Goal: Task Accomplishment & Management: Complete application form

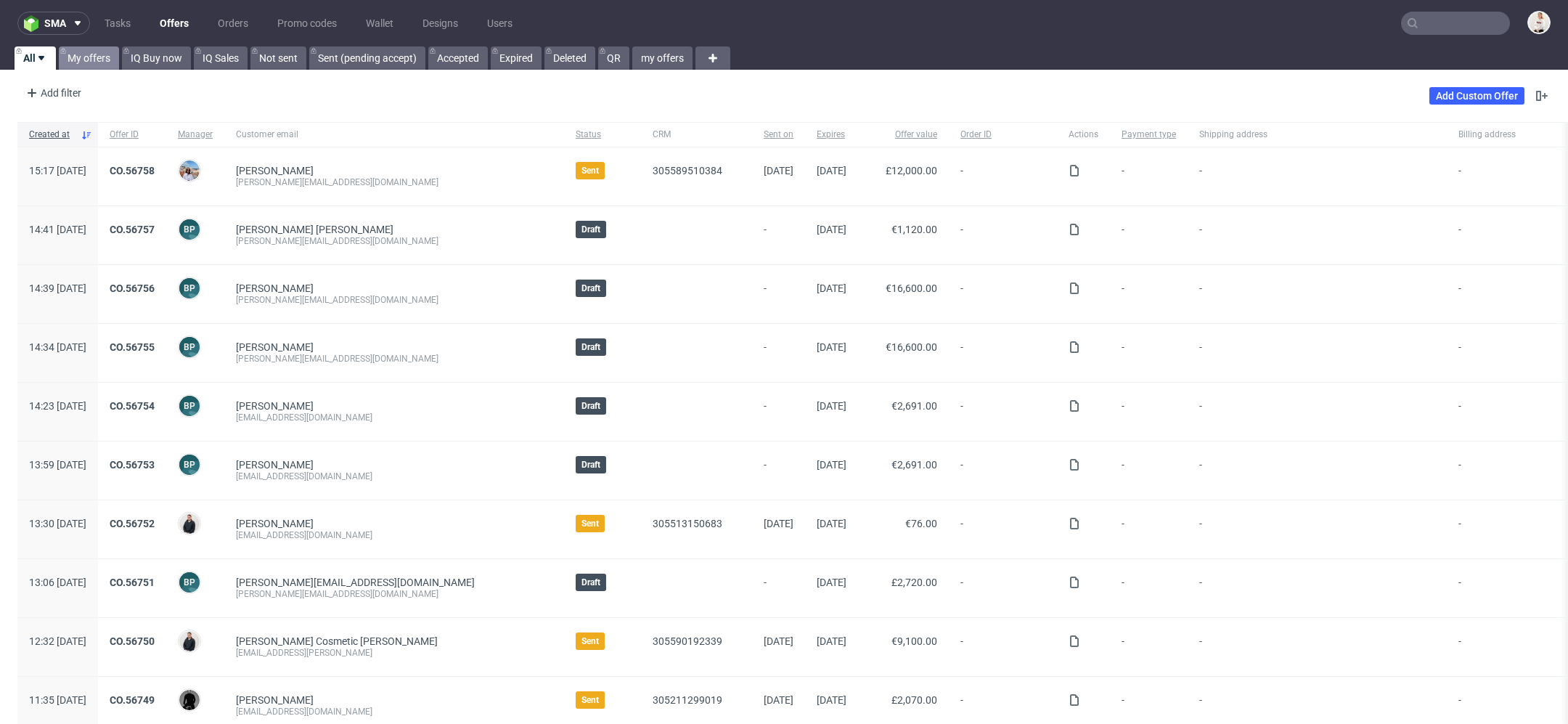
click at [97, 49] on link "My offers" at bounding box center [89, 58] width 61 height 23
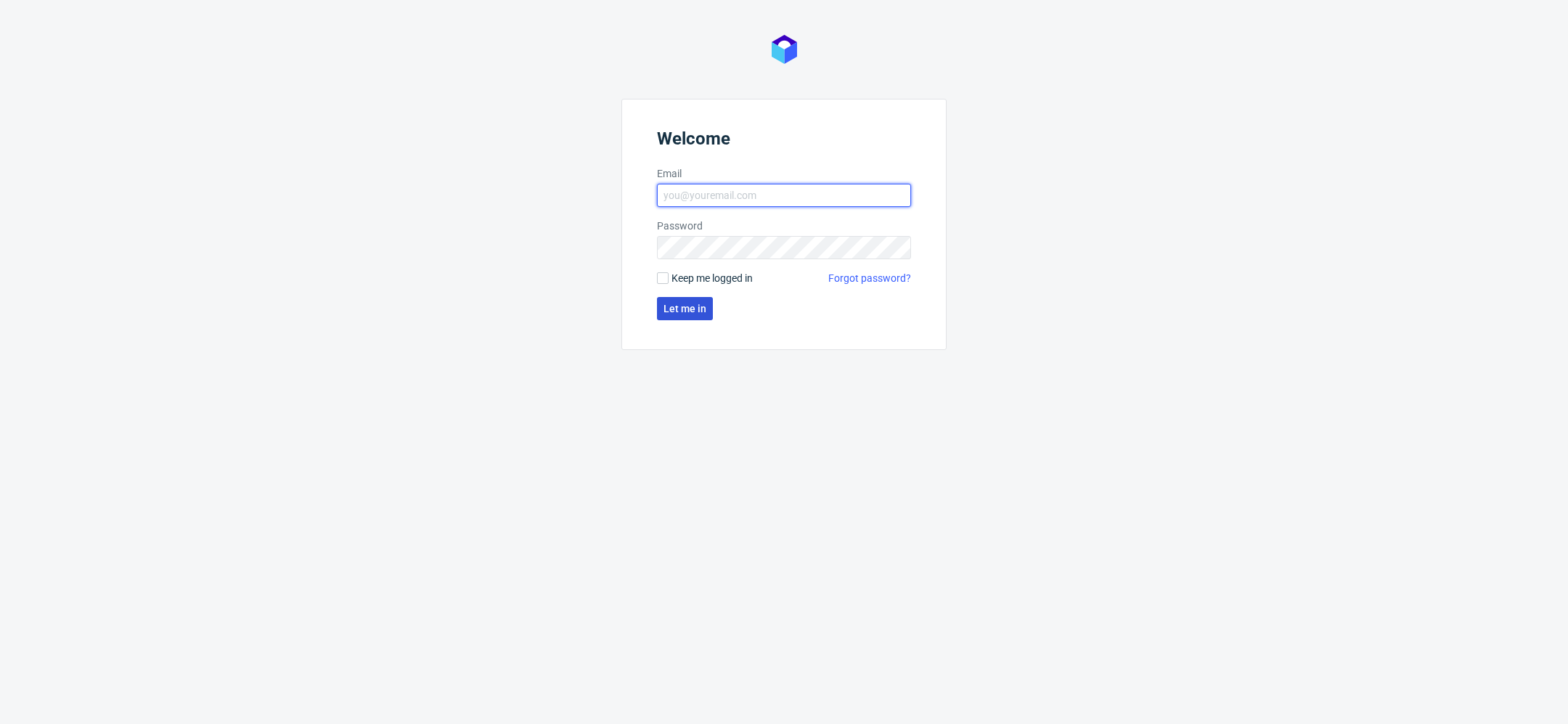
type input "[EMAIL_ADDRESS][DOMAIN_NAME]"
click at [698, 304] on span "Let me in" at bounding box center [684, 308] width 43 height 10
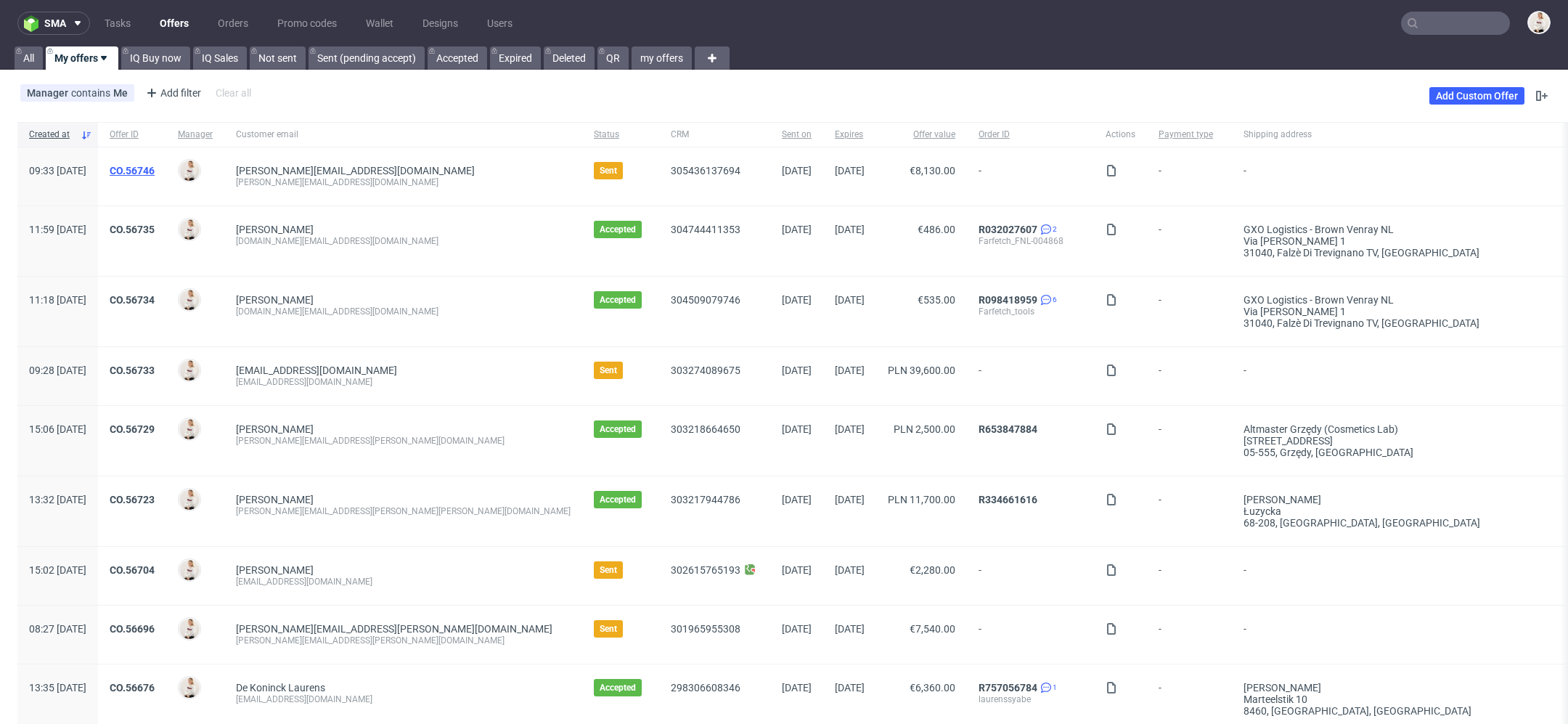
click at [154, 167] on link "CO.56746" at bounding box center [132, 171] width 45 height 12
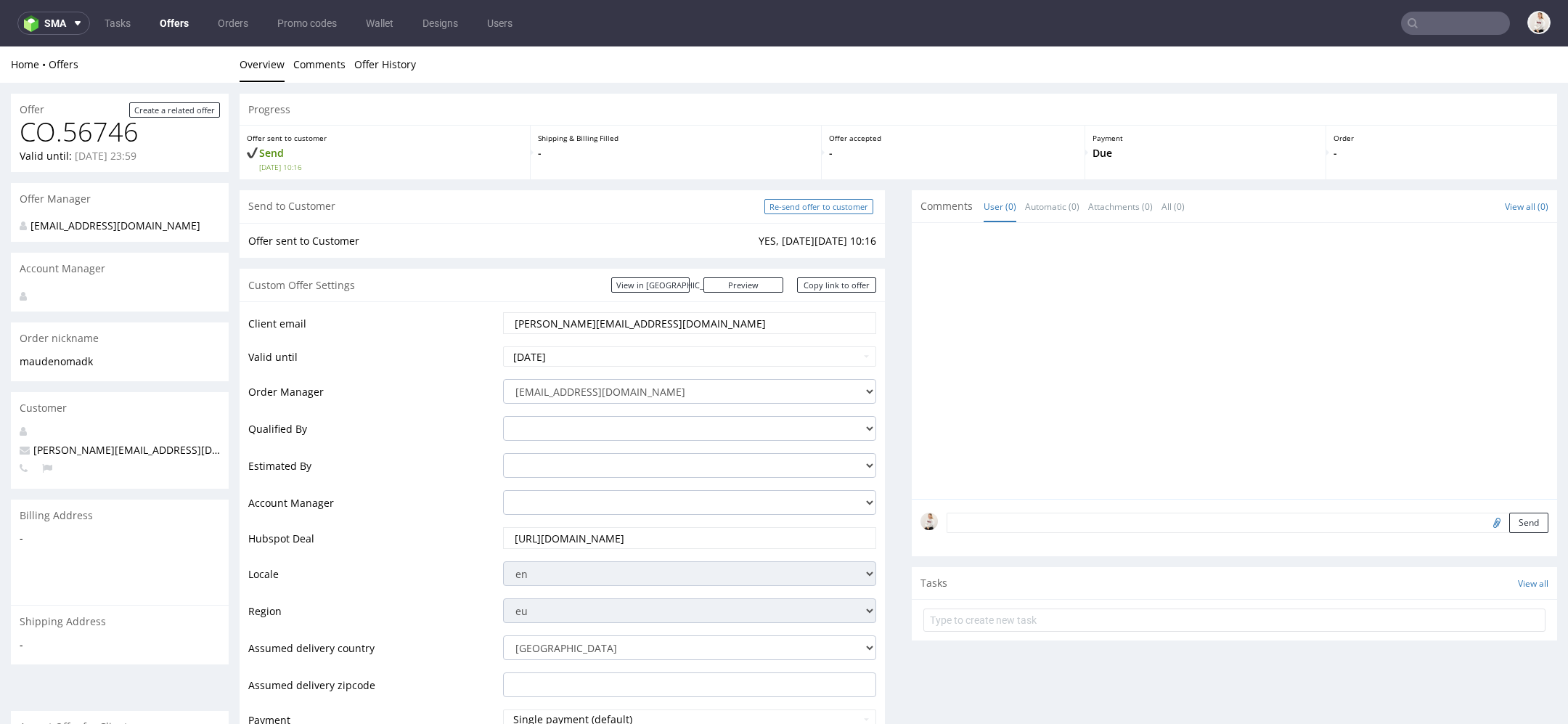
click at [773, 213] on input "Re-send offer to customer" at bounding box center [818, 206] width 109 height 15
type input "In progress..."
click at [162, 26] on link "Offers" at bounding box center [174, 23] width 46 height 23
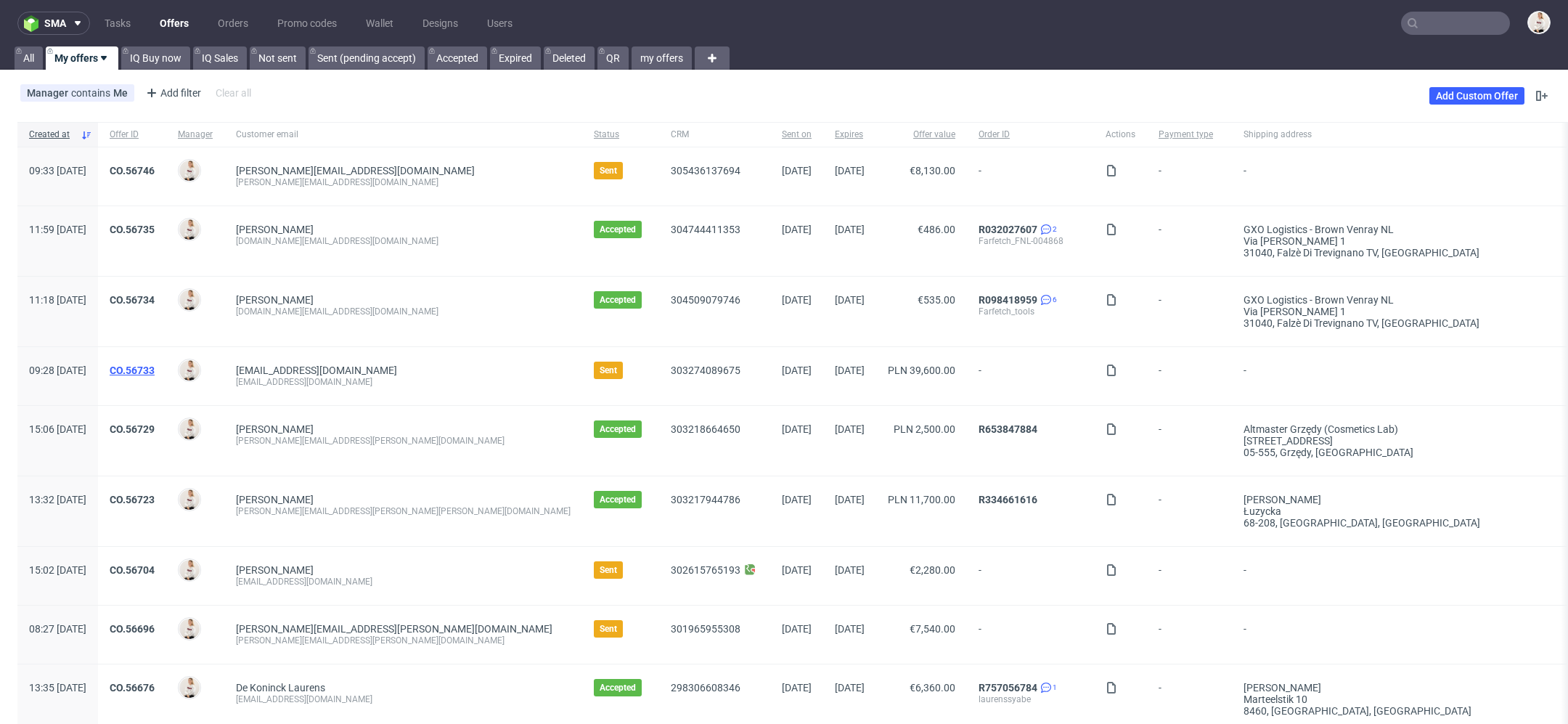
click at [154, 366] on link "CO.56733" at bounding box center [132, 370] width 45 height 12
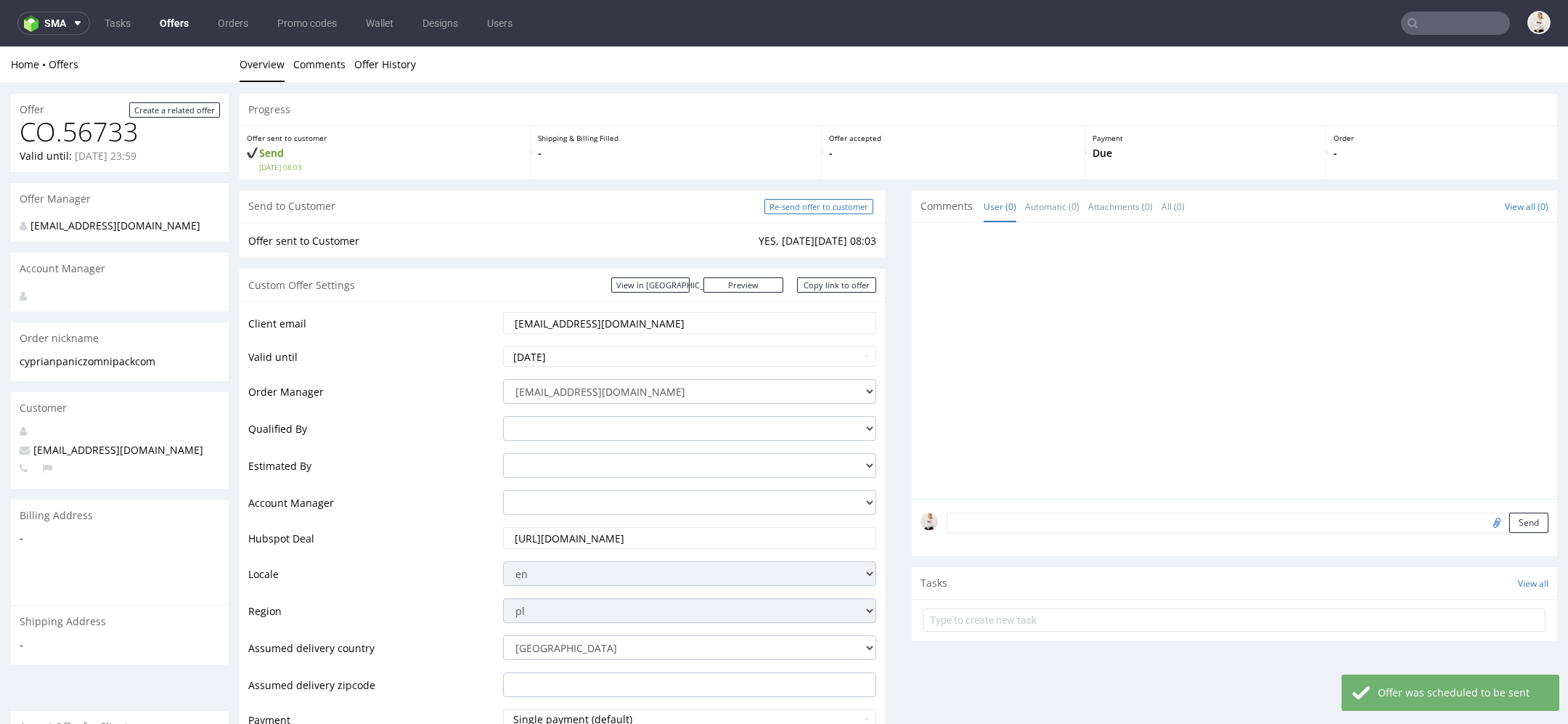
click at [843, 202] on input "Re-send offer to customer" at bounding box center [818, 206] width 109 height 15
type input "In progress..."
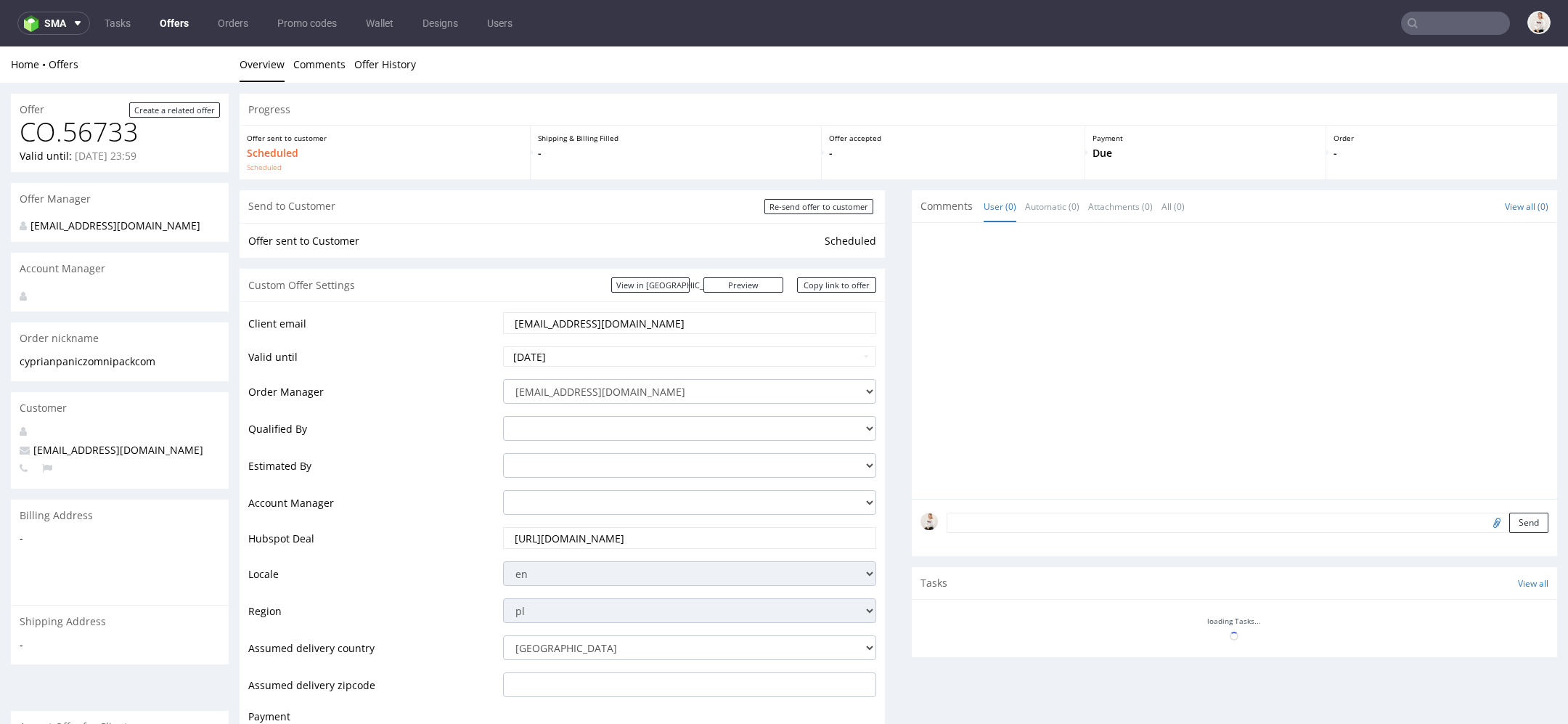
click at [173, 23] on link "Offers" at bounding box center [174, 23] width 46 height 23
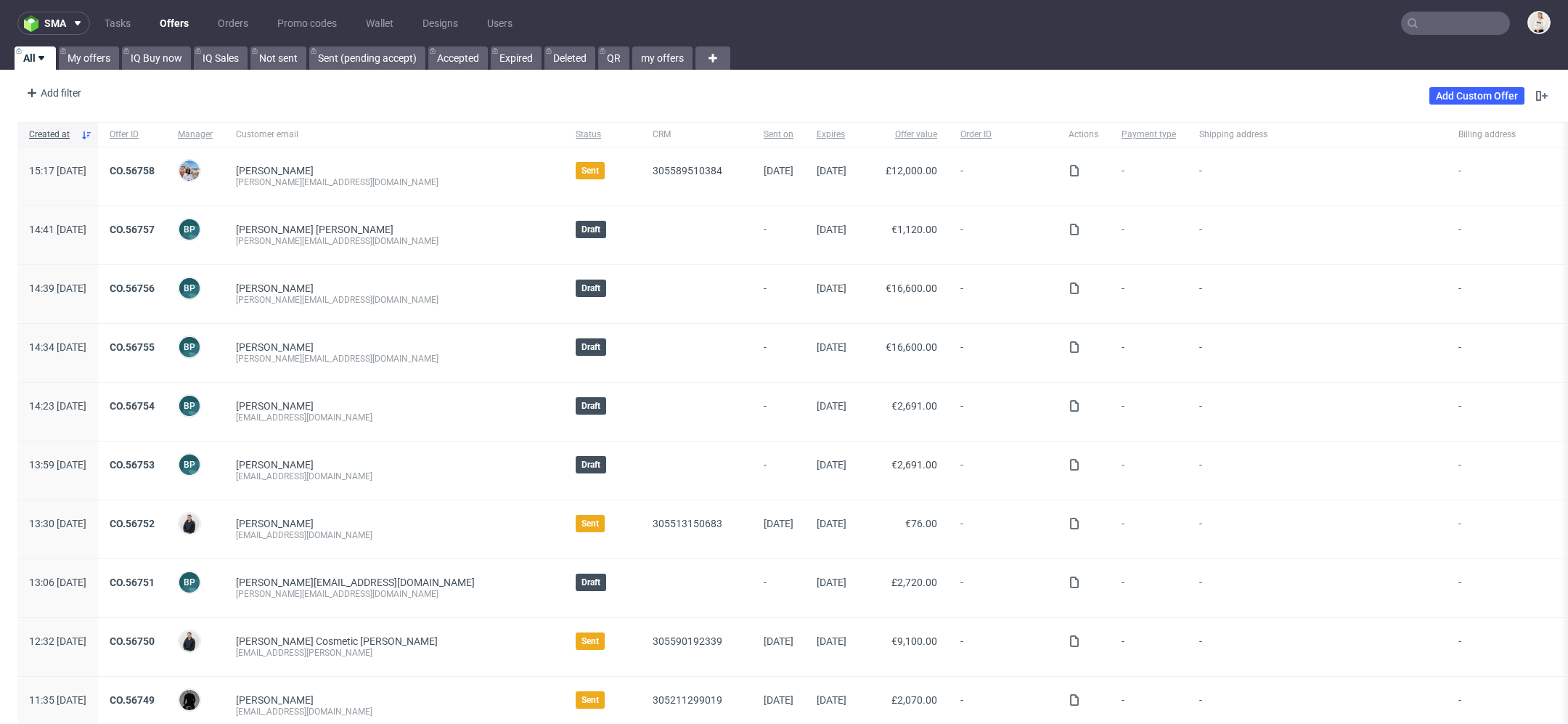
click at [1468, 84] on div "Add Custom Offer" at bounding box center [1490, 96] width 121 height 23
click at [1473, 102] on link "Add Custom Offer" at bounding box center [1477, 96] width 95 height 18
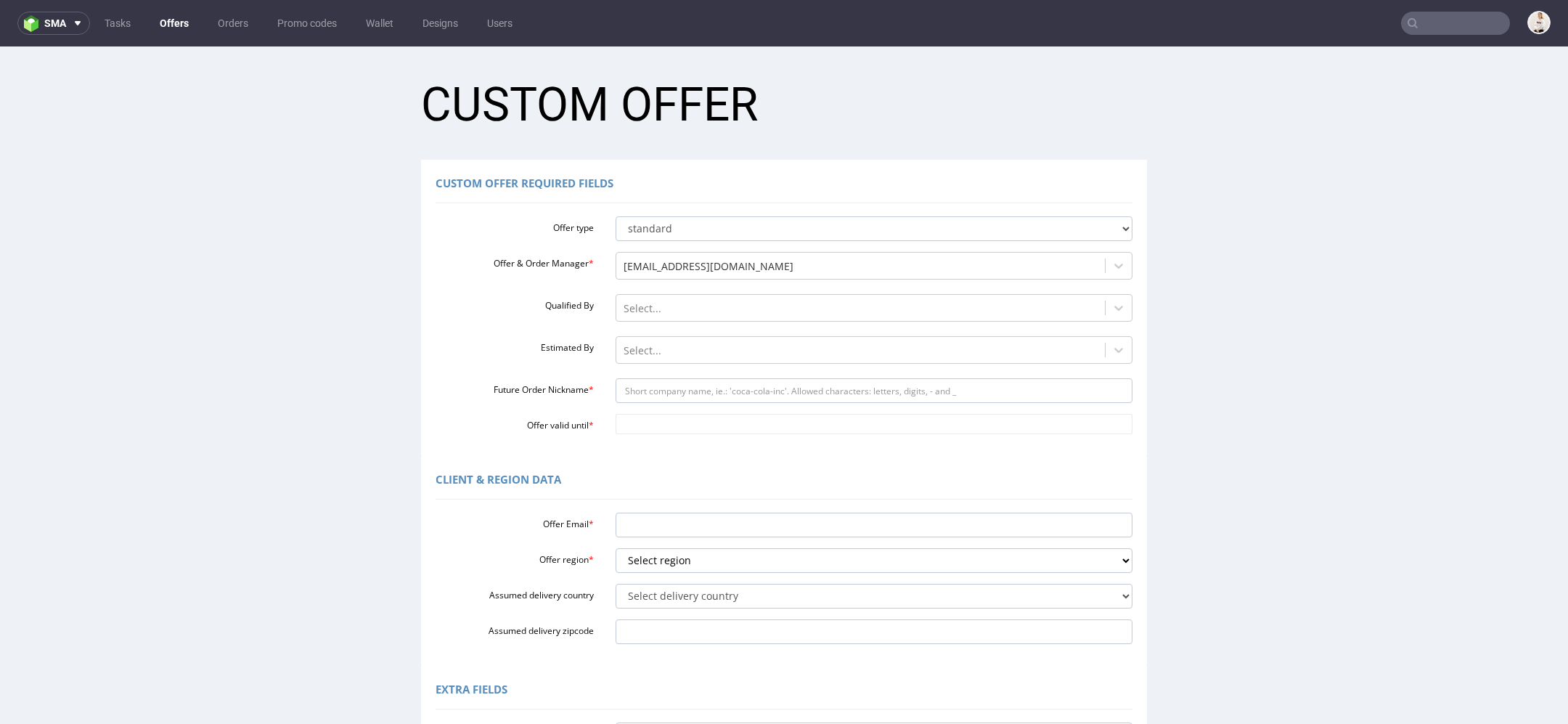
scroll to position [292, 0]
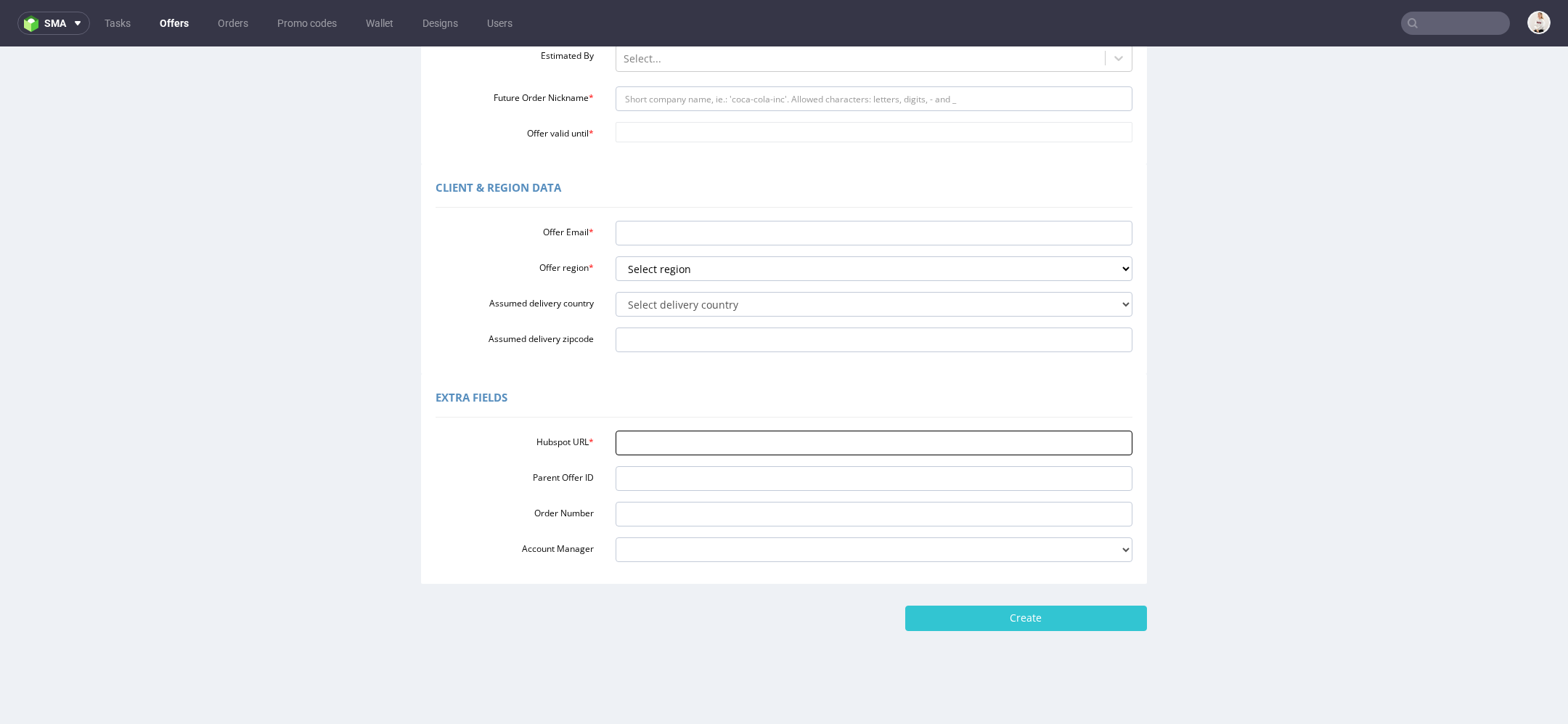
click at [749, 442] on input "Hubspot URL *" at bounding box center [875, 443] width 518 height 25
paste input "https://app-eu1.hubspot.com/contacts/25600958/record/0-3/306183278779/"
type input "https://app-eu1.hubspot.com/contacts/25600958/record/0-3/306183278779/"
click at [1066, 430] on div "Hubspot URL * https://app-eu1.hubspot.com/contacts/25600958/record/0-3/30618327…" at bounding box center [784, 494] width 697 height 137
click at [1033, 405] on div "Extra Fields" at bounding box center [784, 400] width 697 height 35
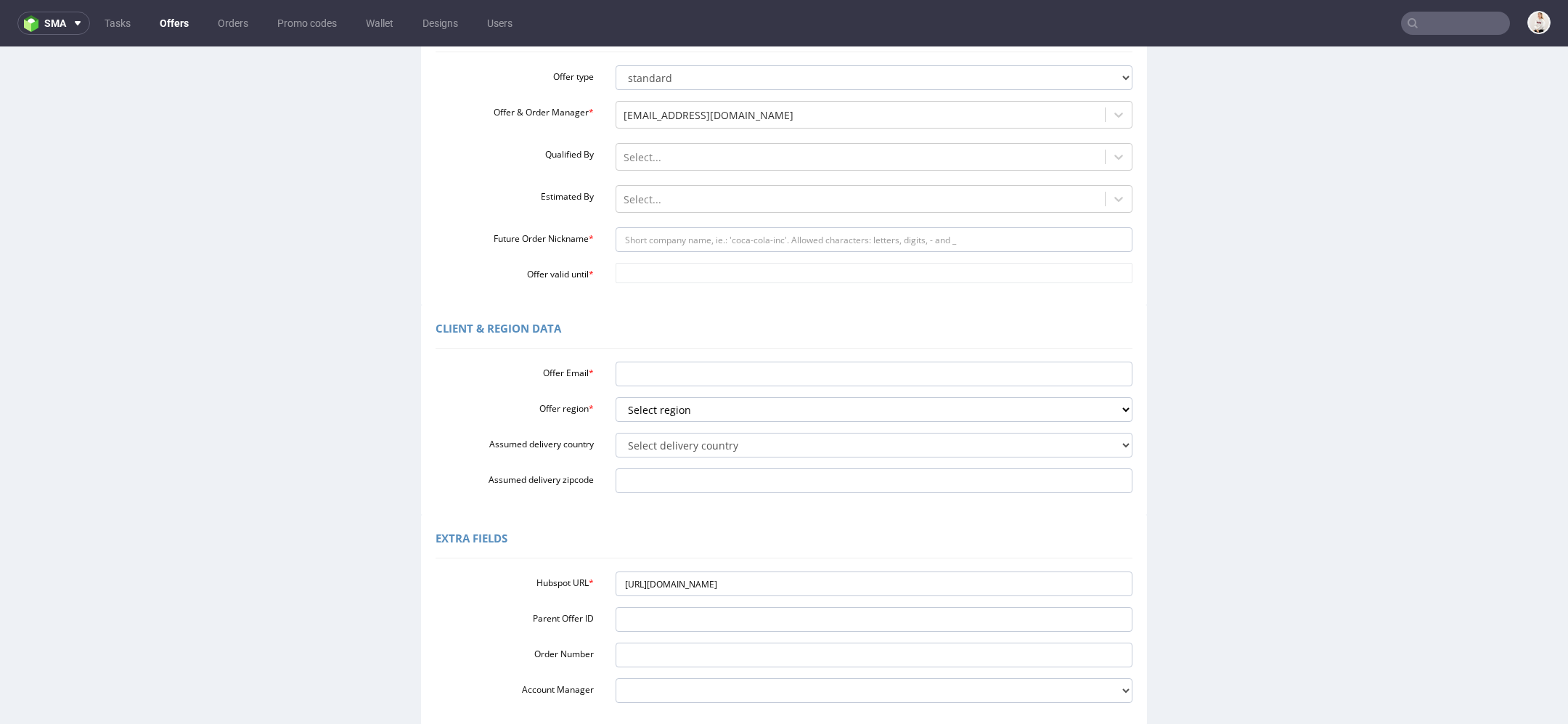
scroll to position [0, 0]
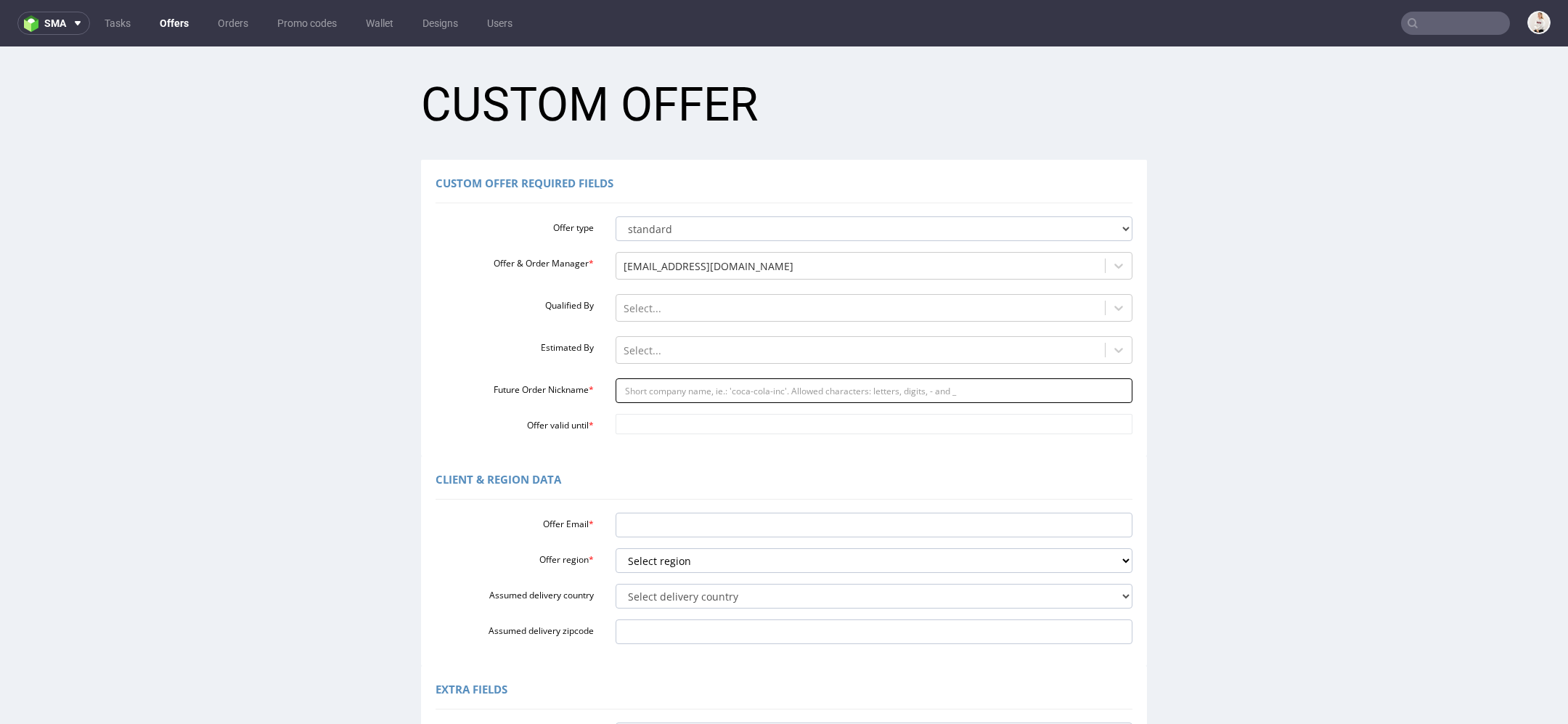
click at [691, 391] on input "Future Order Nickname *" at bounding box center [875, 391] width 518 height 25
paste input "talaladesigngmailcom"
type input "talaladesigngmailcom"
click at [687, 426] on input "Offer valid until *" at bounding box center [875, 424] width 518 height 21
click at [755, 336] on td "20" at bounding box center [753, 337] width 21 height 21
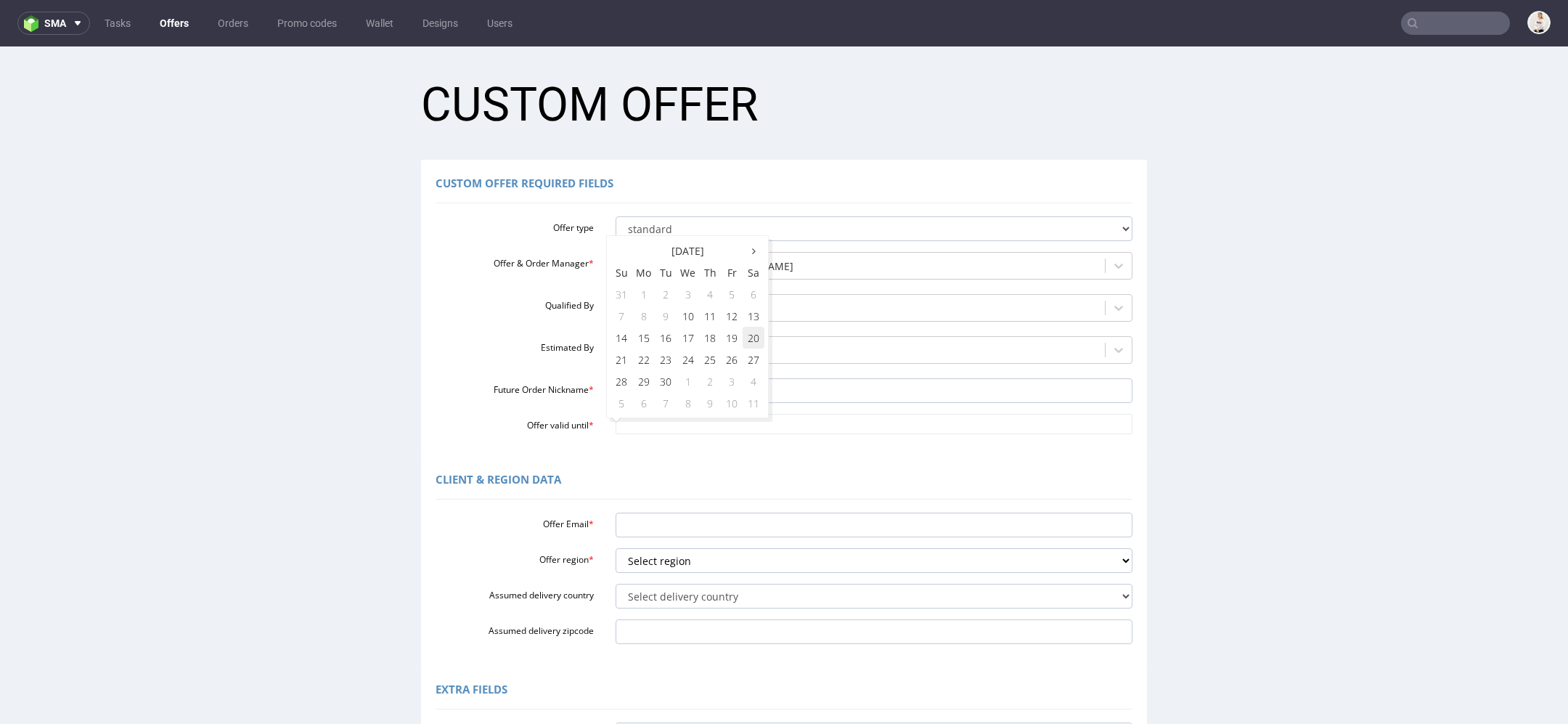
type input "[DATE]"
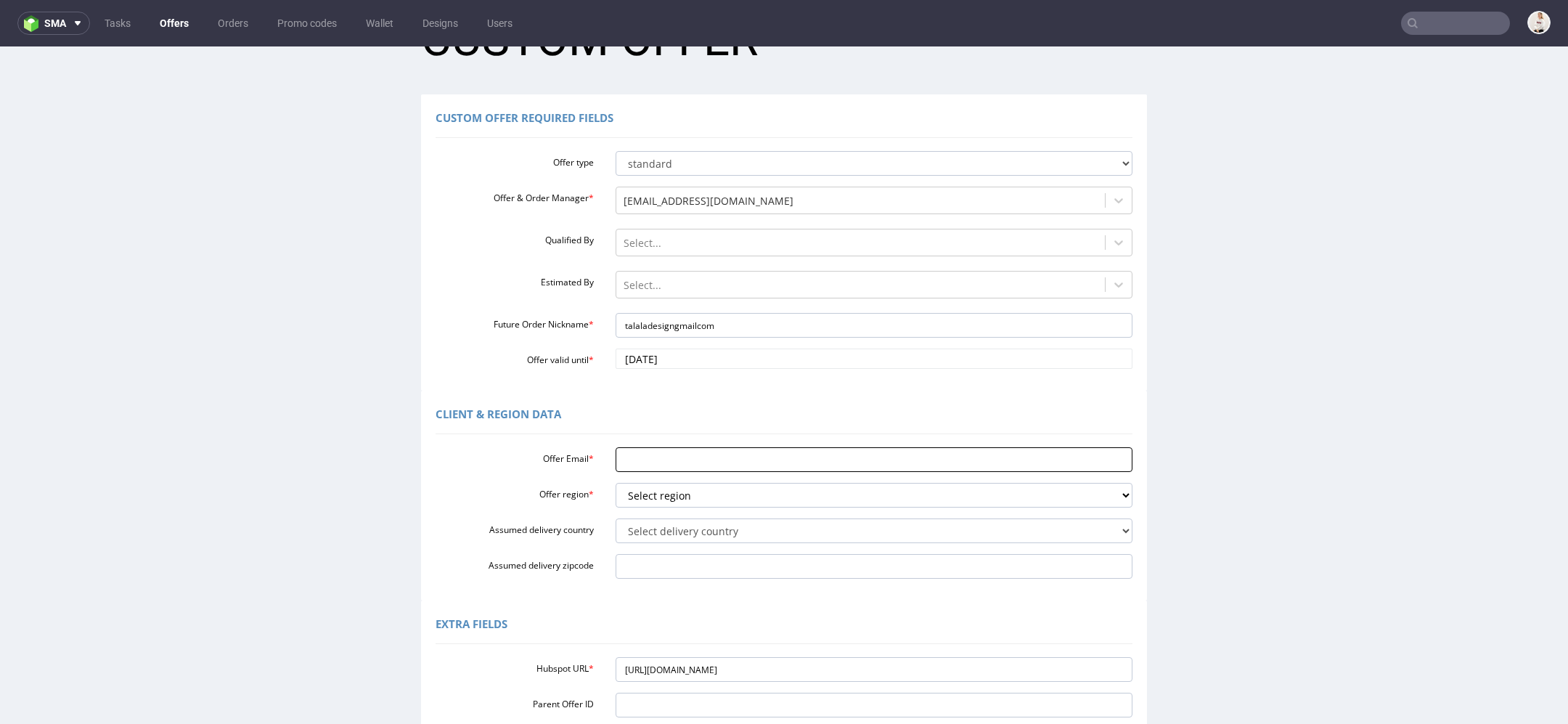
scroll to position [72, 0]
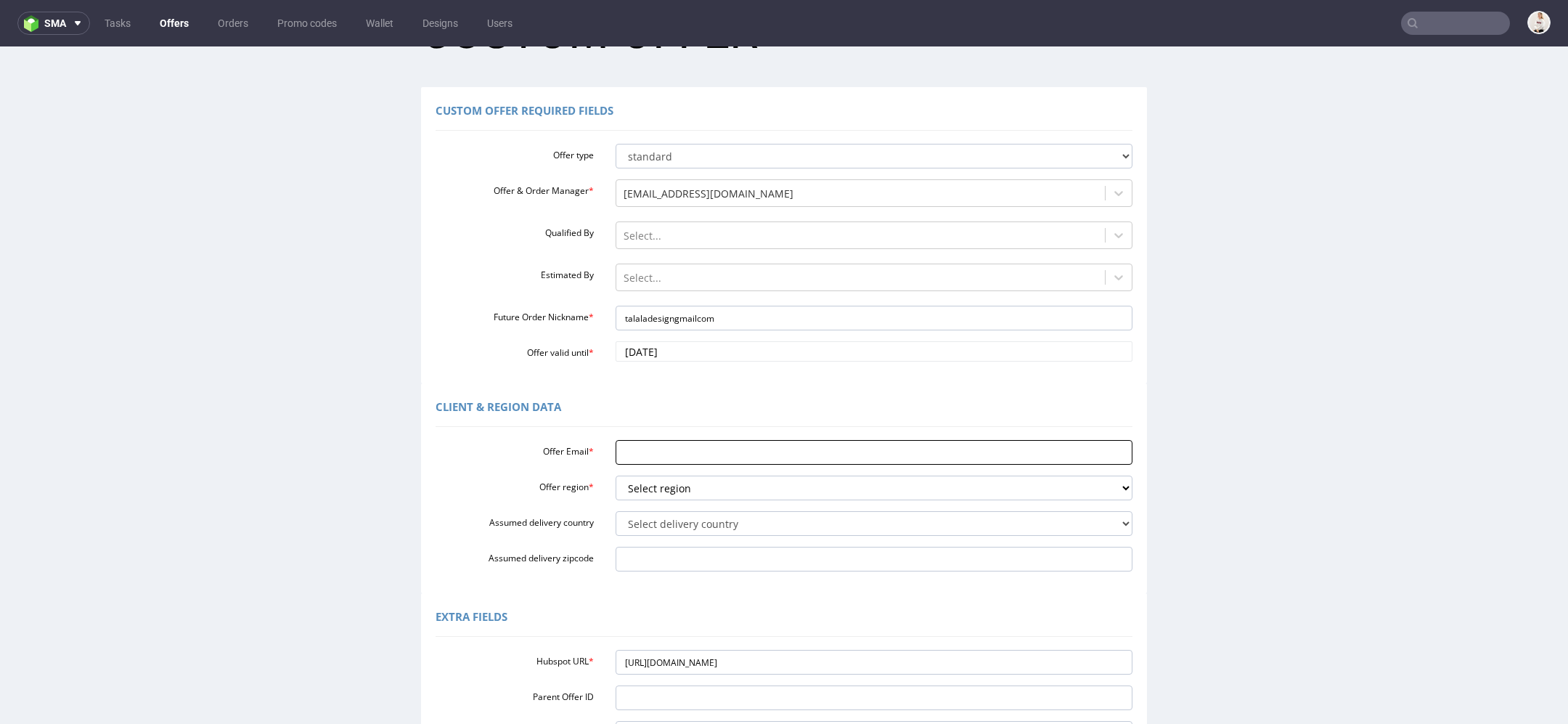
click at [660, 444] on input "Offer Email *" at bounding box center [875, 453] width 518 height 25
paste input "talaladesign@gmail.com"
type input "talaladesign@gmail.com"
click at [664, 487] on select "Select region eu gb de pl fr it es" at bounding box center [875, 488] width 518 height 25
click at [667, 486] on select "Select region eu gb de pl fr it es" at bounding box center [875, 488] width 518 height 25
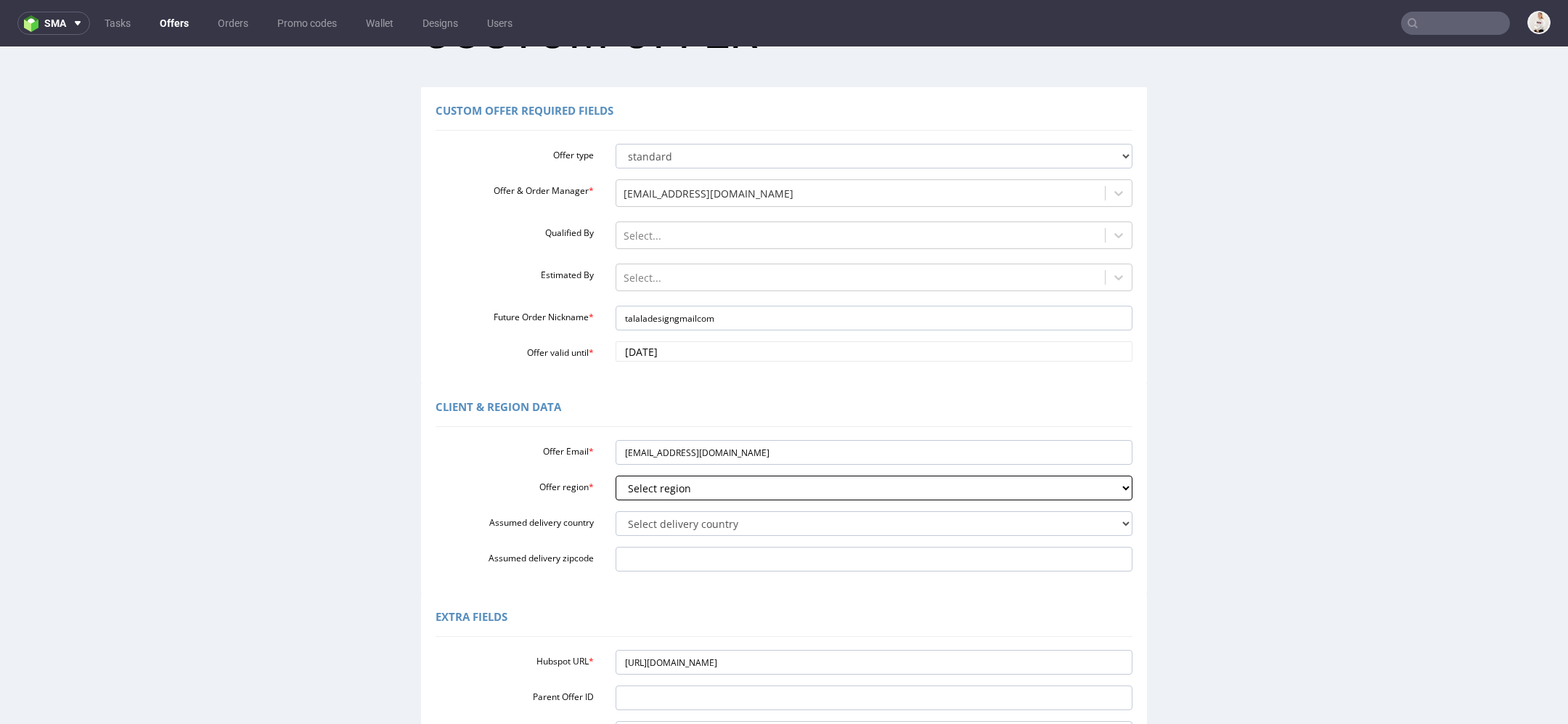
select select "pl"
click at [616, 476] on select "Select region eu gb de pl fr it es" at bounding box center [875, 488] width 518 height 25
click at [652, 527] on select "Select delivery country [GEOGRAPHIC_DATA] [GEOGRAPHIC_DATA] [GEOGRAPHIC_DATA] […" at bounding box center [875, 524] width 518 height 25
select select "179"
click at [616, 512] on select "Select delivery country [GEOGRAPHIC_DATA] [GEOGRAPHIC_DATA] [GEOGRAPHIC_DATA] […" at bounding box center [875, 524] width 518 height 25
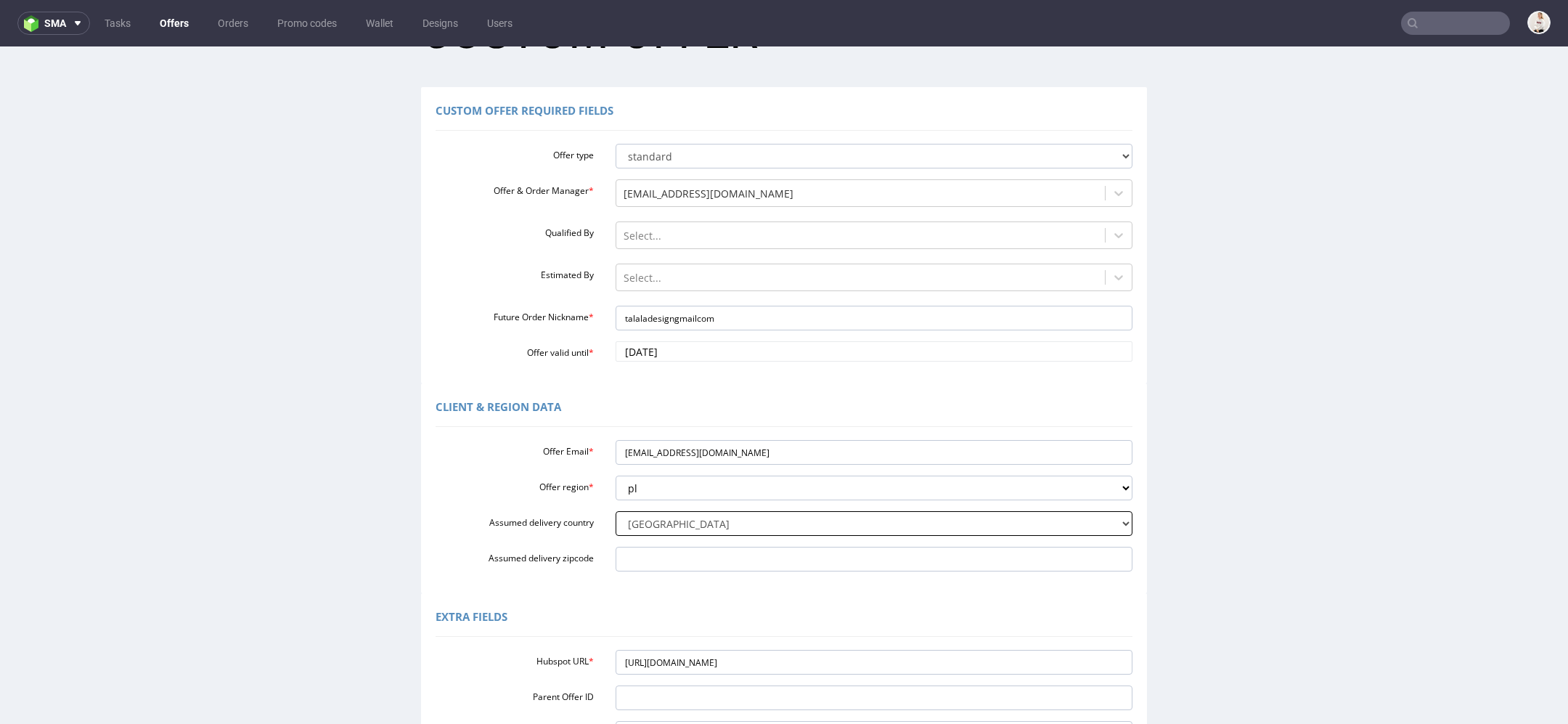
scroll to position [292, 0]
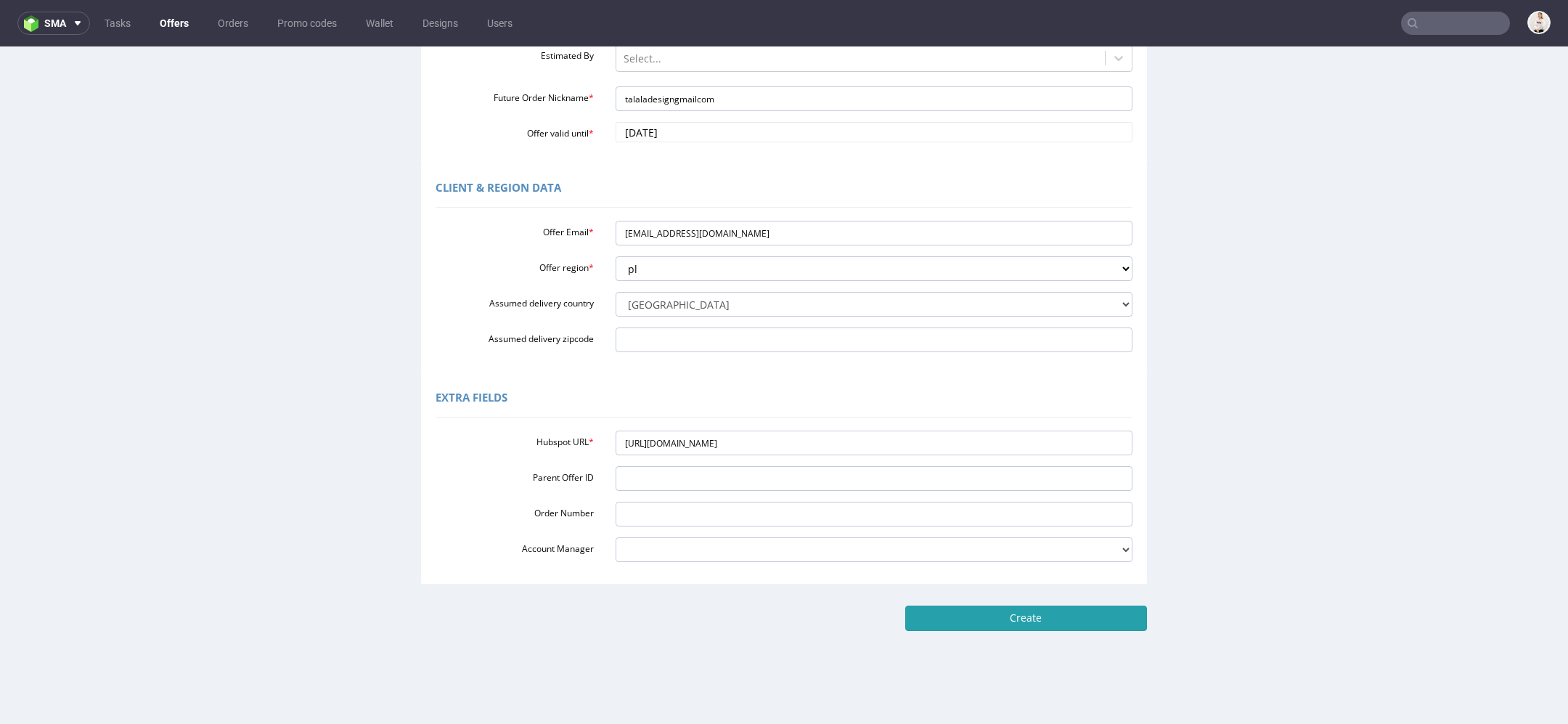
click at [1104, 619] on input "Create" at bounding box center [1025, 618] width 242 height 25
type input "Please wait..."
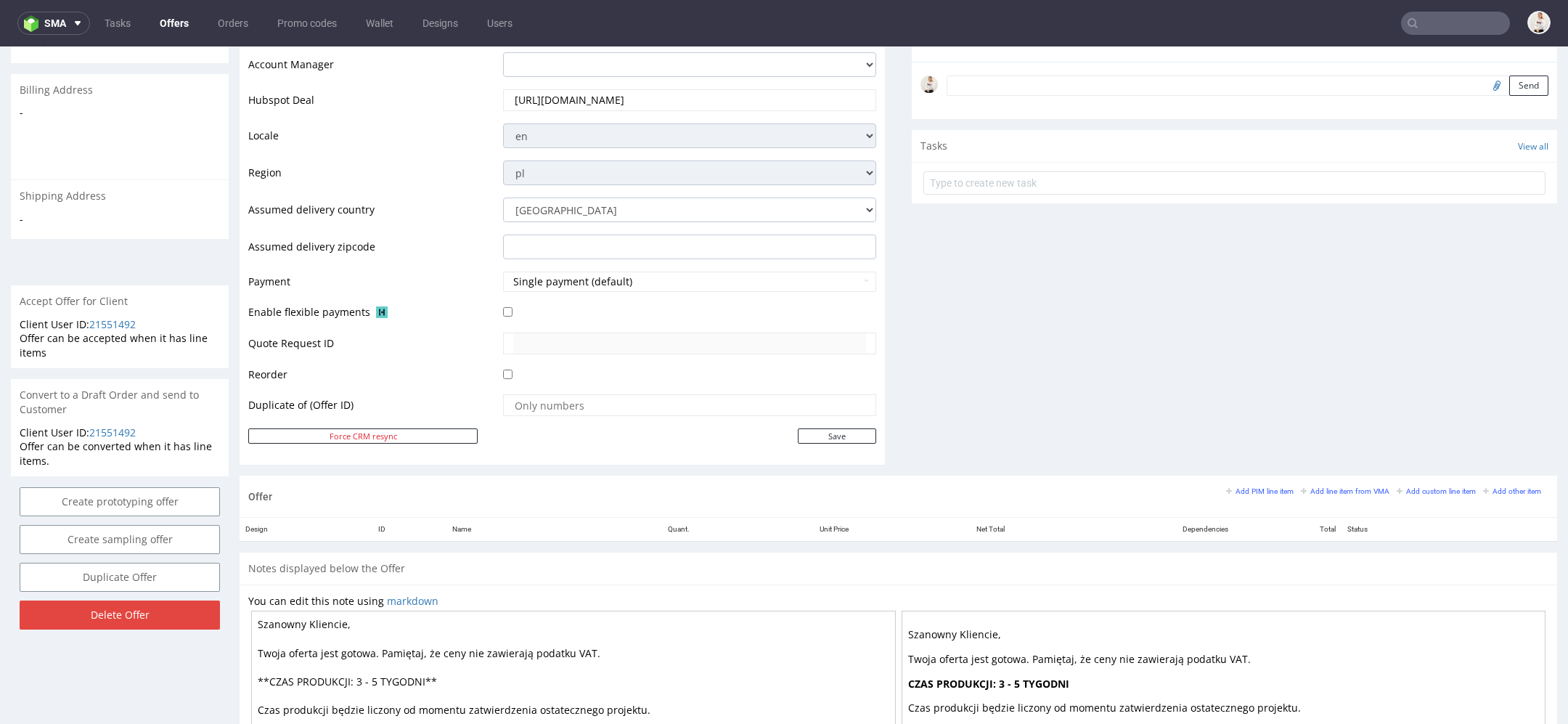
scroll to position [619, 0]
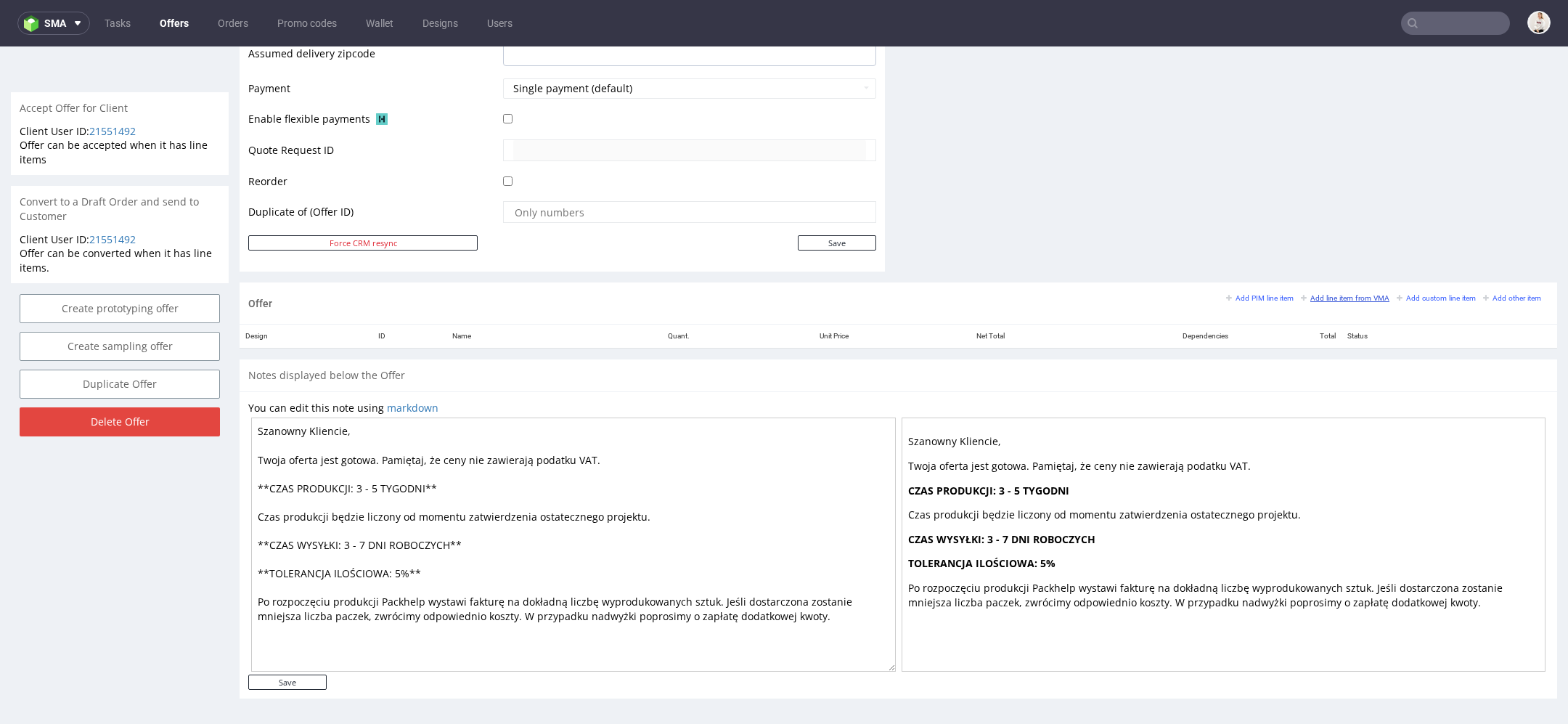
click at [1303, 295] on small "Add line item from VMA" at bounding box center [1345, 297] width 88 height 8
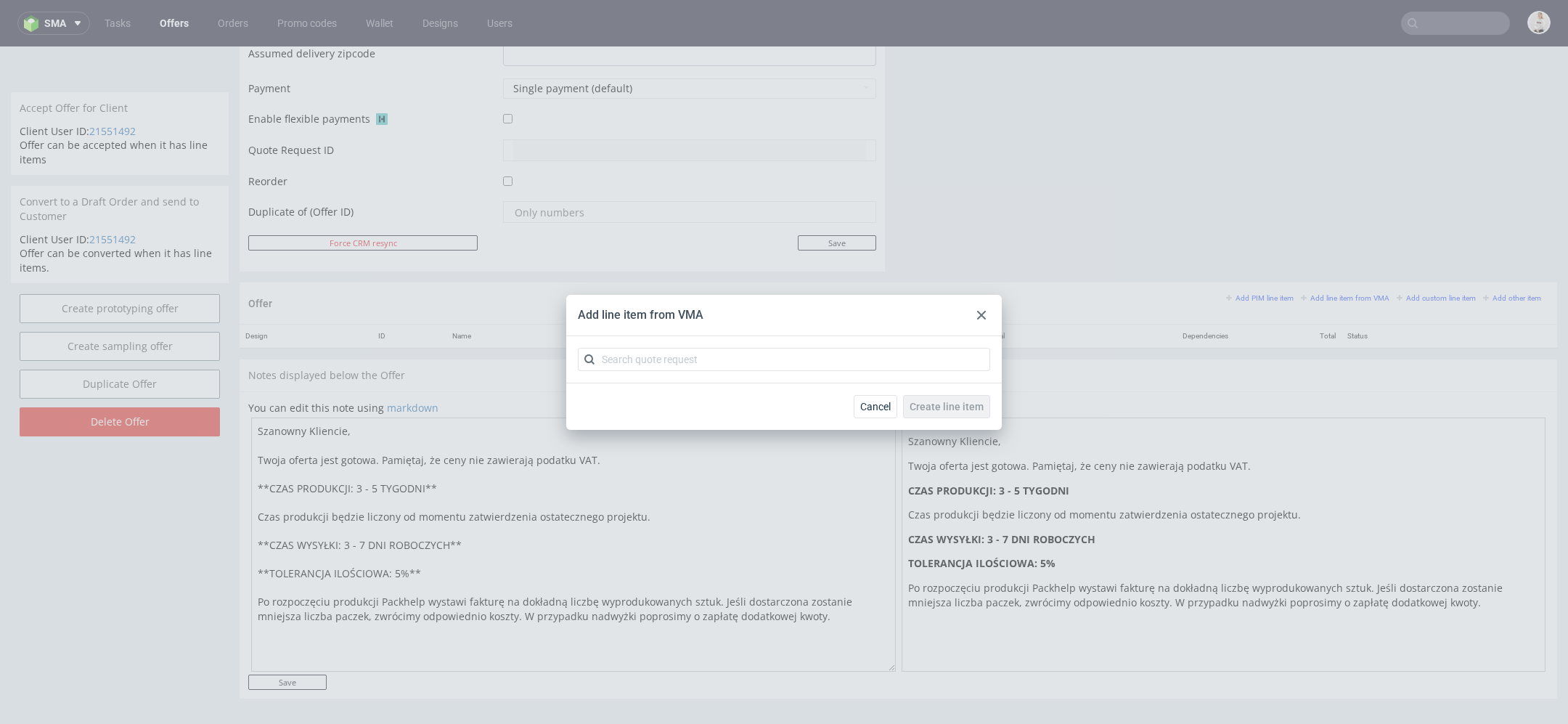
click at [816, 371] on div at bounding box center [784, 360] width 436 height 46
click at [807, 359] on input "text" at bounding box center [784, 360] width 412 height 23
paste input "CBFV"
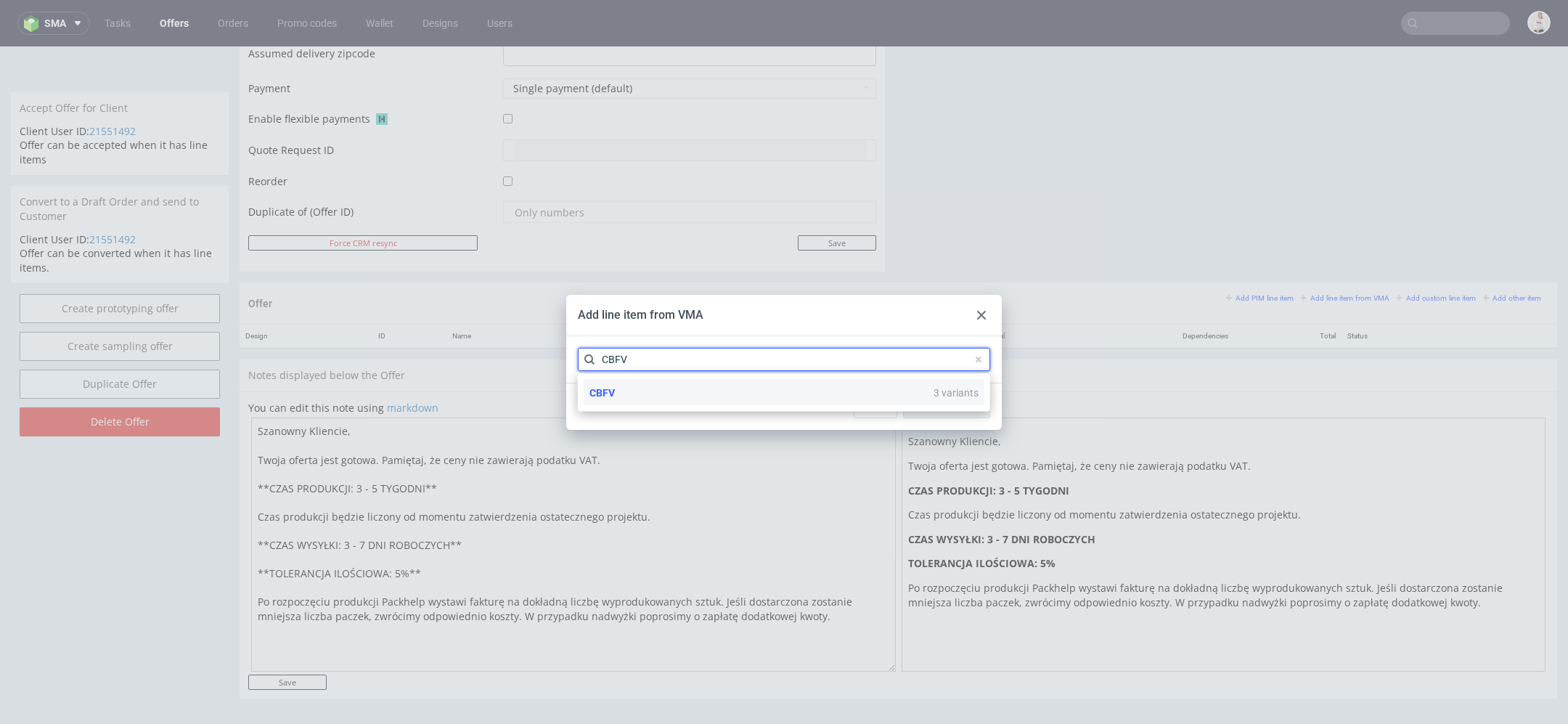
type input "CBFV"
click at [776, 391] on div "CBFV 3 variants" at bounding box center [784, 392] width 401 height 26
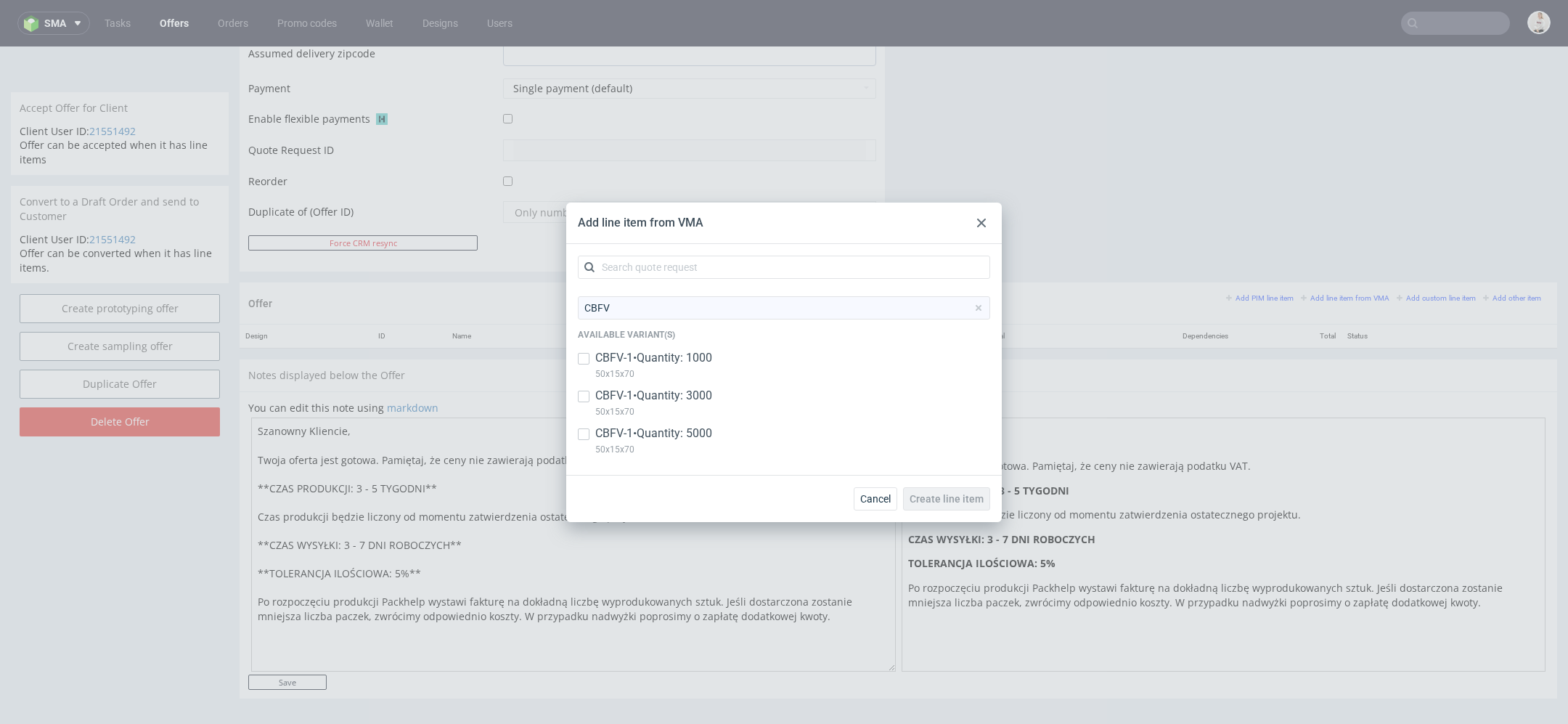
click at [688, 362] on p "CBFV-1 • Quantity: 1000" at bounding box center [653, 358] width 117 height 16
checkbox input "true"
click at [692, 395] on p "CBFV-1 • Quantity: 3000" at bounding box center [653, 395] width 117 height 16
checkbox input "true"
click at [692, 434] on p "CBFV-1 • Quantity: 5000" at bounding box center [653, 434] width 117 height 16
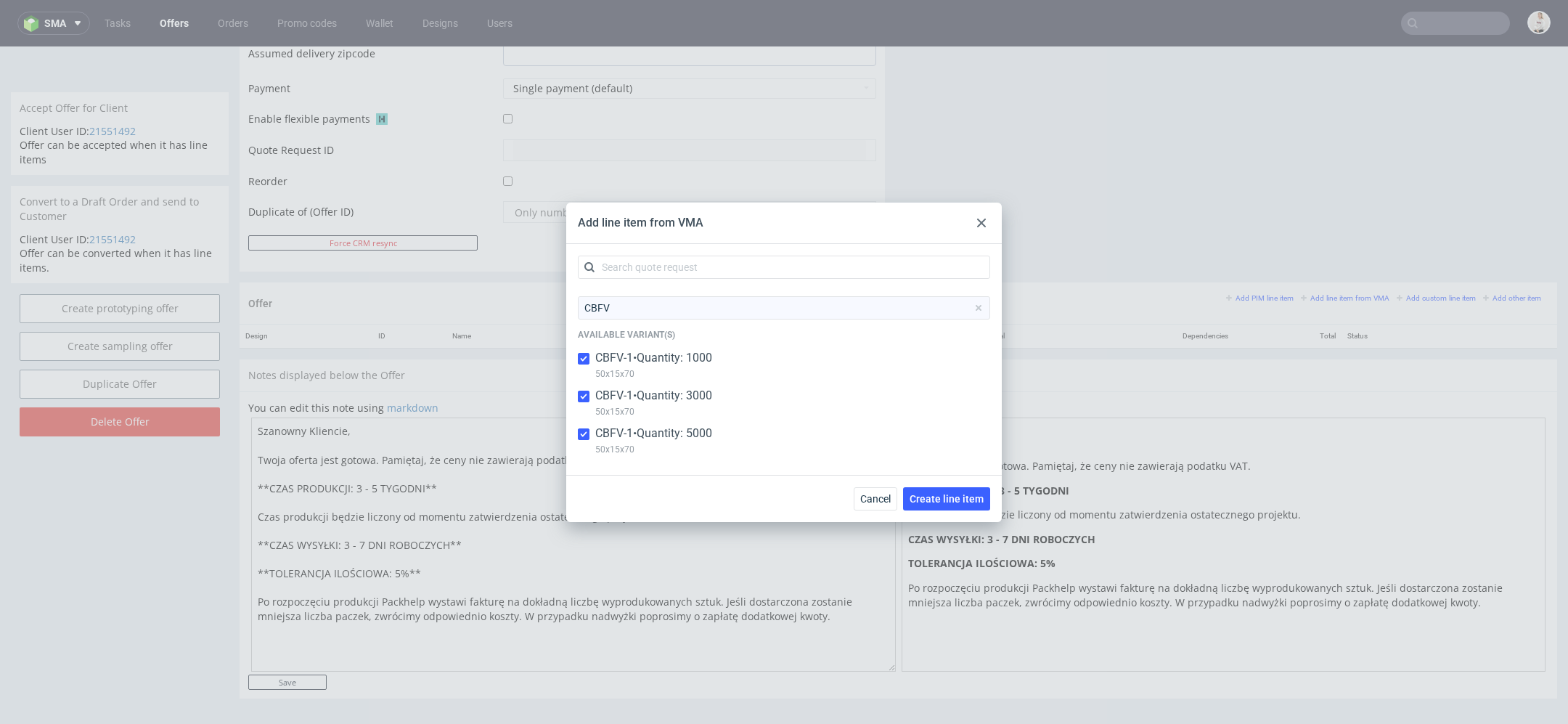
checkbox input "true"
click at [947, 495] on span "Create line item" at bounding box center [946, 498] width 74 height 10
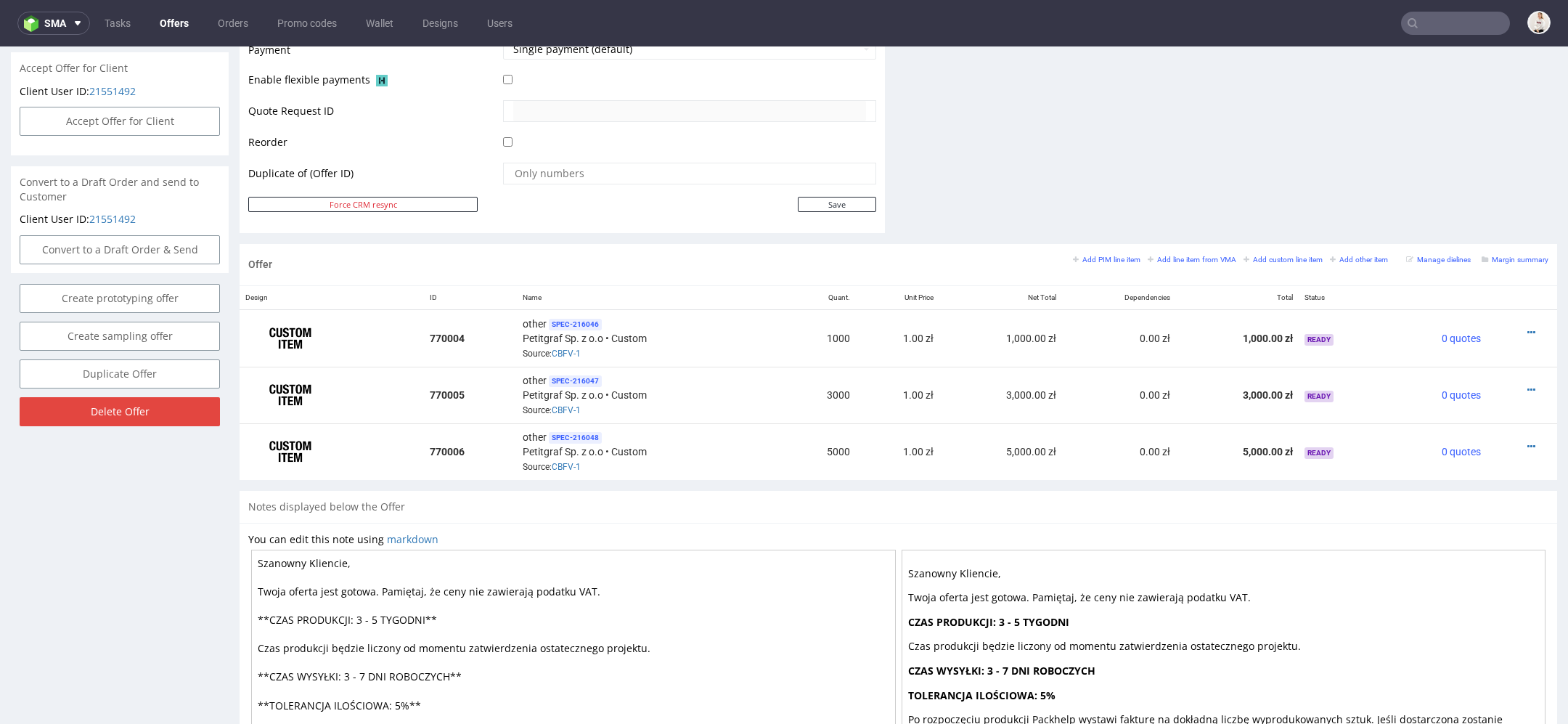
scroll to position [788, 0]
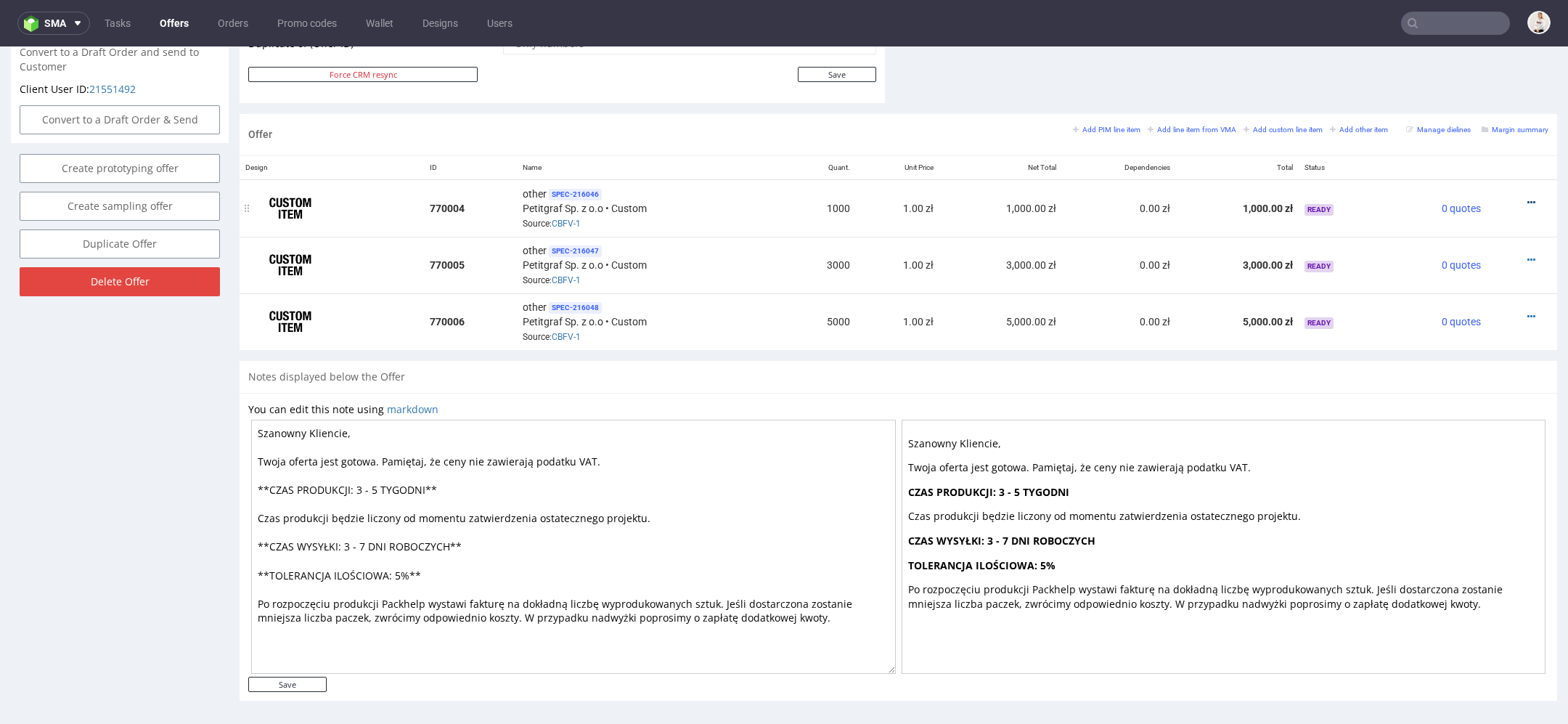
click at [1527, 197] on icon at bounding box center [1531, 202] width 8 height 10
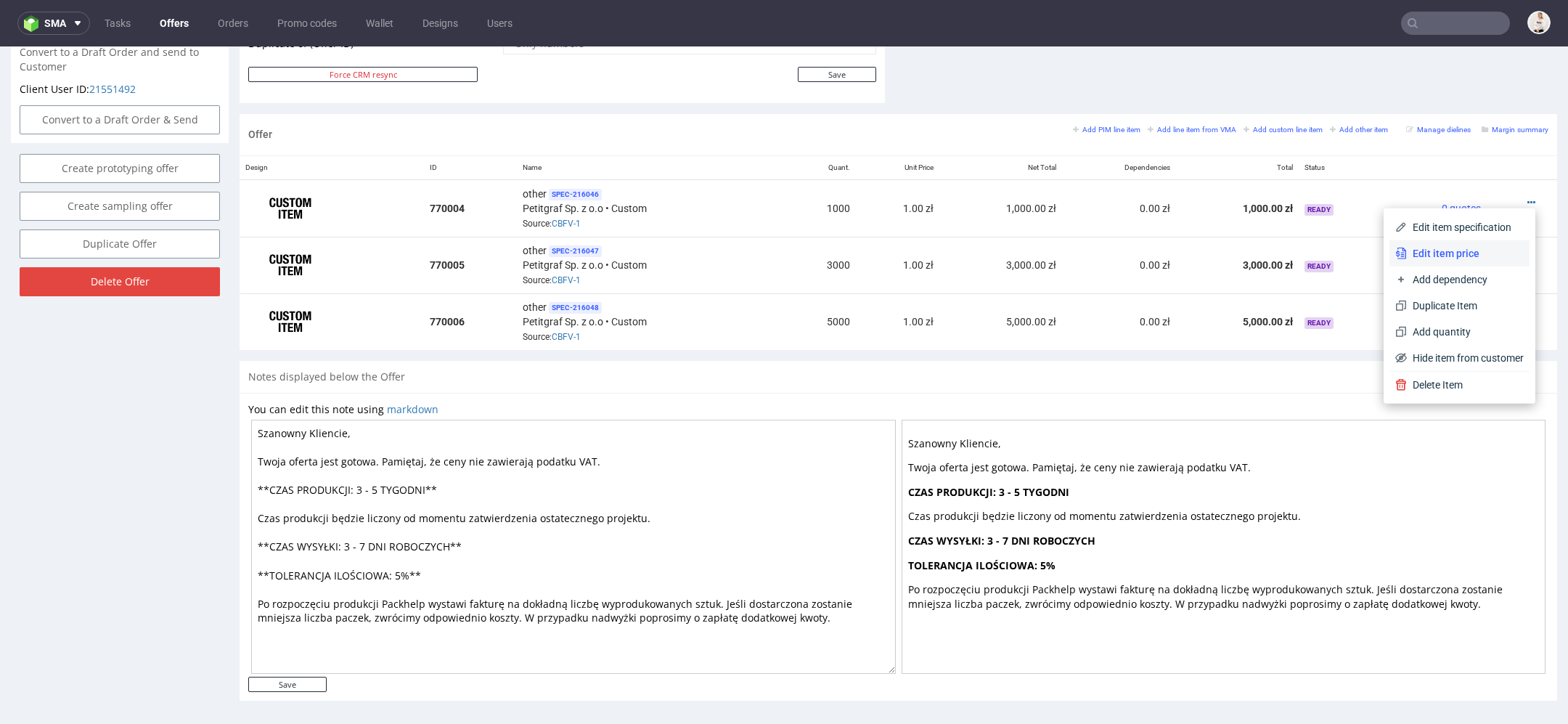
click at [1459, 248] on span "Edit item price" at bounding box center [1464, 254] width 117 height 14
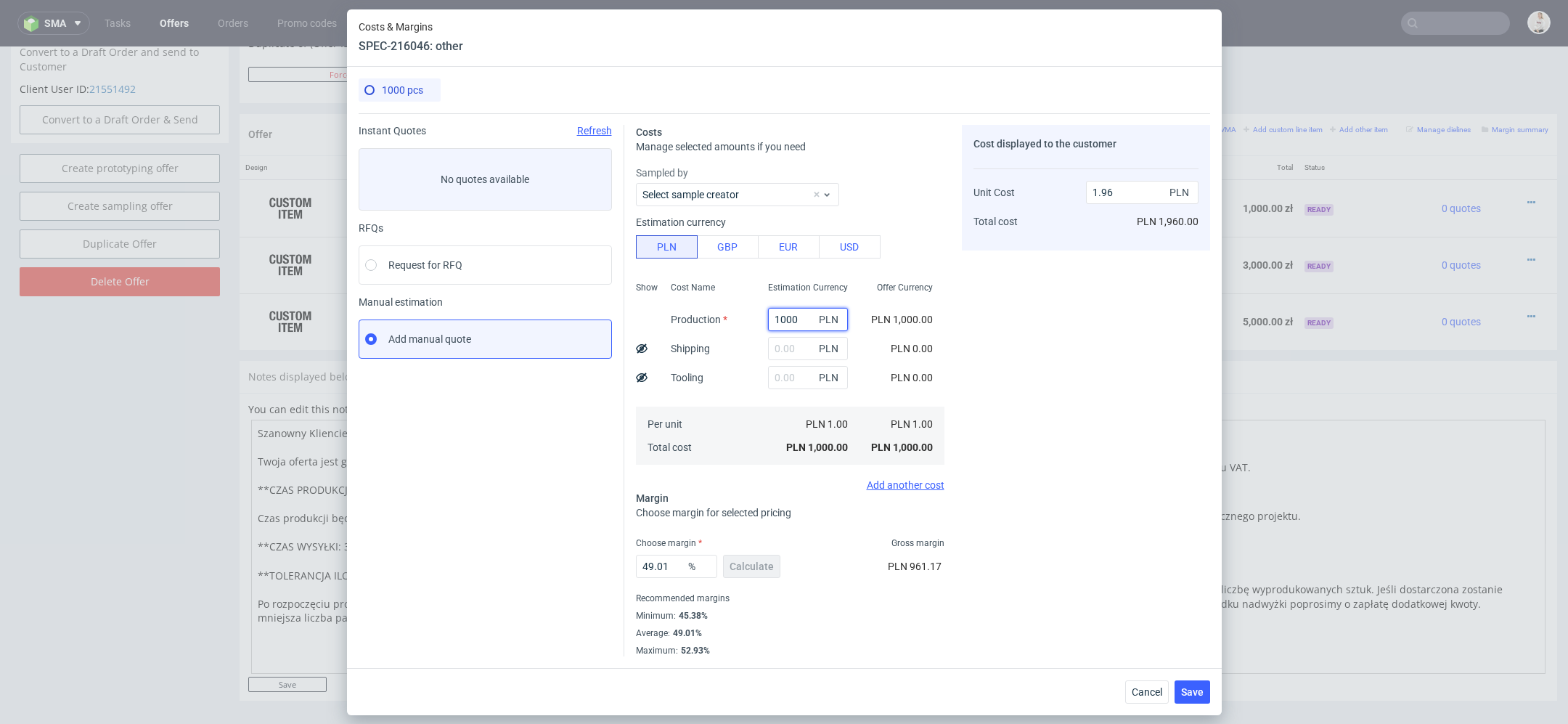
click at [784, 317] on input "1000" at bounding box center [808, 320] width 79 height 23
paste input "319"
type input "3190"
type input "6.26"
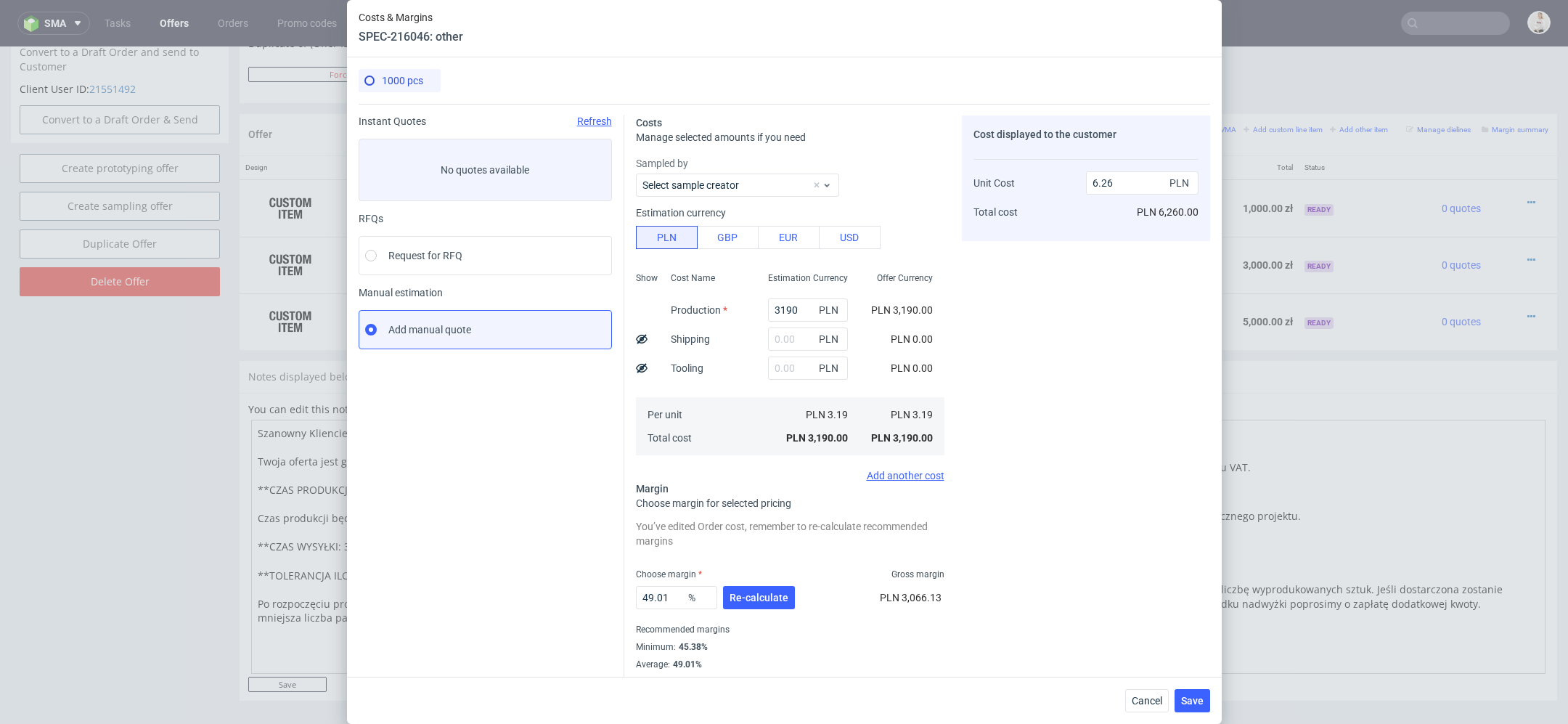
click at [990, 304] on div "Cost displayed to the customer Unit Cost Total cost 6.26 PLN PLN 6,260.00" at bounding box center [1086, 401] width 248 height 572
click at [793, 332] on input "text" at bounding box center [808, 339] width 79 height 23
type input "710"
type input "7.65"
type input "7"
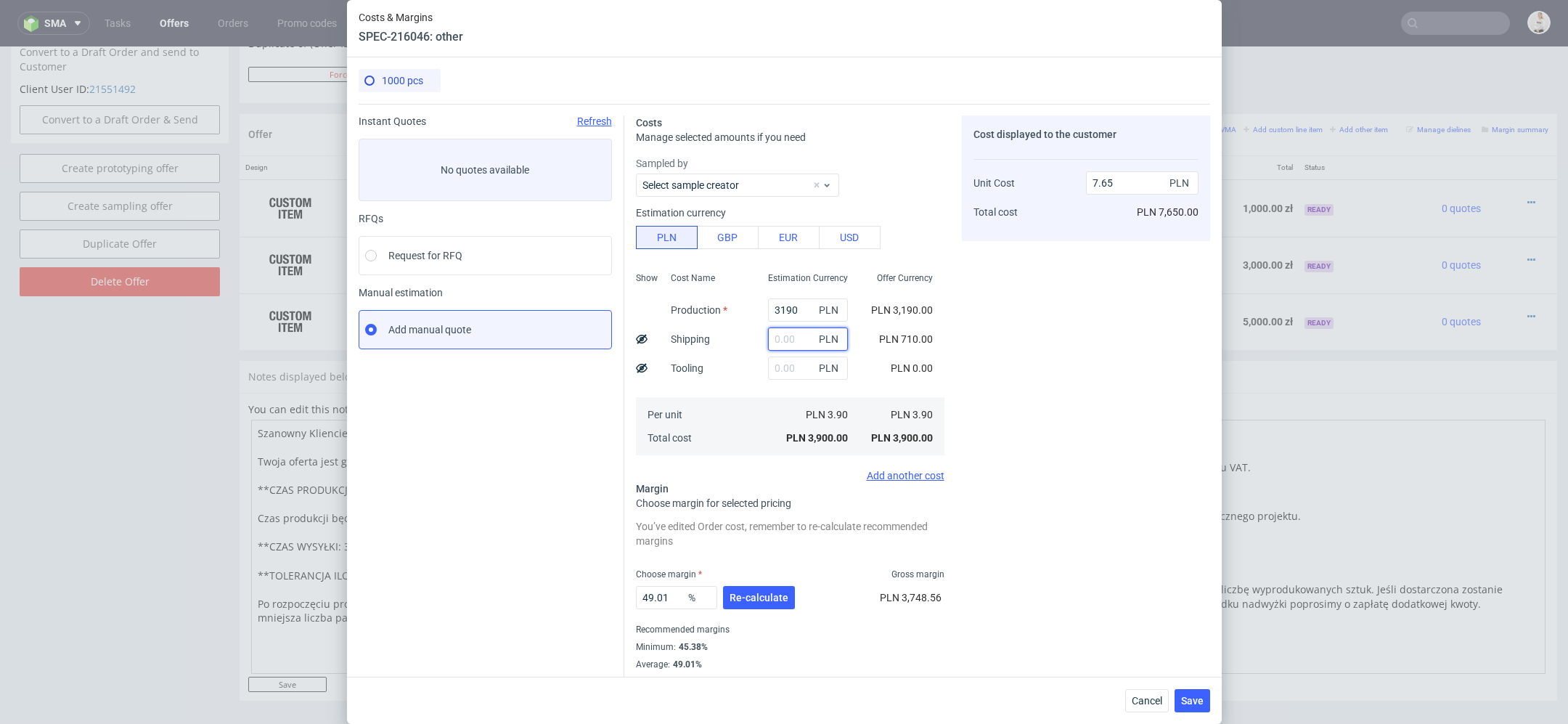
type input "6.26"
type input "170"
type input "6.59"
drag, startPoint x: 804, startPoint y: 343, endPoint x: 701, endPoint y: 329, distance: 103.9
click at [714, 337] on div "Show Cost Name Production Shipping Tooling Per unit Total cost Estimation Curre…" at bounding box center [791, 362] width 309 height 192
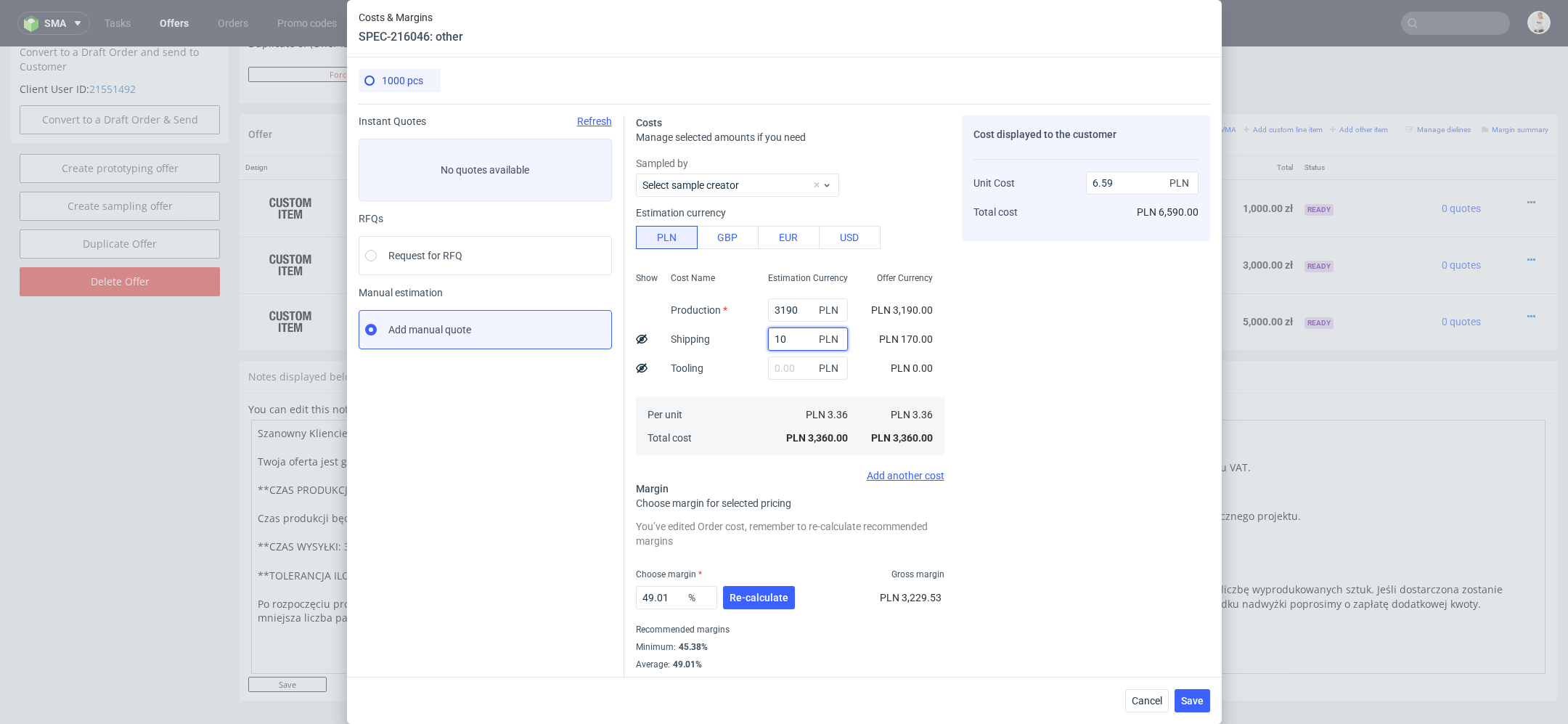
type input "100"
type input "6.45"
type input "100"
click at [1081, 312] on div "Cost displayed to the customer Unit Cost Total cost 6.45 PLN PLN 6,450.00" at bounding box center [1086, 401] width 248 height 572
click at [760, 594] on span "Re-calculate" at bounding box center [759, 597] width 59 height 10
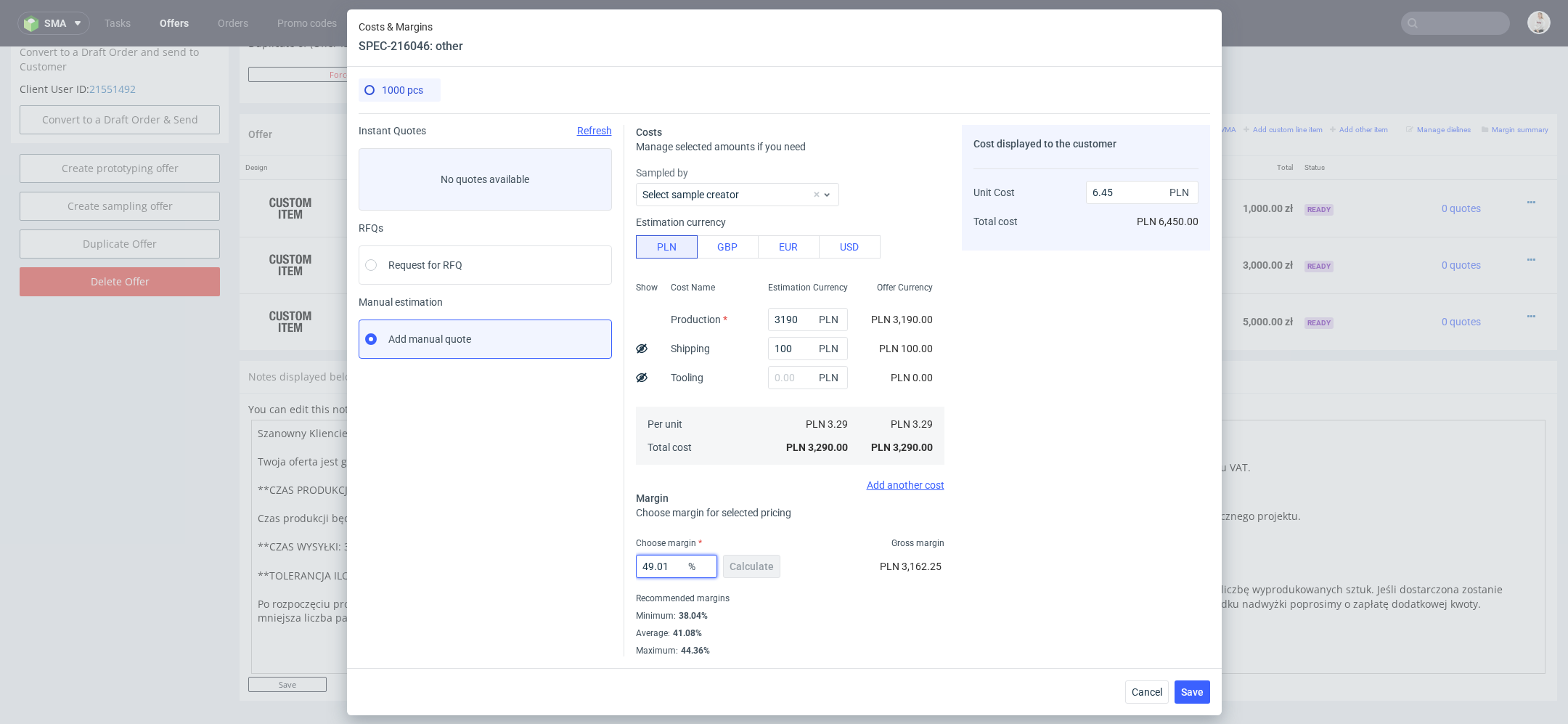
drag, startPoint x: 671, startPoint y: 568, endPoint x: 532, endPoint y: 564, distance: 139.1
click at [532, 564] on div "Instant Quotes Refresh No quotes available RFQs Request for RFQ Manual estimati…" at bounding box center [784, 385] width 851 height 543
click at [1042, 624] on div "Cost displayed to the customer Unit Cost Total cost 6.45 PLN PLN 6,450.00" at bounding box center [1086, 390] width 248 height 531
click at [1195, 691] on span "Save" at bounding box center [1191, 691] width 22 height 10
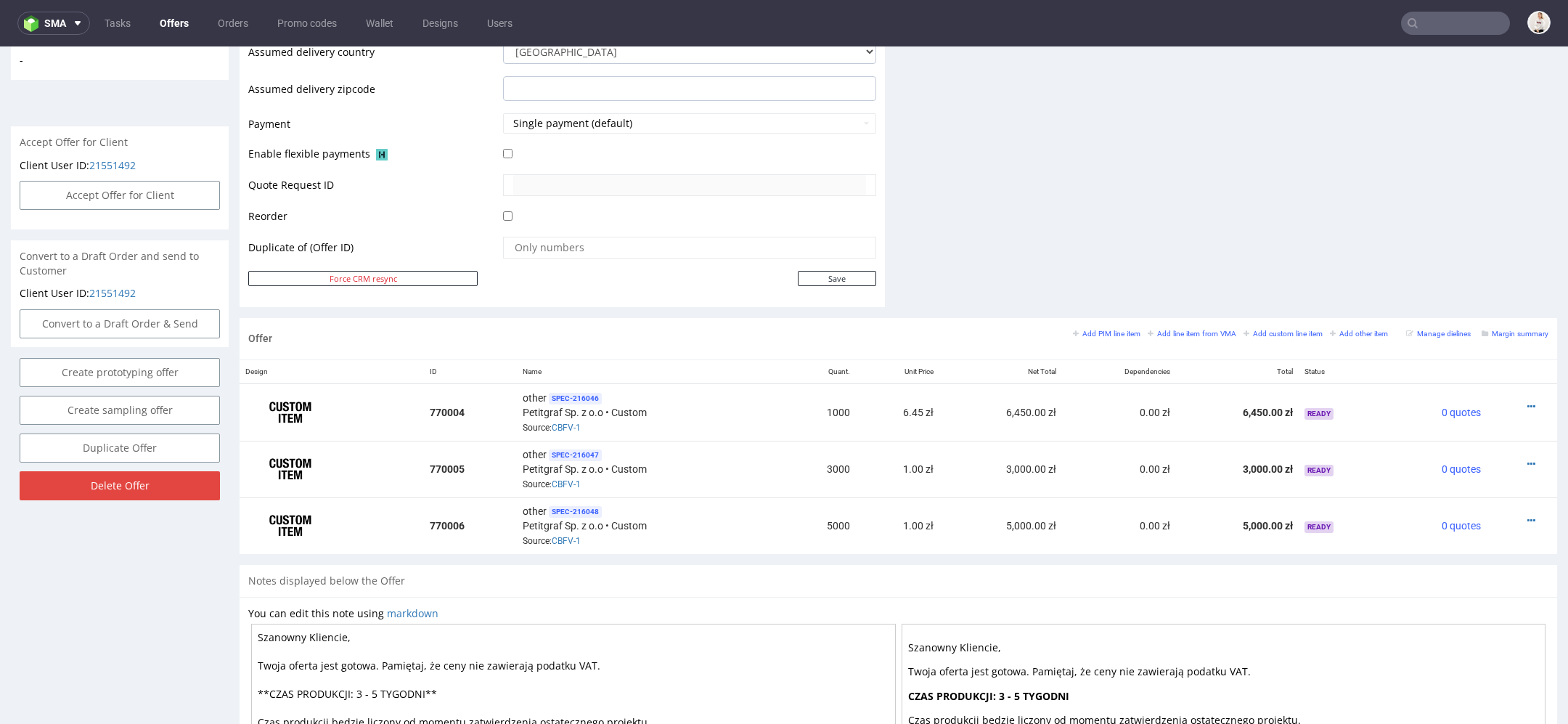
scroll to position [586, 0]
click at [1527, 459] on icon at bounding box center [1531, 462] width 8 height 10
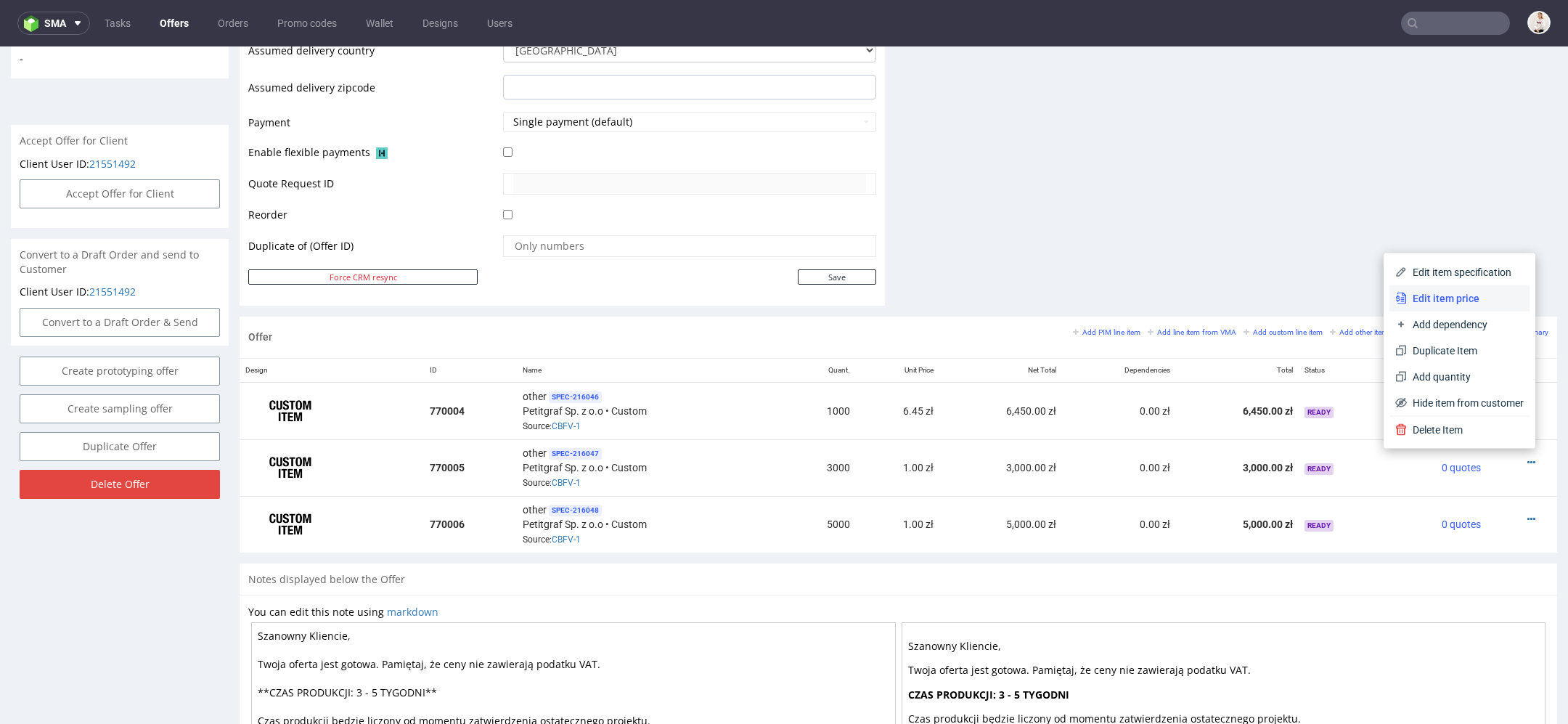
click at [1484, 302] on span "Edit item price" at bounding box center [1464, 298] width 117 height 14
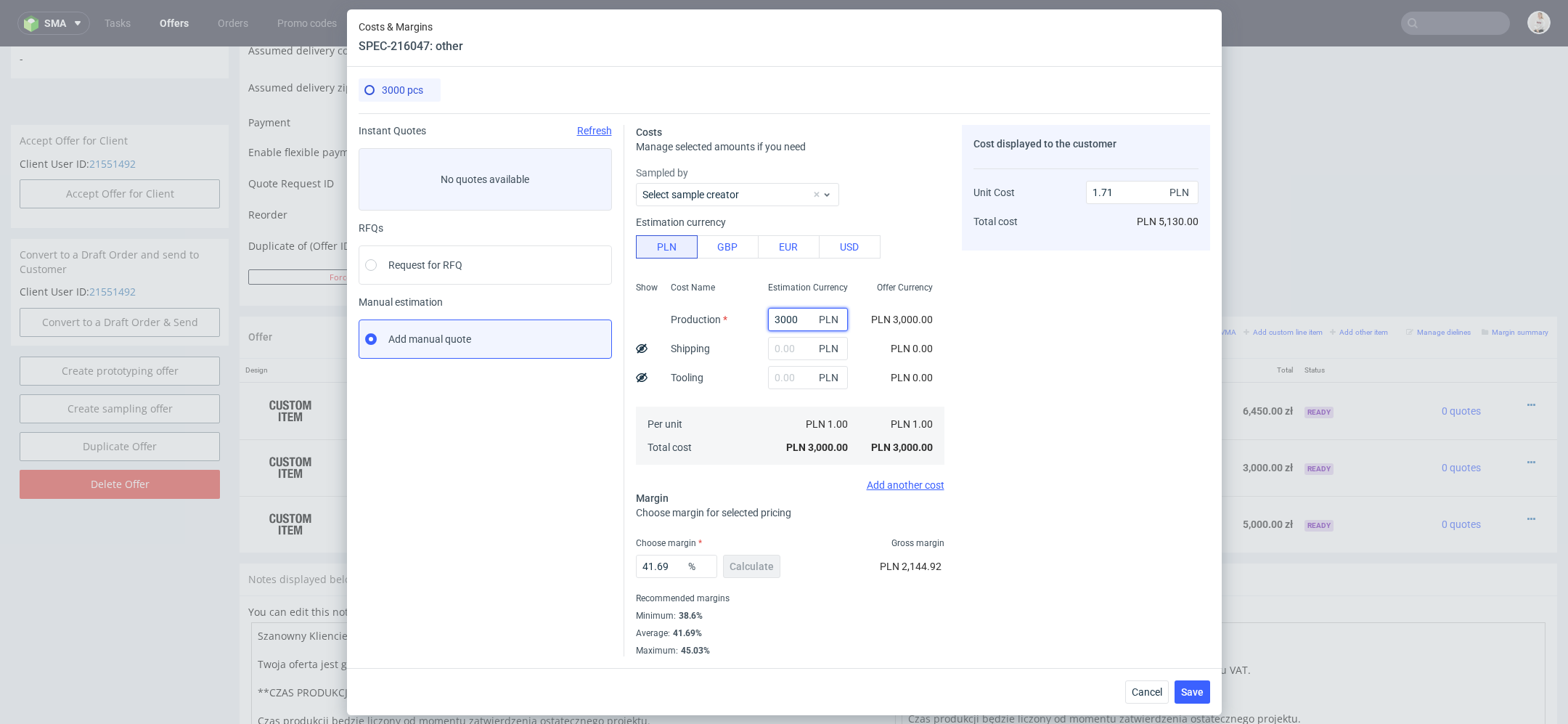
click at [773, 309] on input "3000" at bounding box center [808, 320] width 79 height 23
paste input "54"
type input "3540"
type input "2.02"
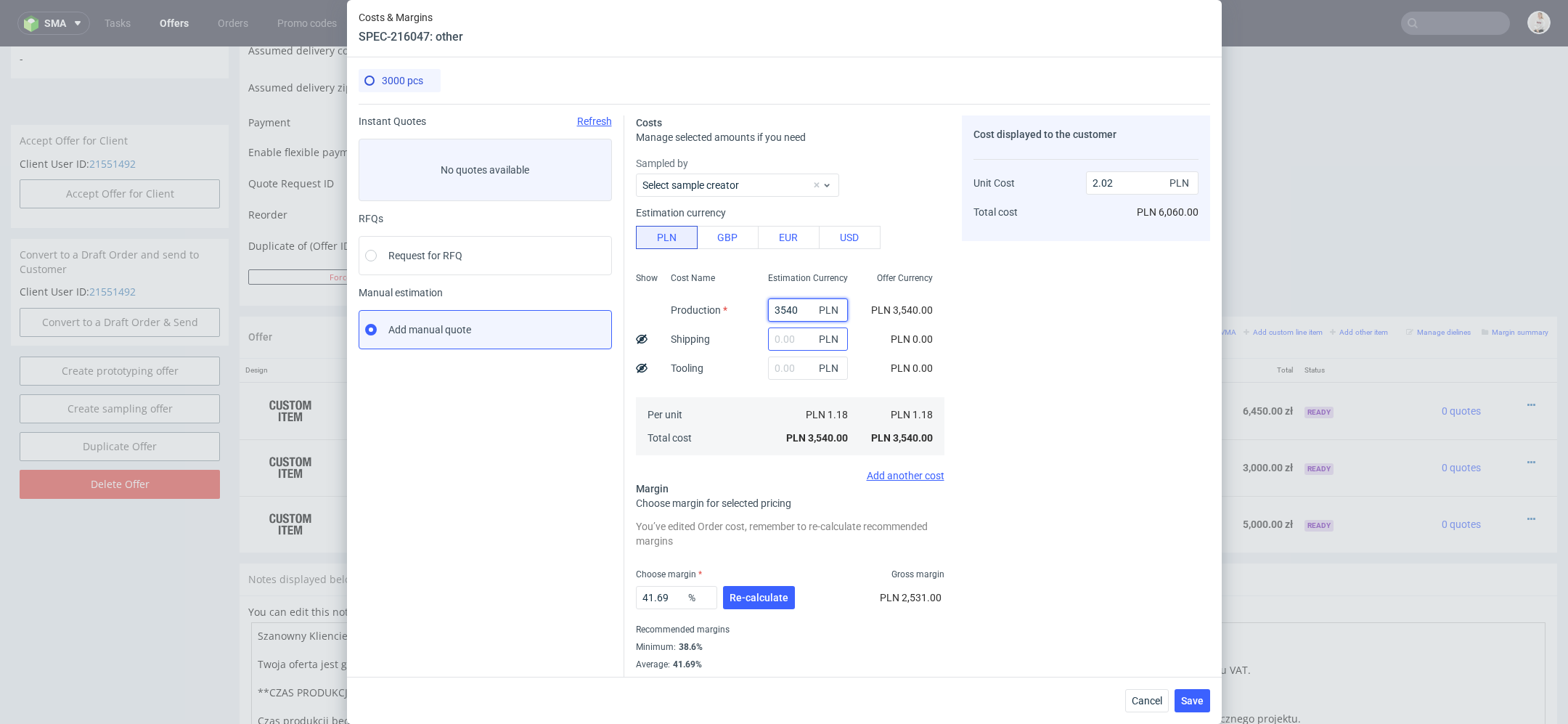
type input "3540"
click at [793, 345] on input "text" at bounding box center [808, 339] width 79 height 23
click at [751, 358] on div "Cost Name Production Shipping Tooling Per unit Total cost" at bounding box center [708, 362] width 97 height 192
click at [784, 364] on input "text" at bounding box center [808, 368] width 79 height 23
type input "9000"
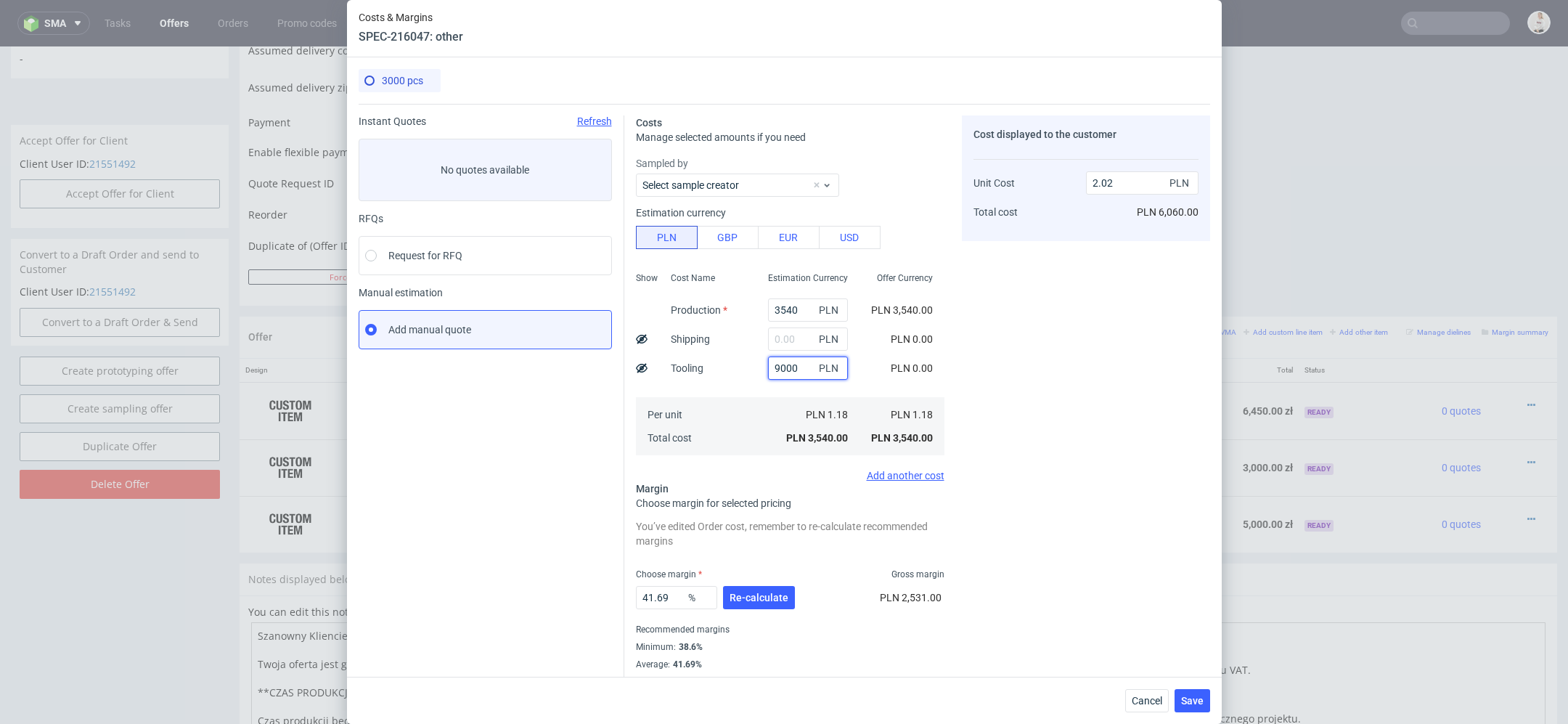
type input "7.17"
type input "900"
type input "2.54"
type input "900"
click at [793, 333] on input "text" at bounding box center [808, 339] width 79 height 23
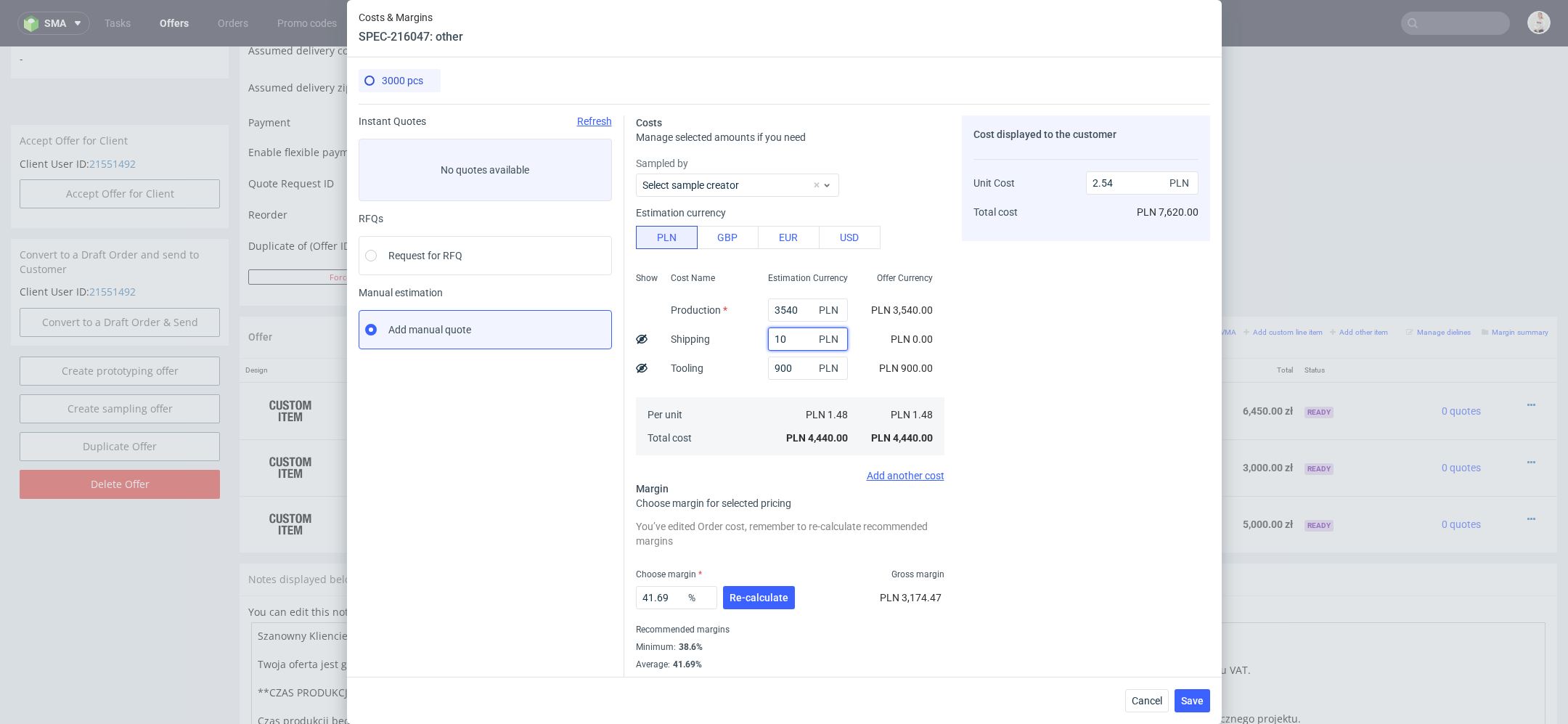
type input "100"
type input "2.59"
type input "1000"
type input "3.11"
type input "100"
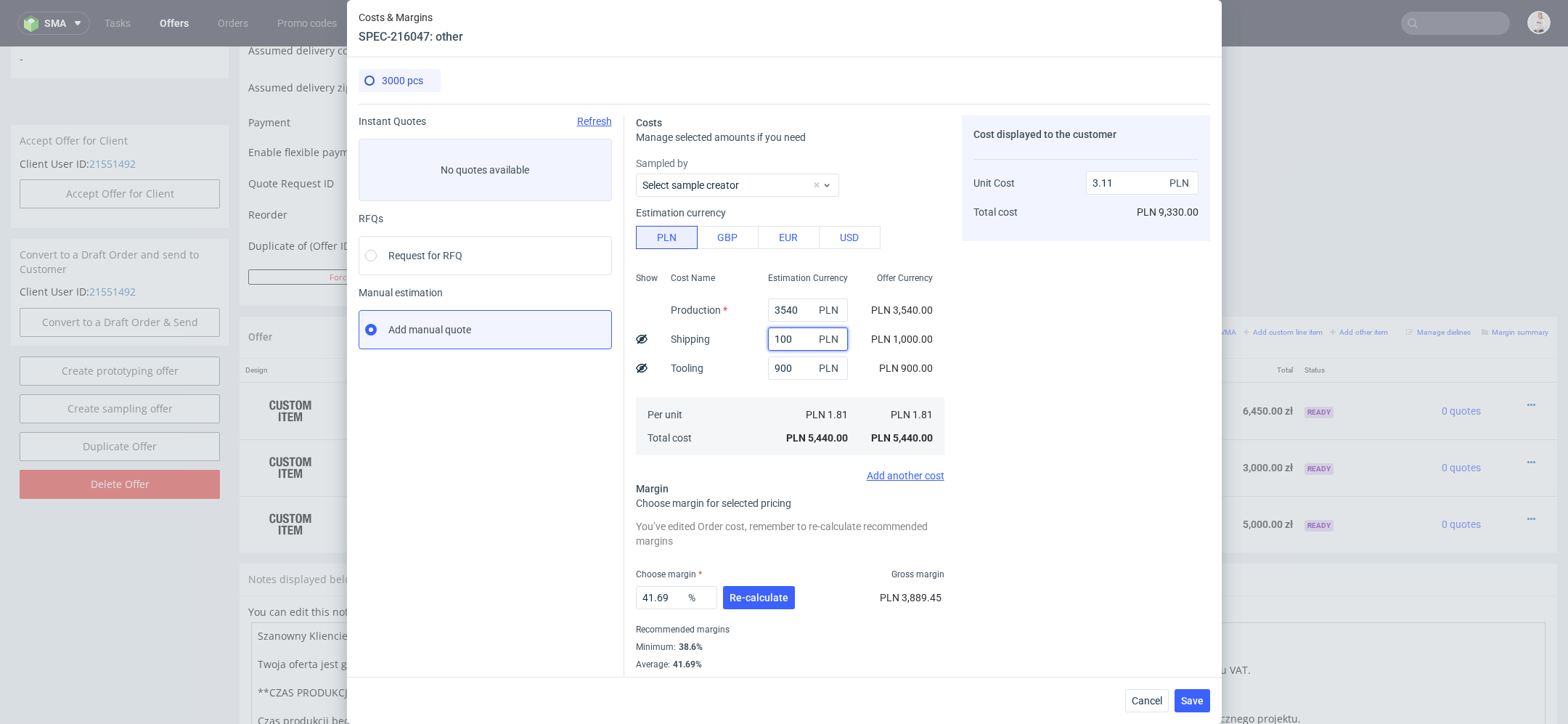
type input "2.59"
type input "10"
type input "2.54"
type input "100"
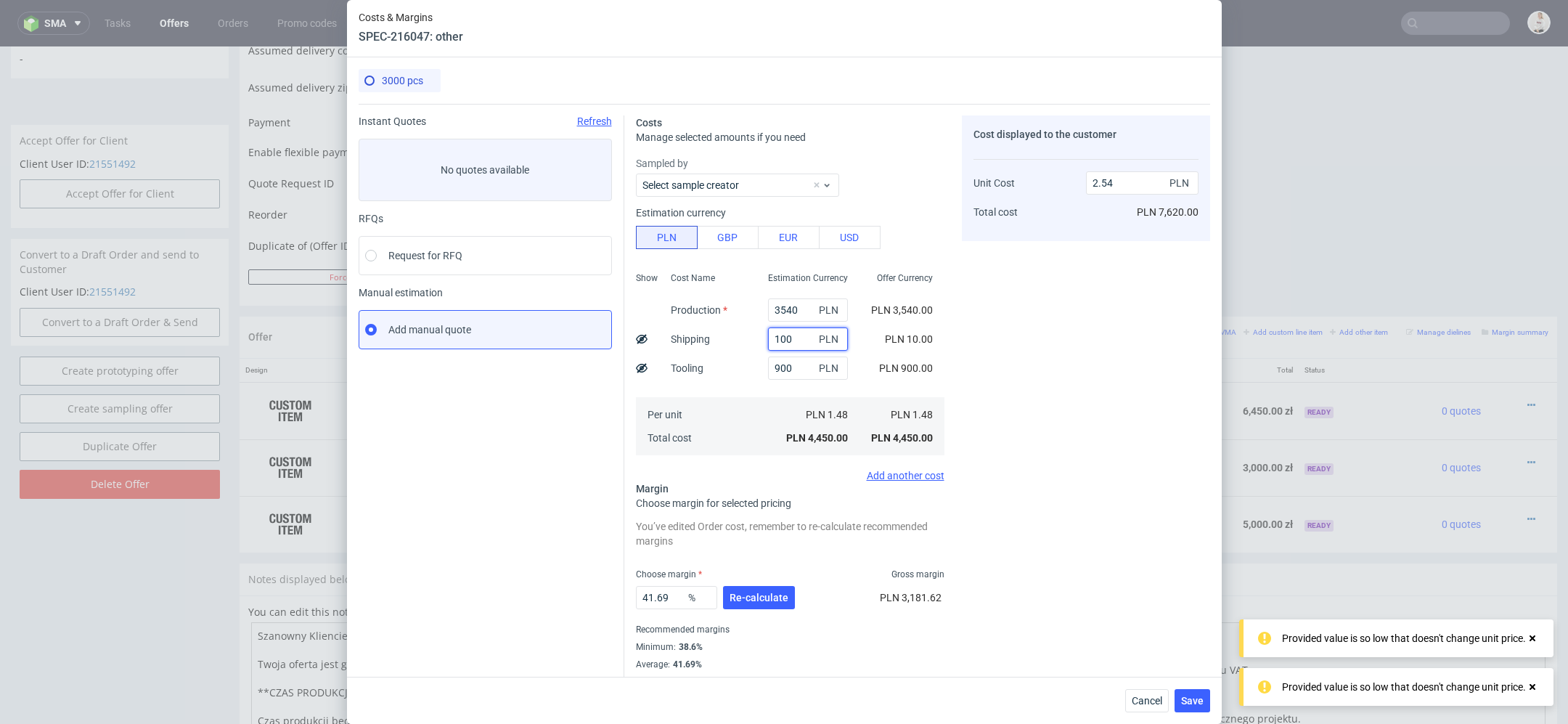
type input "2.59"
click at [804, 342] on input "100" at bounding box center [808, 339] width 79 height 23
type input "1"
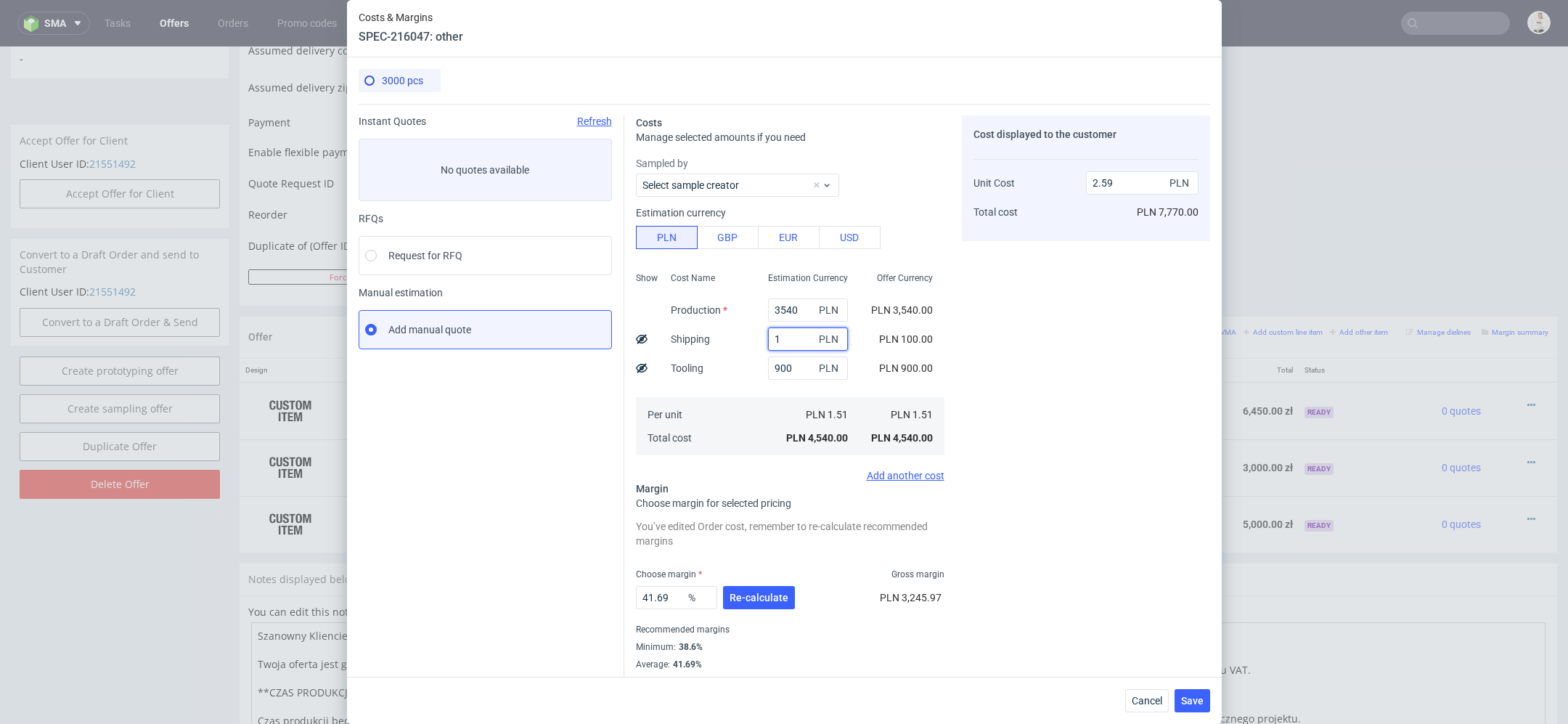
type input "2.54"
type input "170"
type input "2.64"
type input "170"
click at [942, 345] on div "PLN 170.00" at bounding box center [906, 339] width 77 height 29
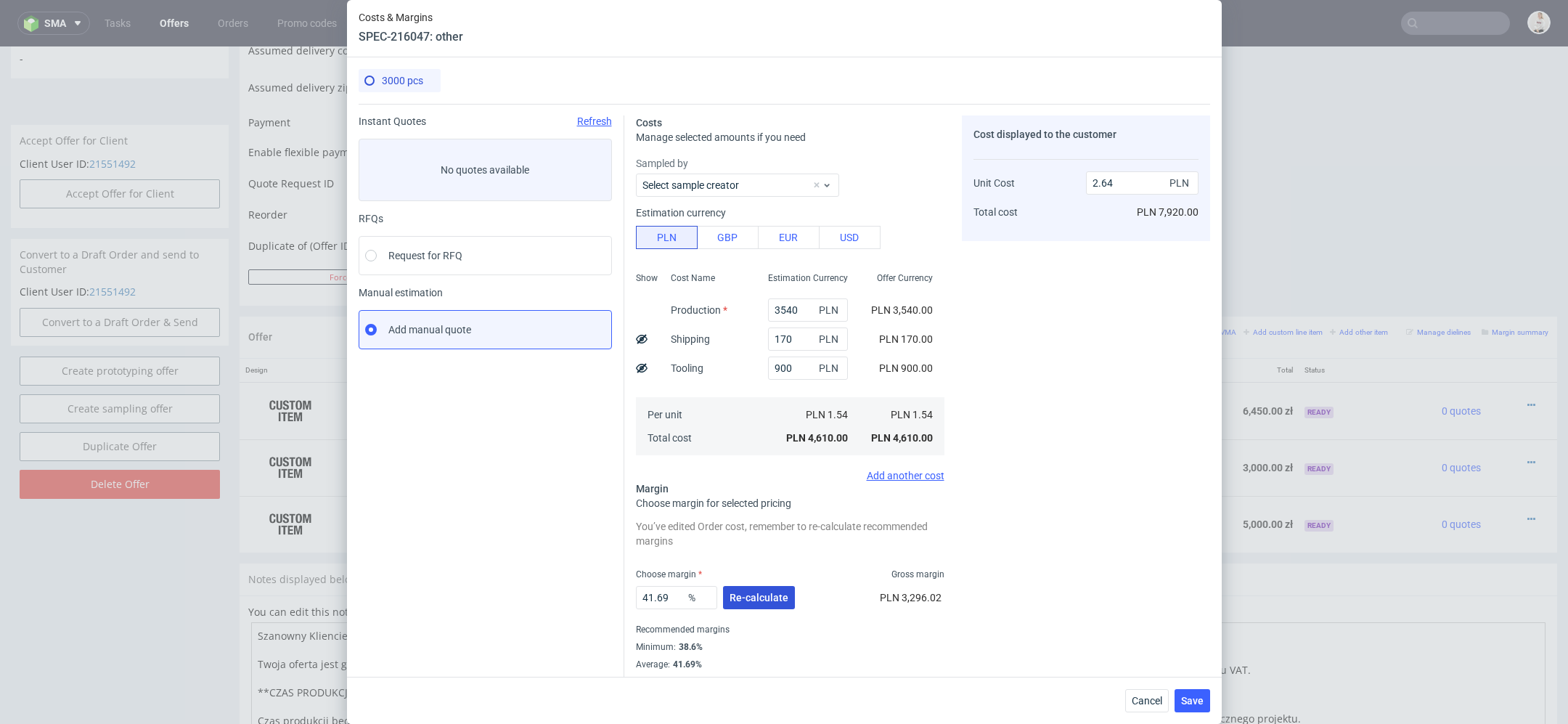
click at [772, 589] on button "Re-calculate" at bounding box center [759, 597] width 72 height 23
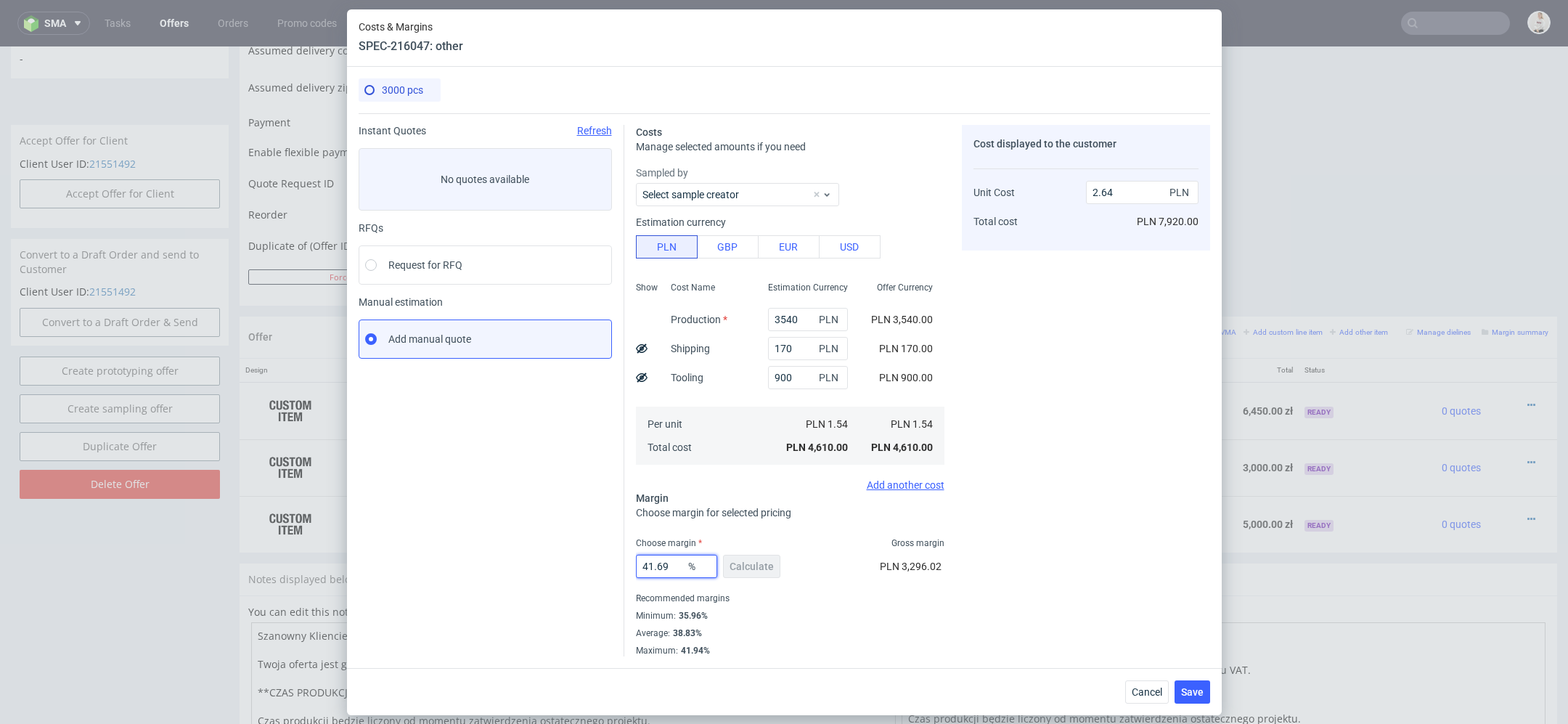
drag, startPoint x: 676, startPoint y: 568, endPoint x: 503, endPoint y: 552, distance: 173.7
click at [503, 552] on div "Instant Quotes Refresh No quotes available RFQs Request for RFQ Manual estimati…" at bounding box center [784, 385] width 851 height 543
type input "45"
type input "2.8"
type input "45"
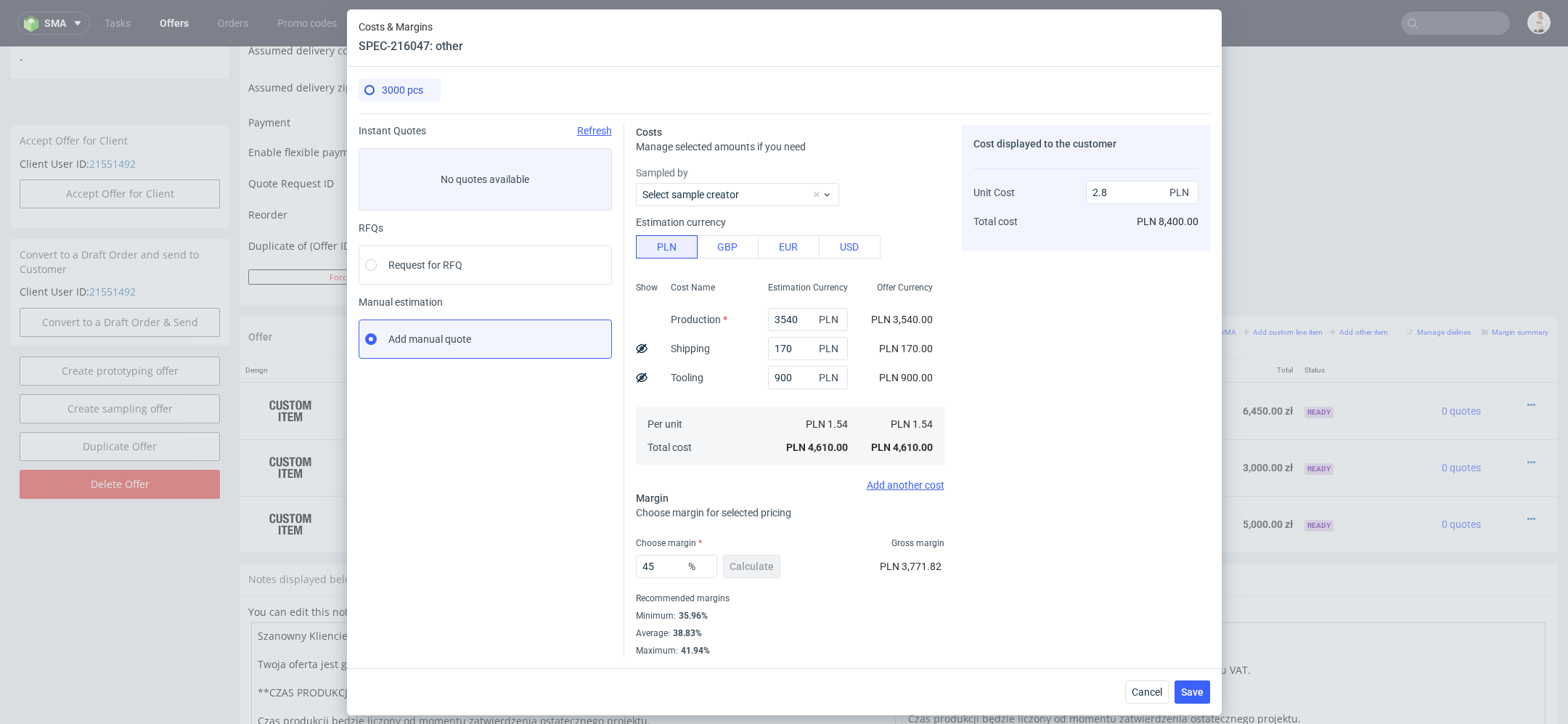
click at [1153, 463] on div "Cost displayed to the customer Unit Cost Total cost 2.8 PLN PLN 8,400.00" at bounding box center [1086, 390] width 248 height 531
click at [1196, 690] on span "Save" at bounding box center [1191, 691] width 22 height 10
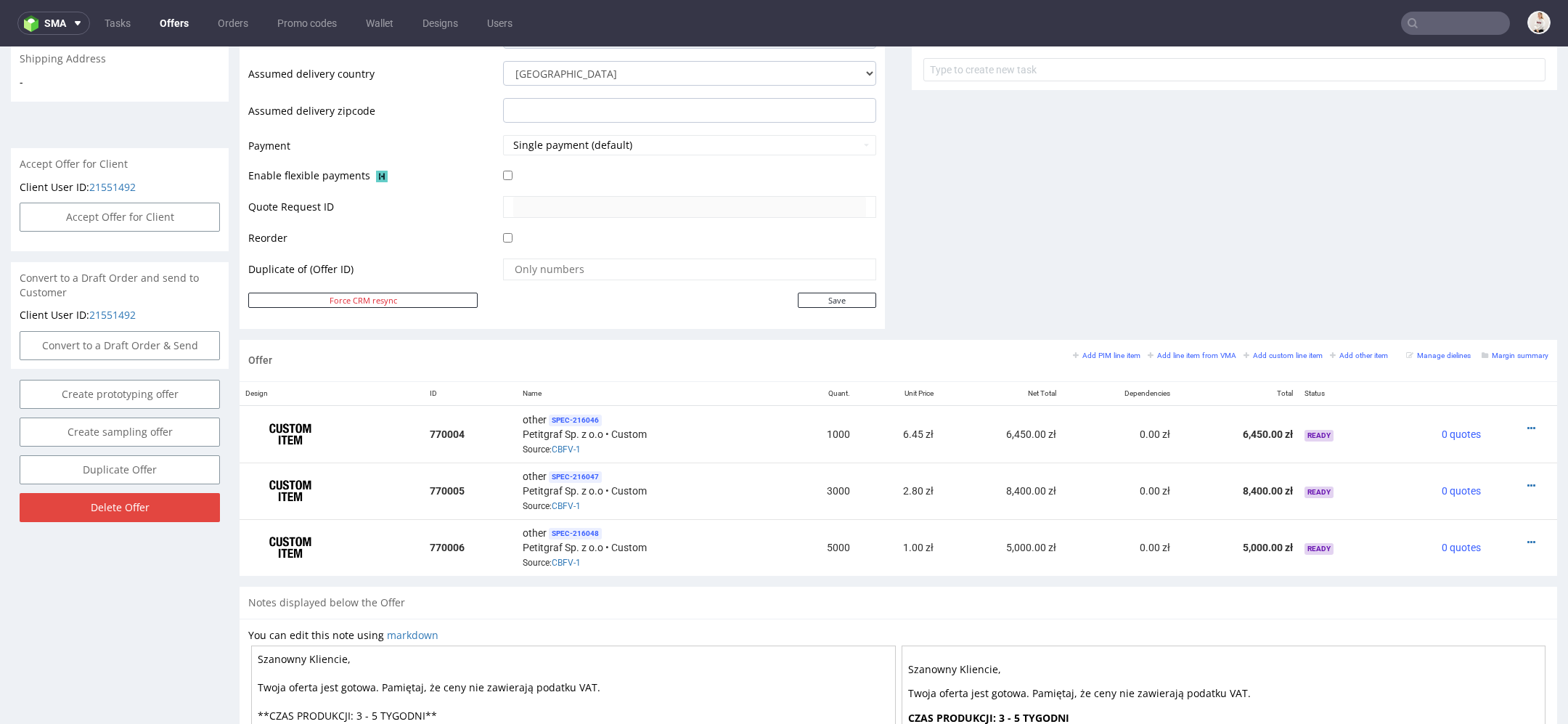
scroll to position [721, 0]
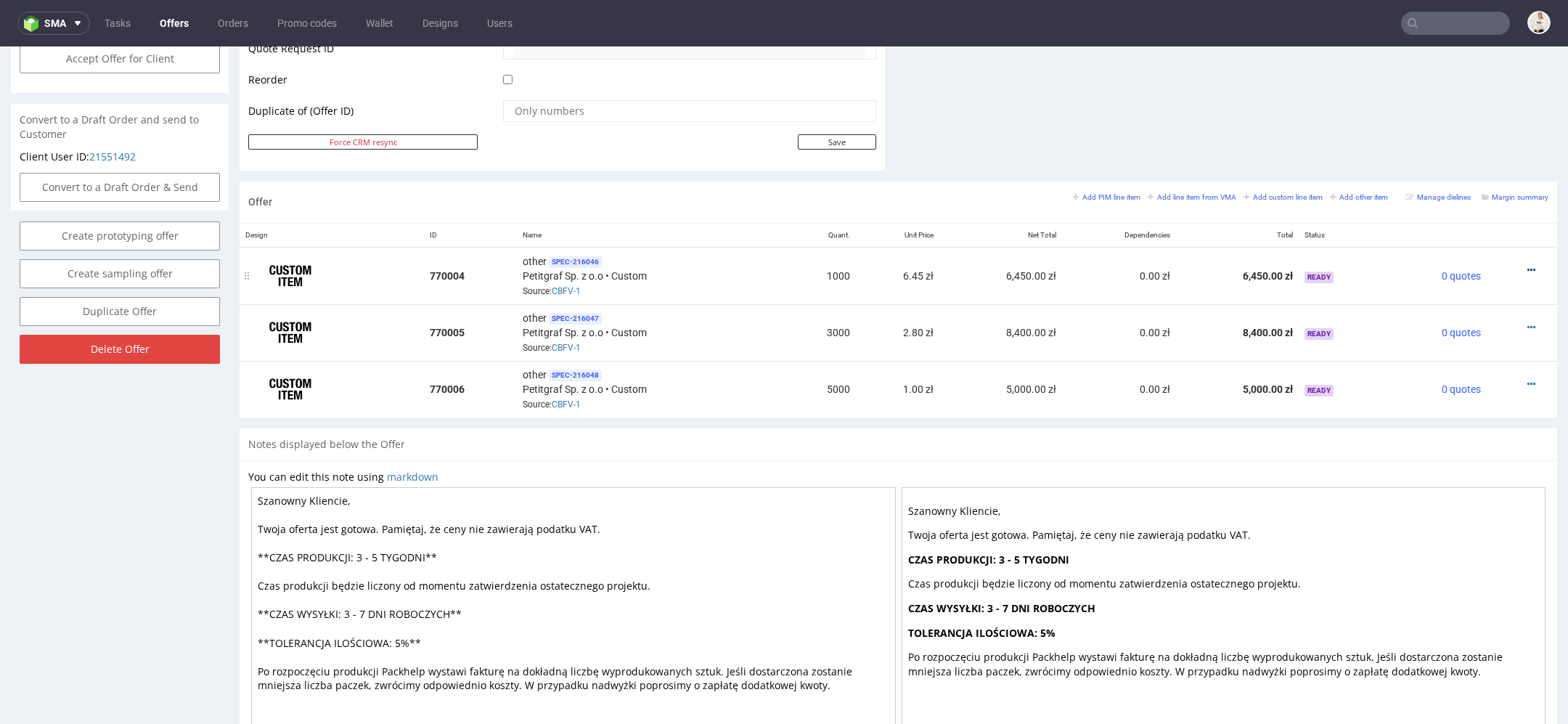
click at [1527, 267] on icon at bounding box center [1531, 270] width 8 height 10
click at [1453, 112] on span "Edit item price" at bounding box center [1464, 106] width 117 height 14
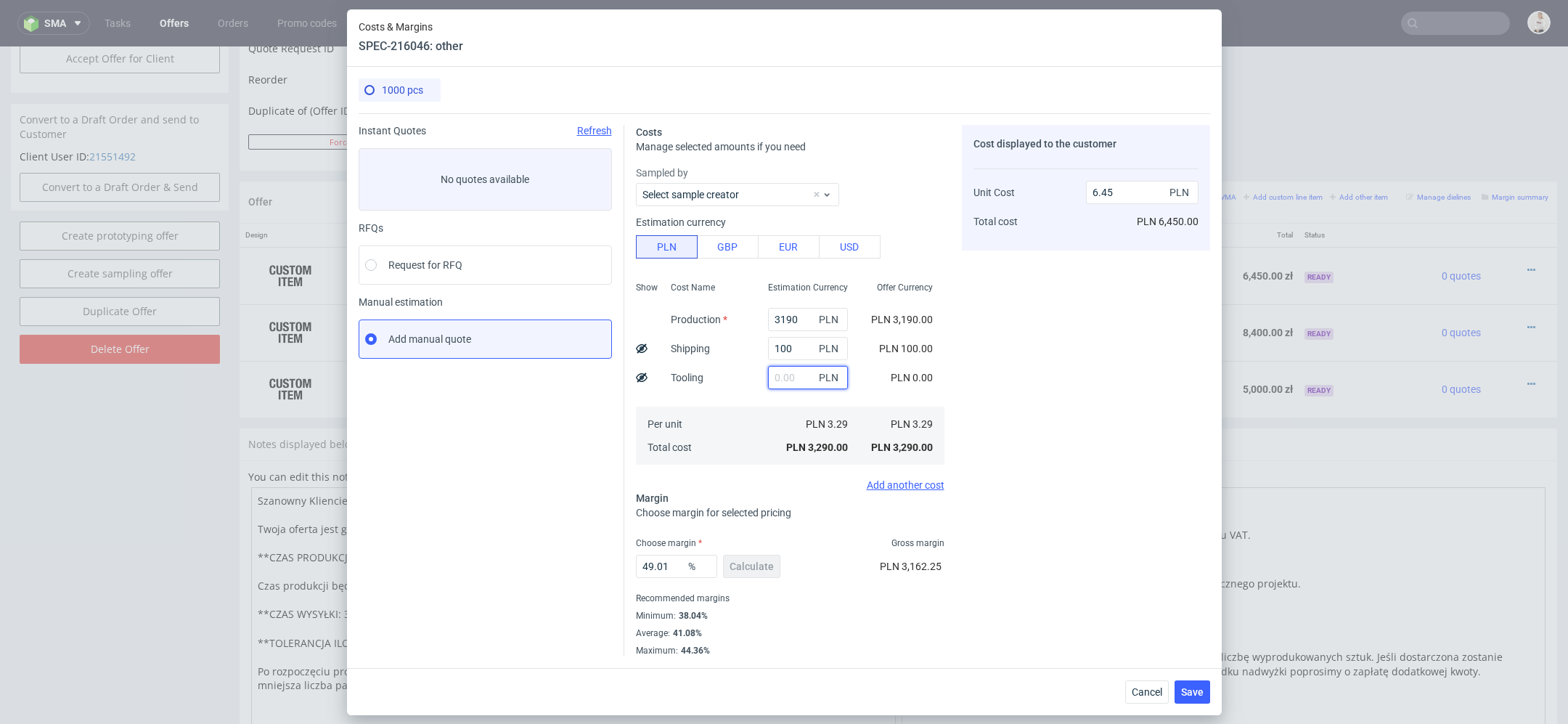
click at [793, 388] on input "text" at bounding box center [808, 378] width 79 height 23
type input "900"
type input "8.22"
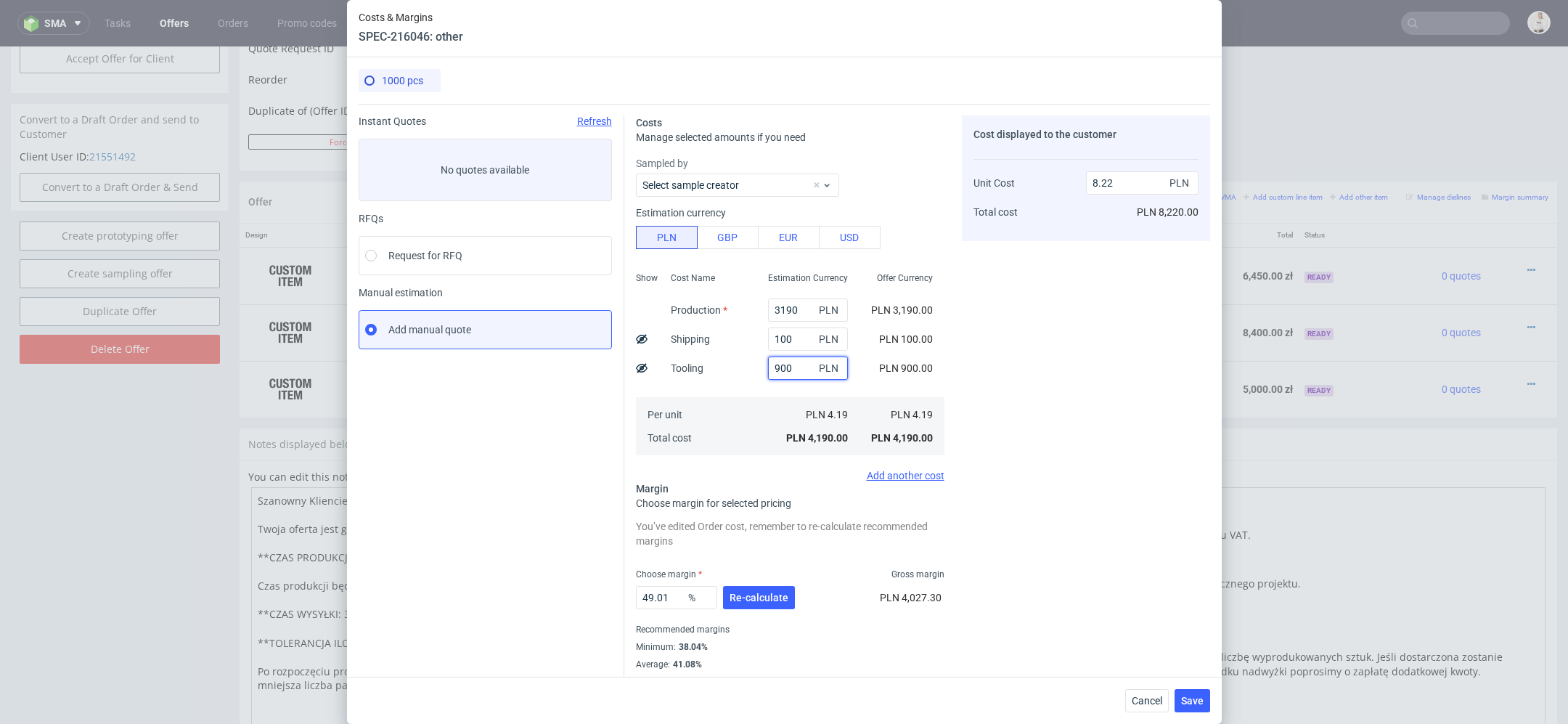
type input "900"
click at [1052, 426] on div "Cost displayed to the customer Unit Cost Total cost 8.22 PLN PLN 8,220.00" at bounding box center [1086, 401] width 248 height 572
click at [787, 597] on button "Re-calculate" at bounding box center [759, 597] width 72 height 23
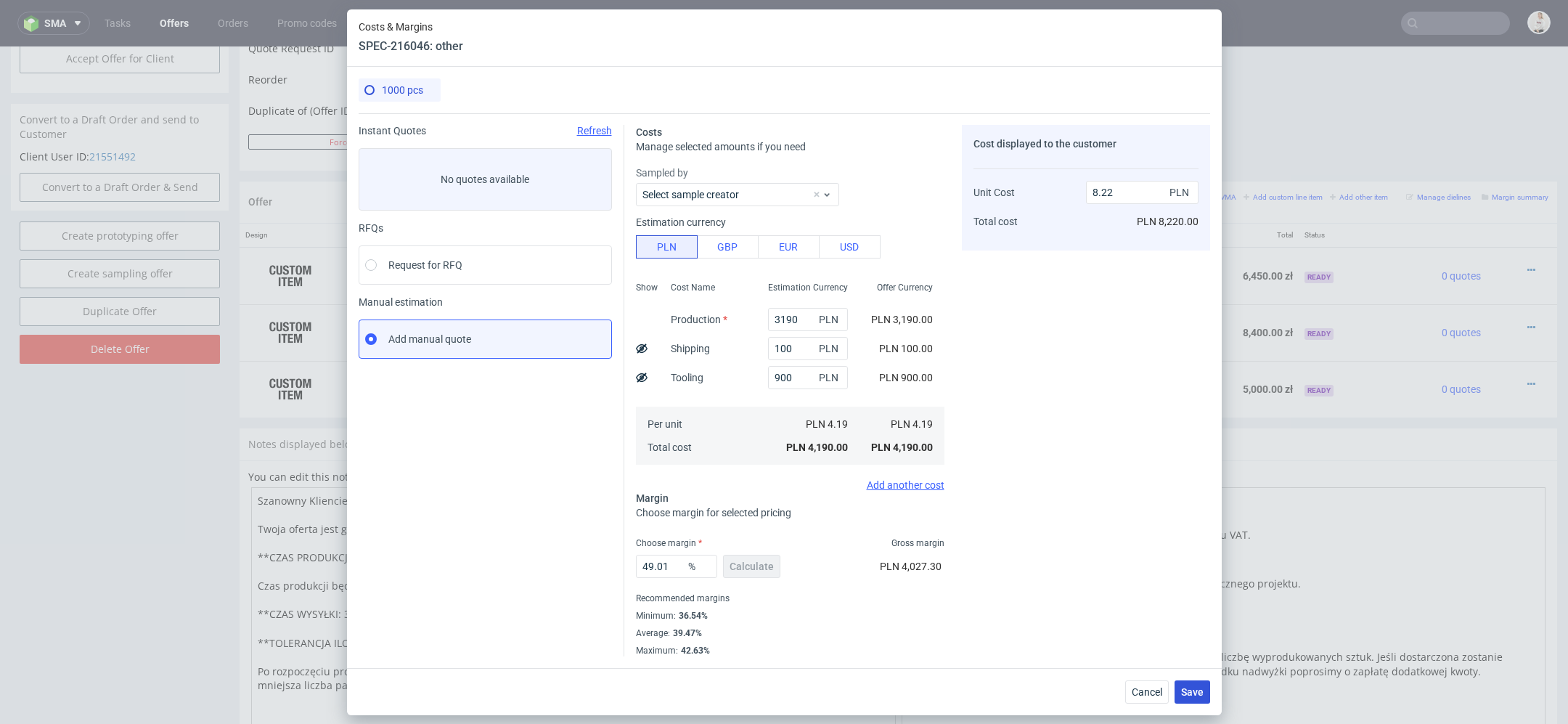
click at [1181, 693] on button "Save" at bounding box center [1192, 692] width 36 height 23
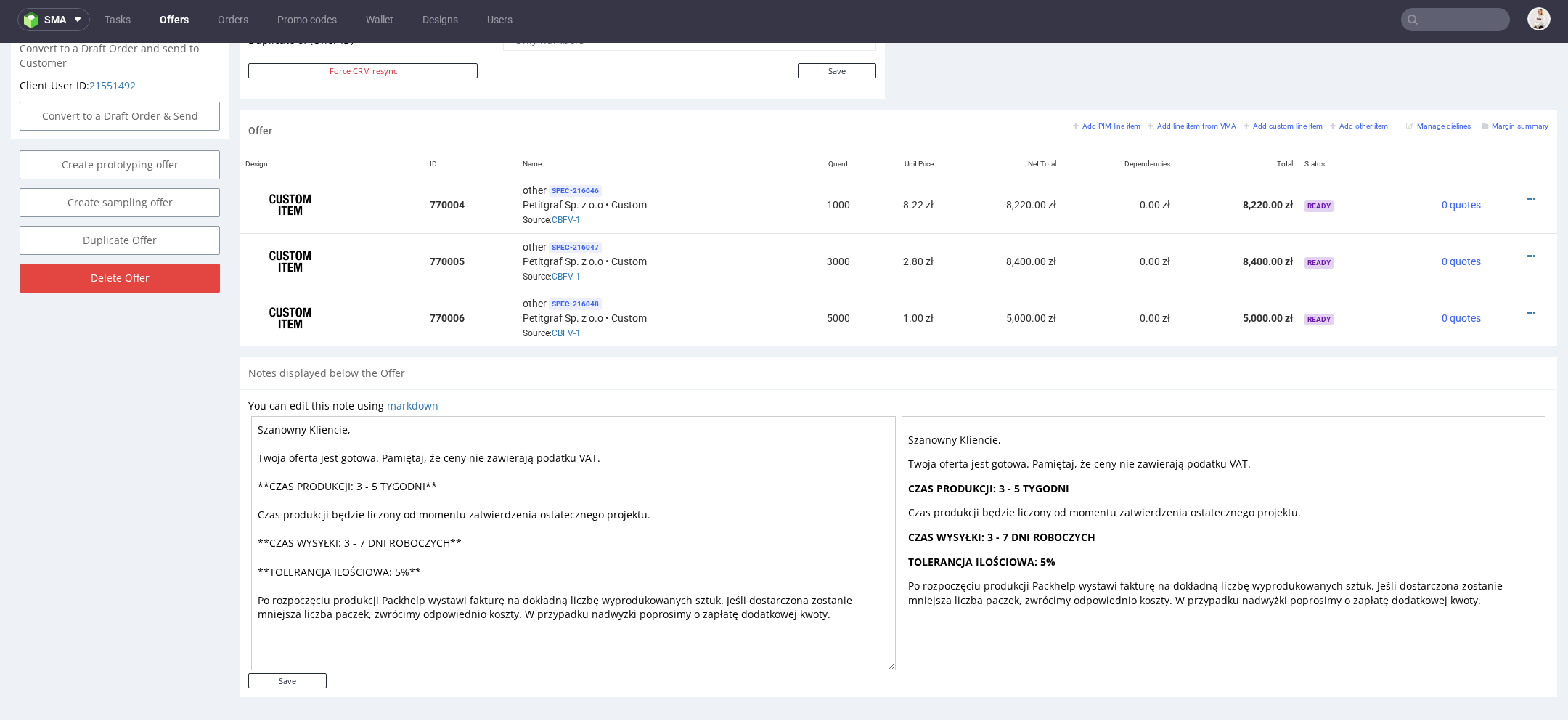
scroll to position [771, 0]
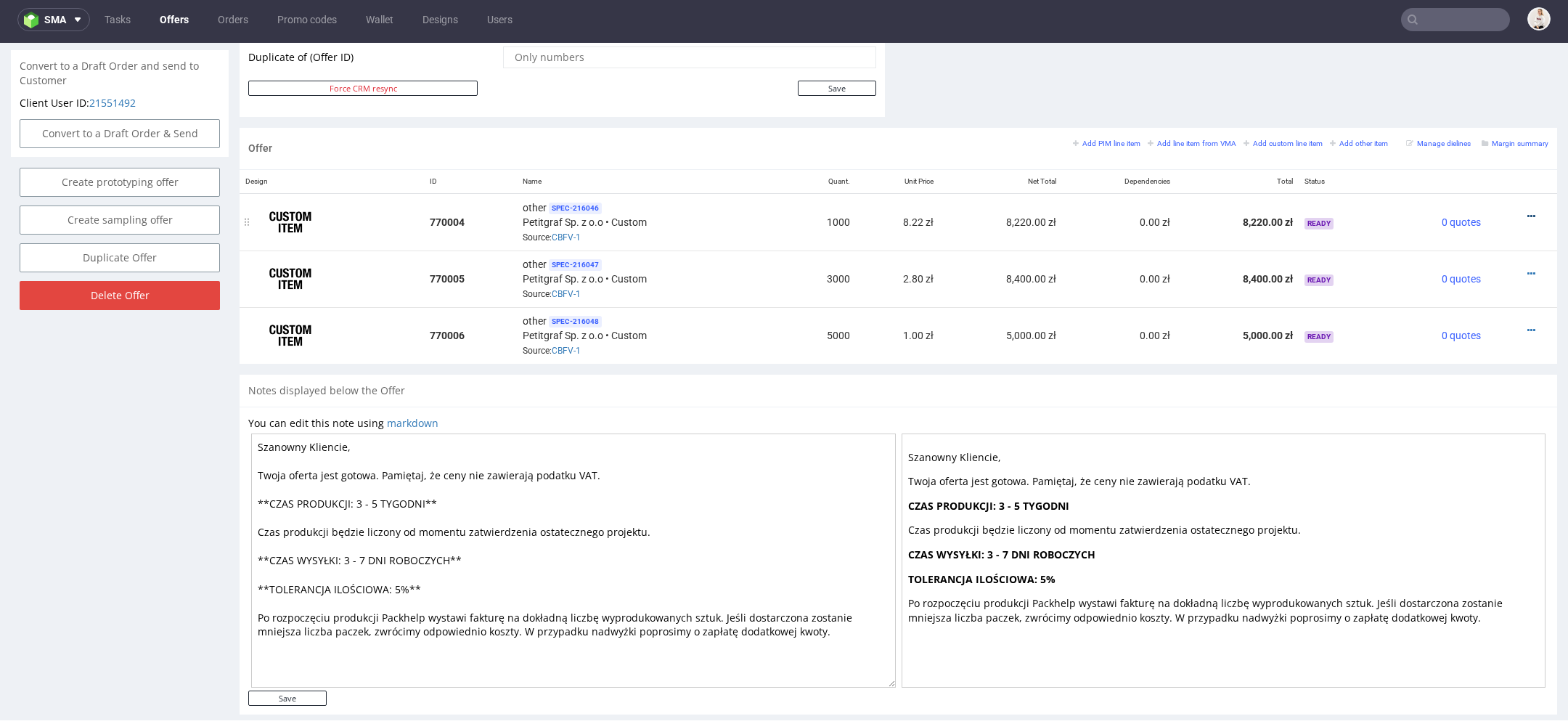
click at [1527, 212] on icon at bounding box center [1531, 216] width 8 height 10
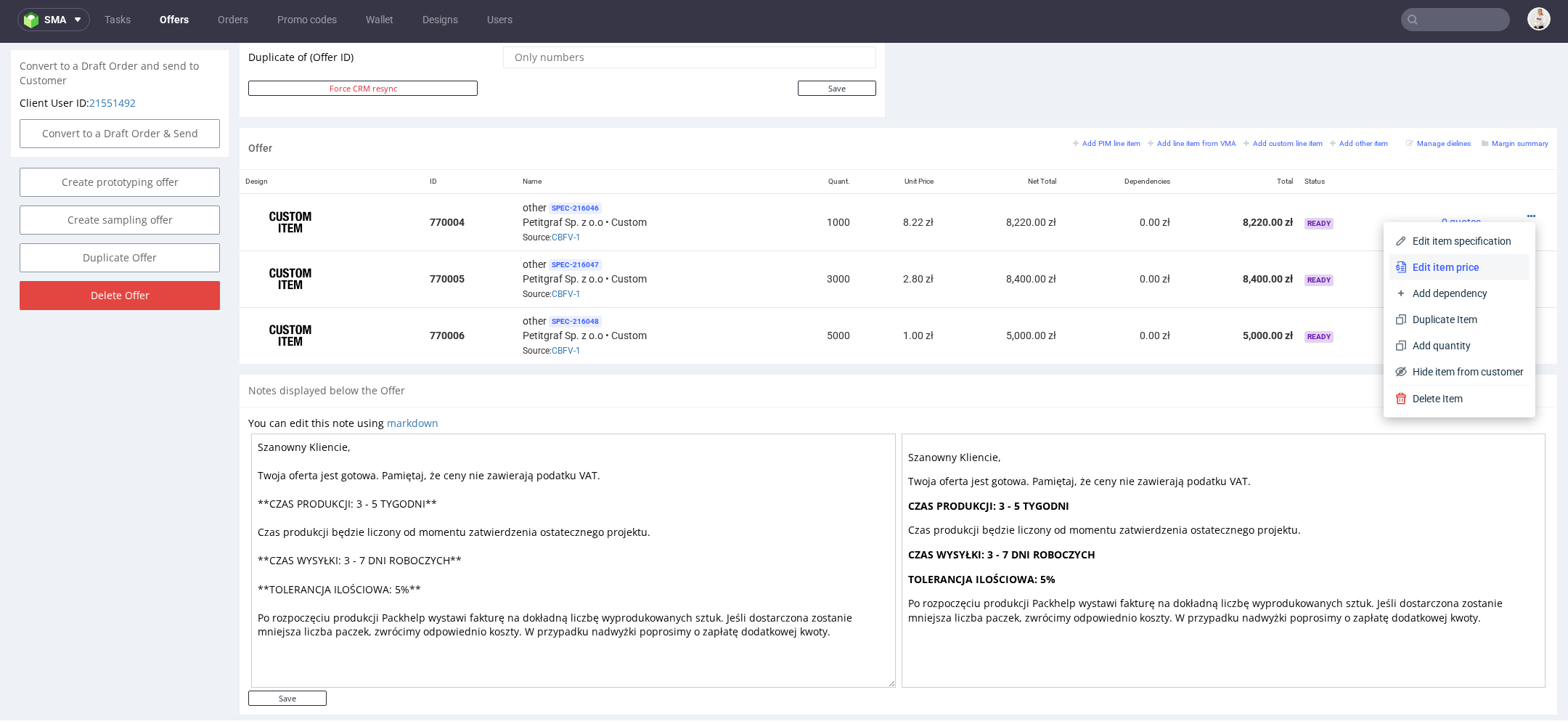
click at [1436, 260] on span "Edit item price" at bounding box center [1464, 267] width 117 height 14
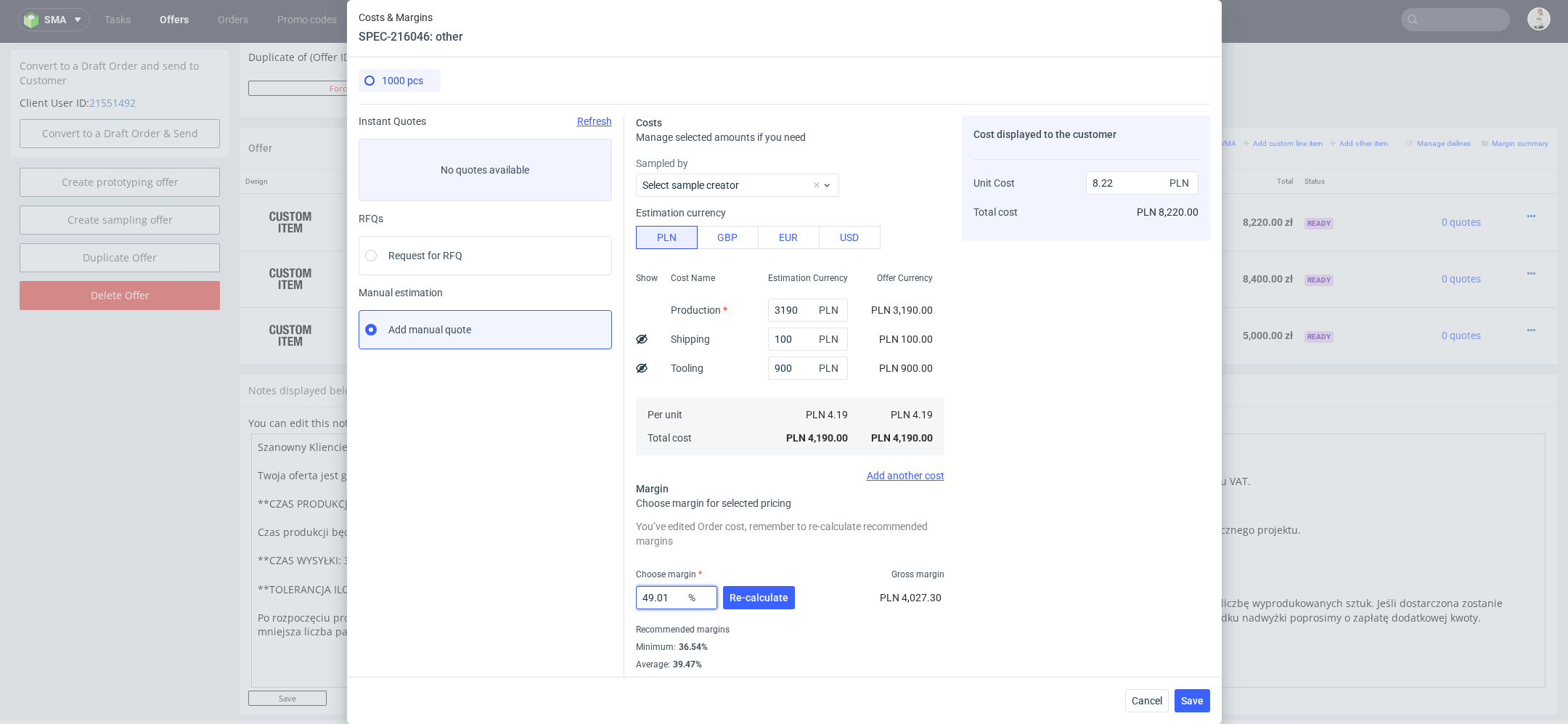
drag, startPoint x: 672, startPoint y: 599, endPoint x: 545, endPoint y: 573, distance: 129.6
click at [551, 574] on div "Instant Quotes Refresh No quotes available RFQs Request for RFQ Manual estimati…" at bounding box center [784, 395] width 851 height 584
type input "4"
type input "4.36"
type input "47"
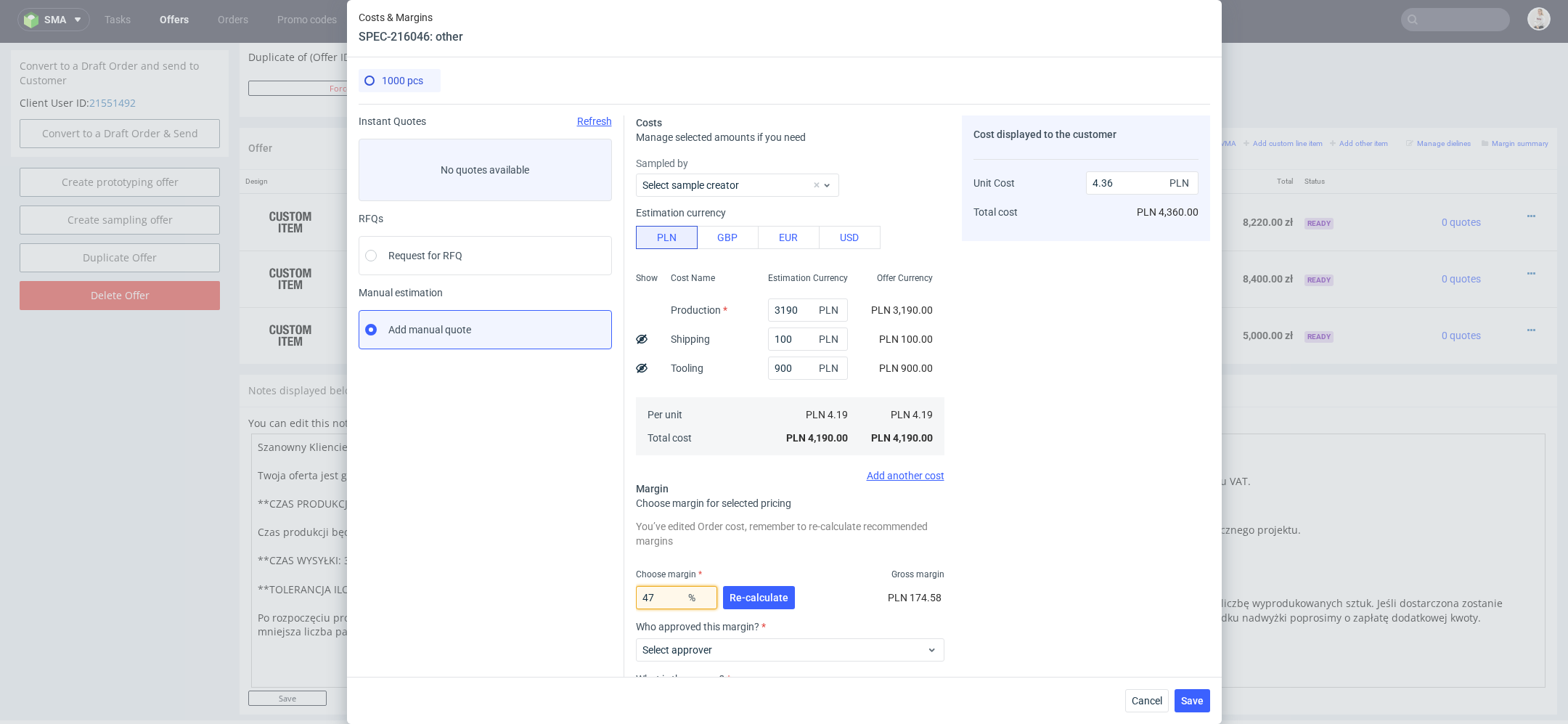
type input "7.91"
type input "47"
click at [751, 599] on span "Re-calculate" at bounding box center [759, 597] width 59 height 10
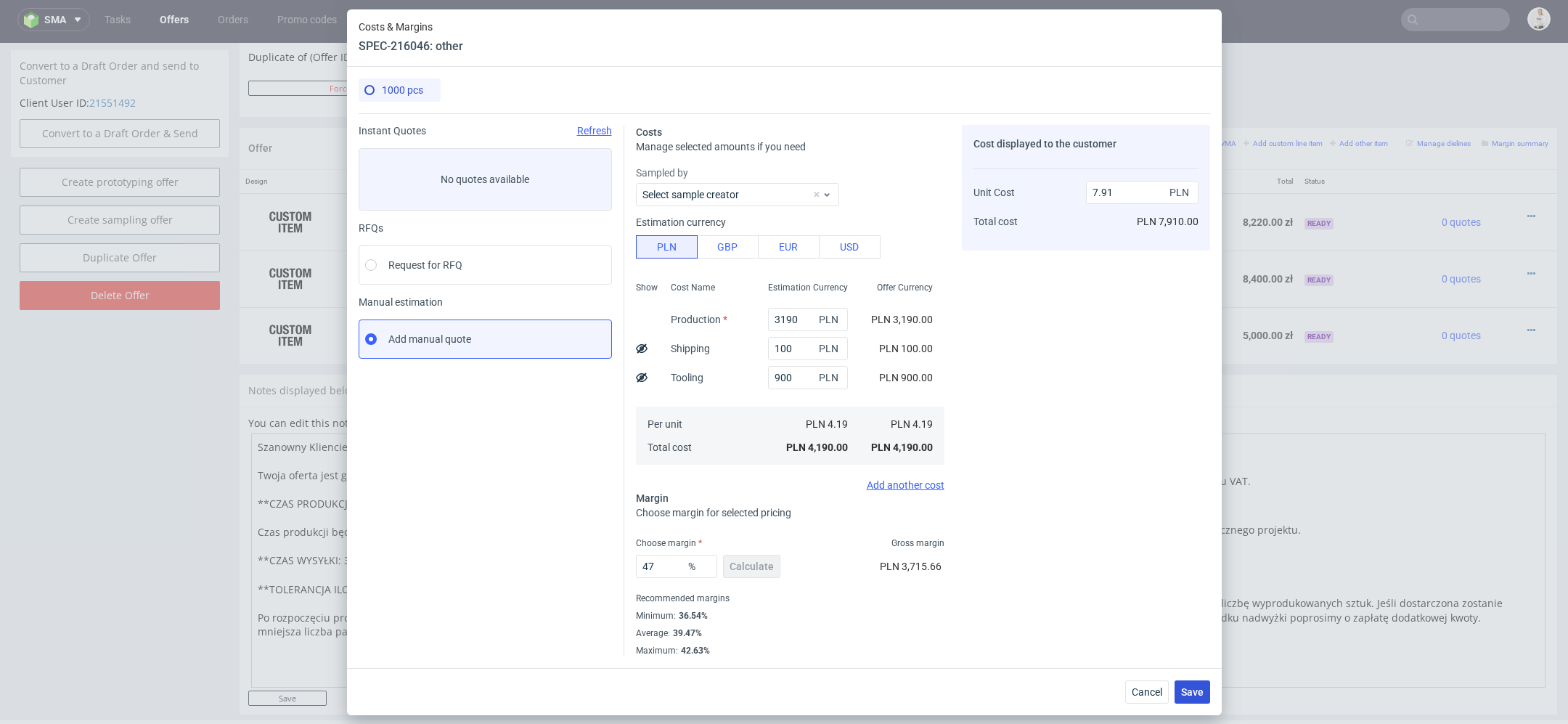
click at [1191, 689] on span "Save" at bounding box center [1191, 691] width 22 height 10
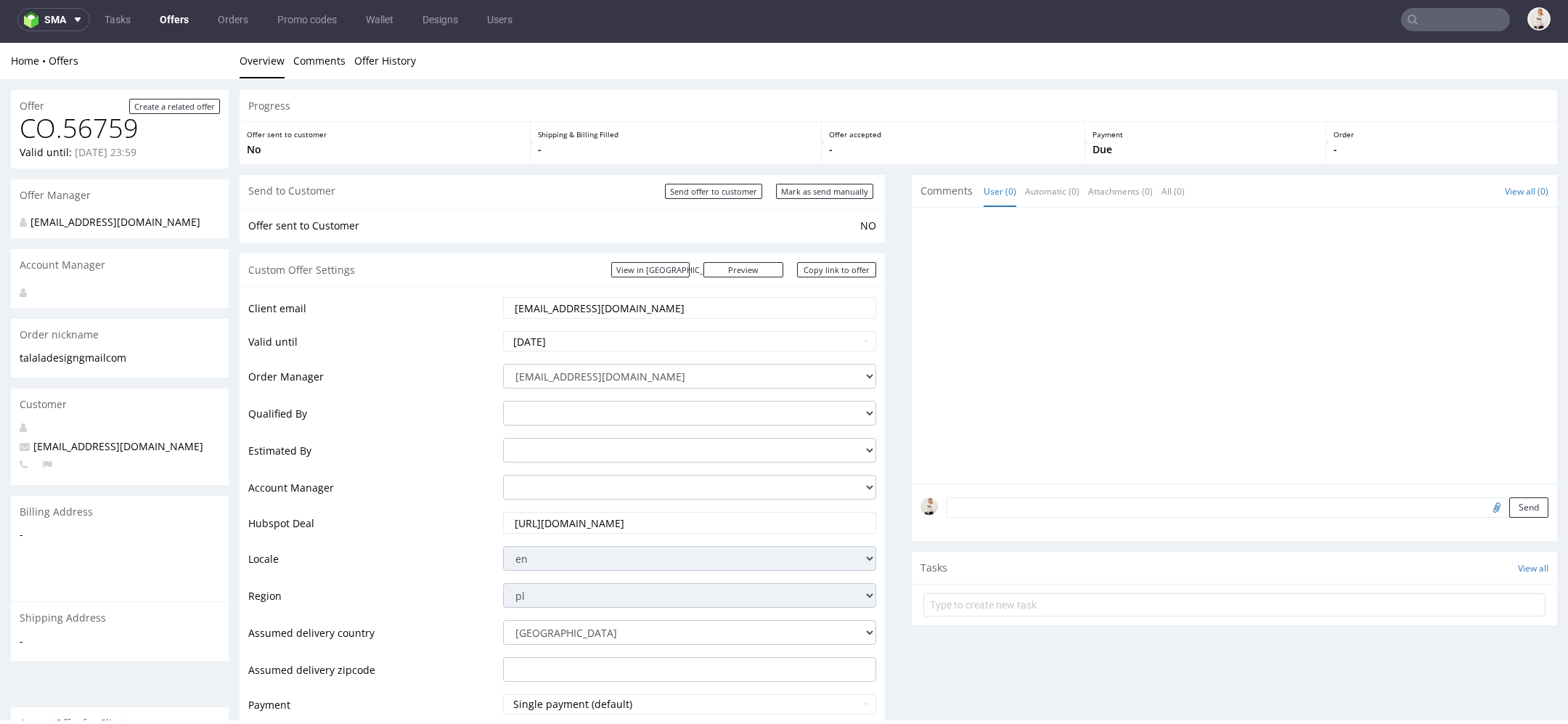
scroll to position [788, 0]
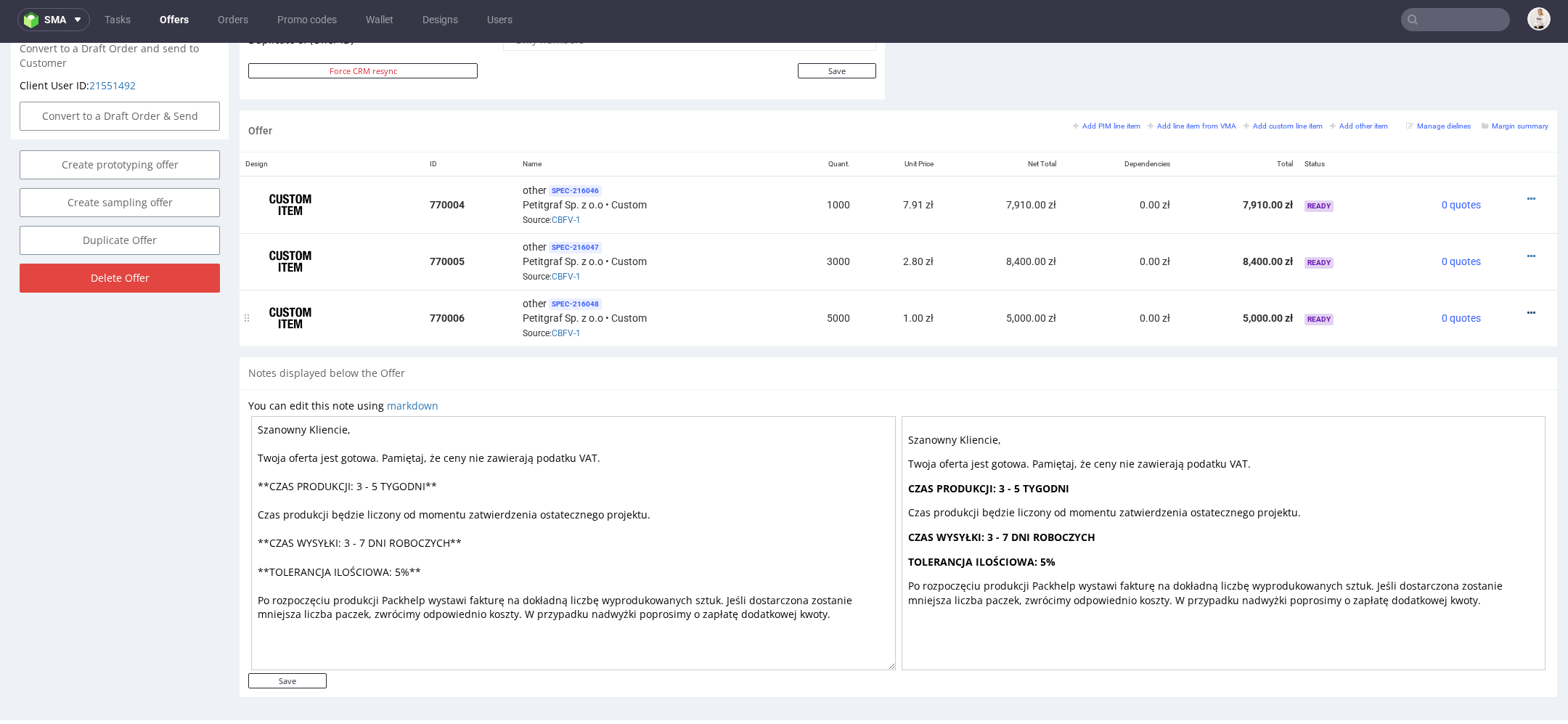
click at [1527, 308] on icon at bounding box center [1531, 312] width 8 height 10
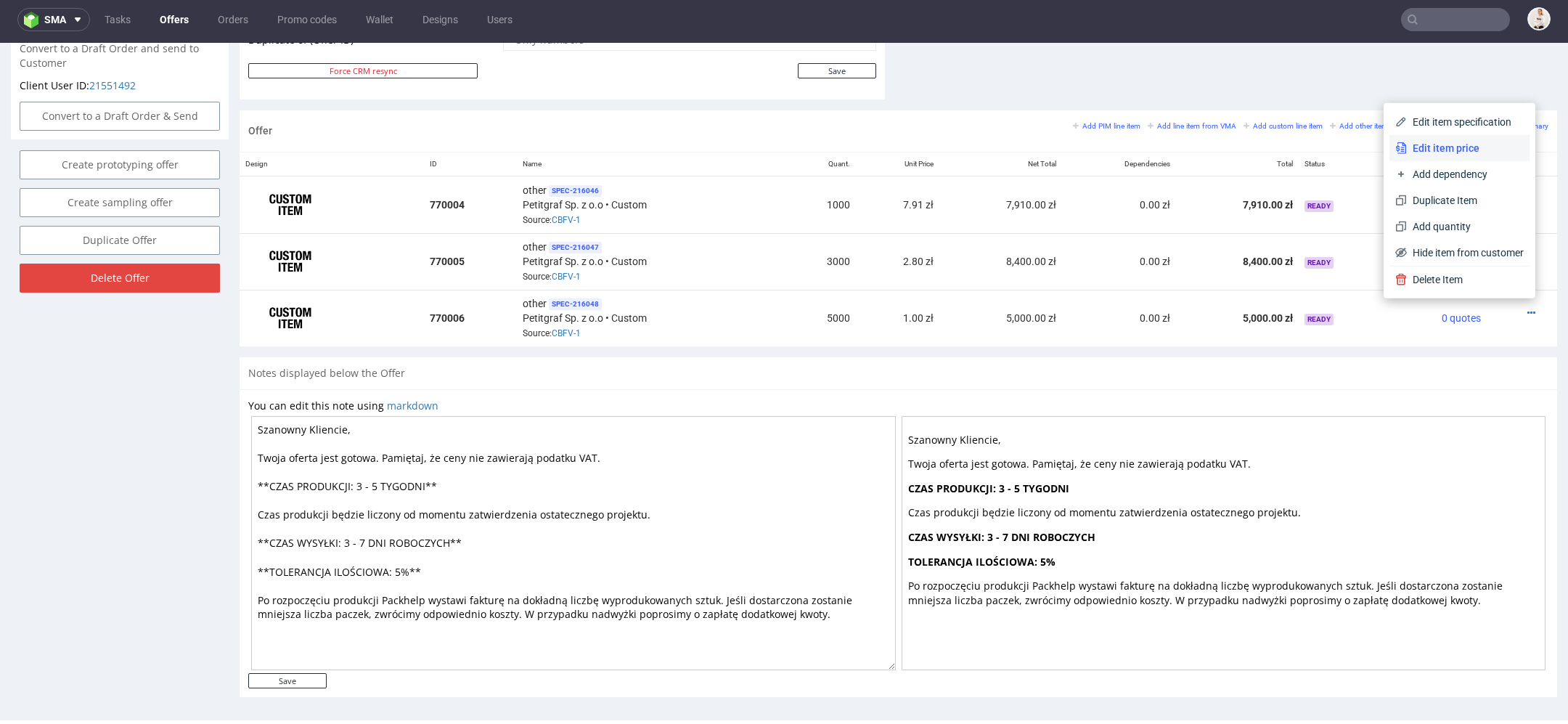
click at [1452, 146] on span "Edit item price" at bounding box center [1464, 148] width 117 height 14
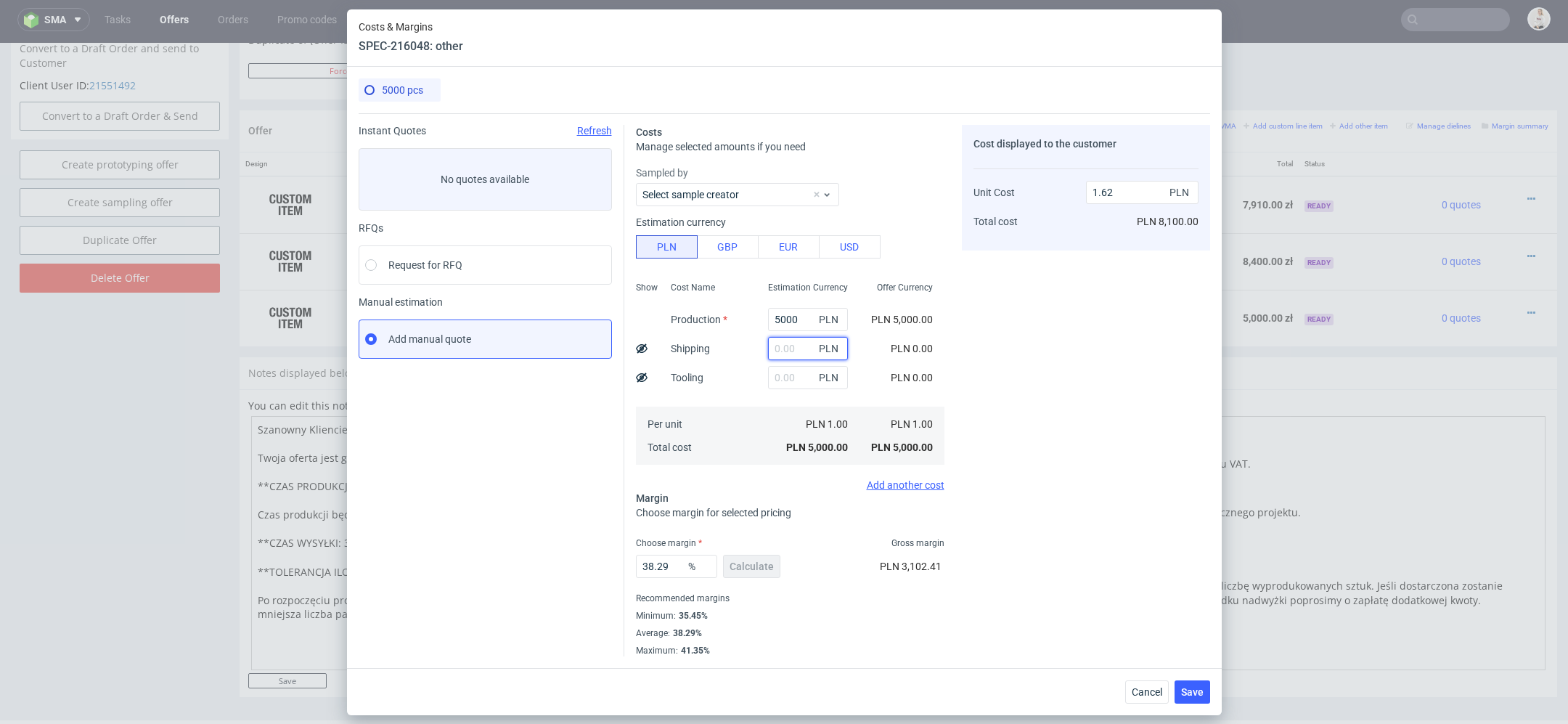
click at [797, 343] on input "text" at bounding box center [808, 348] width 79 height 23
type input "170"
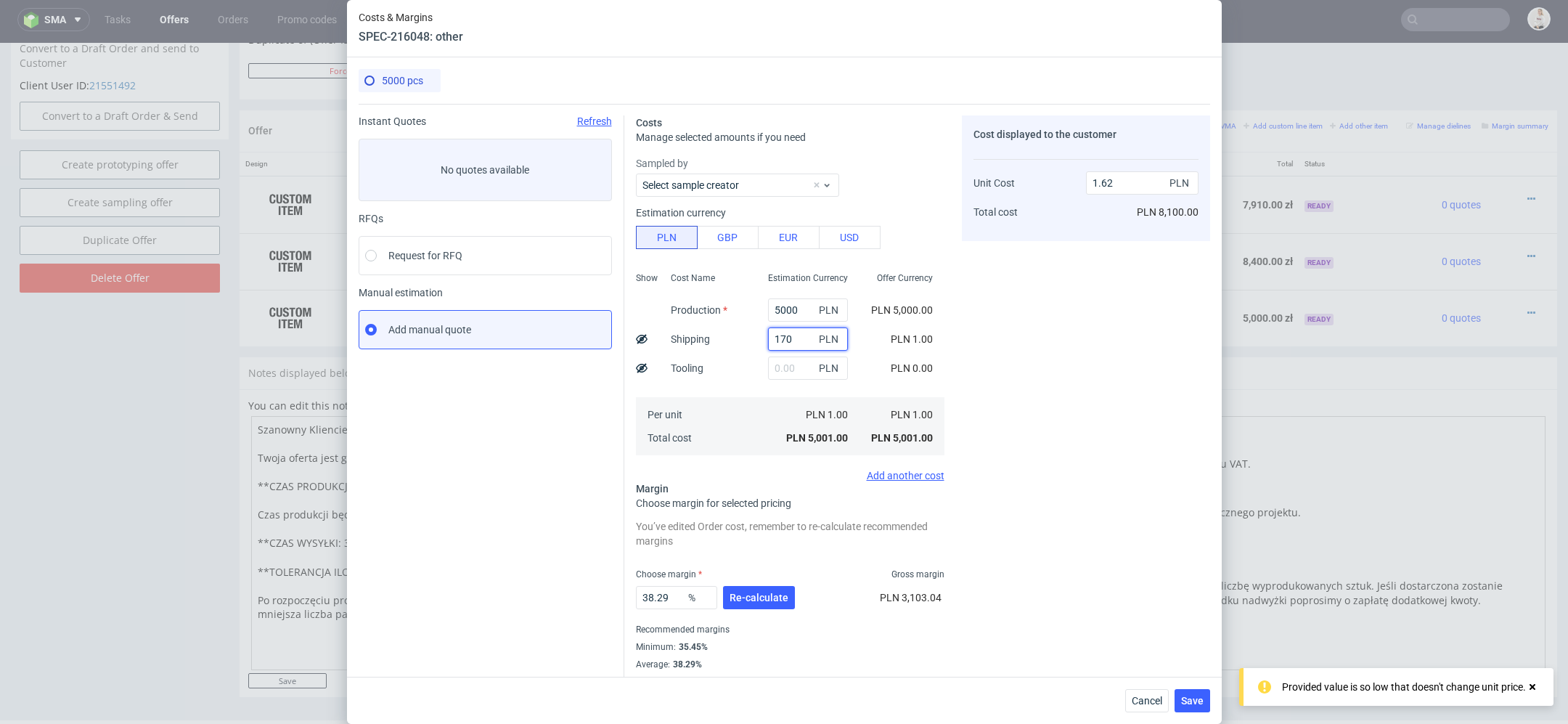
type input "1.67"
type input "170"
click at [726, 389] on div "Cost Name Production Shipping Tooling Per unit Total cost" at bounding box center [708, 362] width 97 height 192
click at [785, 368] on input "text" at bounding box center [808, 368] width 79 height 23
type input "900"
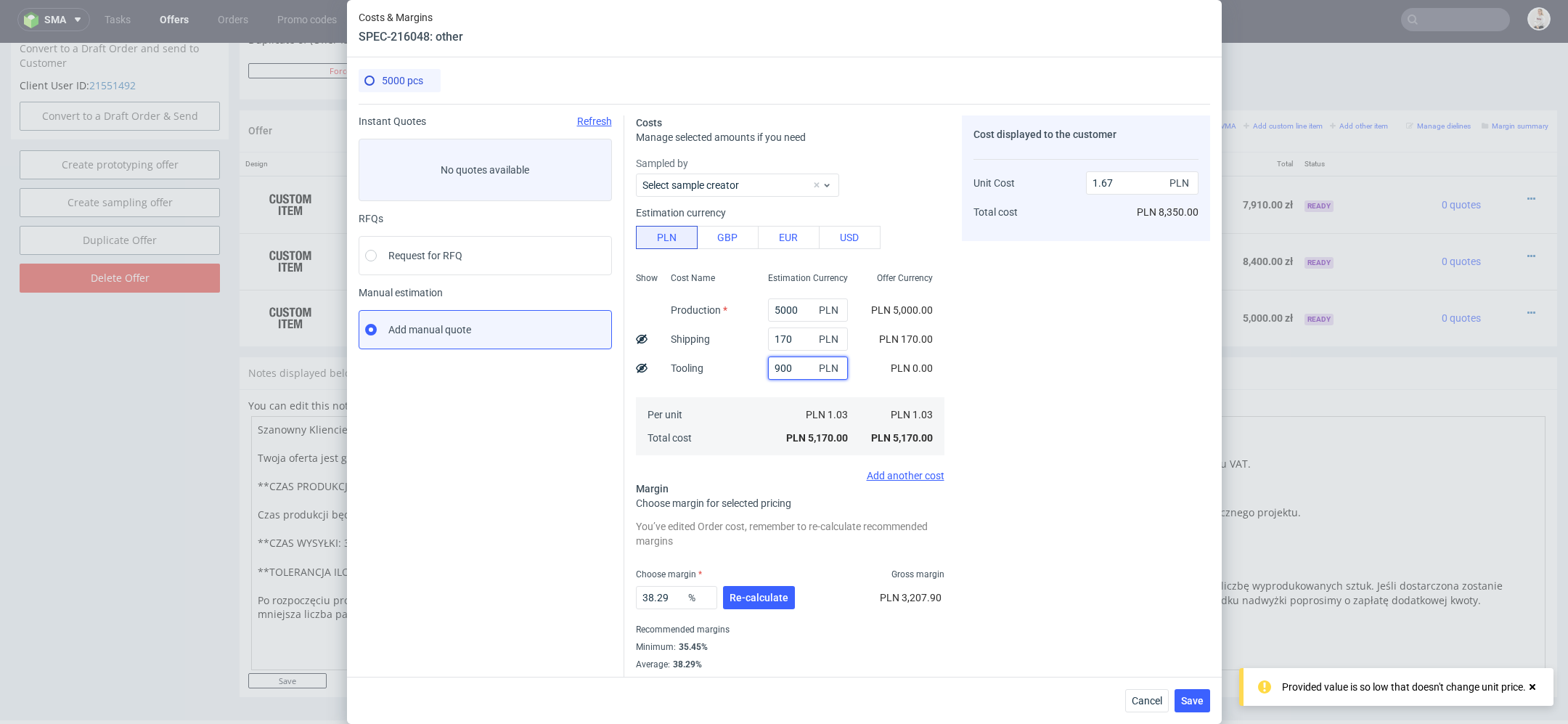
type input "1.96"
type input "900"
click at [998, 379] on div "Cost displayed to the customer Unit Cost Total cost 1.96 PLN PLN 9,800.00" at bounding box center [1086, 401] width 248 height 572
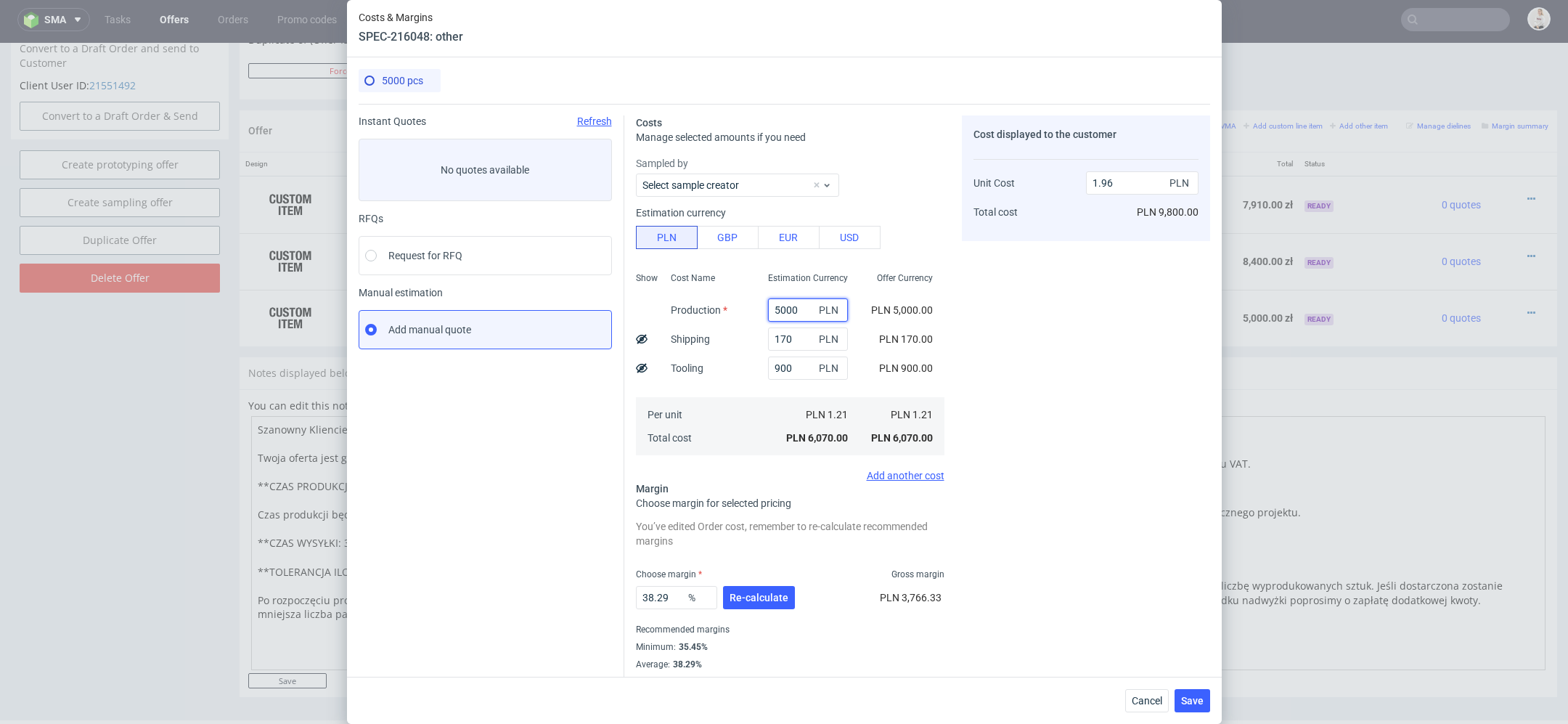
click at [786, 311] on input "5000" at bounding box center [808, 310] width 79 height 23
paste input "3885"
type input "3885"
click at [990, 267] on div "Cost displayed to the customer Unit Cost Total cost 1.96 PLN PLN 9,800.00" at bounding box center [1086, 401] width 248 height 572
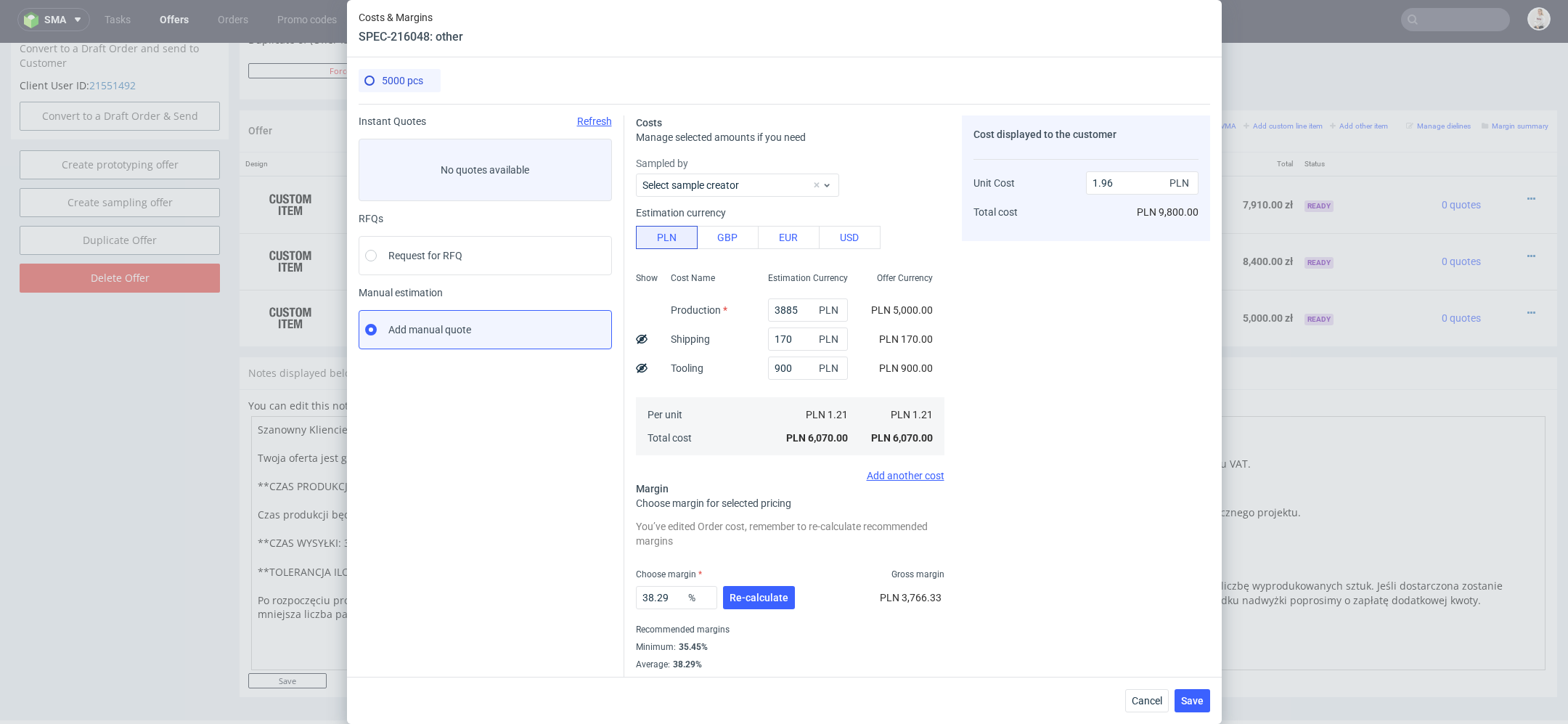
type input "1.6"
click at [751, 605] on button "Re-calculate" at bounding box center [759, 597] width 72 height 23
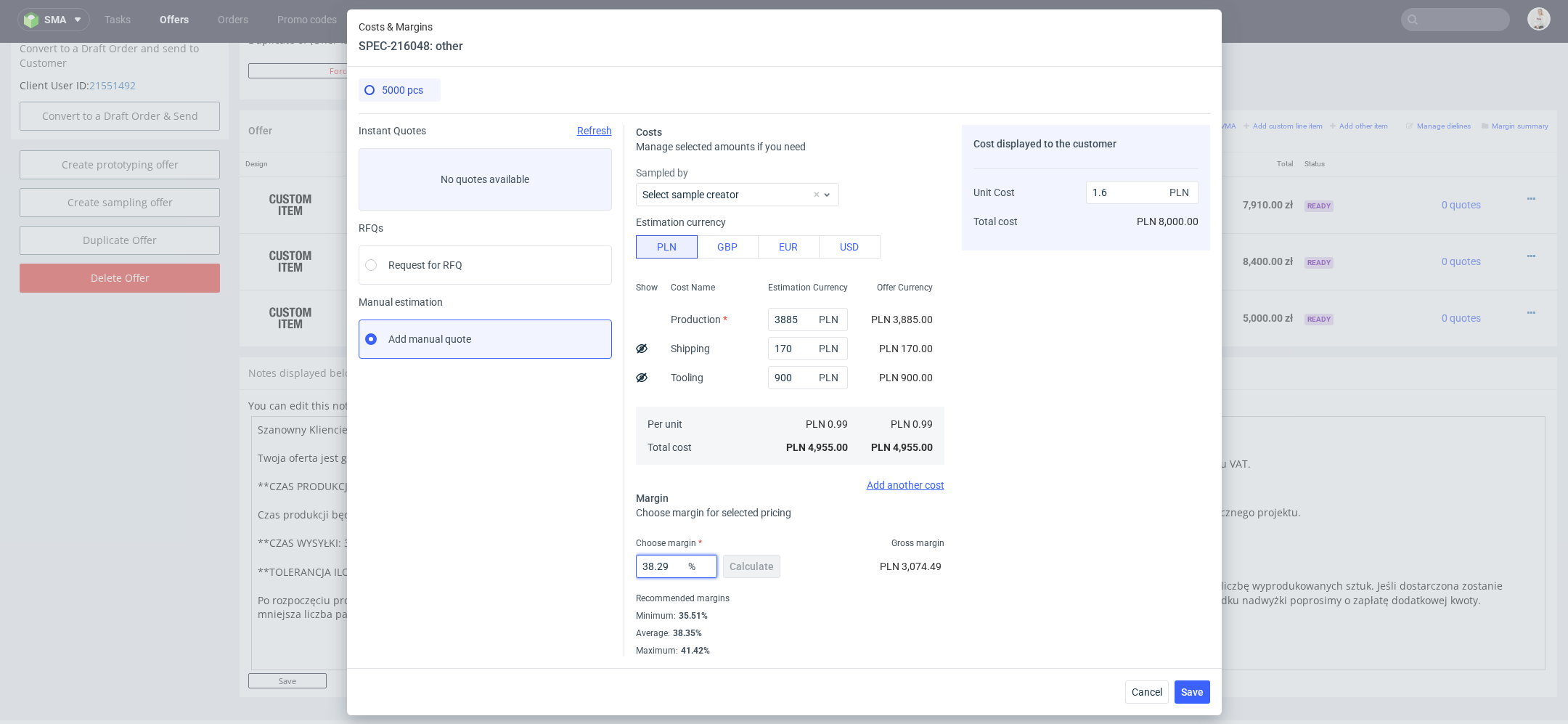
drag, startPoint x: 672, startPoint y: 568, endPoint x: 437, endPoint y: 567, distance: 235.0
click at [437, 567] on div "Instant Quotes Refresh No quotes available RFQs Request for RFQ Manual estimati…" at bounding box center [784, 385] width 851 height 543
type input "45"
type input "1.8"
type input "45"
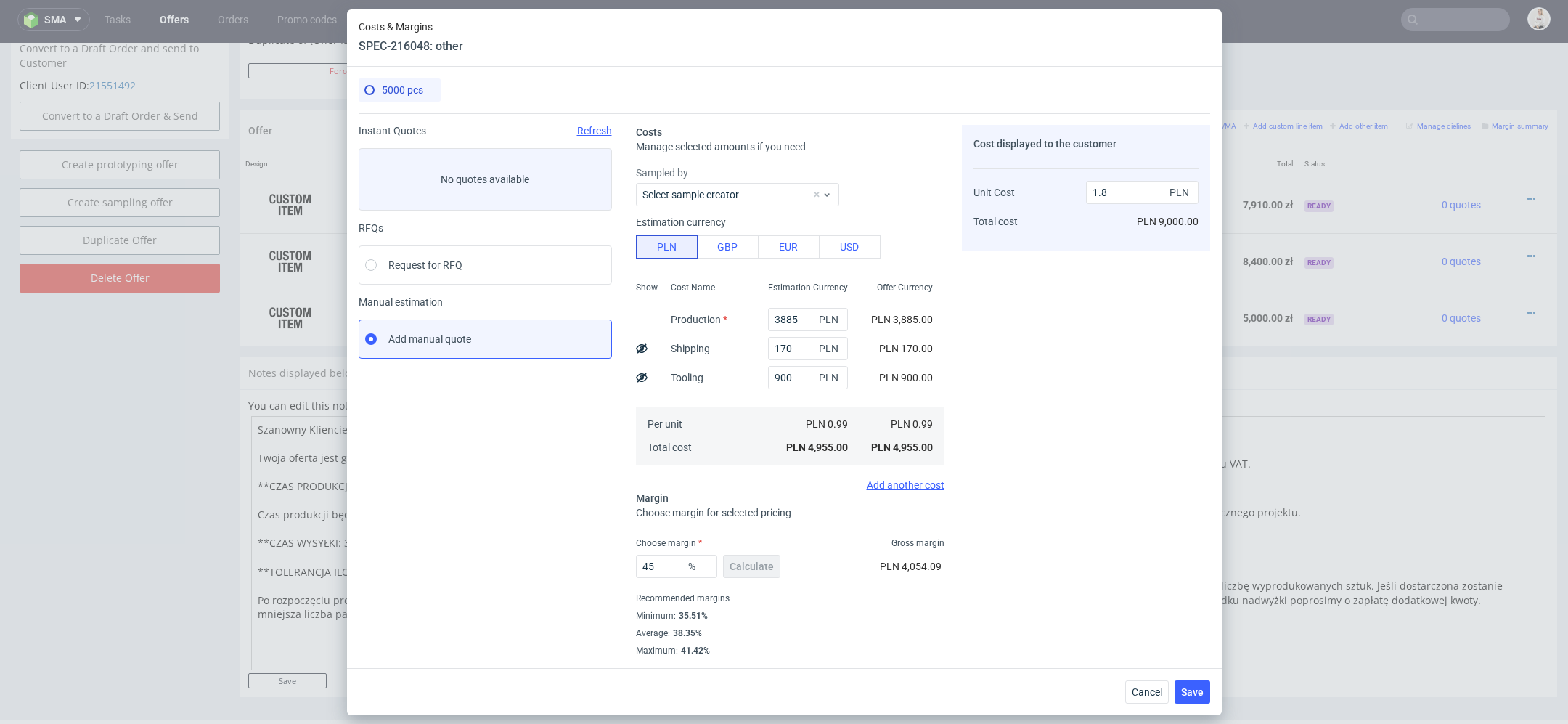
click at [1107, 539] on div "Cost displayed to the customer Unit Cost Total cost 1.8 PLN PLN 9,000.00" at bounding box center [1086, 390] width 248 height 531
click at [1195, 687] on span "Save" at bounding box center [1191, 691] width 22 height 10
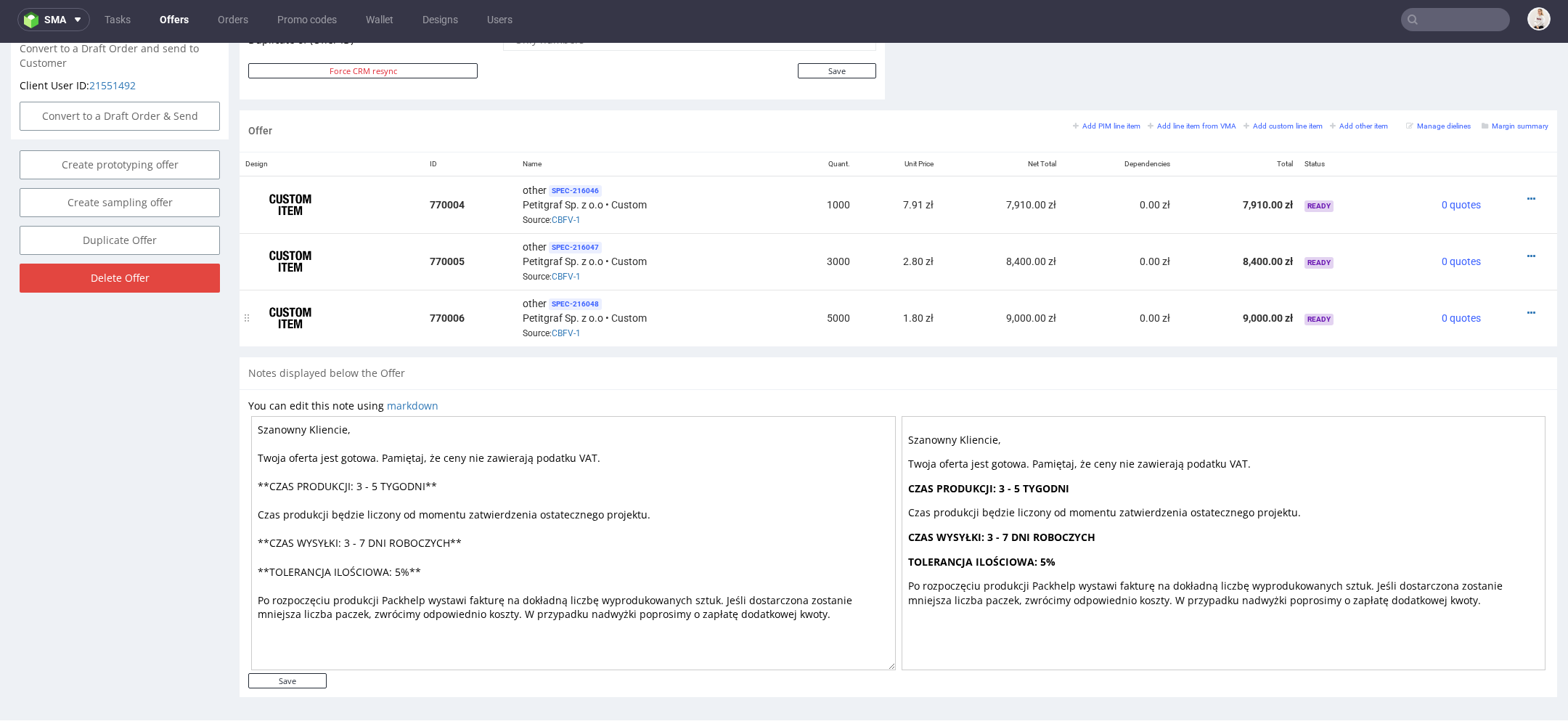
click at [1519, 305] on div at bounding box center [1517, 312] width 50 height 14
click at [1527, 308] on icon at bounding box center [1531, 312] width 8 height 10
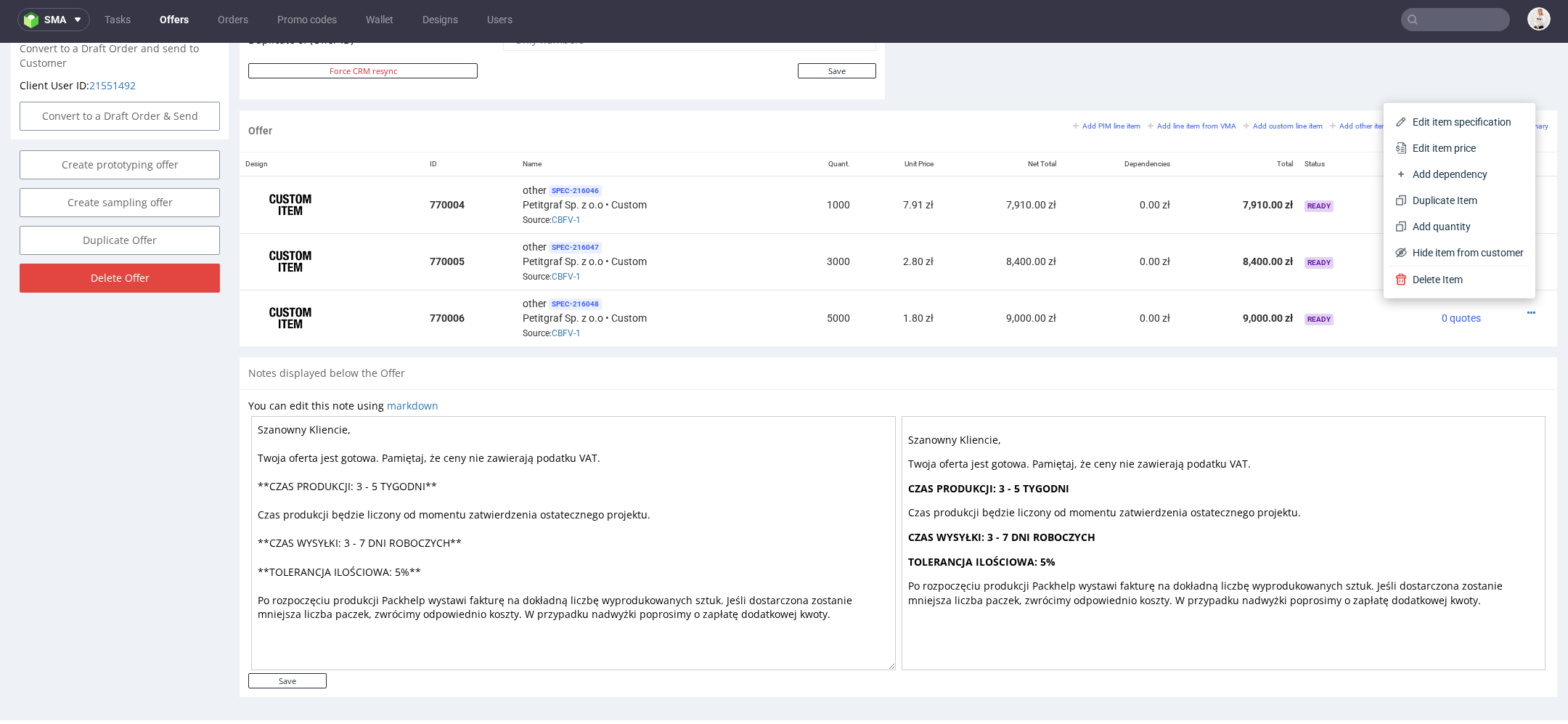
click at [972, 457] on p "Twoja oferta jest gotowa. Pamiętaj, że ceny nie zawierają podatku VAT." at bounding box center [1224, 464] width 632 height 14
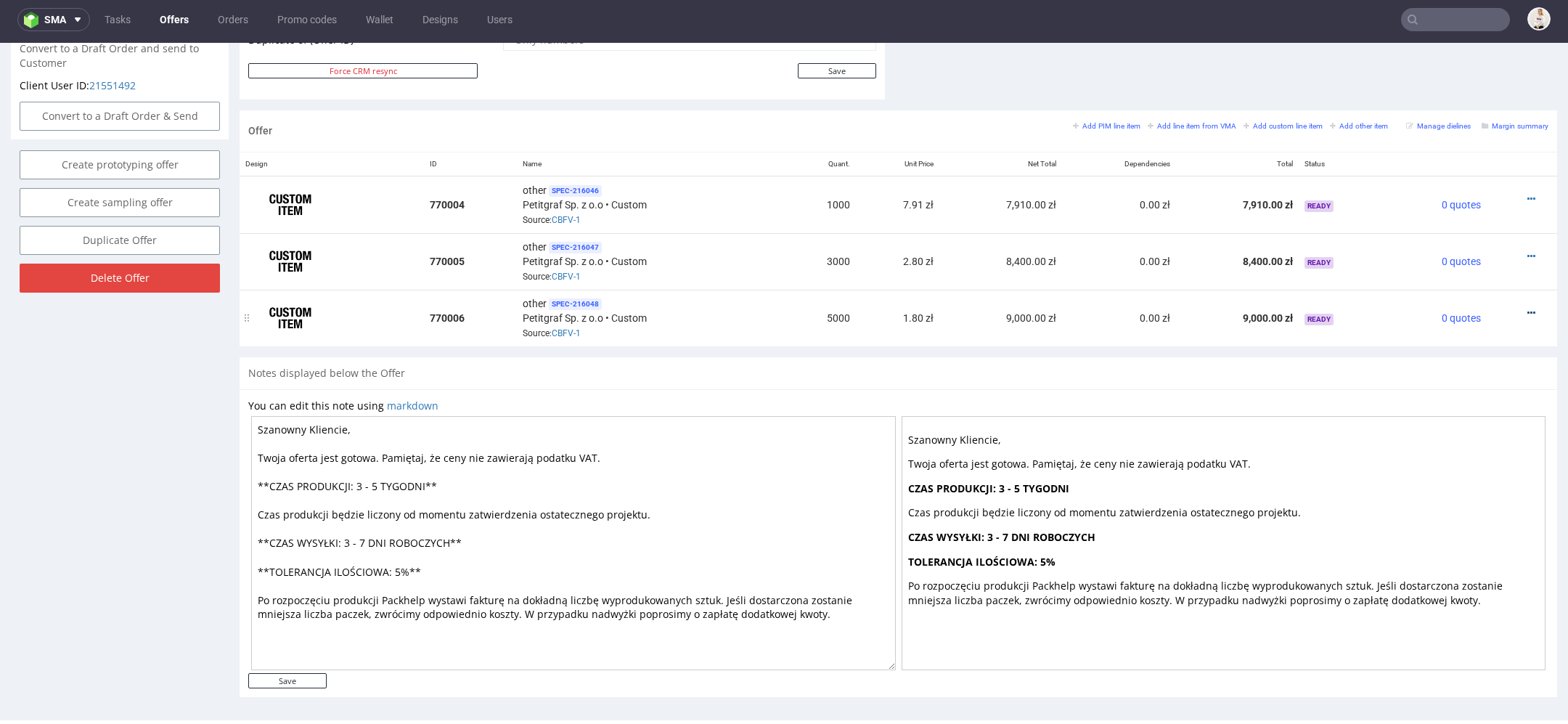
click at [1527, 308] on icon at bounding box center [1531, 312] width 8 height 10
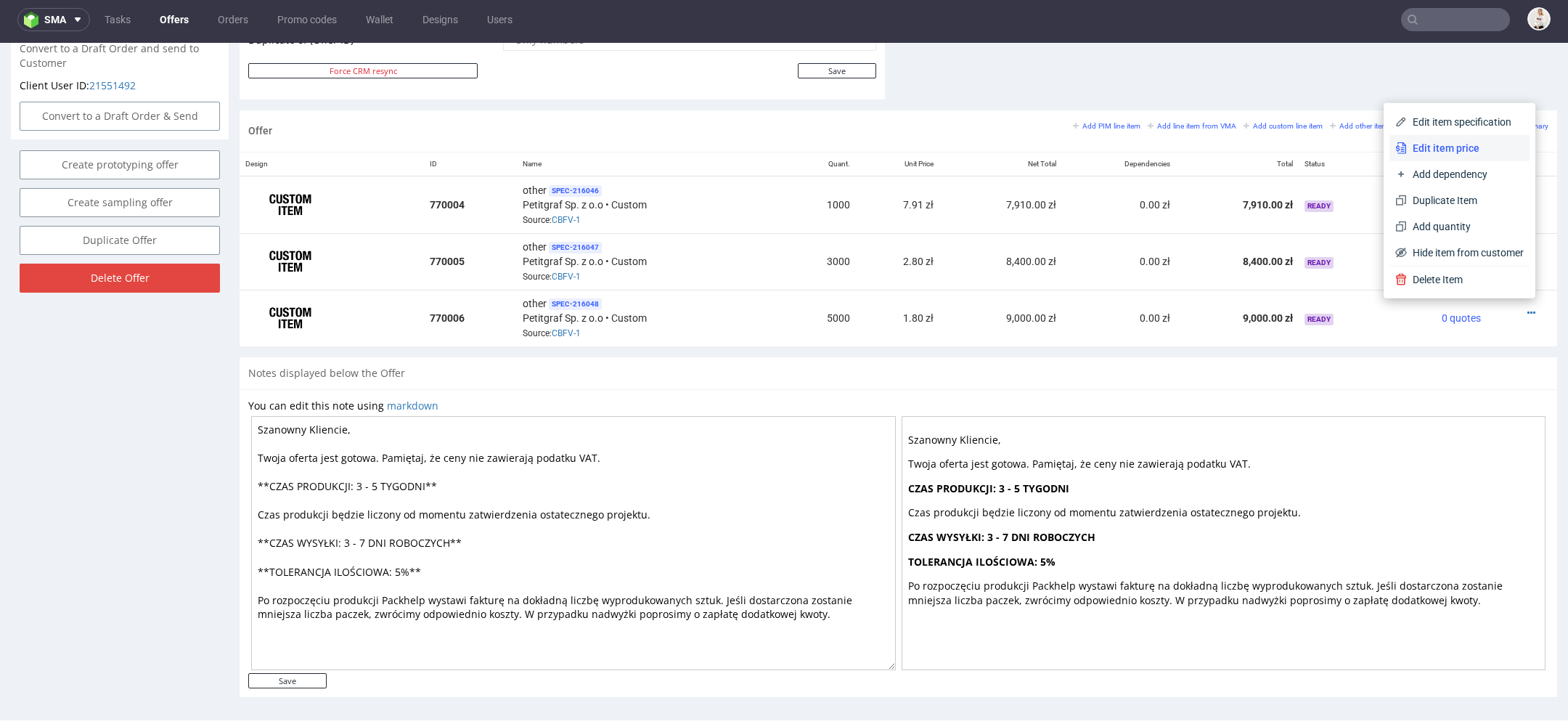
click at [1456, 138] on li "Edit item price" at bounding box center [1459, 147] width 140 height 26
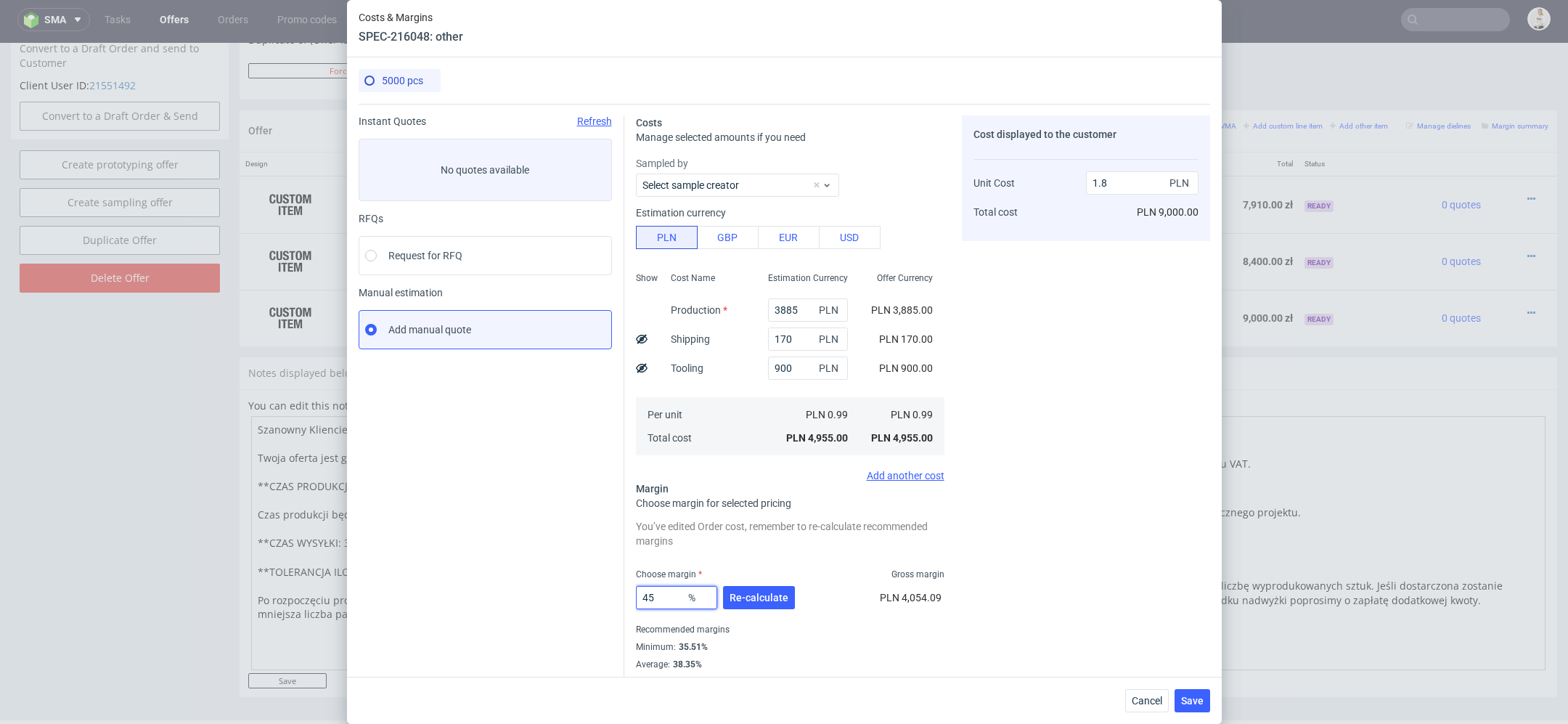
drag, startPoint x: 673, startPoint y: 597, endPoint x: 554, endPoint y: 597, distance: 119.0
click at [554, 597] on div "Instant Quotes Refresh No quotes available RFQs Request for RFQ Manual estimati…" at bounding box center [784, 395] width 851 height 584
type input "50"
type input "1.98"
type input "50"
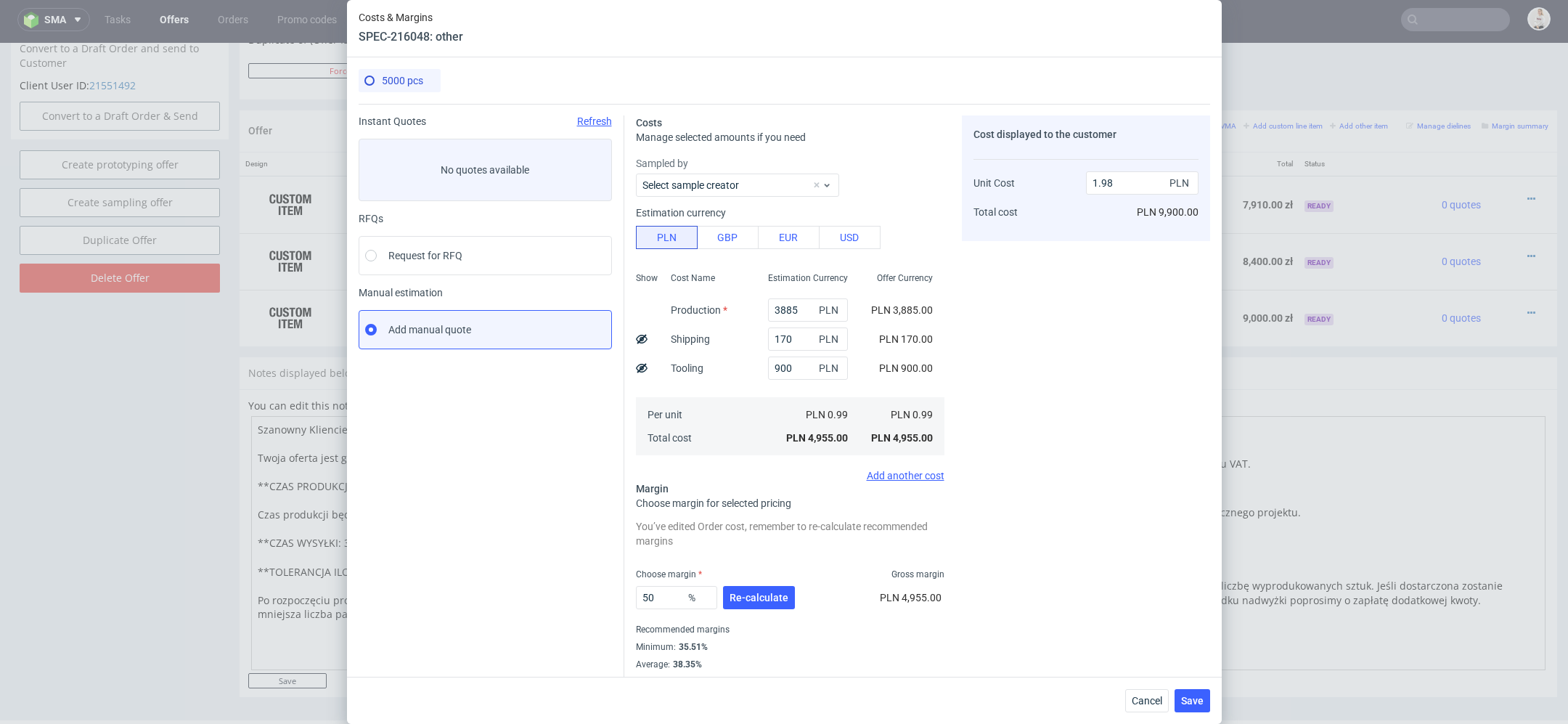
click at [905, 601] on span "PLN 4,955.00" at bounding box center [910, 597] width 62 height 12
click at [751, 600] on span "Re-calculate" at bounding box center [759, 597] width 59 height 10
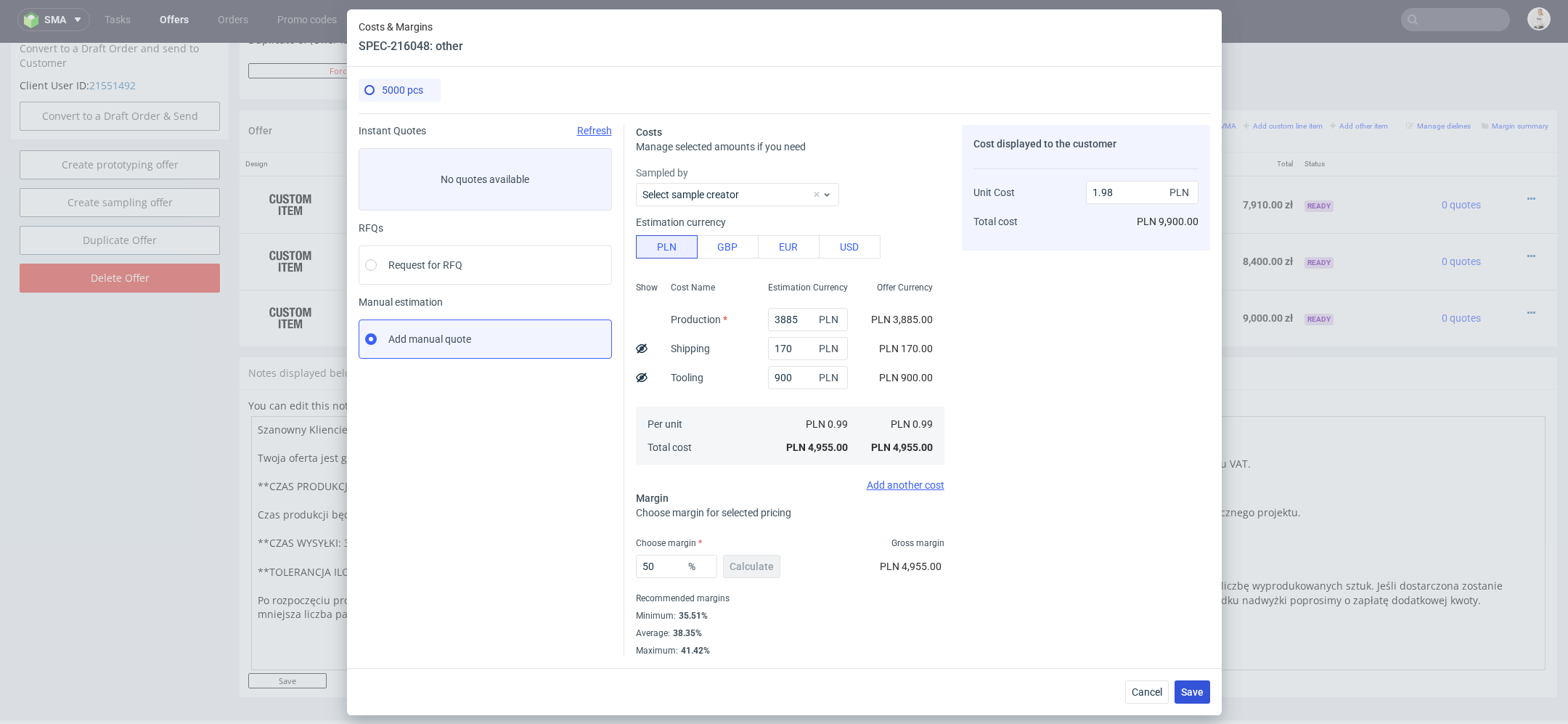
click at [1200, 687] on span "Save" at bounding box center [1191, 691] width 22 height 10
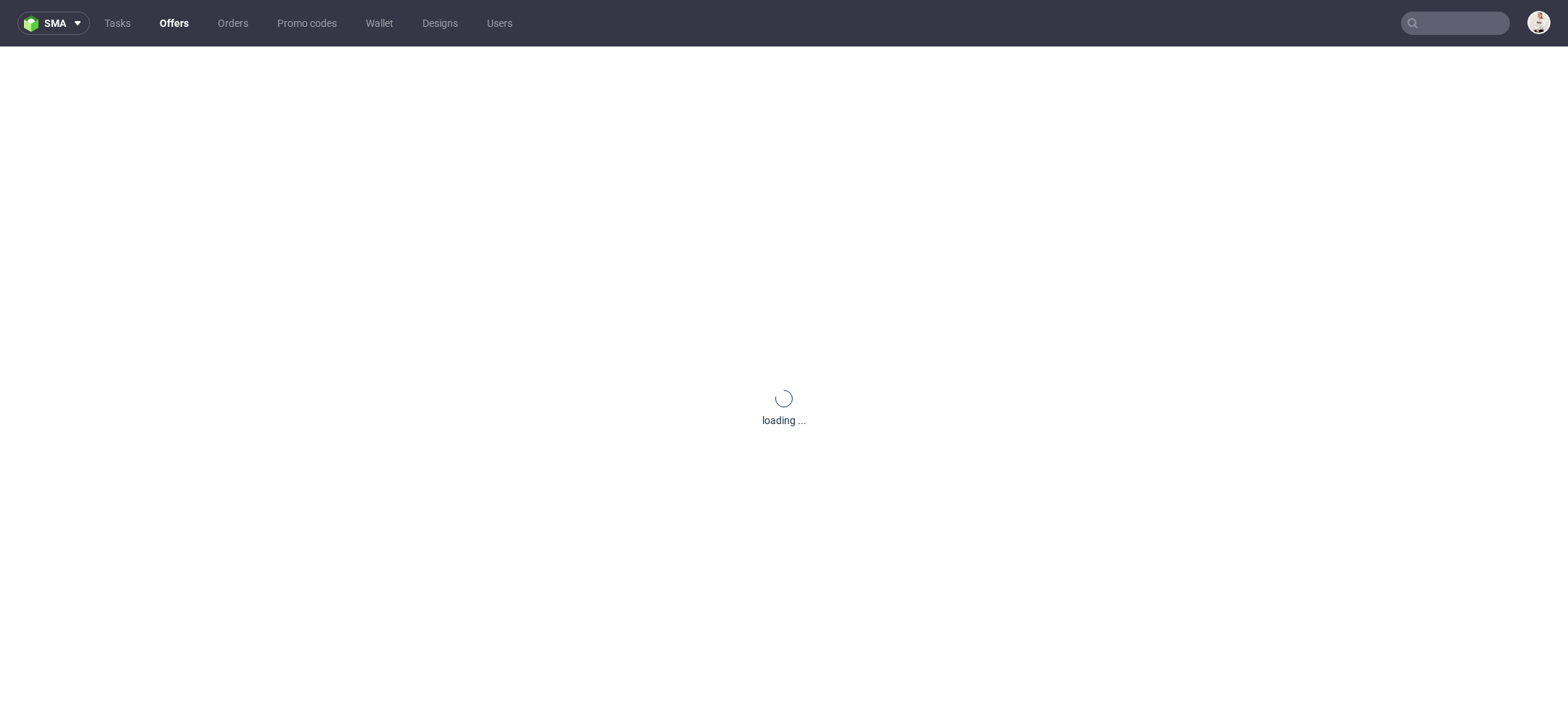
scroll to position [0, 0]
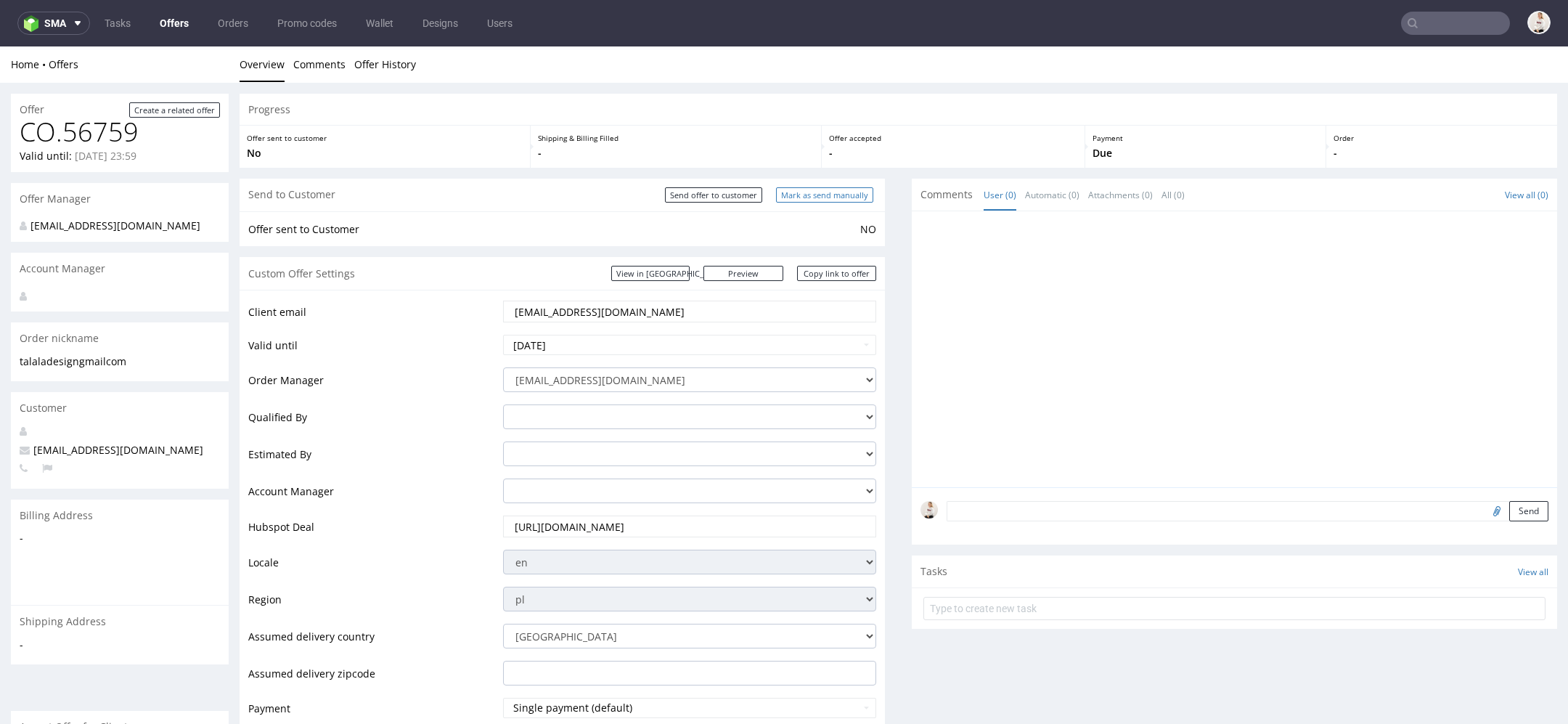
click at [792, 193] on input "Mark as send manually" at bounding box center [825, 195] width 97 height 15
type input "In progress..."
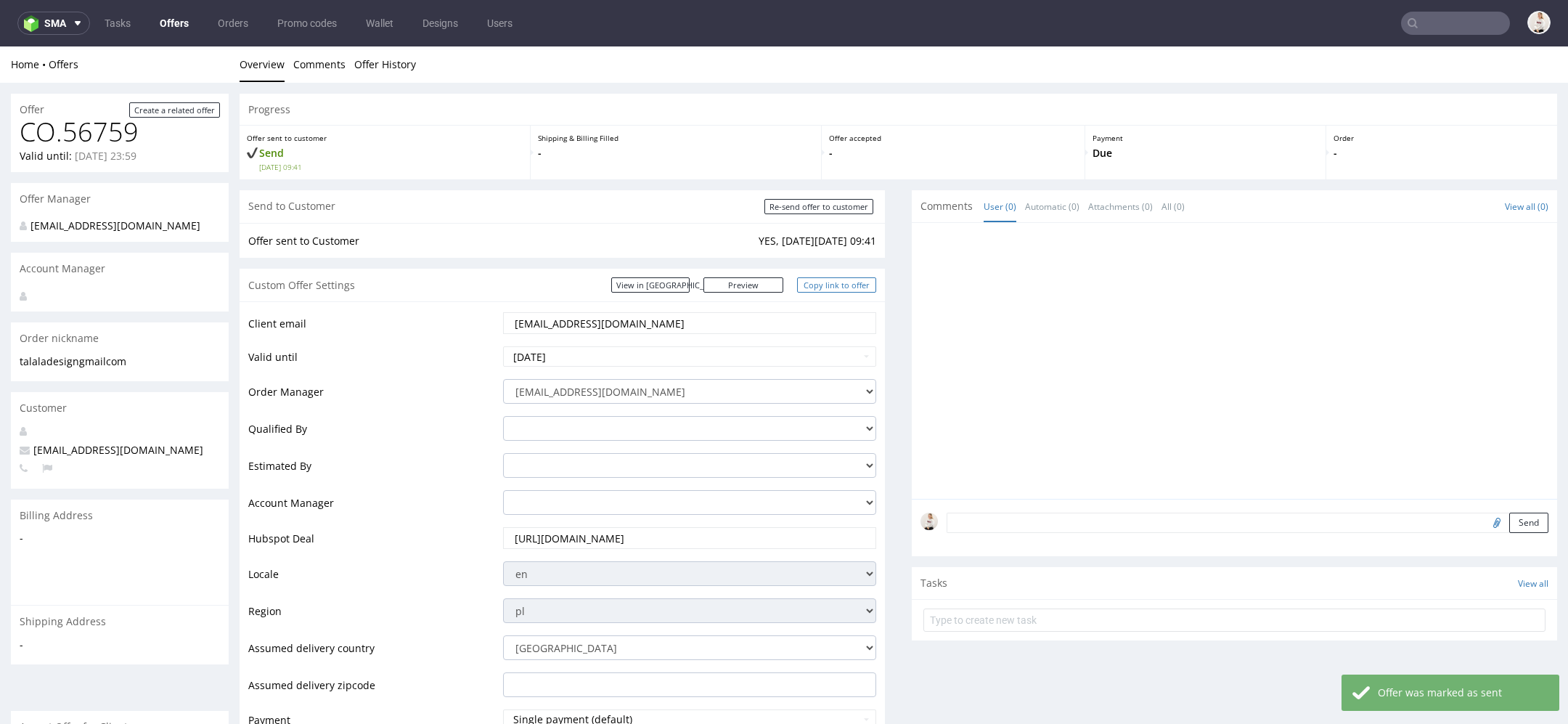
click at [844, 279] on link "Copy link to offer" at bounding box center [836, 285] width 79 height 15
click at [1430, 31] on input "text" at bounding box center [1456, 23] width 109 height 23
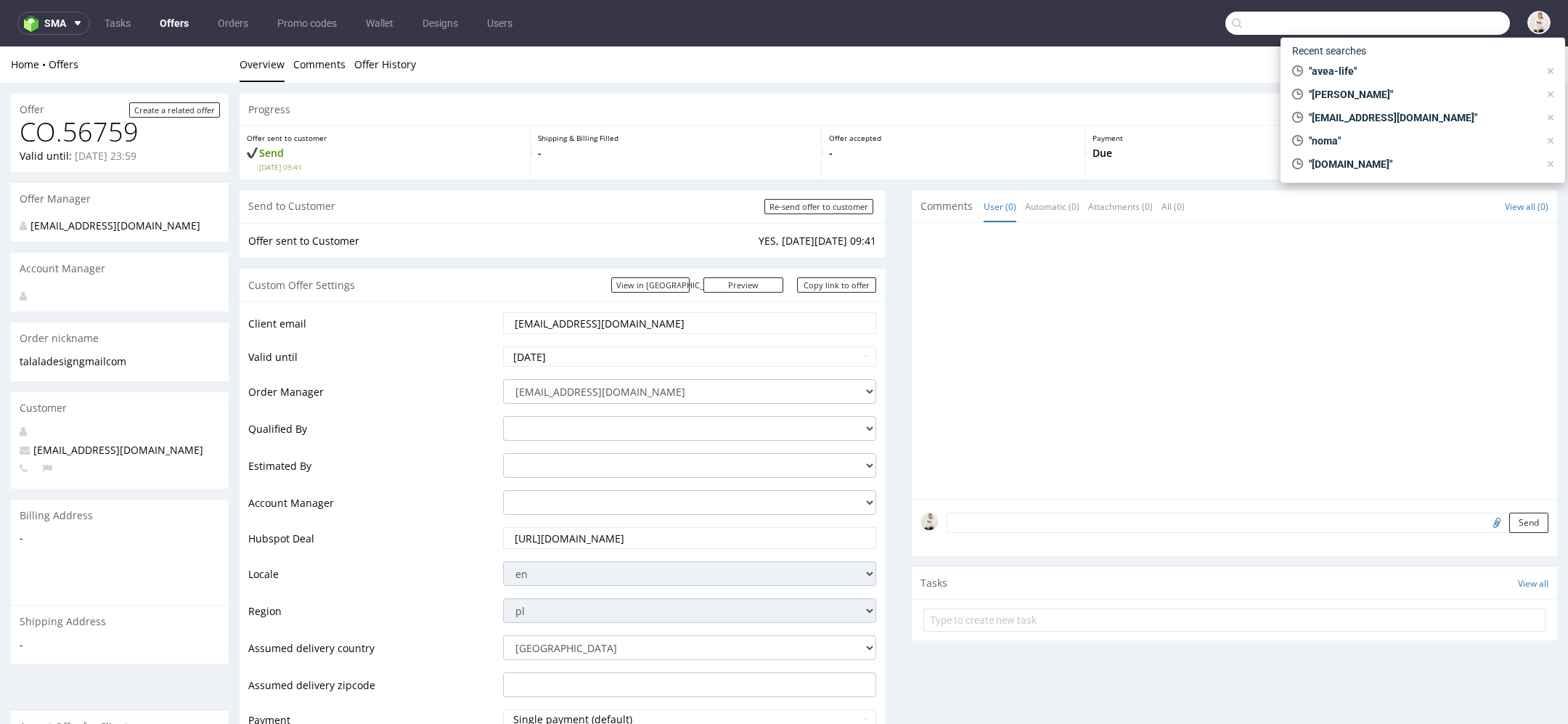
paste input "patrizia@artknit-studios.com"
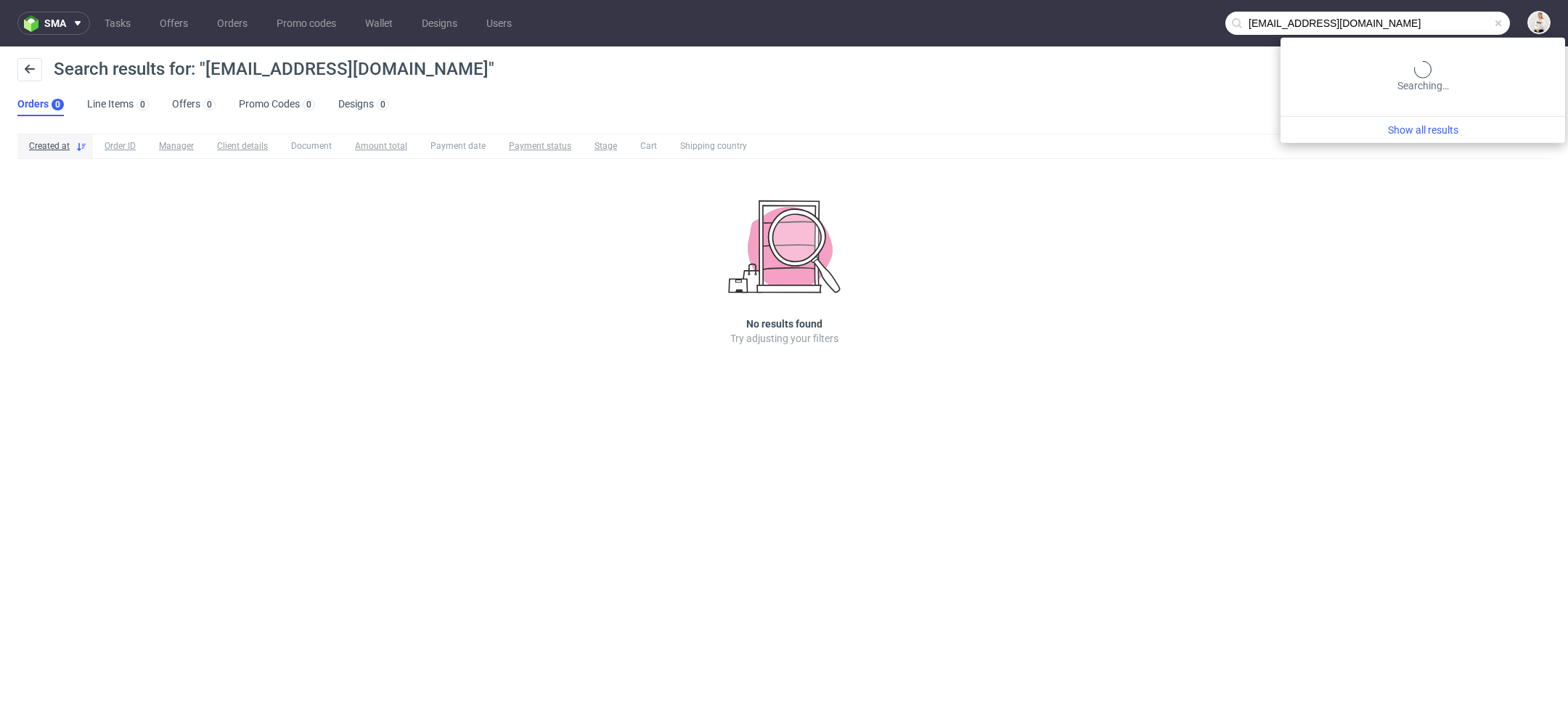
click at [1436, 17] on input "patrizia@artknit-studios.com" at bounding box center [1367, 23] width 285 height 23
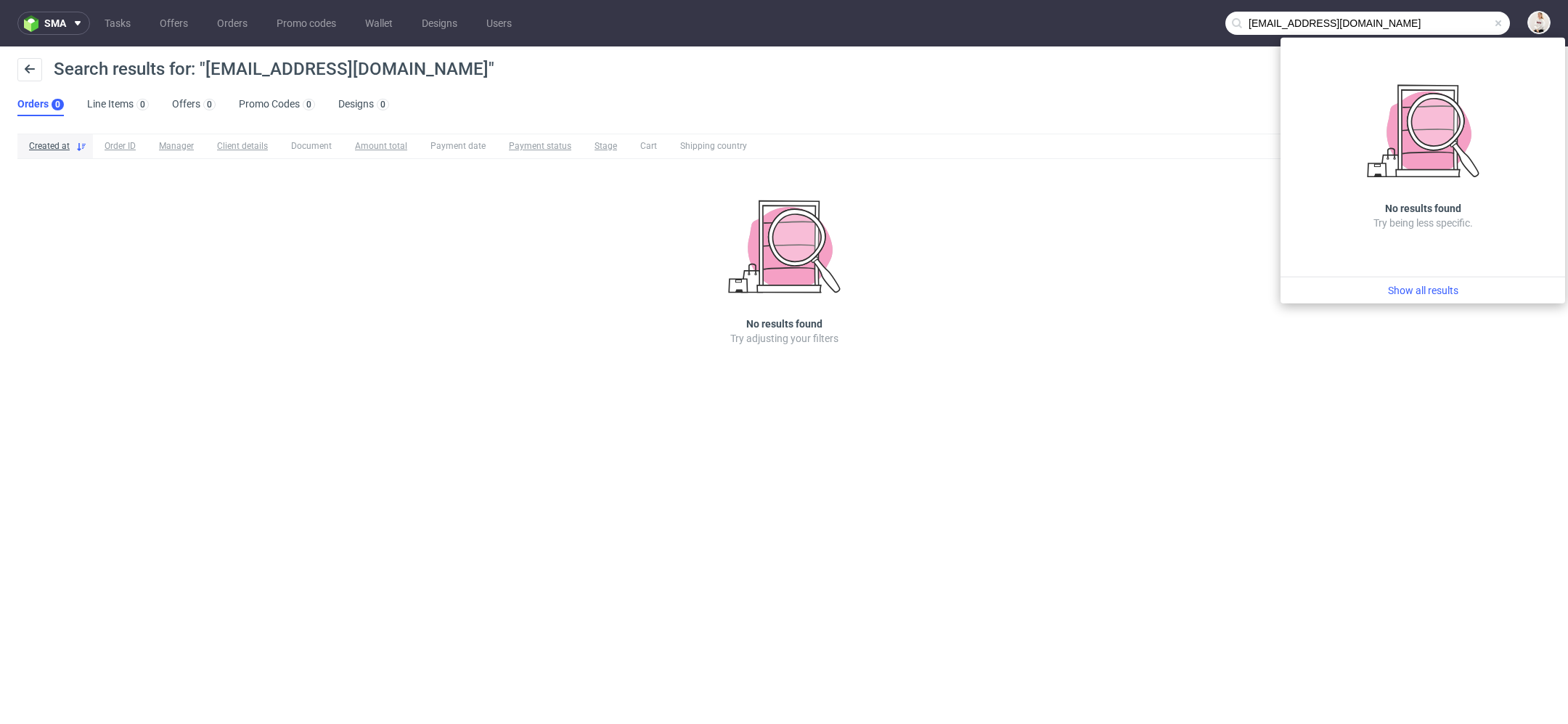
drag, startPoint x: 1291, startPoint y: 26, endPoint x: 1130, endPoint y: 41, distance: 161.7
click at [1136, 41] on nav "sma Tasks Offers Orders Promo codes Wallet Designs Users patrizia@artknit-studi…" at bounding box center [784, 23] width 1568 height 46
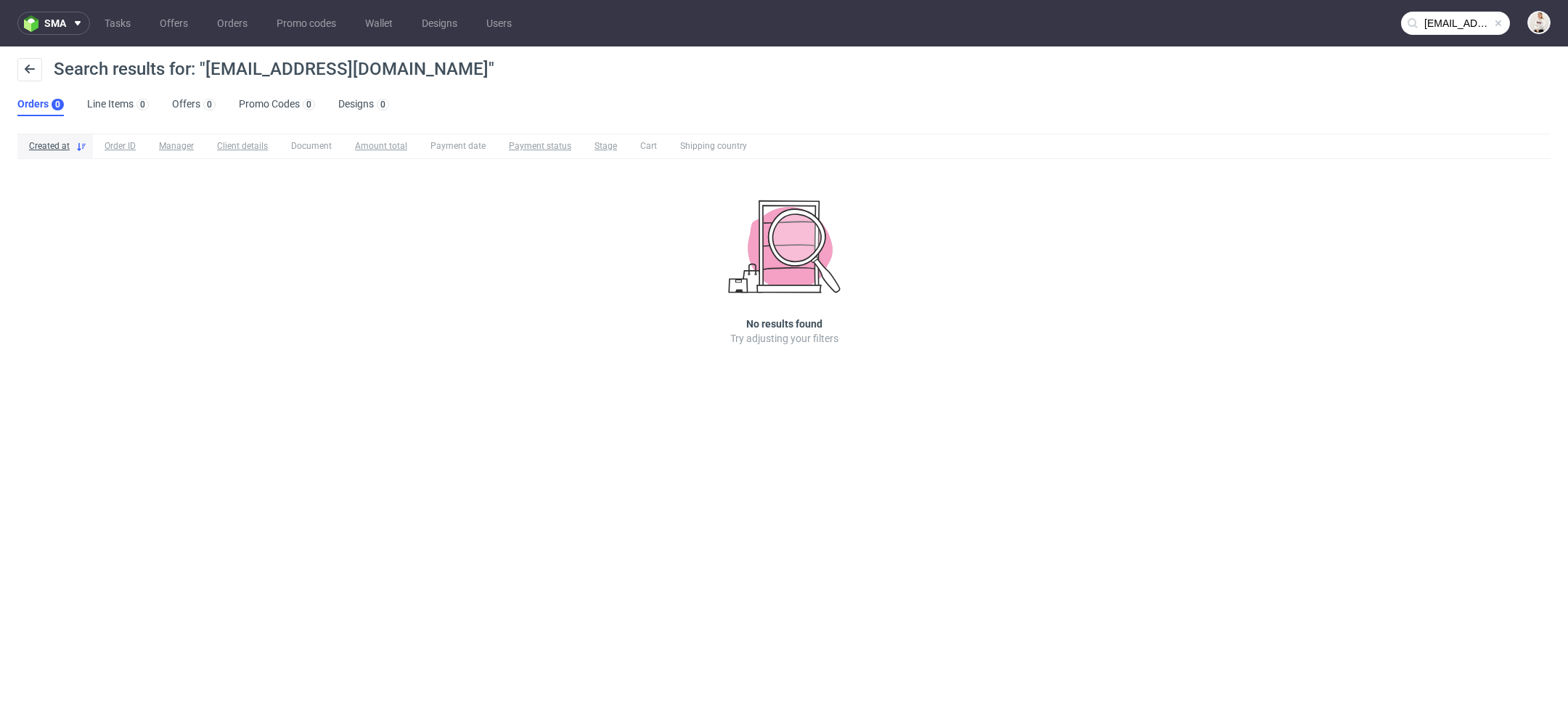
click at [1475, 19] on input "patrizia@artknit-studios.com" at bounding box center [1456, 23] width 109 height 23
drag, startPoint x: 1467, startPoint y: 19, endPoint x: 1352, endPoint y: 19, distance: 115.0
click at [1352, 19] on nav "sma Tasks Offers Orders Promo codes Wallet Designs Users patrizia@artknit-studi…" at bounding box center [784, 23] width 1568 height 46
type input "artknit-studios.com"
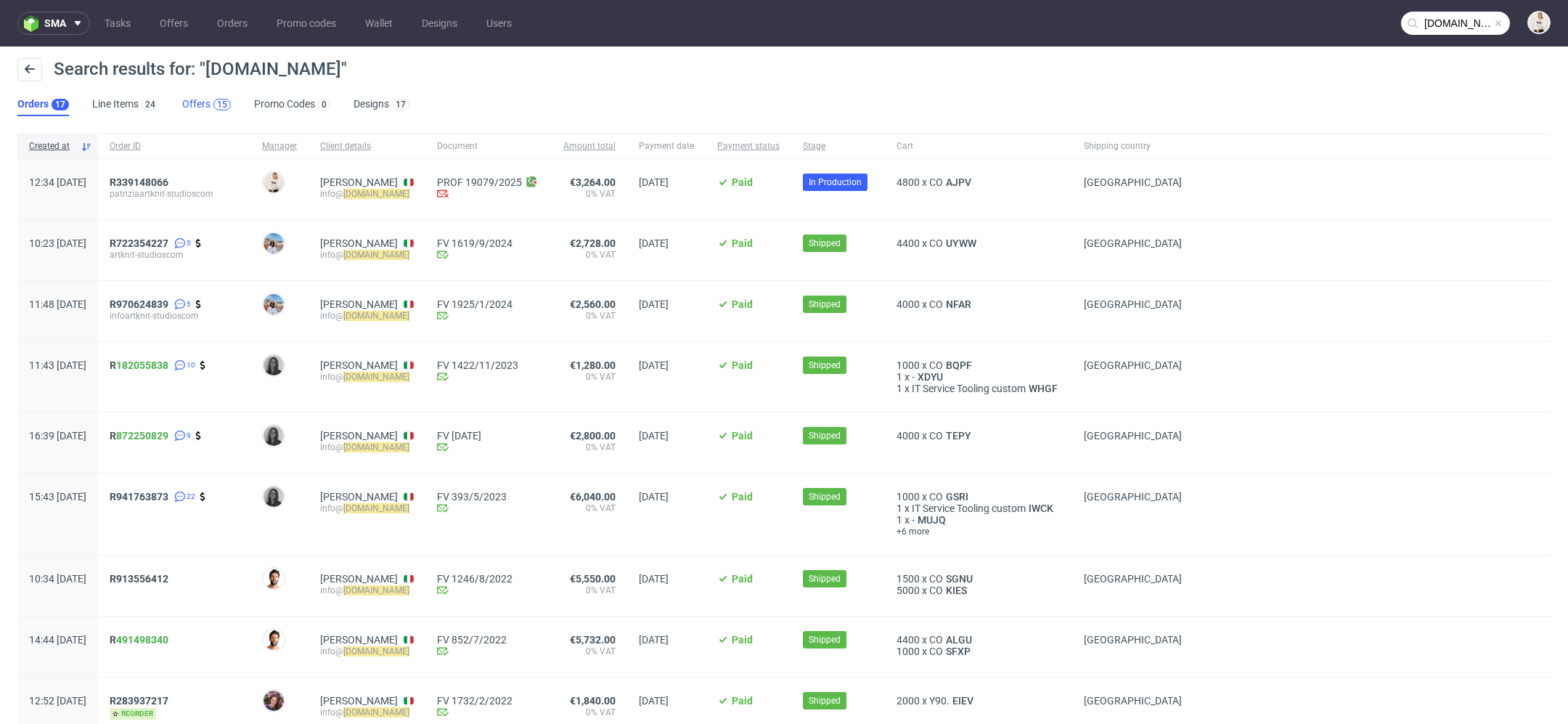
click at [213, 102] on div "15" at bounding box center [222, 104] width 18 height 12
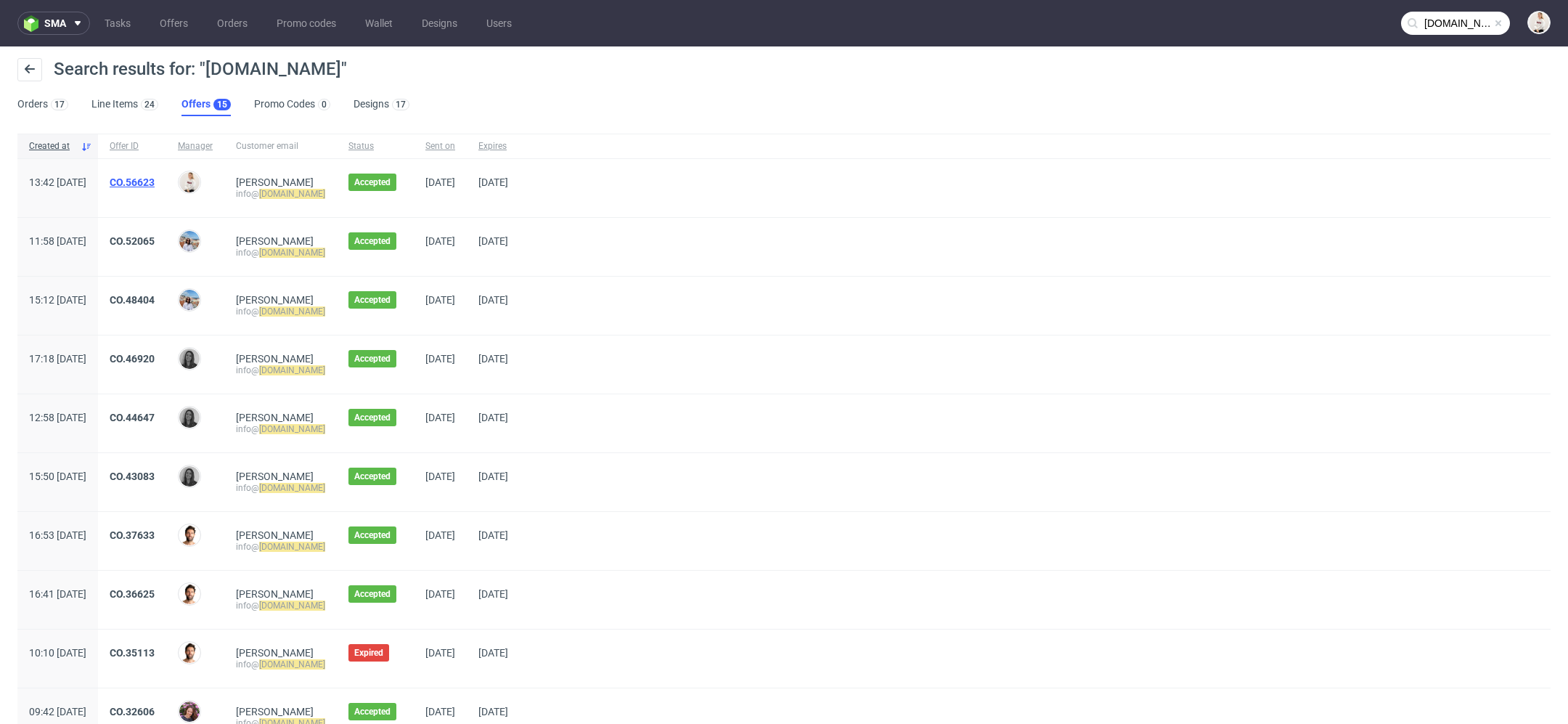
click at [154, 185] on link "CO.56623" at bounding box center [132, 182] width 45 height 12
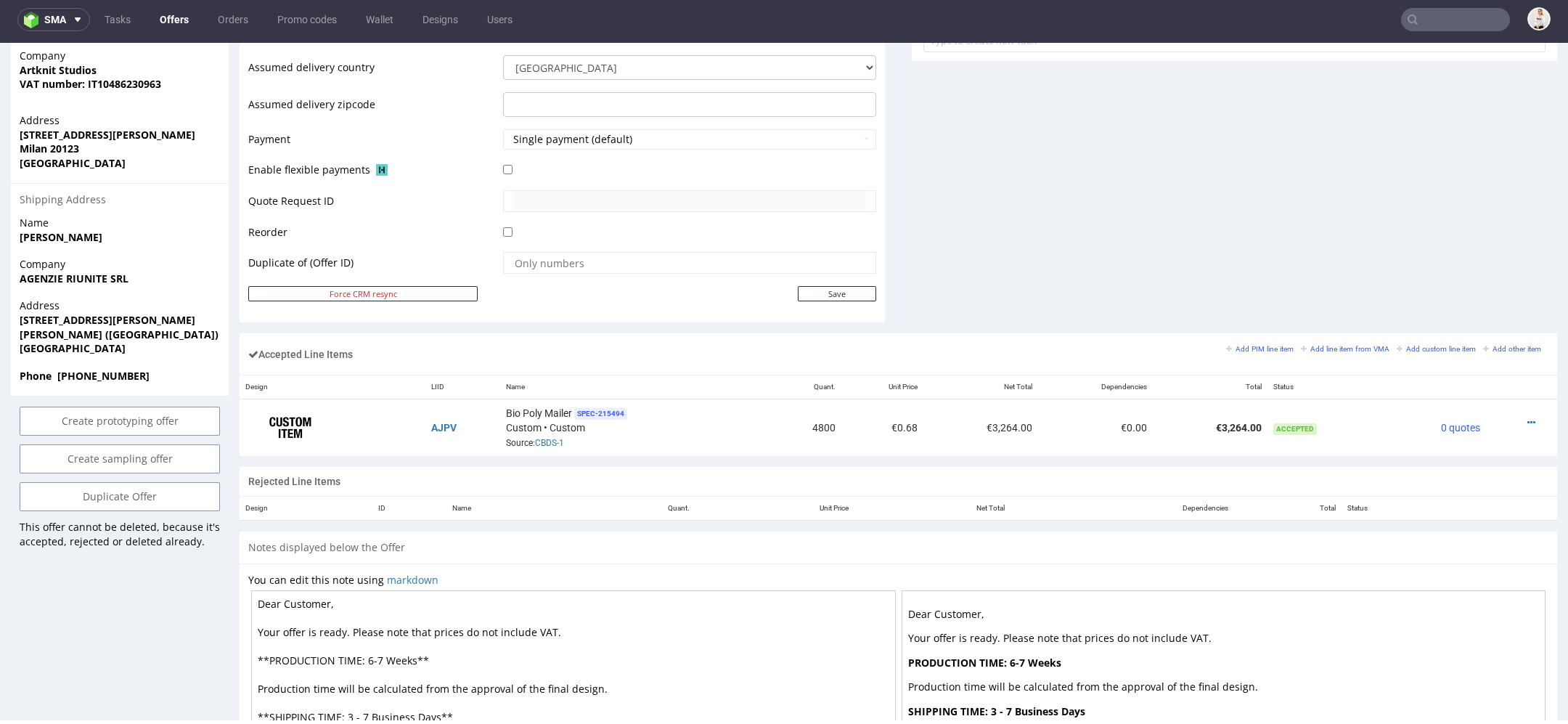
scroll to position [790, 0]
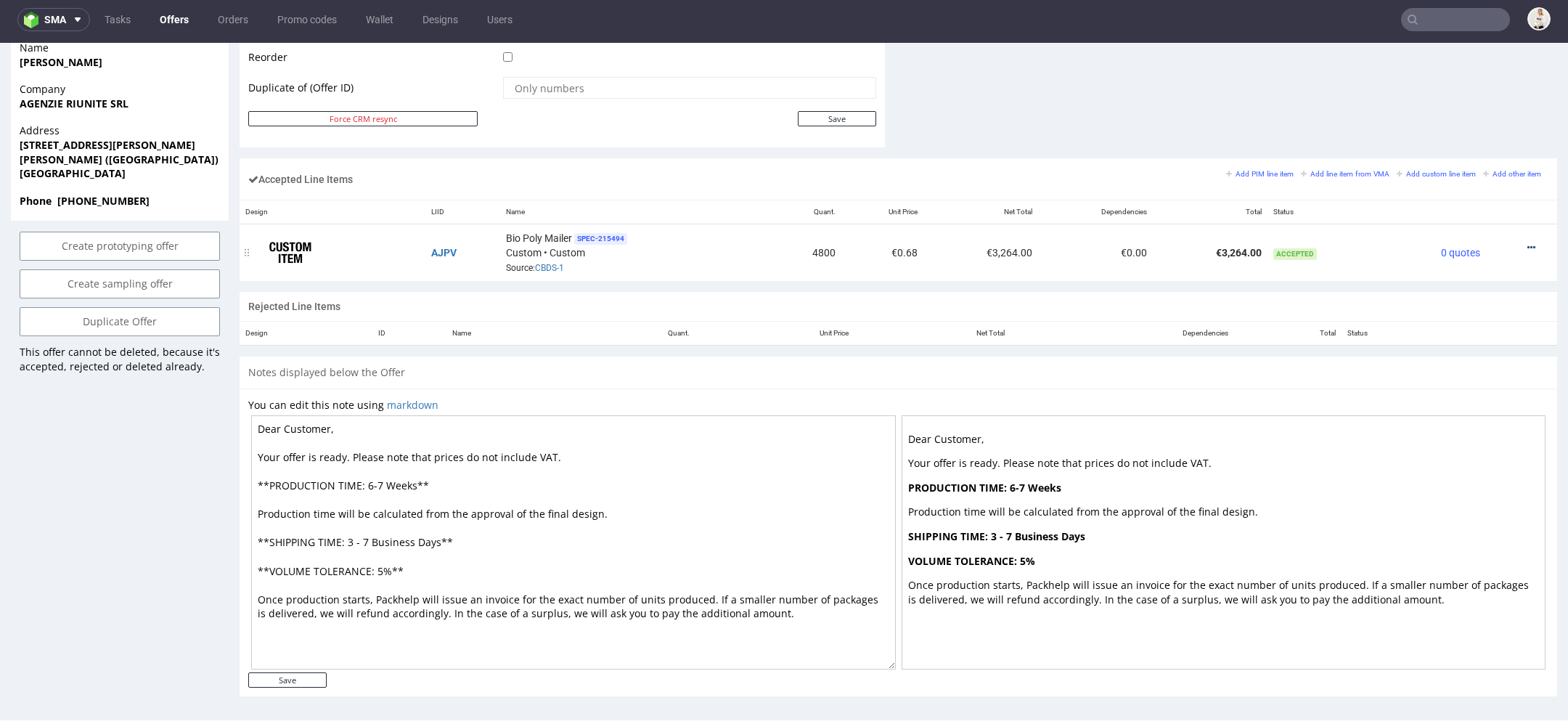
click at [1527, 243] on icon at bounding box center [1531, 247] width 8 height 10
click at [1461, 85] on span "Edit item specification" at bounding box center [1469, 84] width 109 height 14
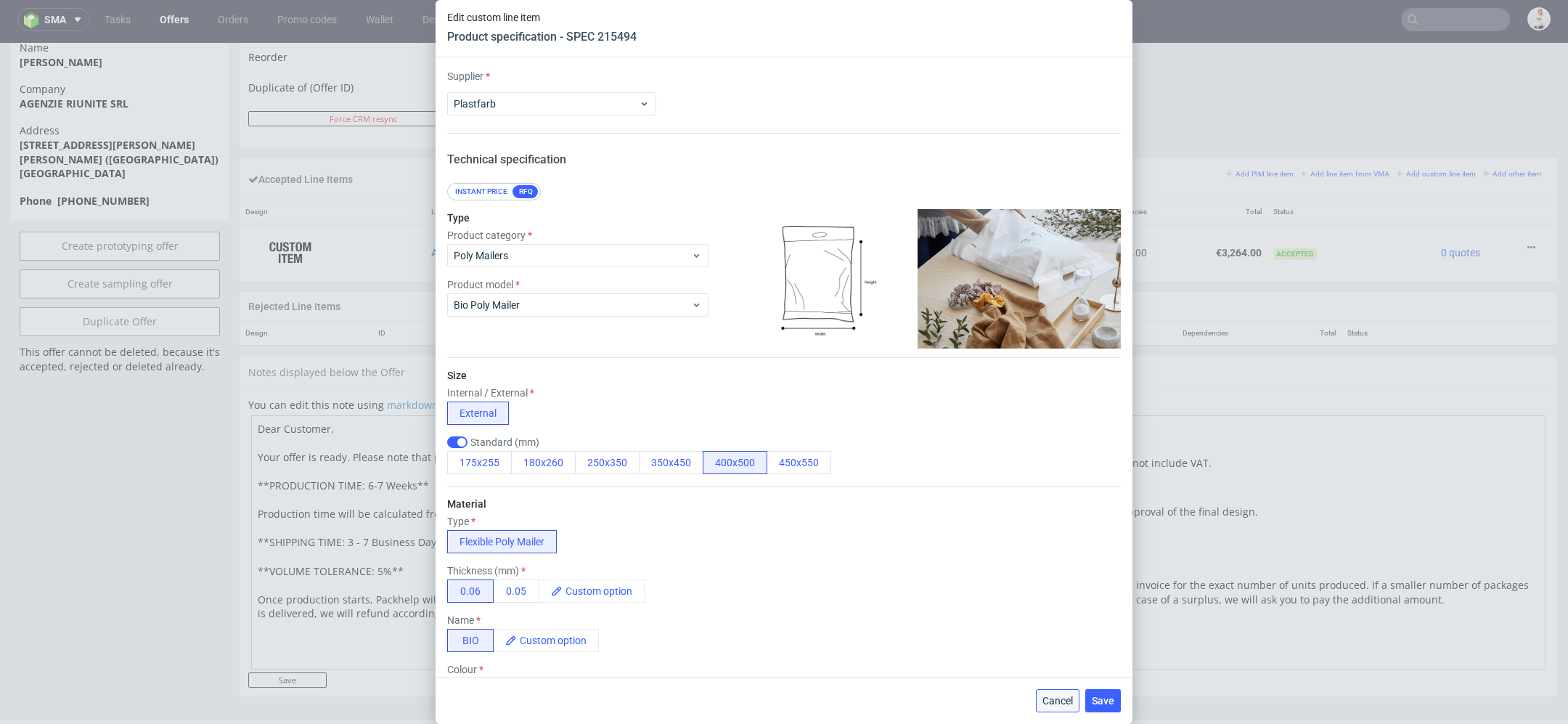
click at [1063, 691] on button "Cancel" at bounding box center [1058, 701] width 44 height 23
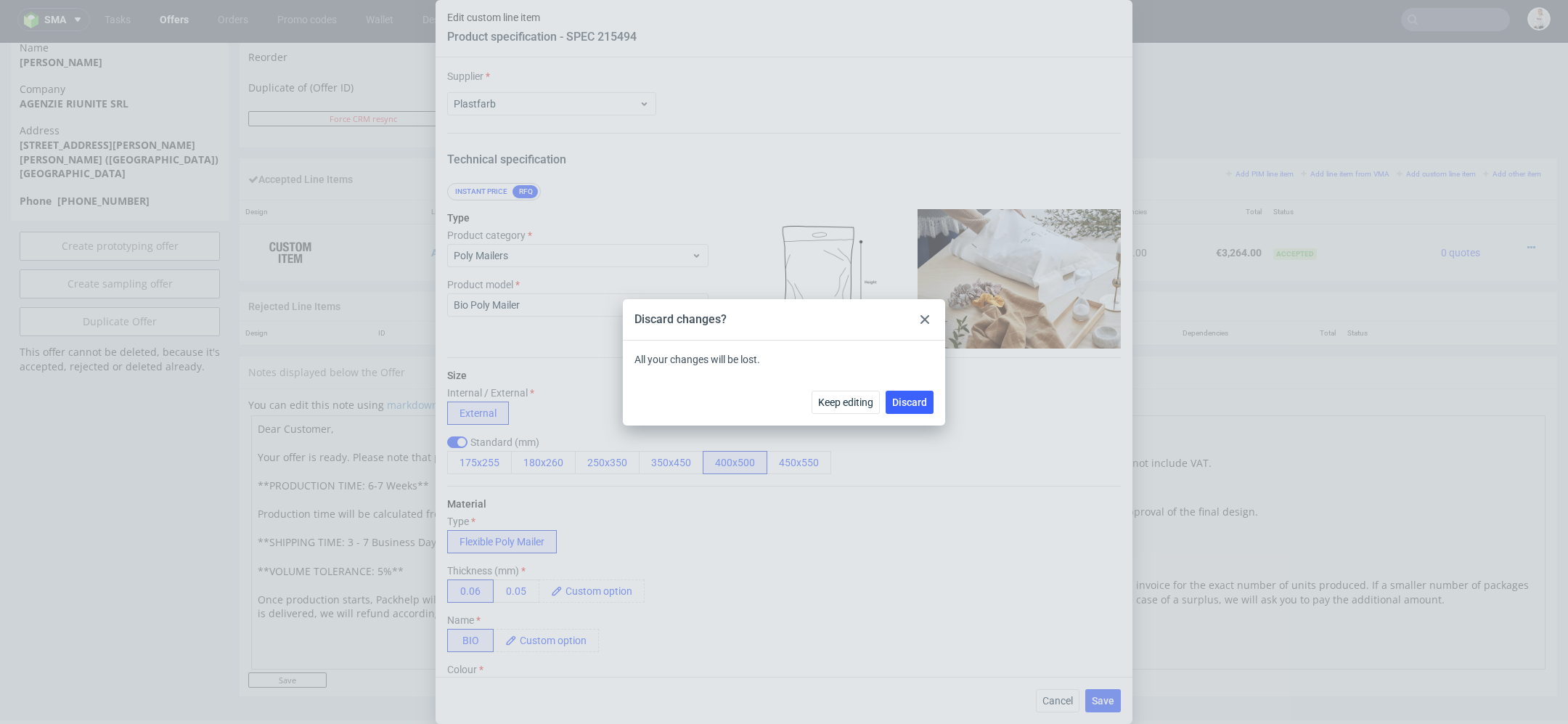
click at [922, 320] on icon at bounding box center [925, 320] width 9 height 9
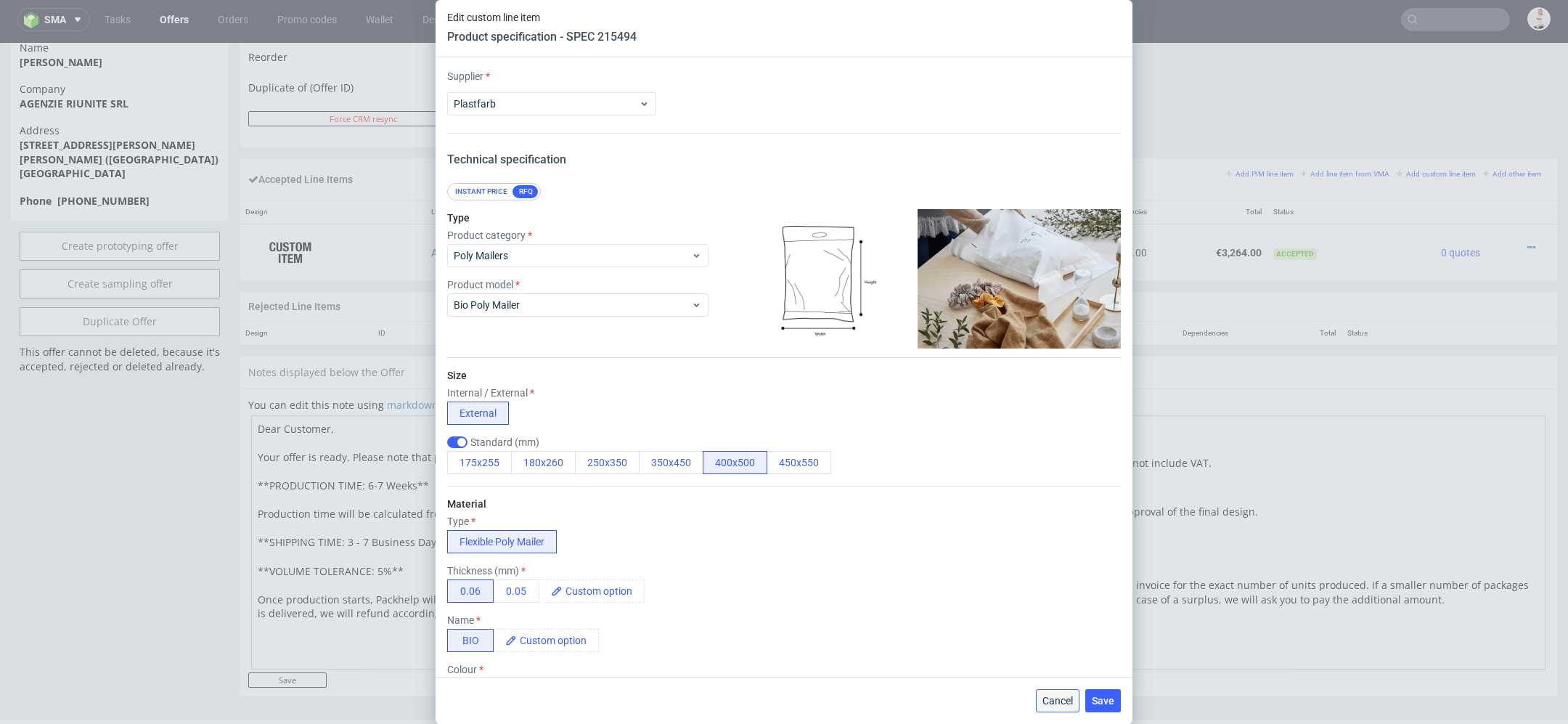
click at [1052, 696] on span "Cancel" at bounding box center [1058, 700] width 30 height 10
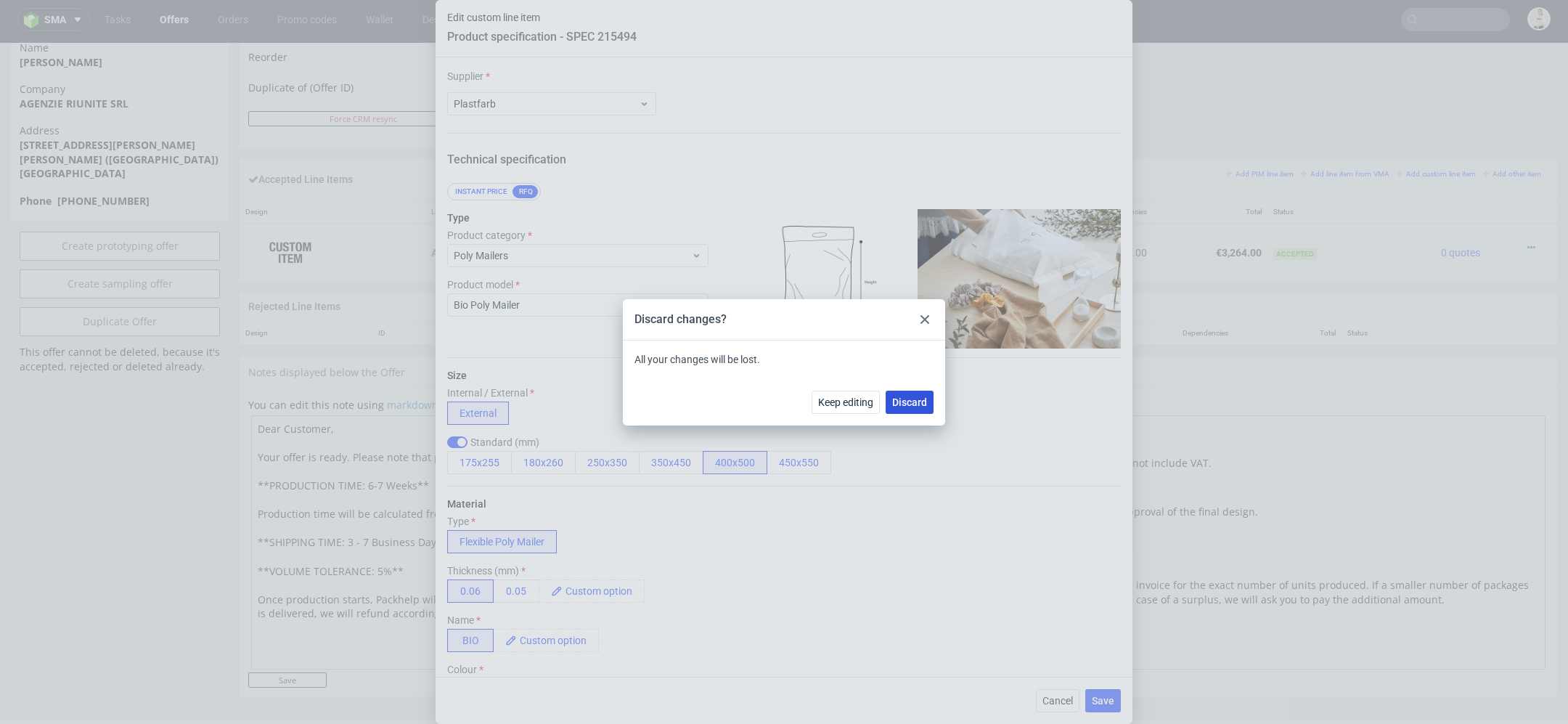
click at [897, 403] on span "Discard" at bounding box center [909, 402] width 35 height 10
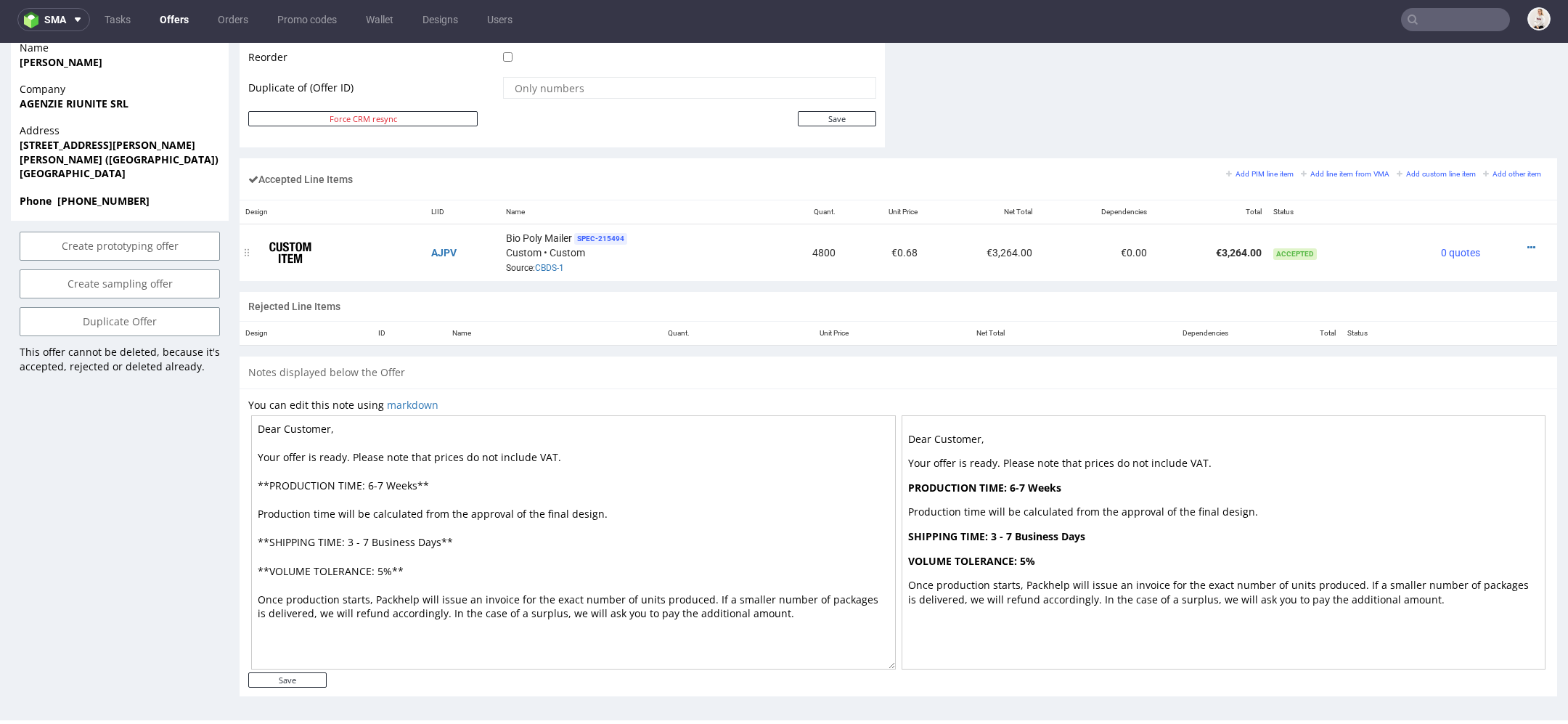
scroll to position [0, 0]
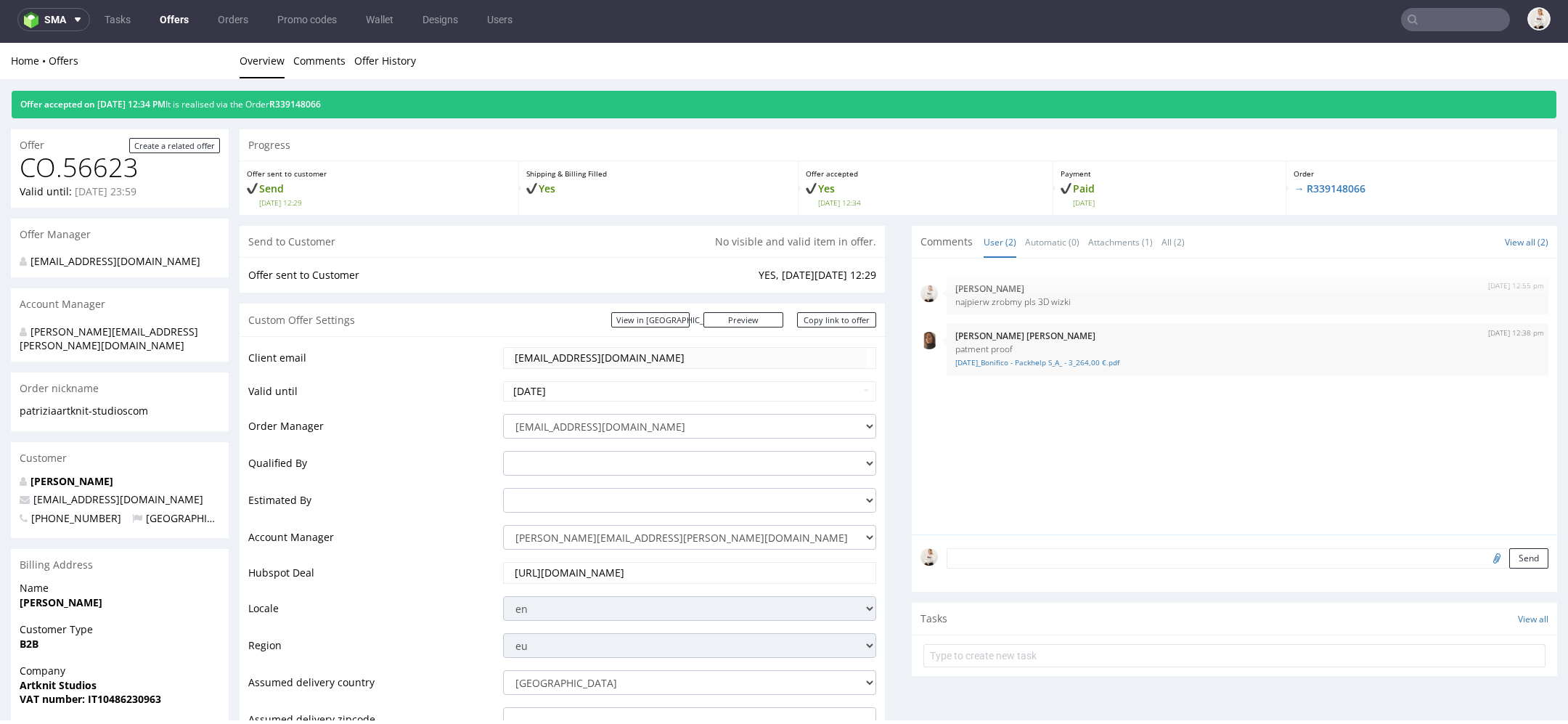
click at [452, 354] on tr "Client email info@artknit-studios.com" at bounding box center [562, 362] width 628 height 34
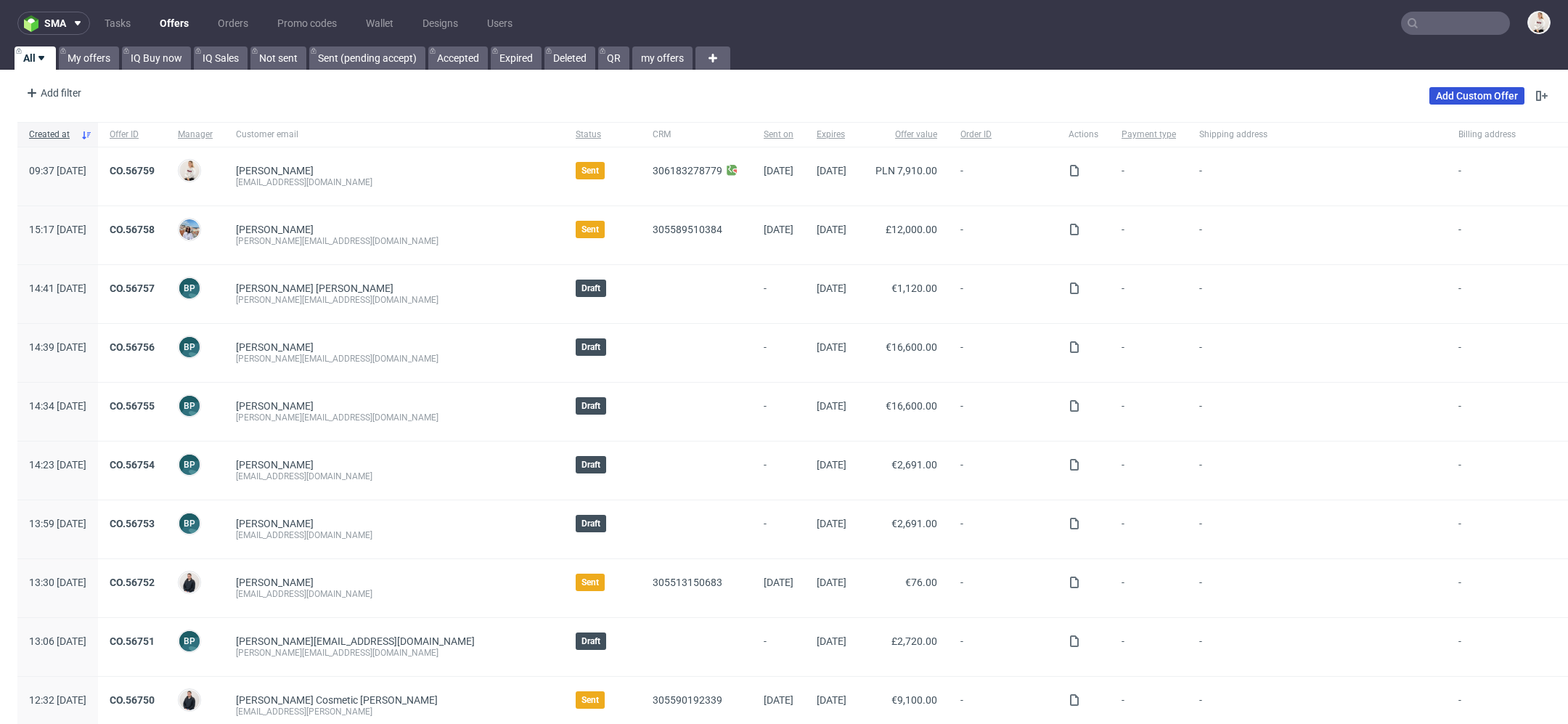
click at [1431, 90] on link "Add Custom Offer" at bounding box center [1477, 96] width 95 height 18
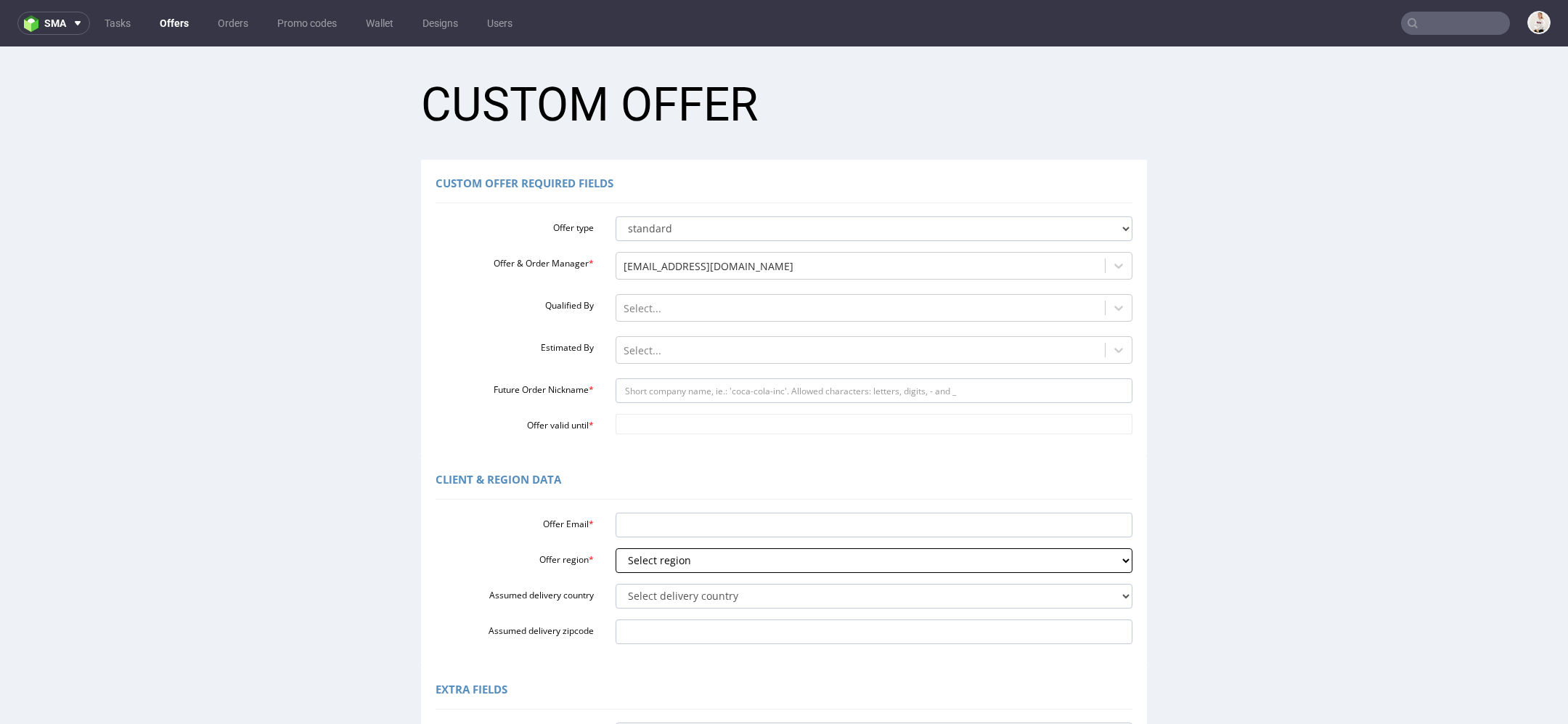
scroll to position [292, 0]
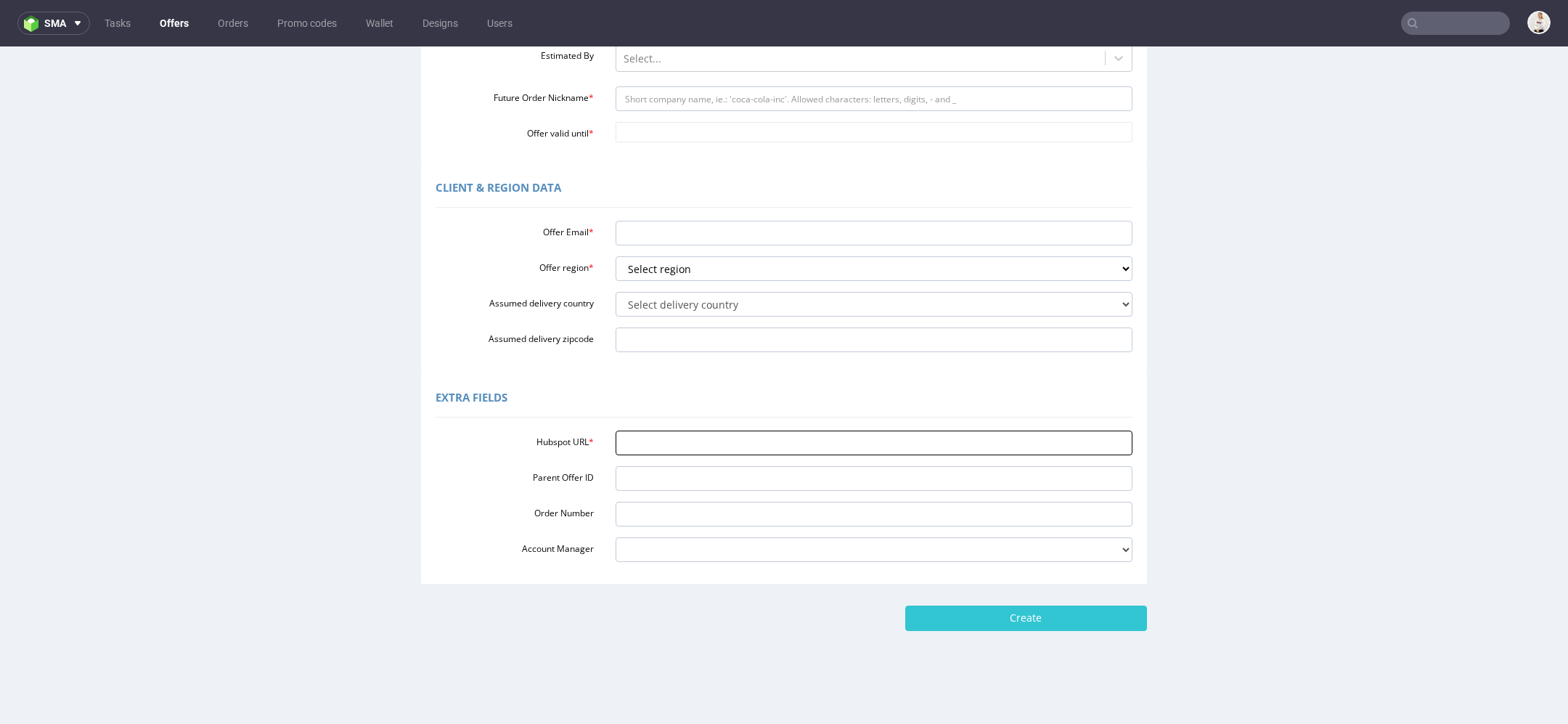
click at [675, 437] on input "Hubspot URL *" at bounding box center [875, 443] width 518 height 25
paste input "[URL][DOMAIN_NAME]"
type input "[URL][DOMAIN_NAME]"
click at [766, 391] on div "Extra Fields" at bounding box center [784, 400] width 697 height 35
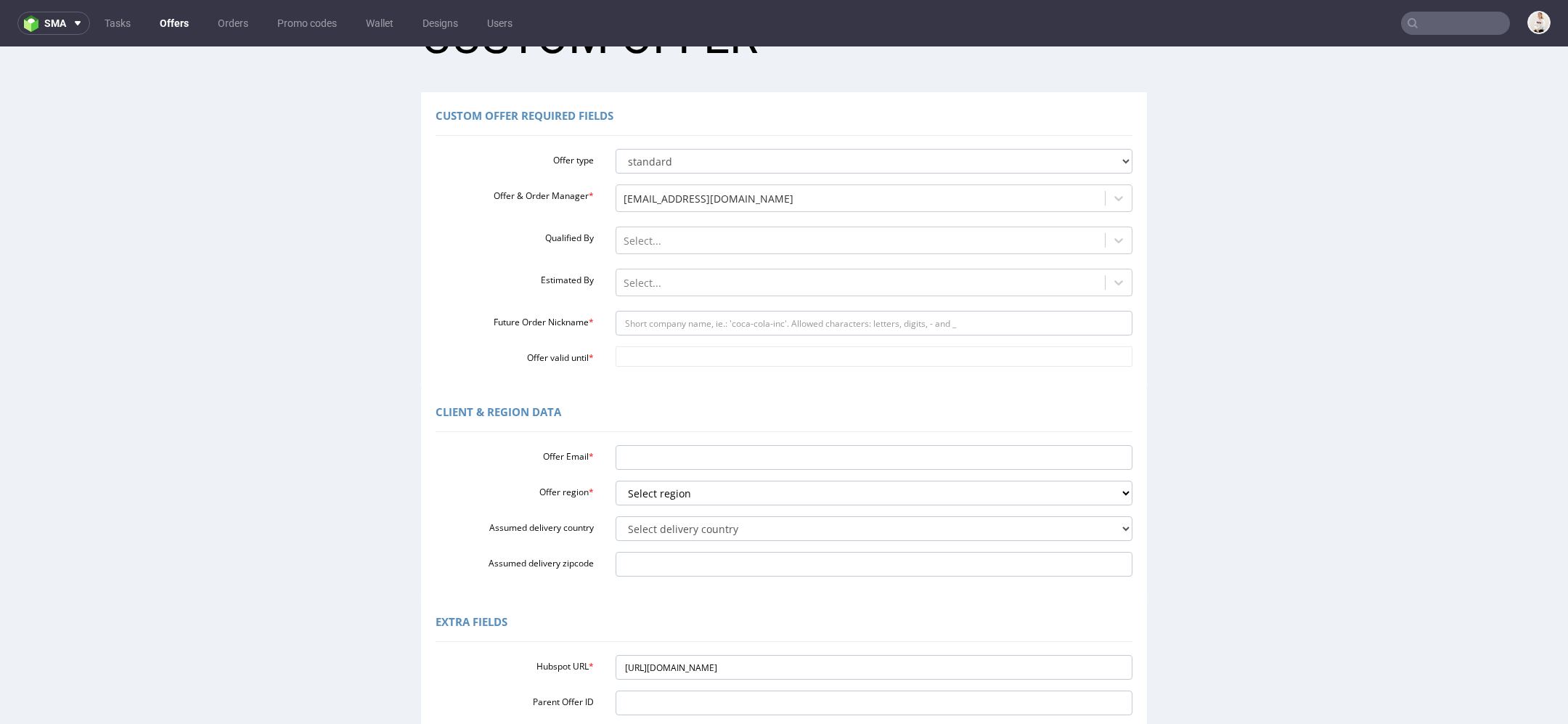
scroll to position [0, 0]
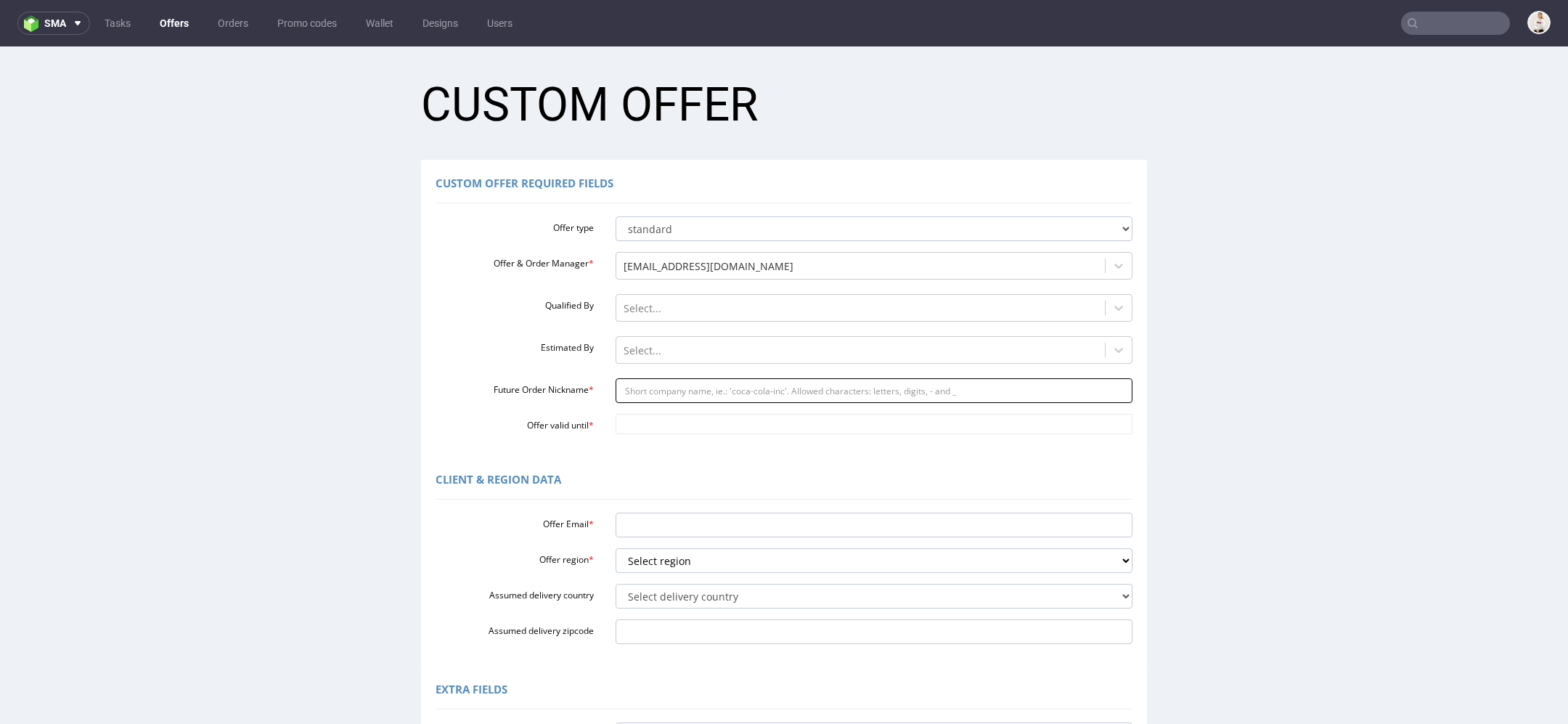
click at [676, 390] on input "Future Order Nickname *" at bounding box center [875, 391] width 518 height 25
paste input "httpsapp-eu1hubspotcomcontacts25600958record0-3305513239787"
click at [714, 392] on input "httpsapp-eu1hubspotcomcontacts25600958record0-3305513239787" at bounding box center [875, 391] width 518 height 25
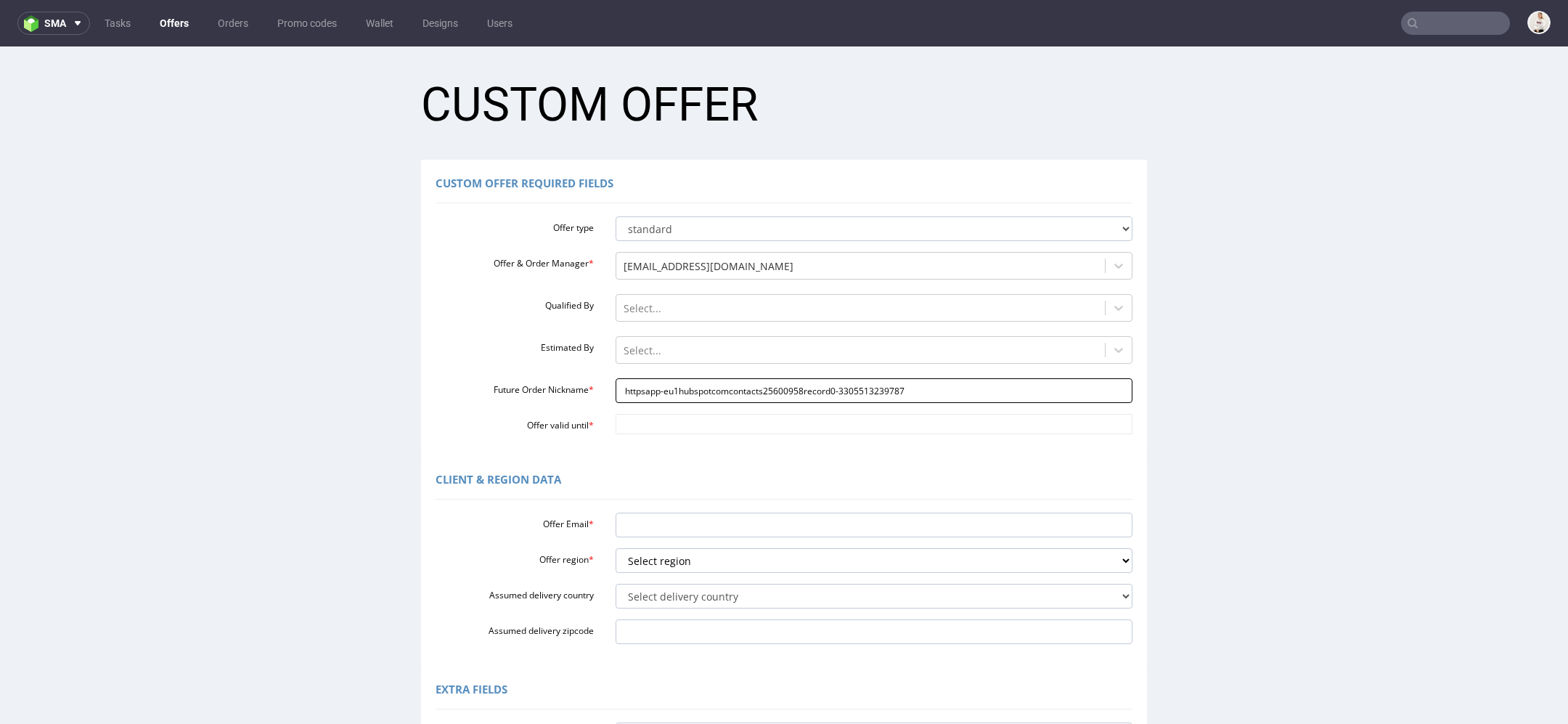
paste input "patriziaartknit-studioscom"
type input "patriziaartknit-studioscom"
click at [702, 428] on input "Offer valid until *" at bounding box center [875, 424] width 518 height 21
click at [755, 336] on td "20" at bounding box center [753, 337] width 21 height 21
type input "[DATE]"
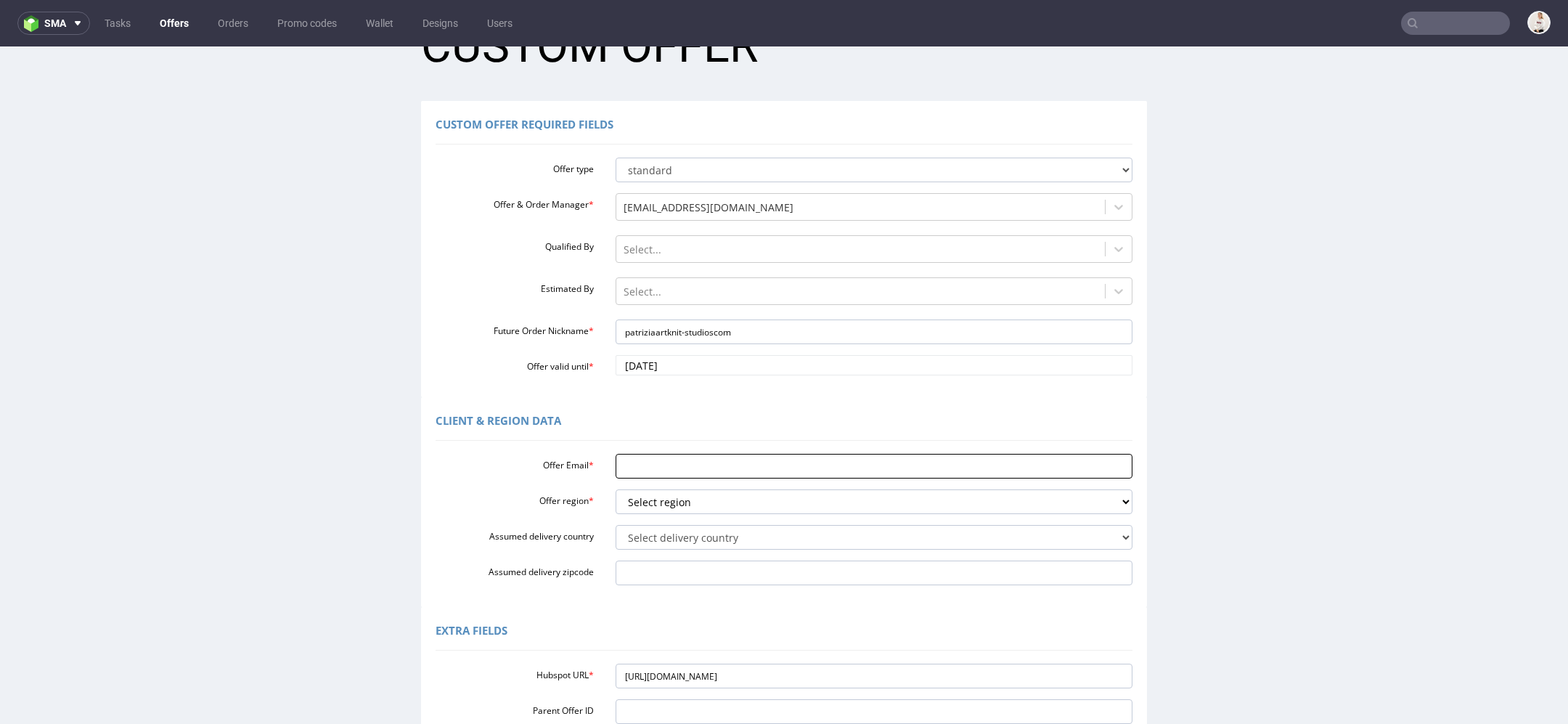
scroll to position [60, 0]
click at [671, 465] on input "Offer Email *" at bounding box center [875, 466] width 518 height 25
paste input "patrizia@artknit-studios.com"
type input "patrizia@artknit-studios.com"
click at [671, 495] on select "Select region eu gb de pl fr it es" at bounding box center [875, 501] width 518 height 25
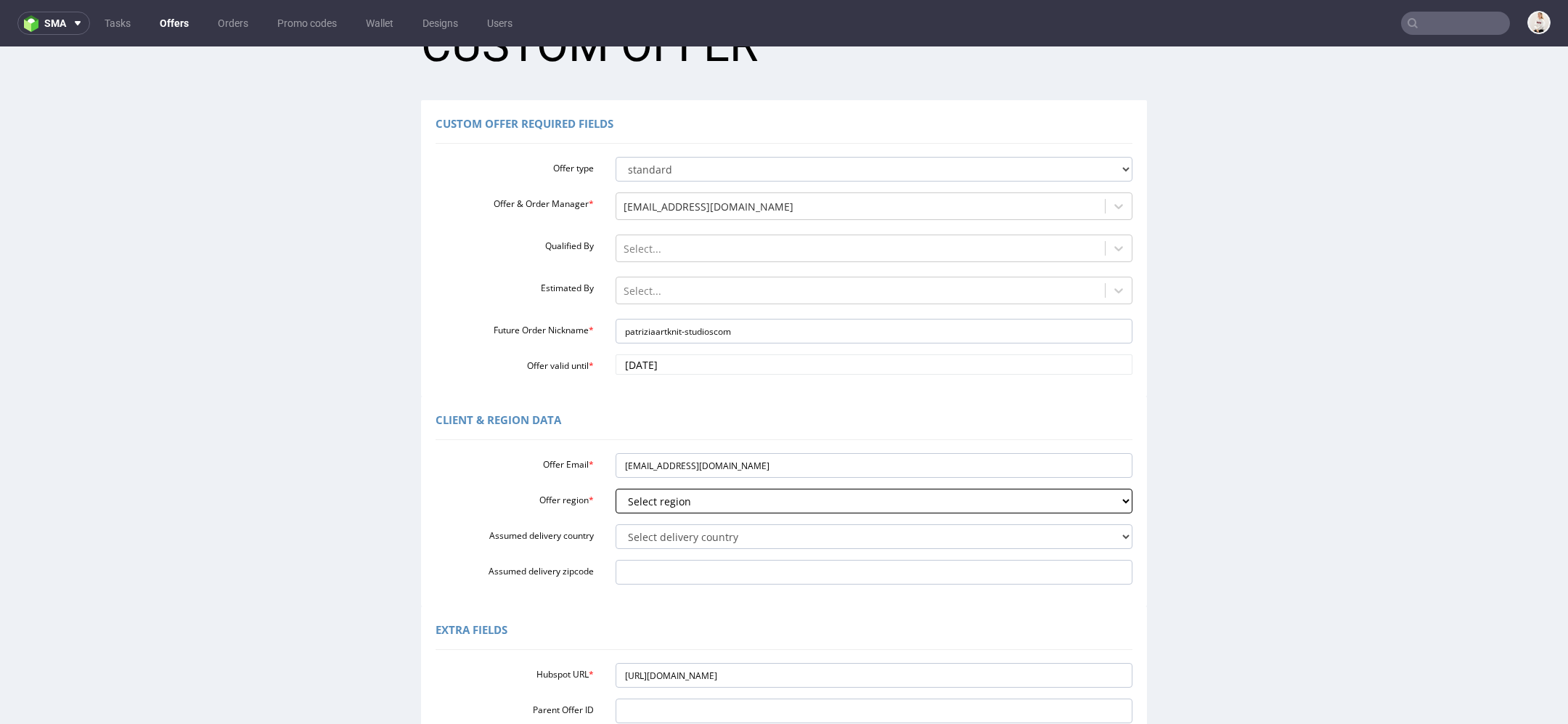
click at [616, 488] on select "Select region eu gb de pl fr it es" at bounding box center [875, 501] width 518 height 25
click at [661, 488] on select "Select region eu gb de pl fr it es" at bounding box center [875, 501] width 518 height 25
select select "eu"
click at [616, 488] on select "Select region eu gb de pl fr it es" at bounding box center [875, 501] width 518 height 25
click at [827, 530] on select "Select delivery country Andorra Afghanistan Anguilla Albania Armenia Antarctica…" at bounding box center [875, 537] width 518 height 25
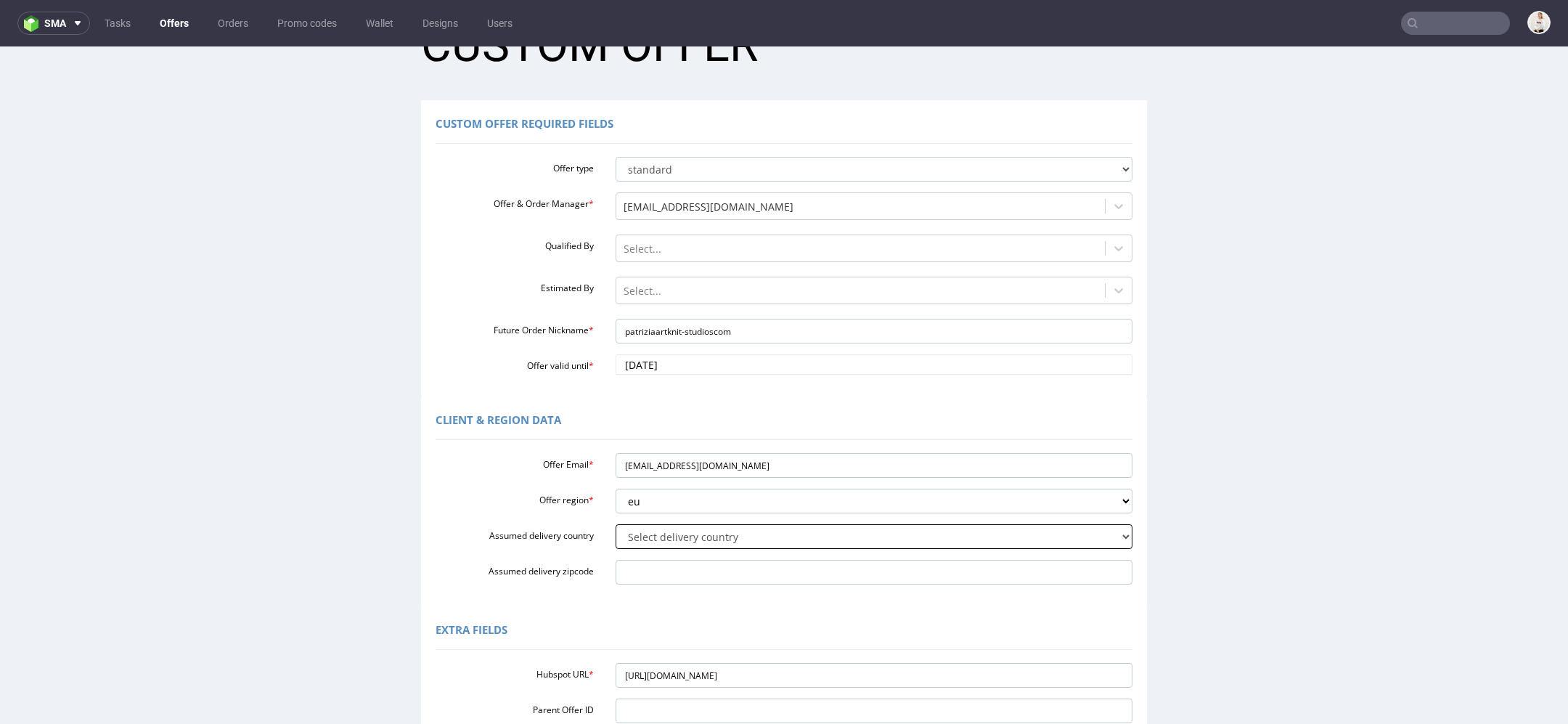
select select "110"
click at [616, 524] on select "Select delivery country Andorra Afghanistan Anguilla Albania Armenia Antarctica…" at bounding box center [875, 537] width 518 height 25
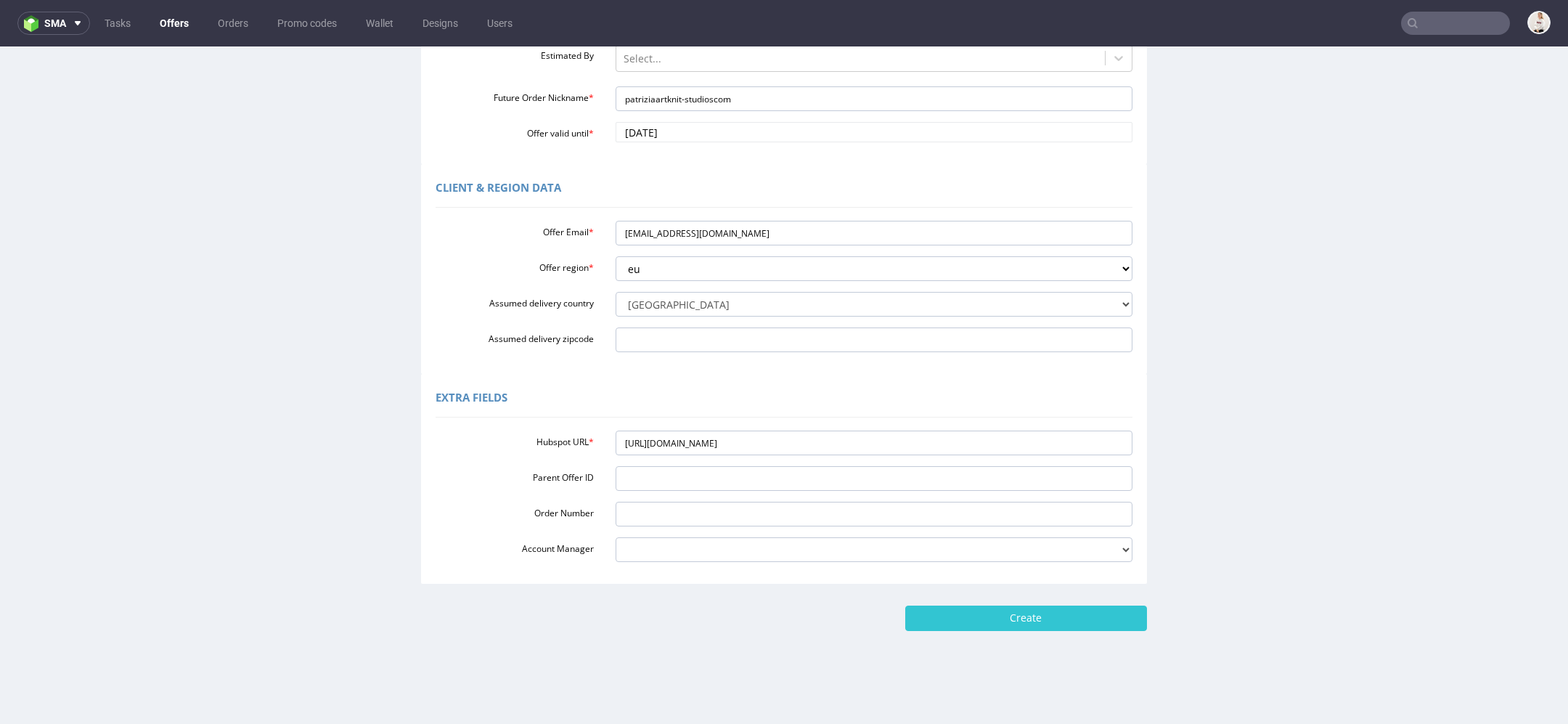
click at [1041, 597] on form "Custom Offer Custom Offer Required Fields Offer type standard prototyping sampl…" at bounding box center [784, 202] width 1539 height 858
click at [1045, 619] on input "Create" at bounding box center [1025, 618] width 242 height 25
type input "Please wait..."
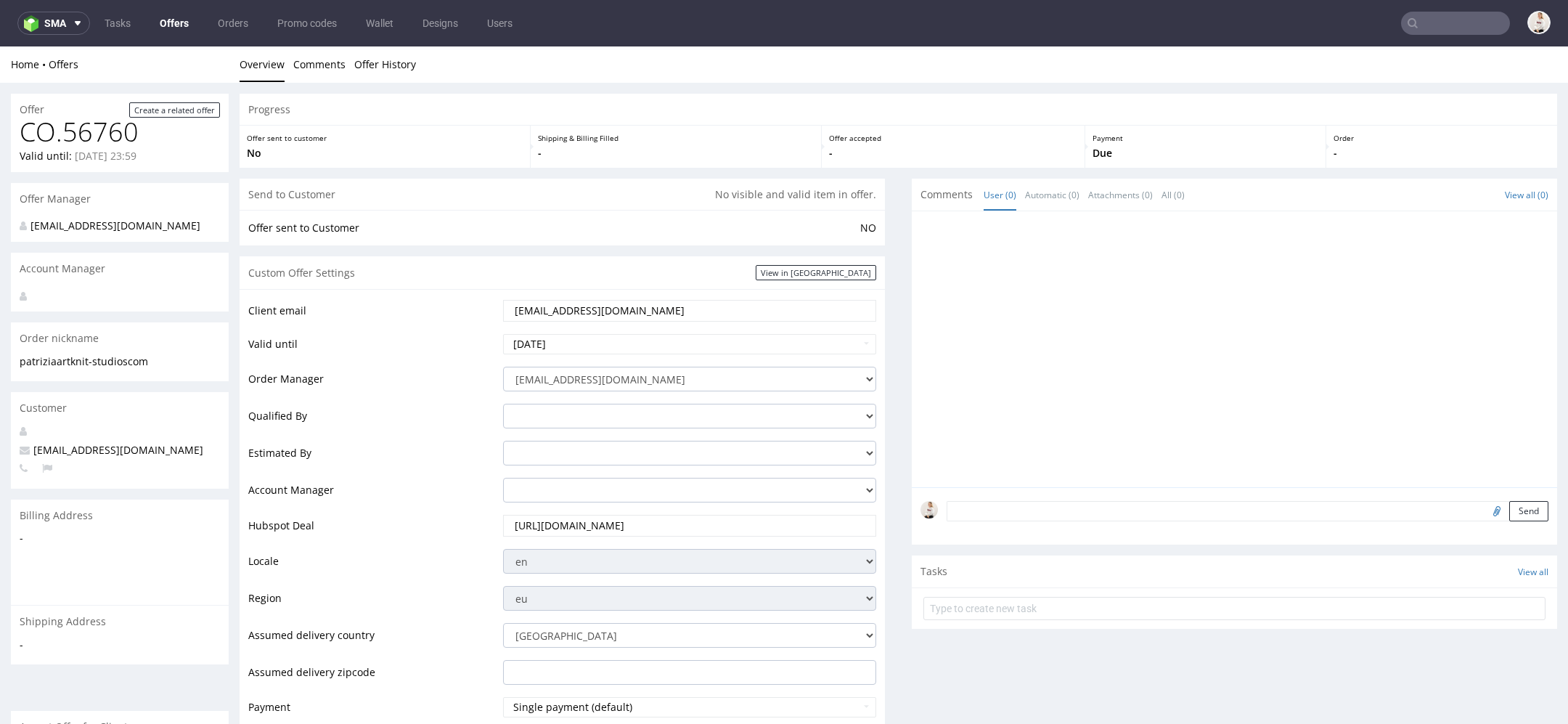
scroll to position [619, 0]
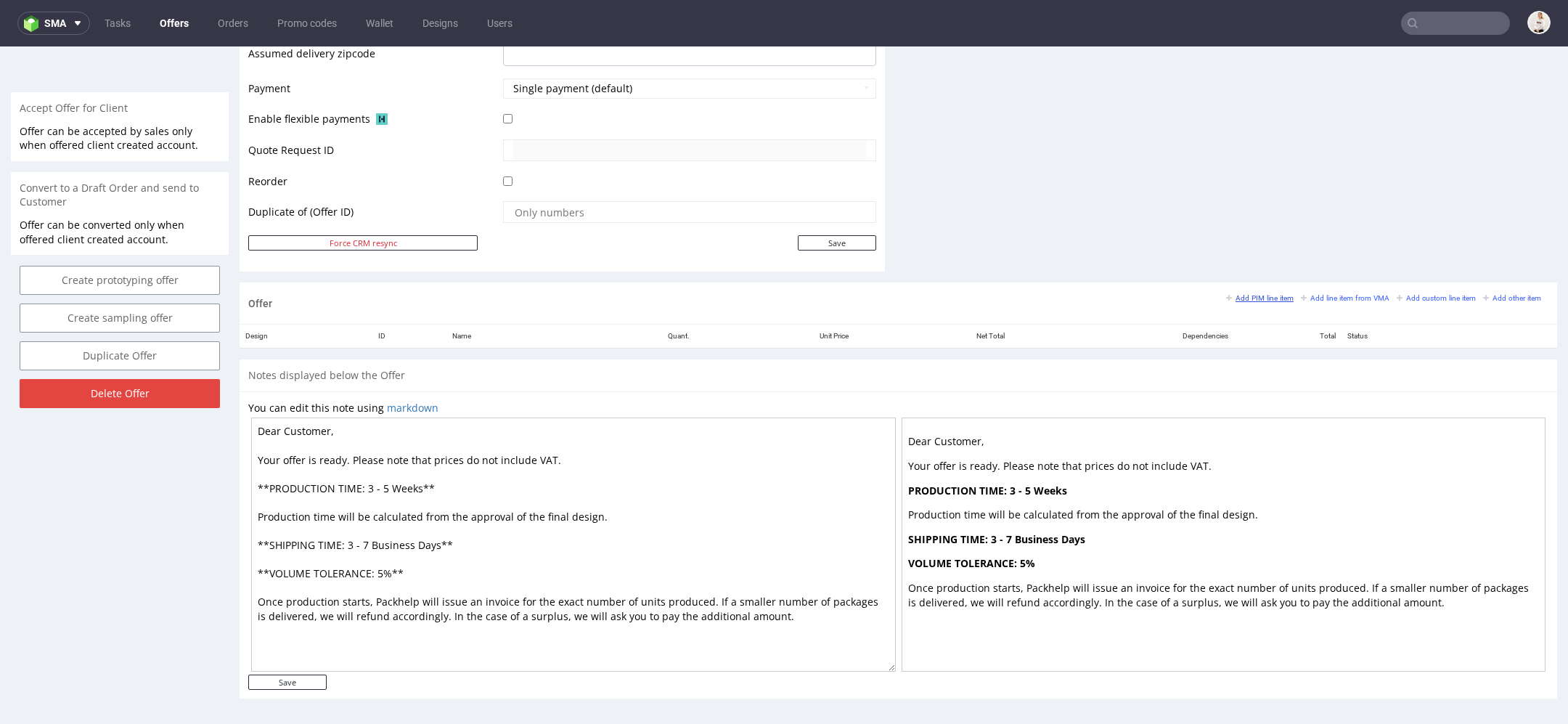
click at [1250, 297] on small "Add PIM line item" at bounding box center [1260, 297] width 68 height 8
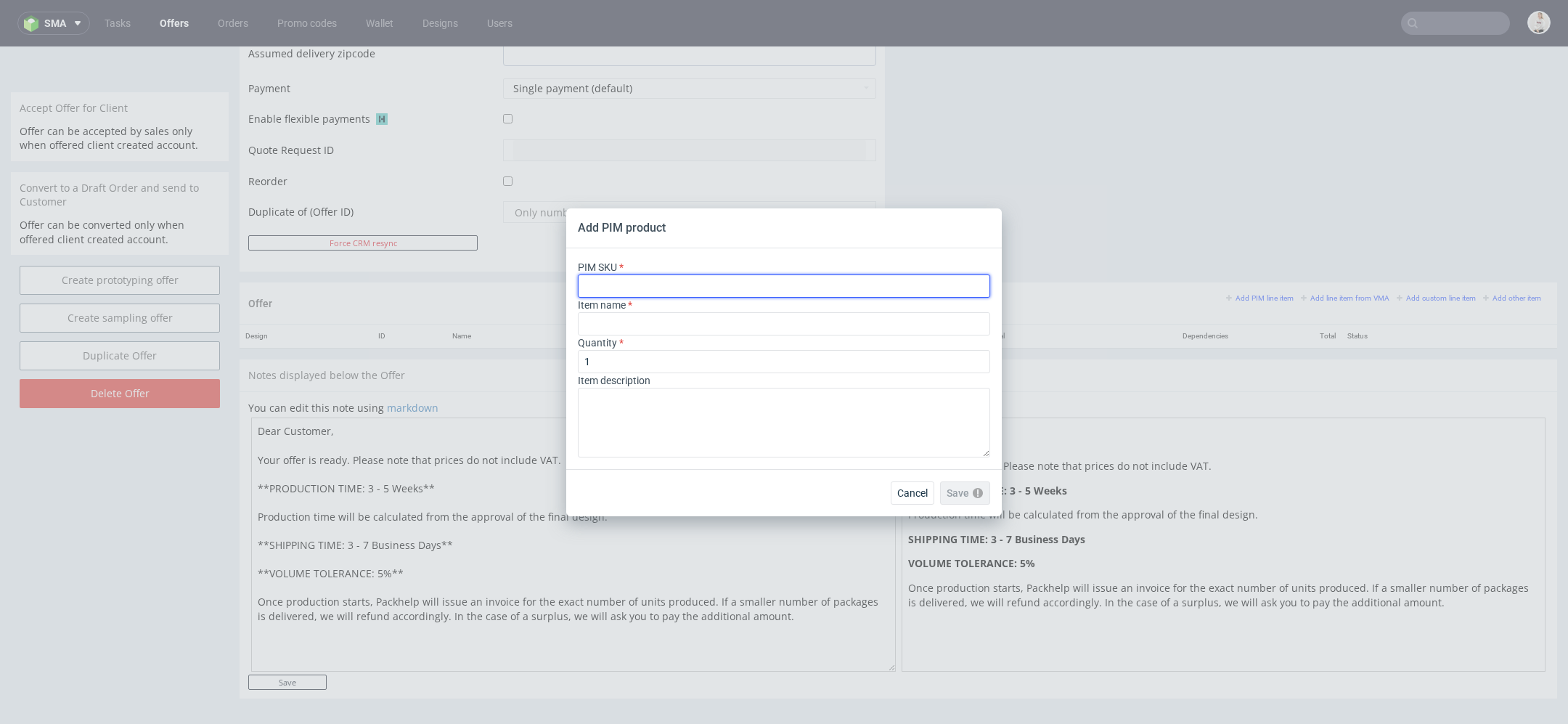
click at [838, 276] on input "text" at bounding box center [784, 286] width 412 height 23
paste input "ph-bio-poly-mailer-y-90"
type input "ph-bio-poly-mailer-y-90"
type input "Plain Bio Poly Mailer"
type input "ph-bio-poly-mailer-y-90"
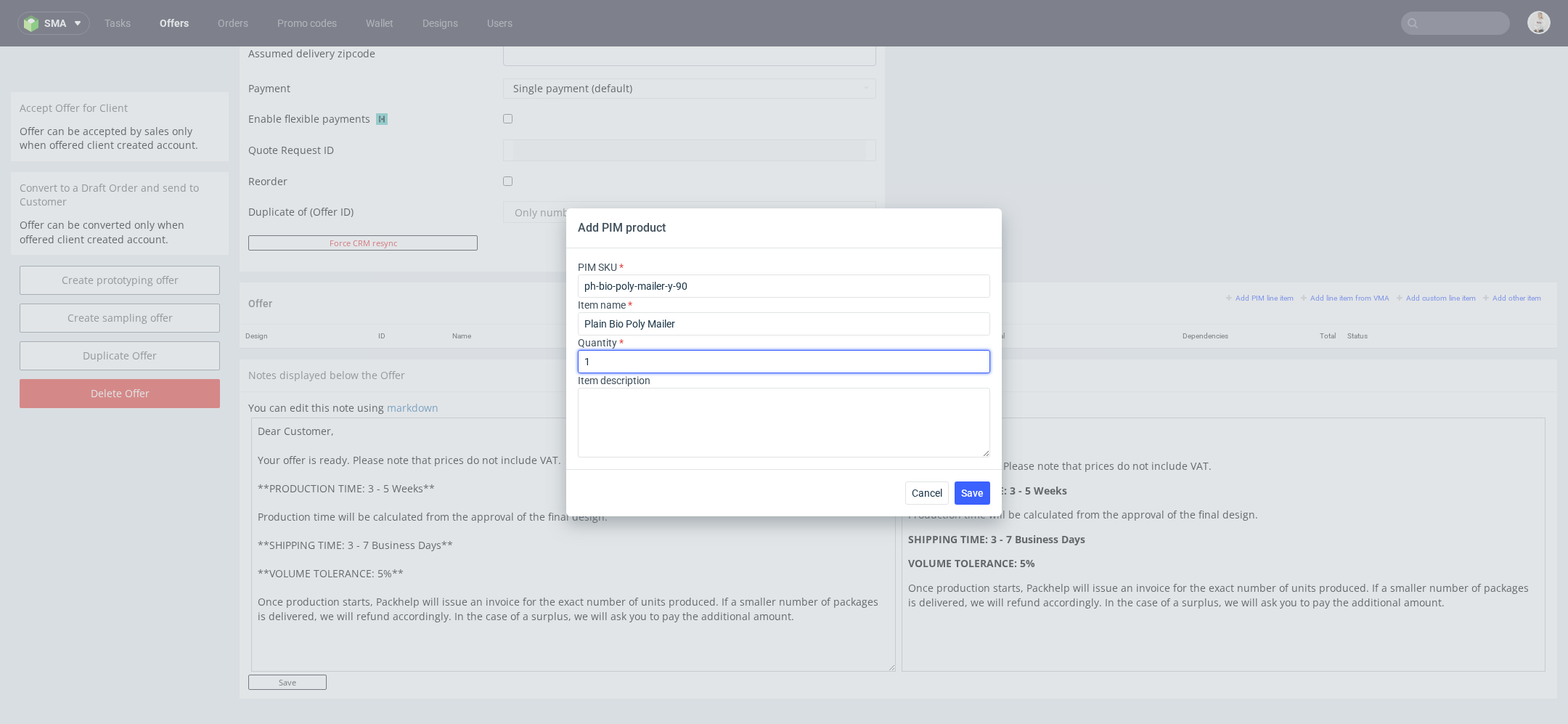
click at [698, 359] on input "1" at bounding box center [784, 362] width 412 height 23
type input "1200"
click at [975, 495] on span "Save" at bounding box center [972, 493] width 22 height 10
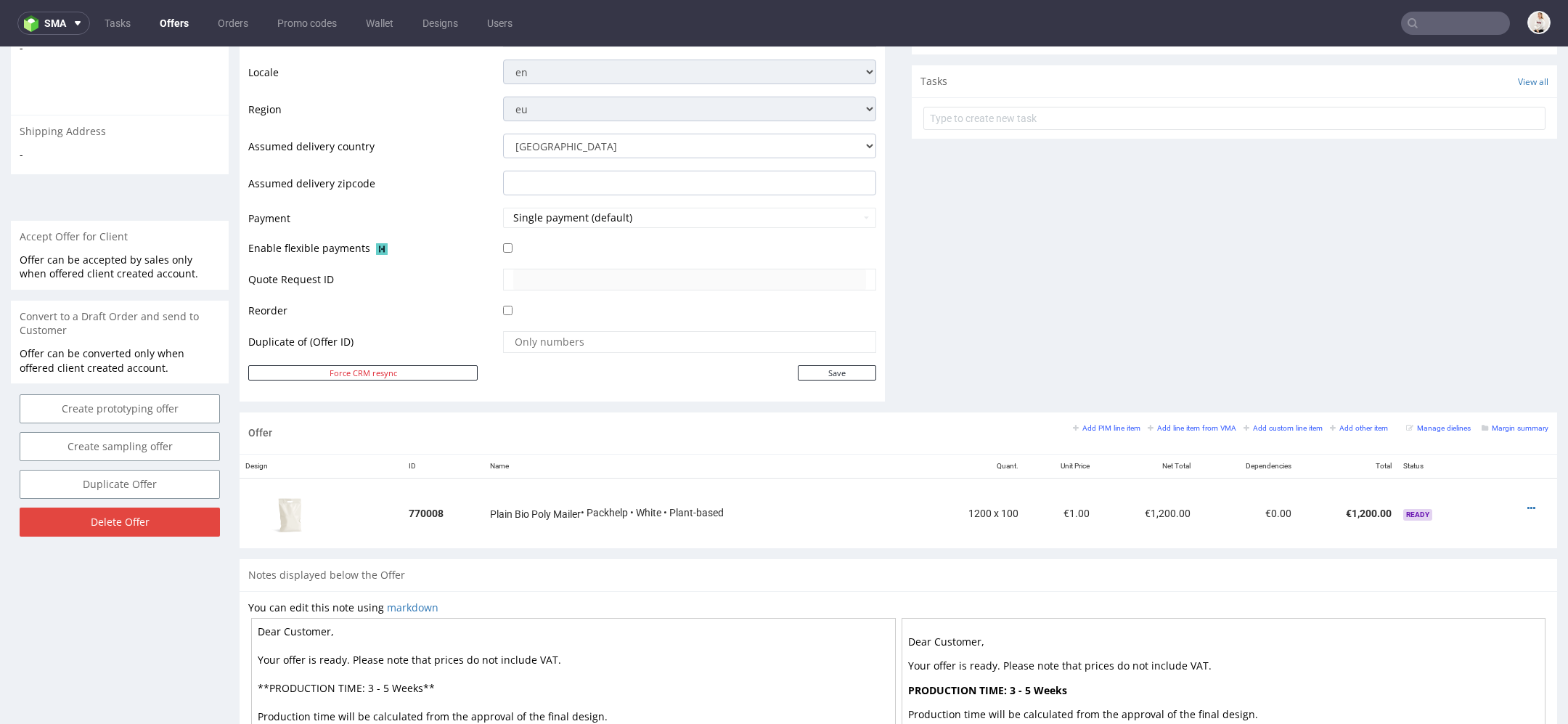
scroll to position [691, 0]
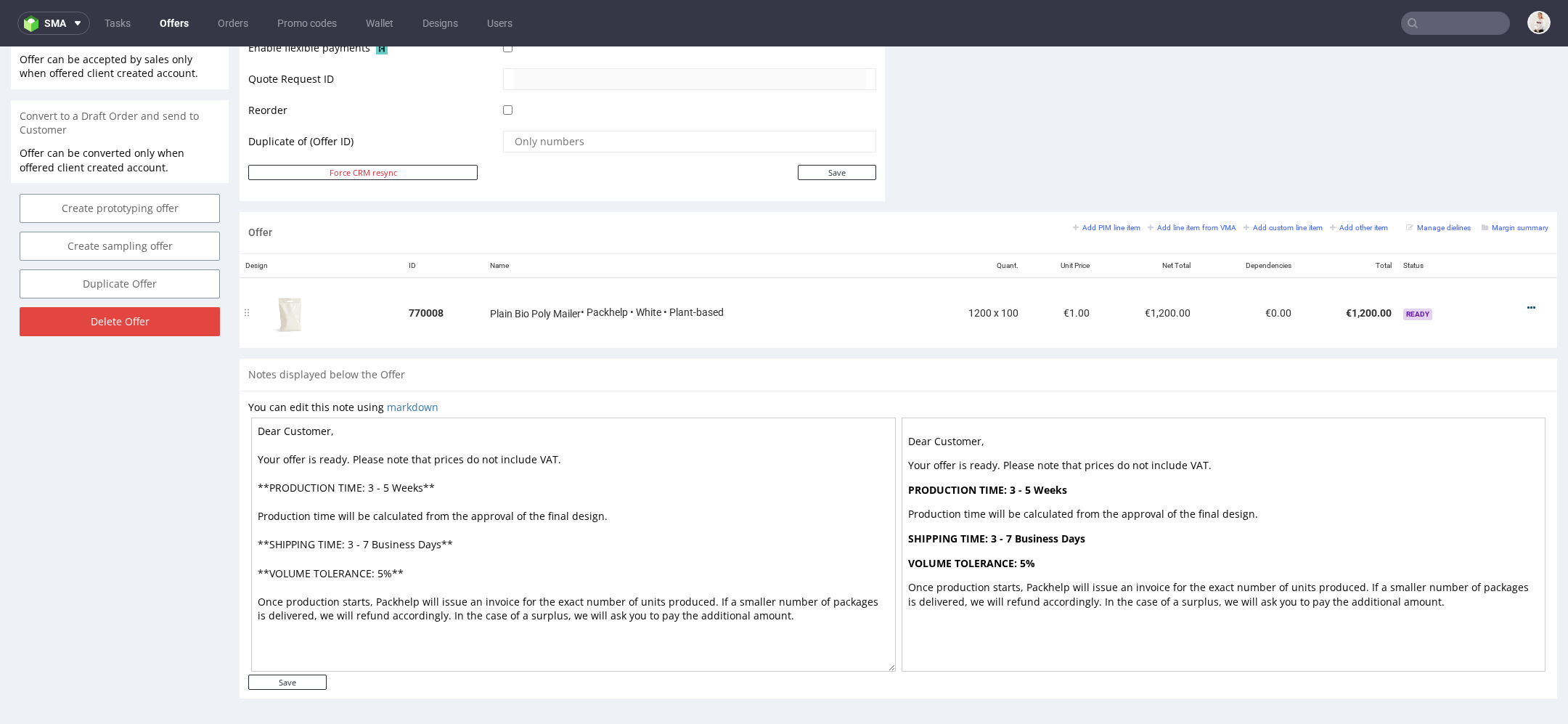
click at [1527, 303] on icon at bounding box center [1531, 307] width 8 height 10
click at [1467, 171] on span "Edit item price" at bounding box center [1464, 171] width 117 height 14
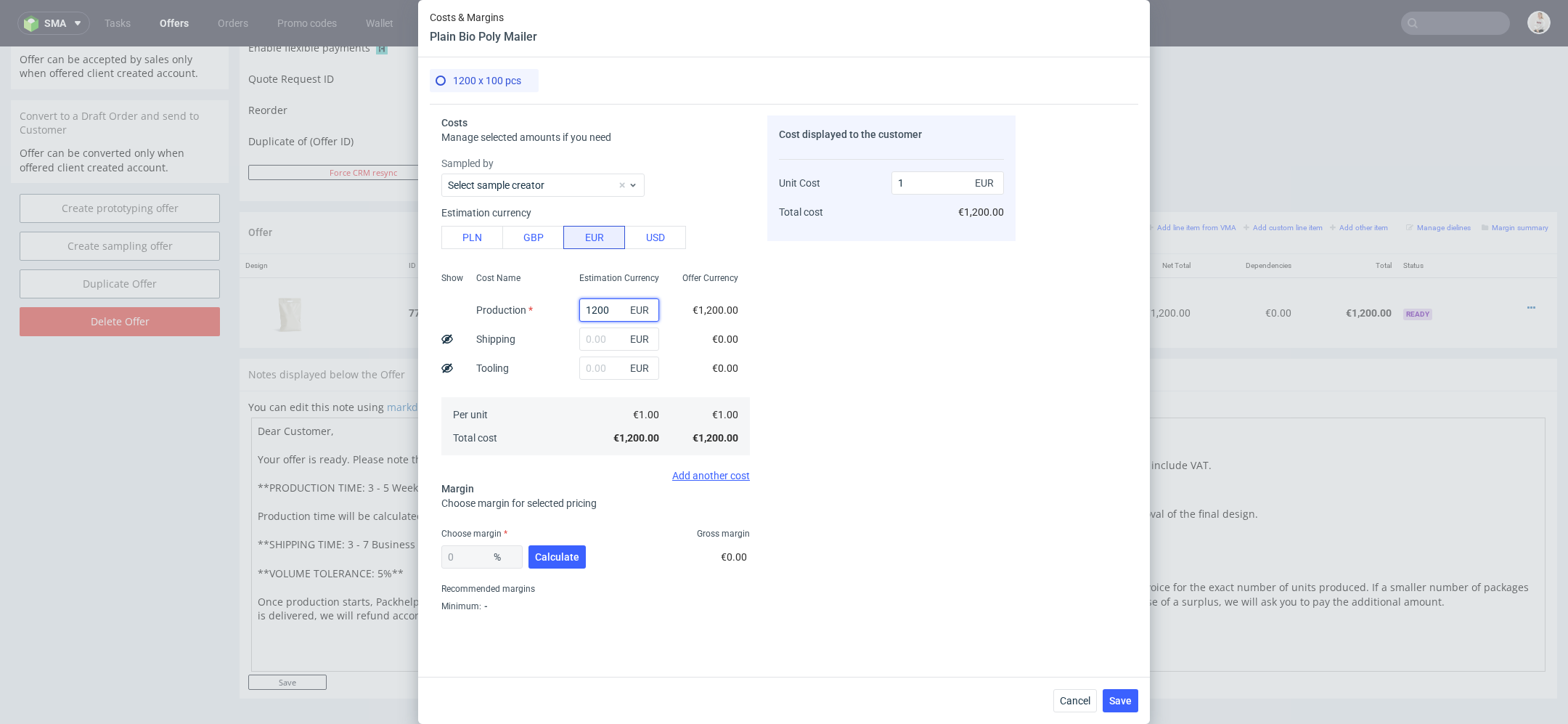
drag, startPoint x: 604, startPoint y: 311, endPoint x: 516, endPoint y: 309, distance: 88.0
click at [516, 309] on div "Show Cost Name Production Shipping Tooling Per unit Total cost Estimation Curre…" at bounding box center [596, 362] width 309 height 192
click at [465, 235] on button "PLN" at bounding box center [472, 237] width 62 height 23
type input "0.24"
drag, startPoint x: 618, startPoint y: 314, endPoint x: 422, endPoint y: 287, distance: 197.9
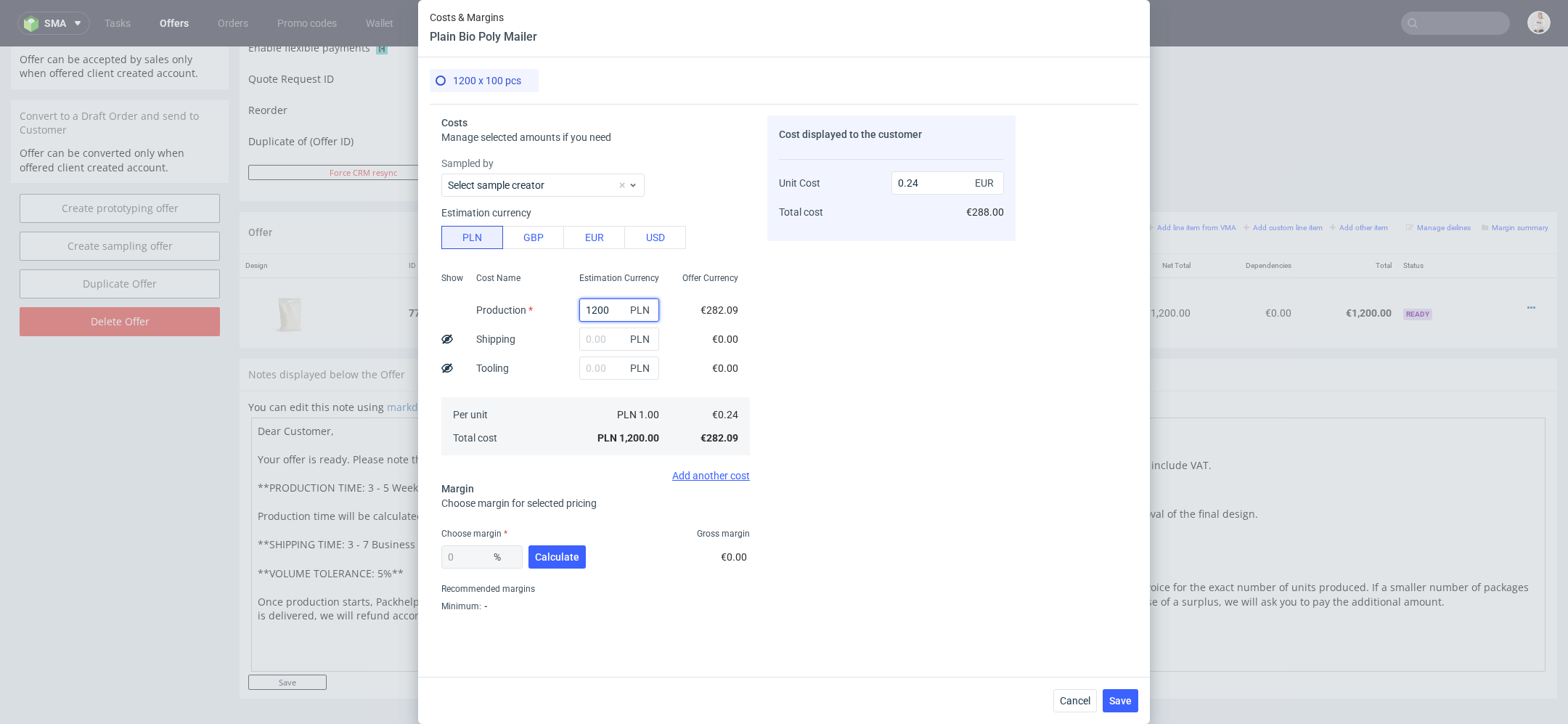
click at [422, 287] on div "1200 x 100 pcs Costs Manage selected amounts if you need Sampled by Select samp…" at bounding box center [784, 367] width 732 height 620
type input "13"
type input "0"
type input "139"
type input "0.03"
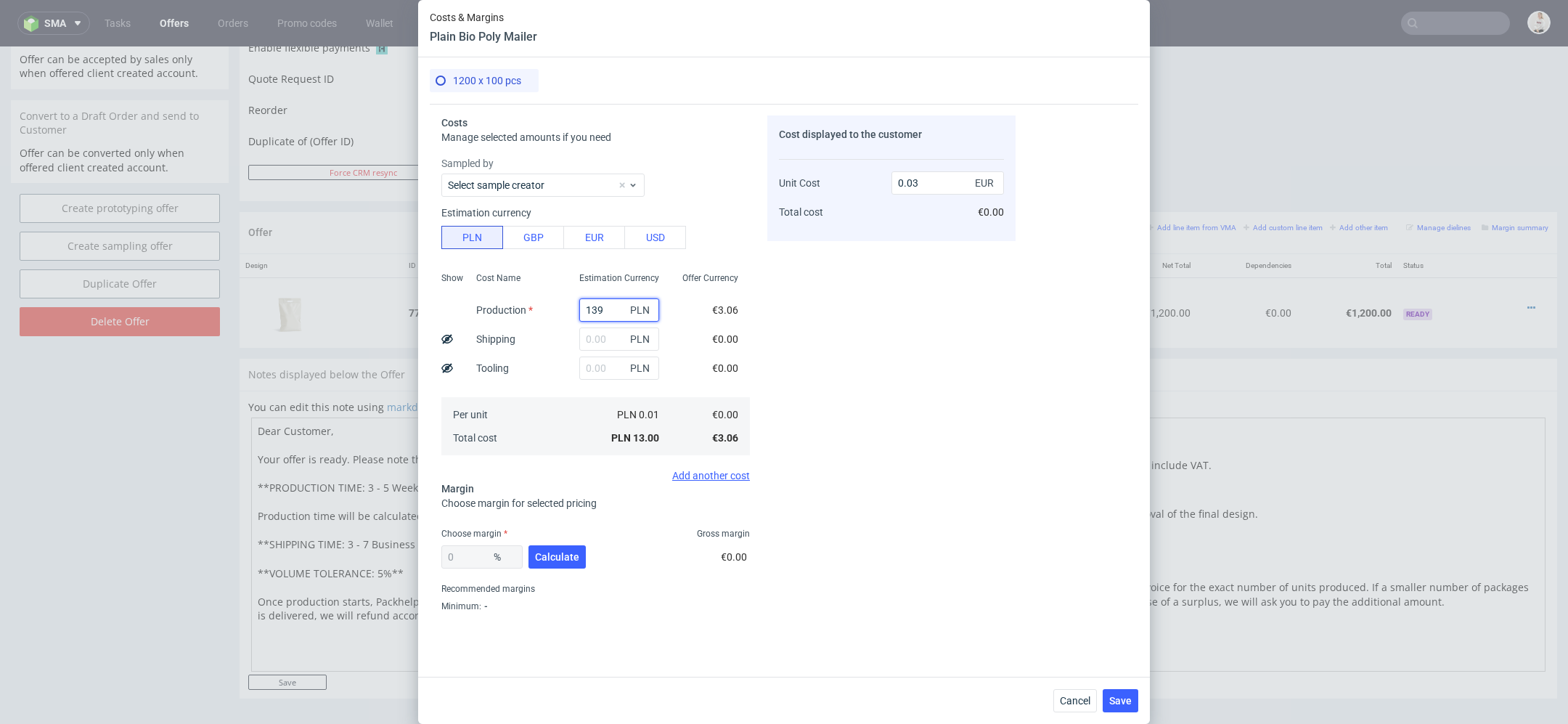
type input "1392"
type input "0.27"
type input "1392"
click at [760, 376] on div "Costs Manage selected amounts if you need Sampled by Select sample creator Esti…" at bounding box center [723, 361] width 585 height 515
click at [566, 555] on span "Calculate" at bounding box center [557, 556] width 45 height 10
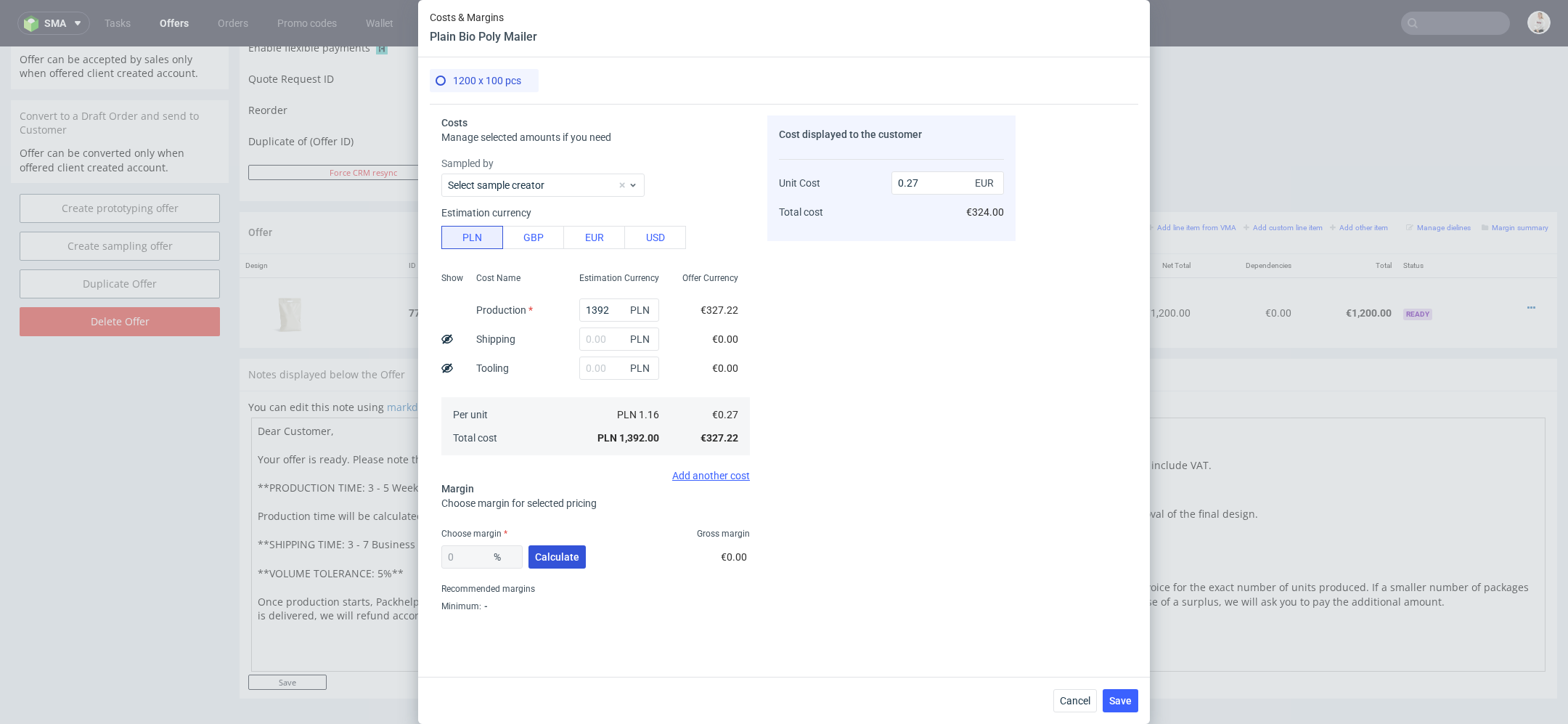
type input "46.8"
type input "0.51"
drag, startPoint x: 480, startPoint y: 561, endPoint x: 389, endPoint y: 555, distance: 91.2
click at [400, 555] on div "Costs & Margins Plain Bio Poly Mailer 1200 x 100 pcs Costs Manage selected amou…" at bounding box center [784, 362] width 1568 height 724
type input "44"
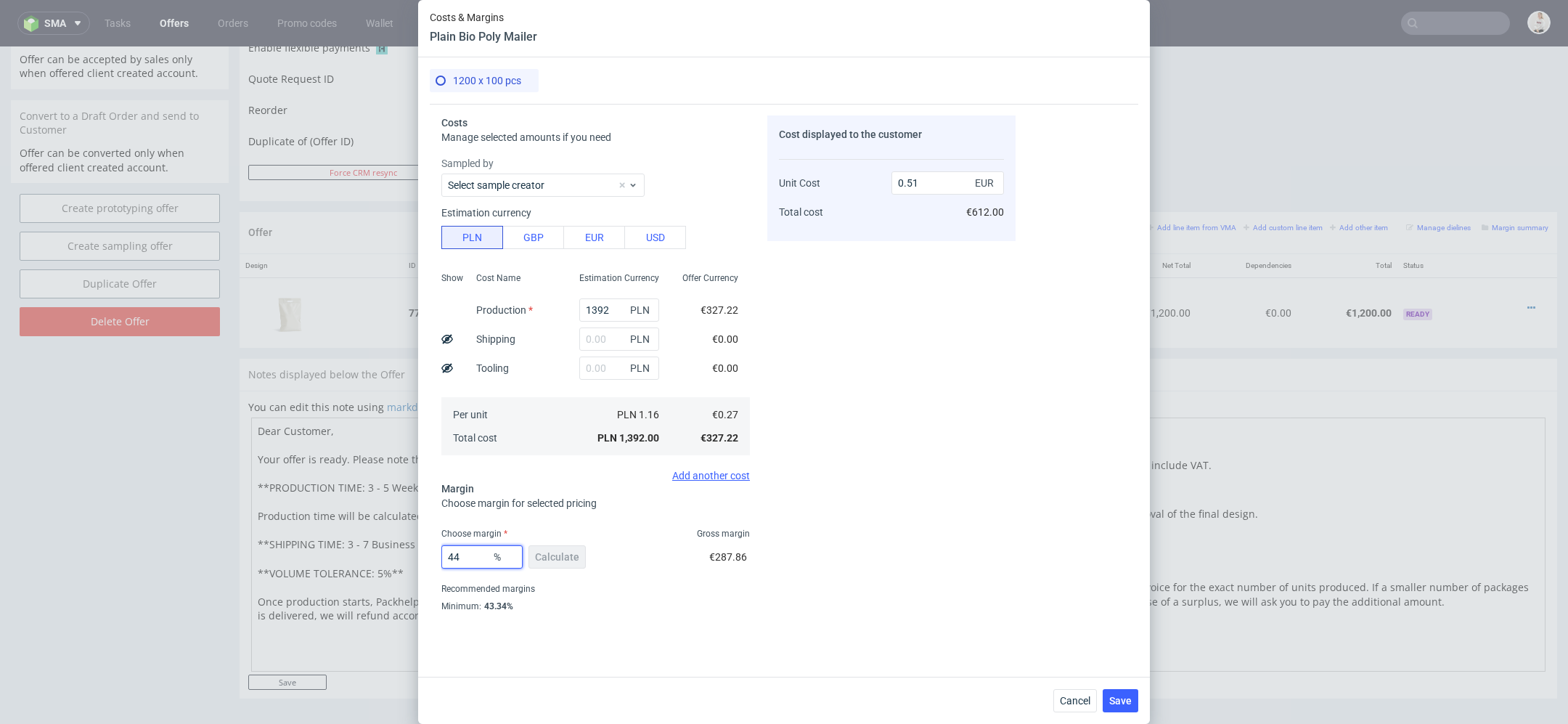
type input "0.49"
type input "43"
type input "0.48"
type input "43"
click at [800, 553] on div "Cost displayed to the customer Unit Cost Total cost 0.48 EUR €576.00" at bounding box center [892, 367] width 248 height 503
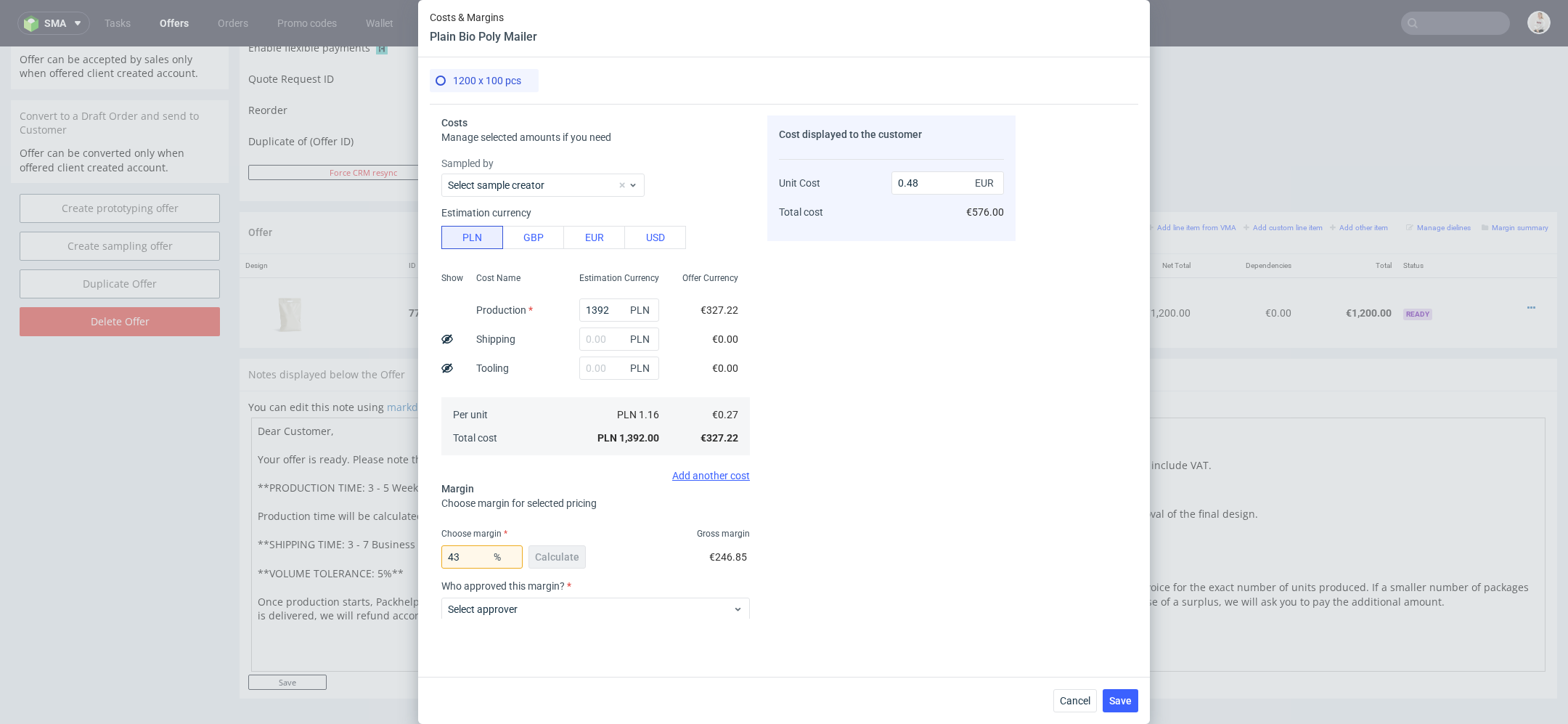
scroll to position [131, 0]
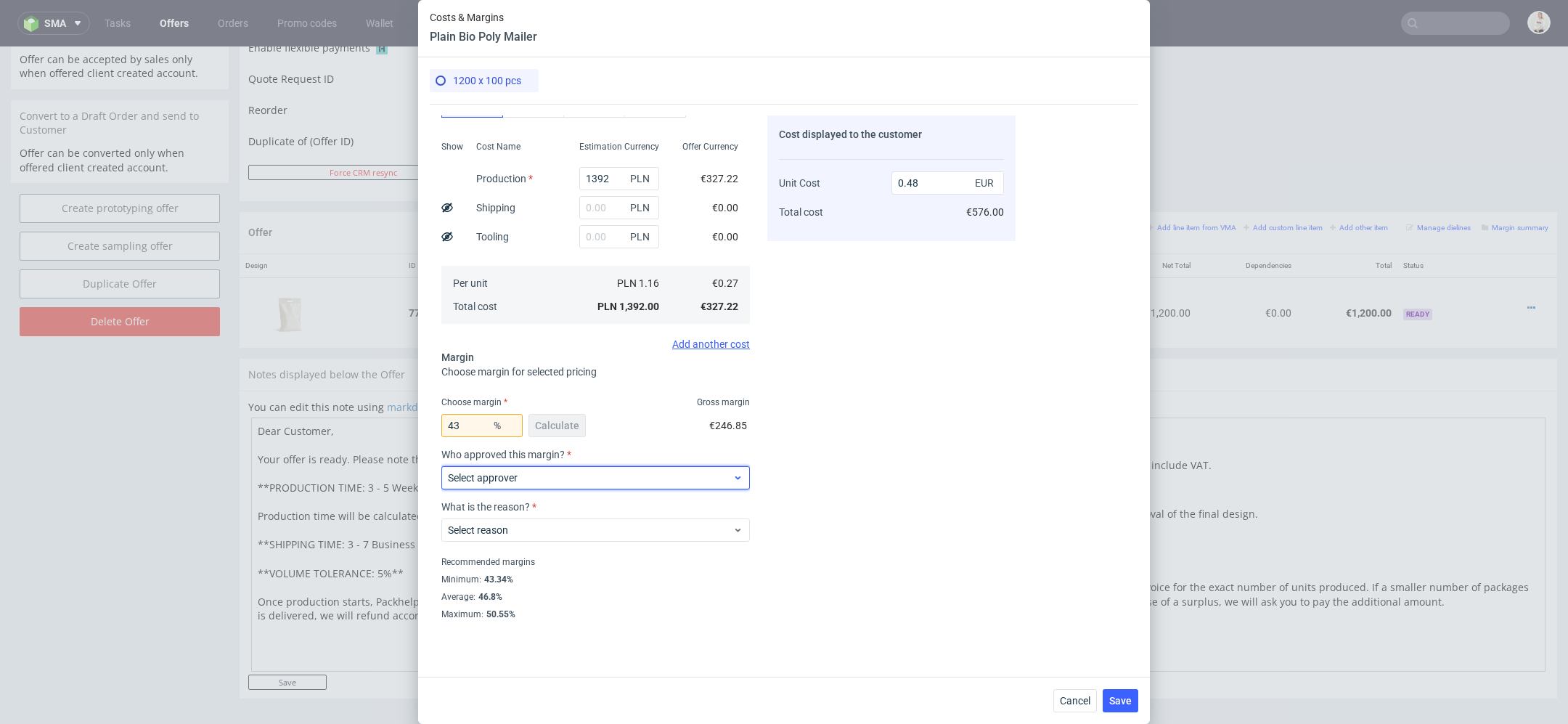
click at [641, 476] on span "Select approver" at bounding box center [590, 478] width 285 height 14
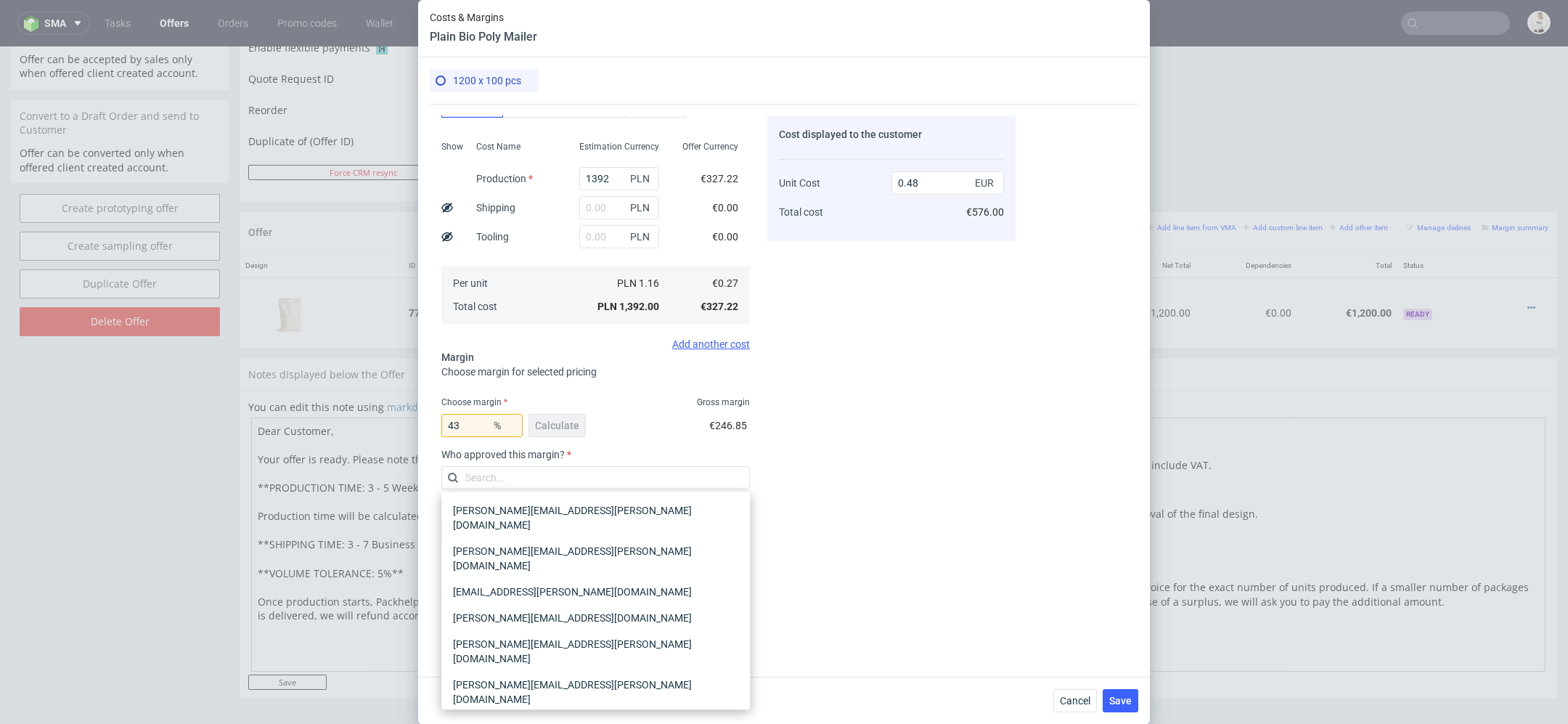
click at [605, 712] on div "[PERSON_NAME][EMAIL_ADDRESS][PERSON_NAME][DOMAIN_NAME]" at bounding box center [595, 733] width 297 height 41
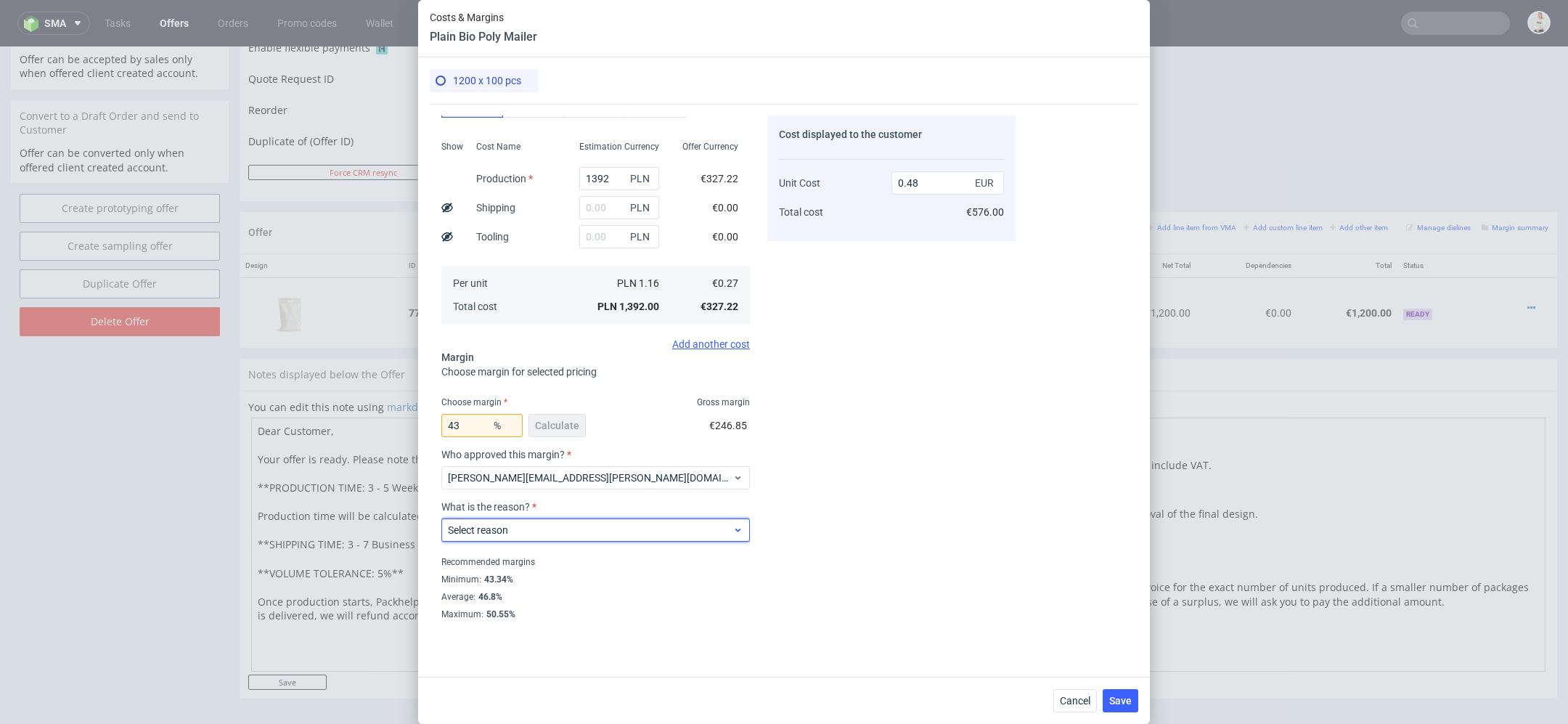
click at [575, 520] on div "Select reason" at bounding box center [596, 530] width 309 height 23
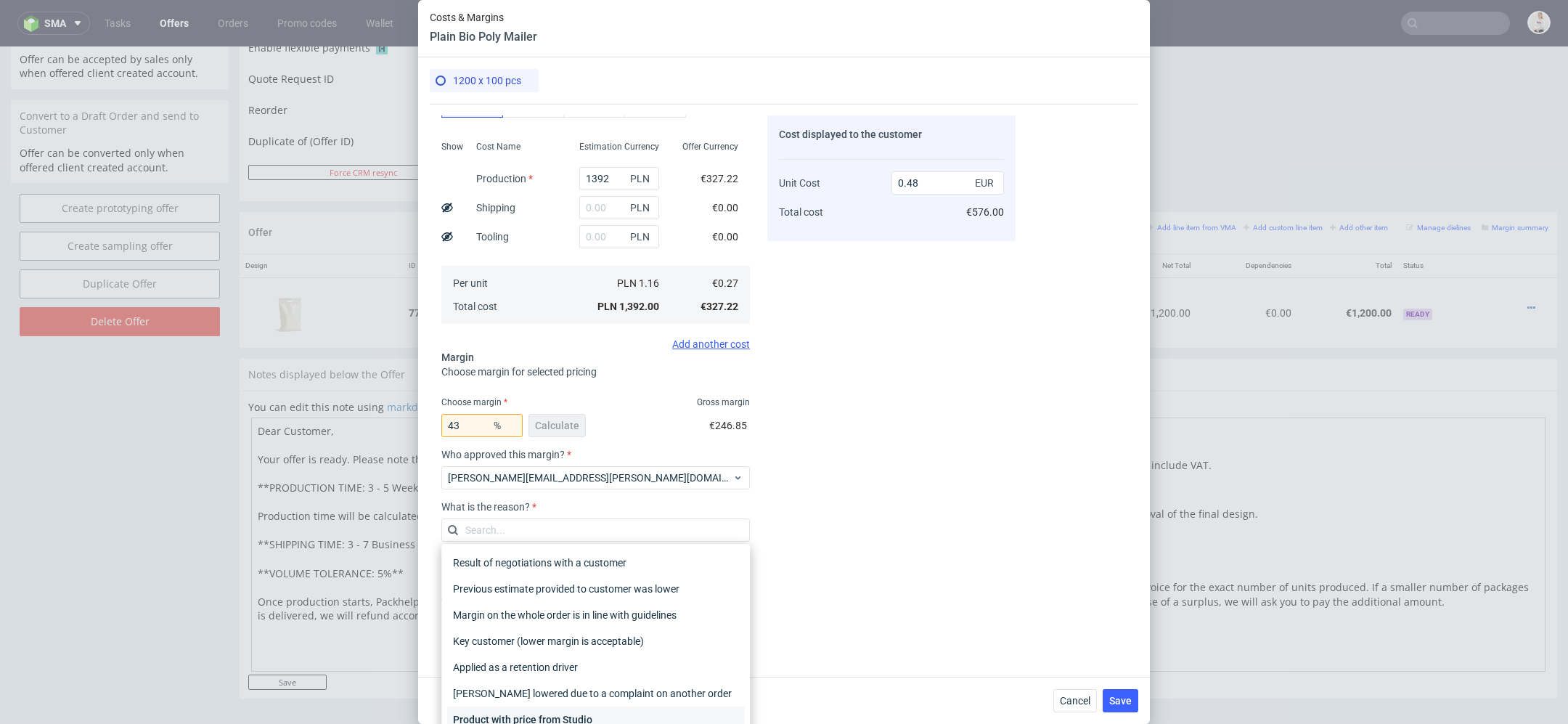
click at [577, 711] on div "Product with price from Studio" at bounding box center [595, 719] width 297 height 26
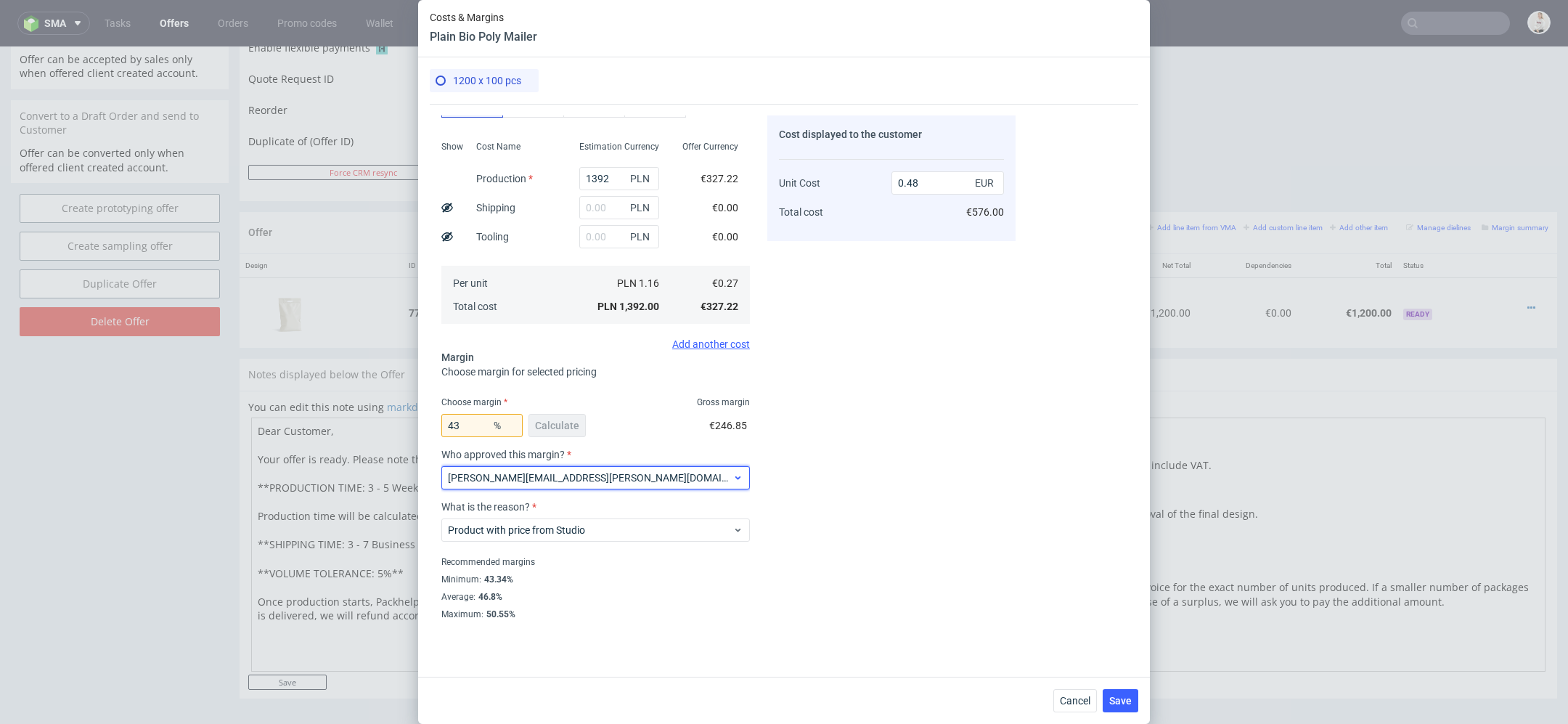
click at [618, 469] on div "[PERSON_NAME][EMAIL_ADDRESS][PERSON_NAME][DOMAIN_NAME]" at bounding box center [596, 478] width 309 height 23
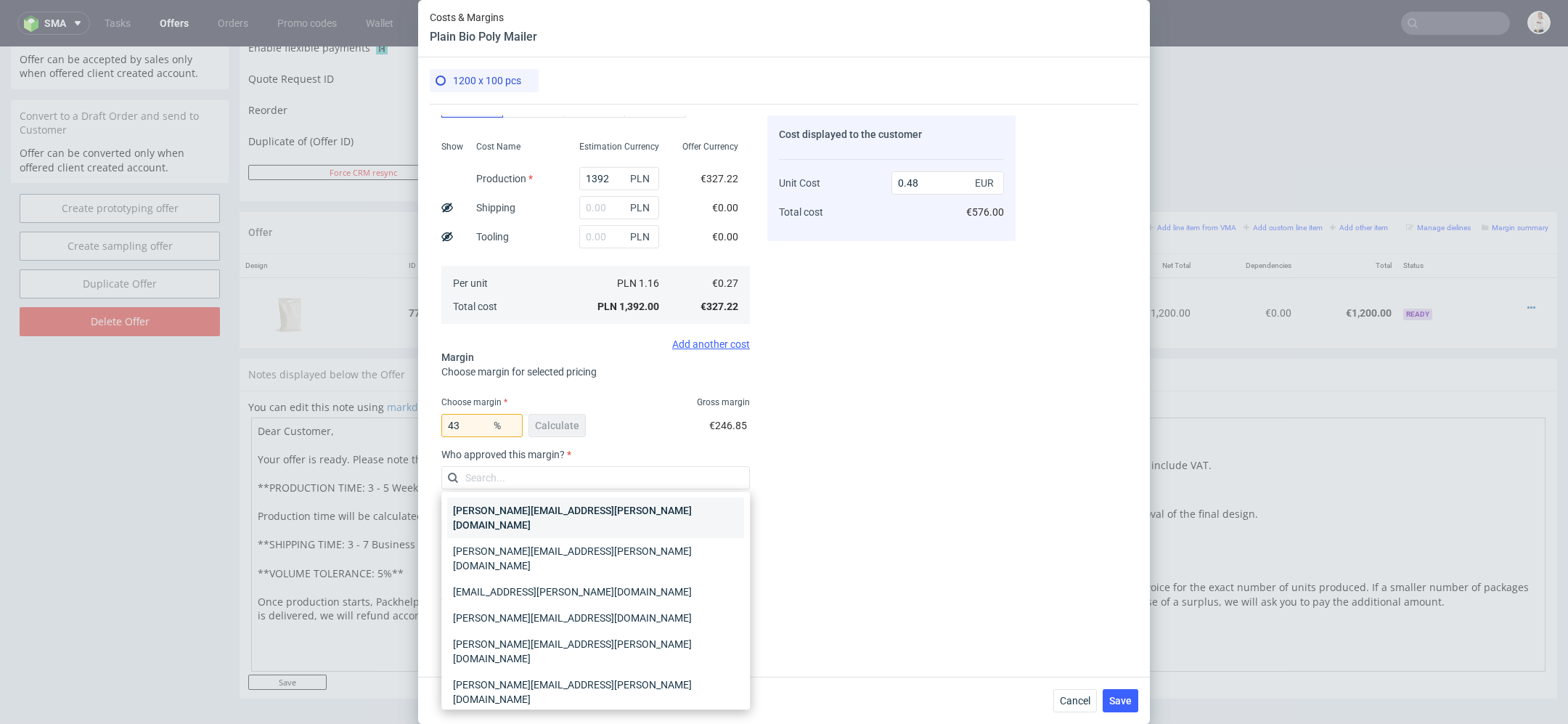
click at [610, 508] on div "[PERSON_NAME][EMAIL_ADDRESS][PERSON_NAME][DOMAIN_NAME]" at bounding box center [595, 518] width 297 height 41
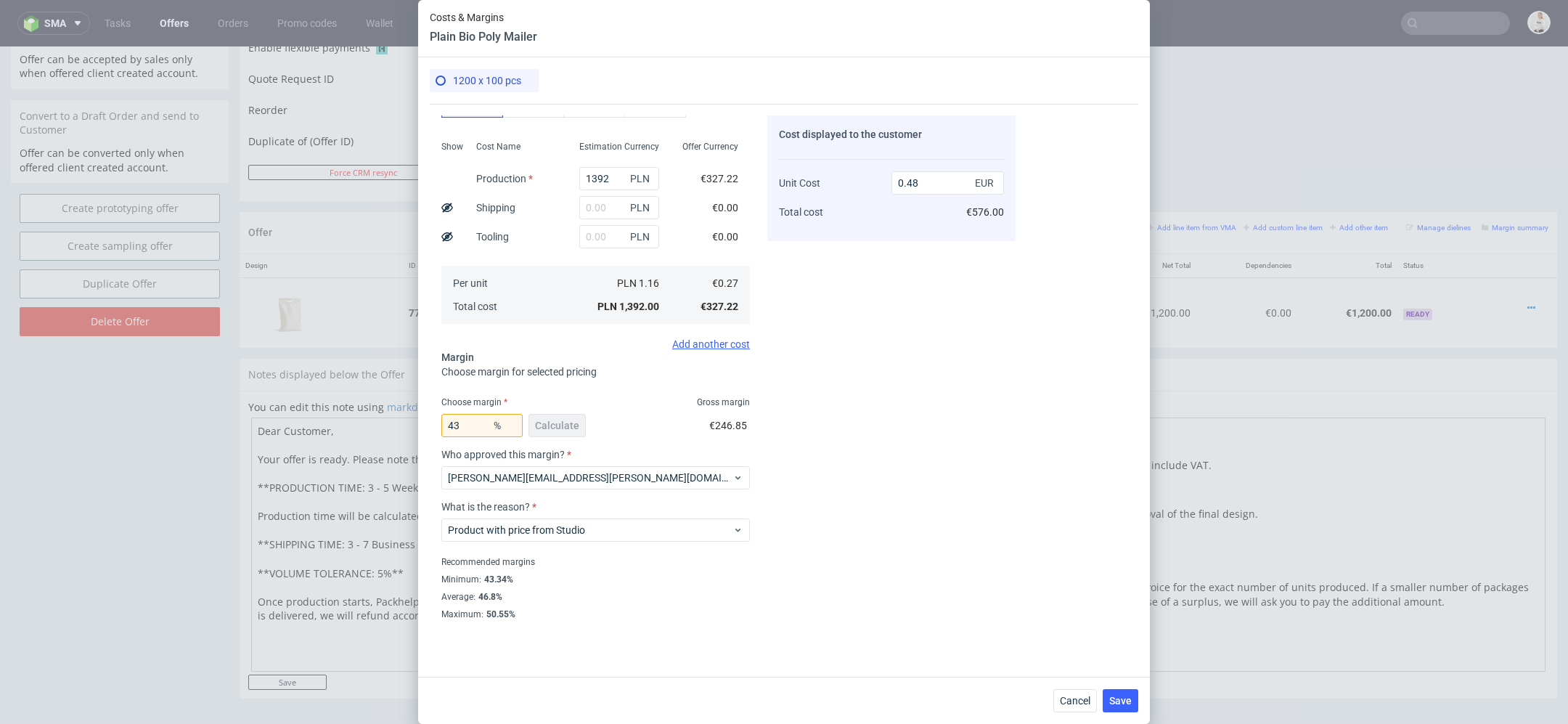
click at [917, 545] on div "Cost displayed to the customer Unit Cost Total cost 0.48 EUR €576.00" at bounding box center [892, 367] width 248 height 503
click at [1132, 703] on button "Save" at bounding box center [1121, 701] width 36 height 23
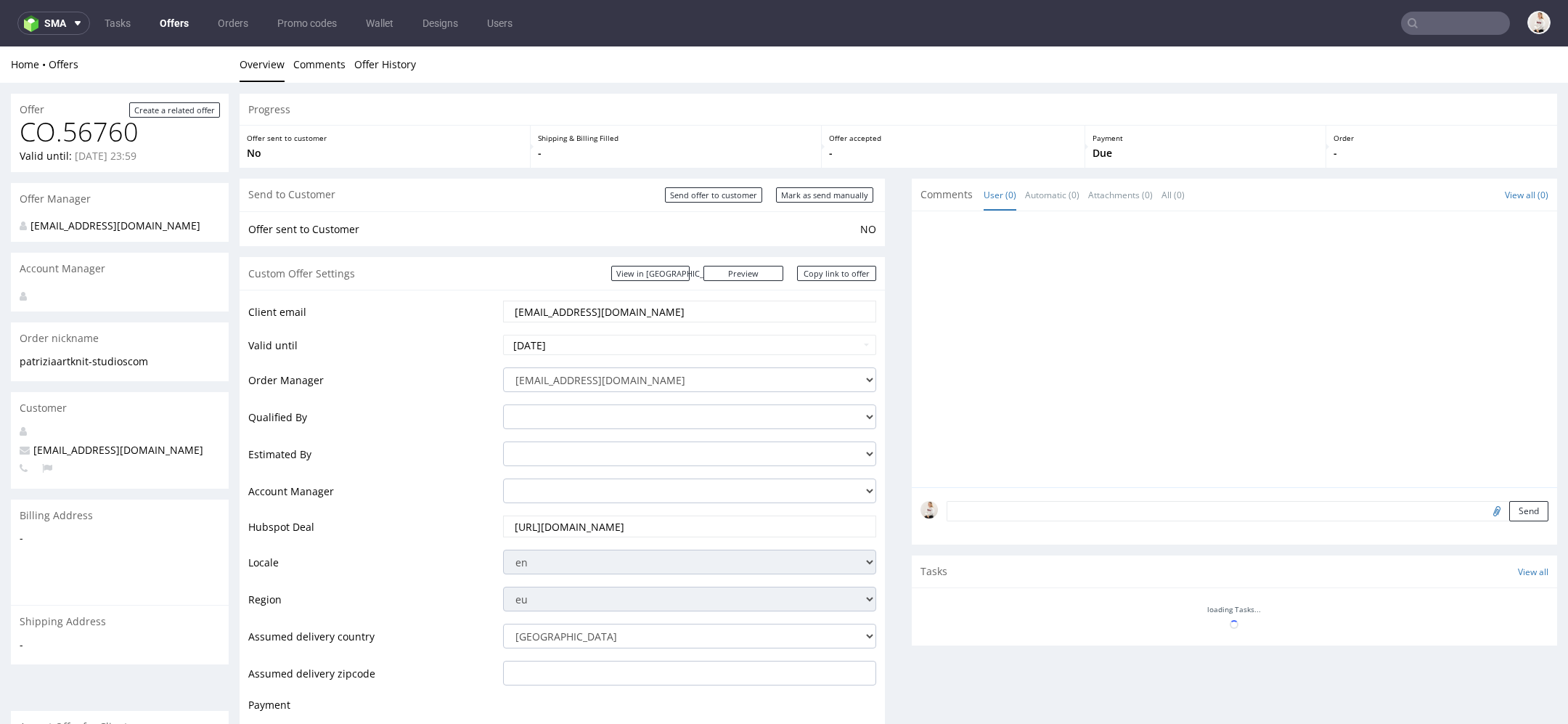
scroll to position [0, 0]
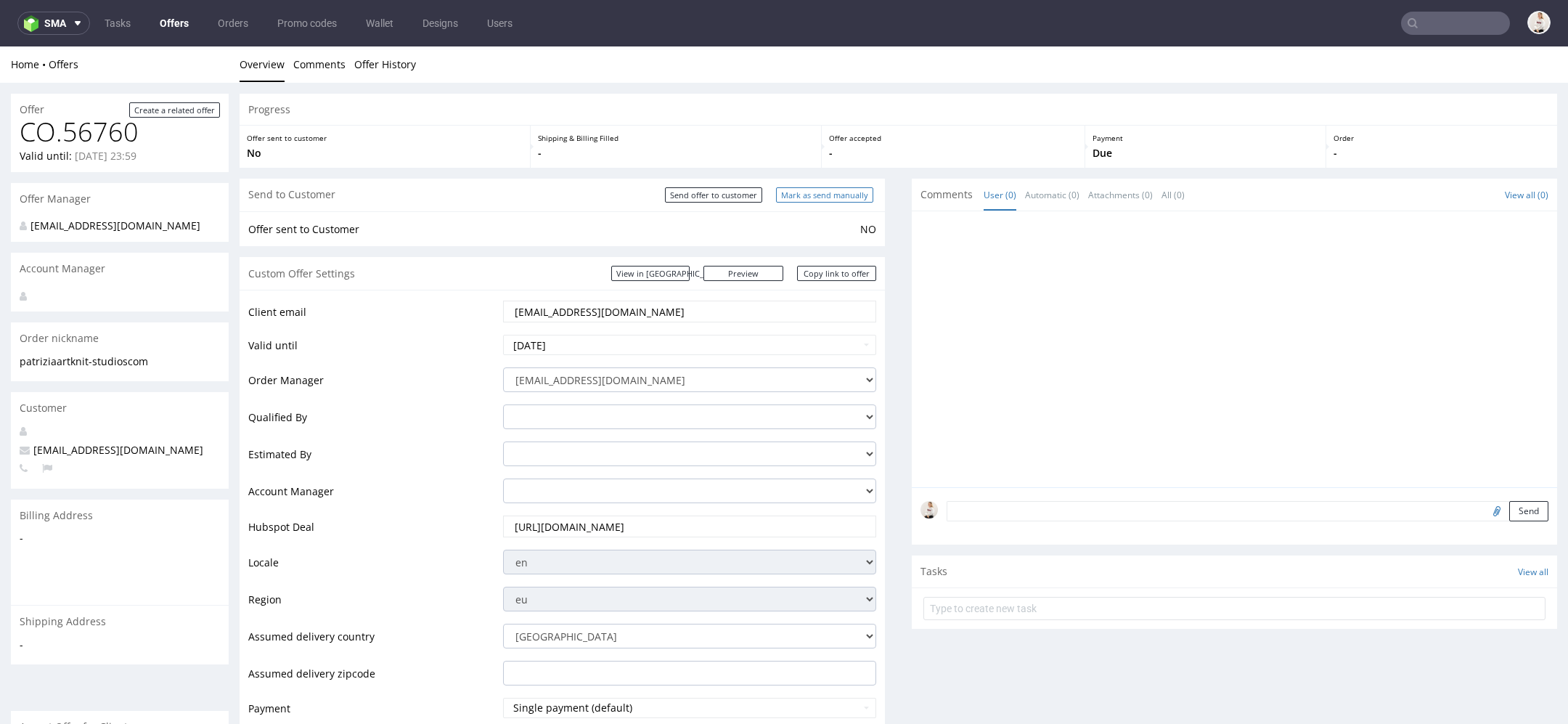
click at [824, 188] on input "Mark as send manually" at bounding box center [825, 195] width 97 height 15
type input "In progress..."
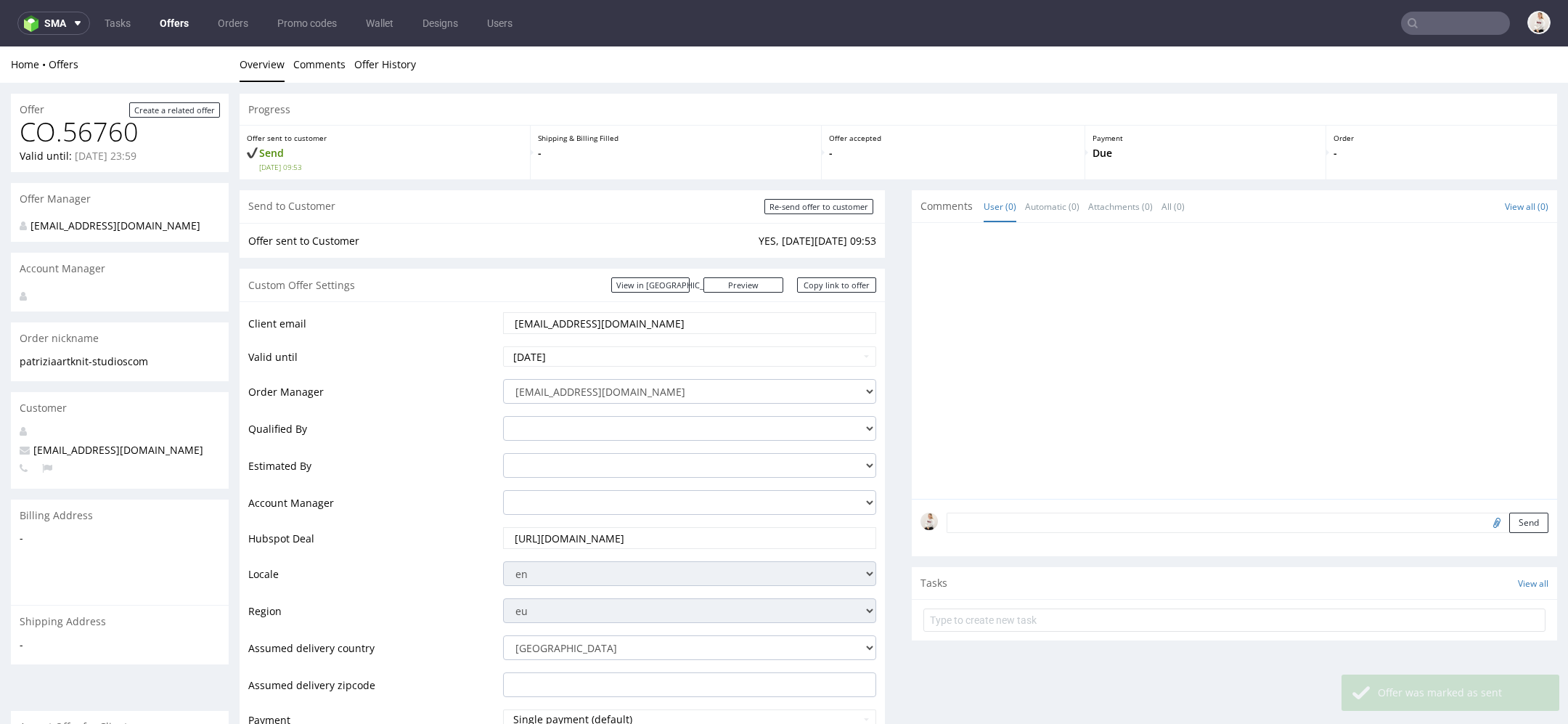
scroll to position [717, 0]
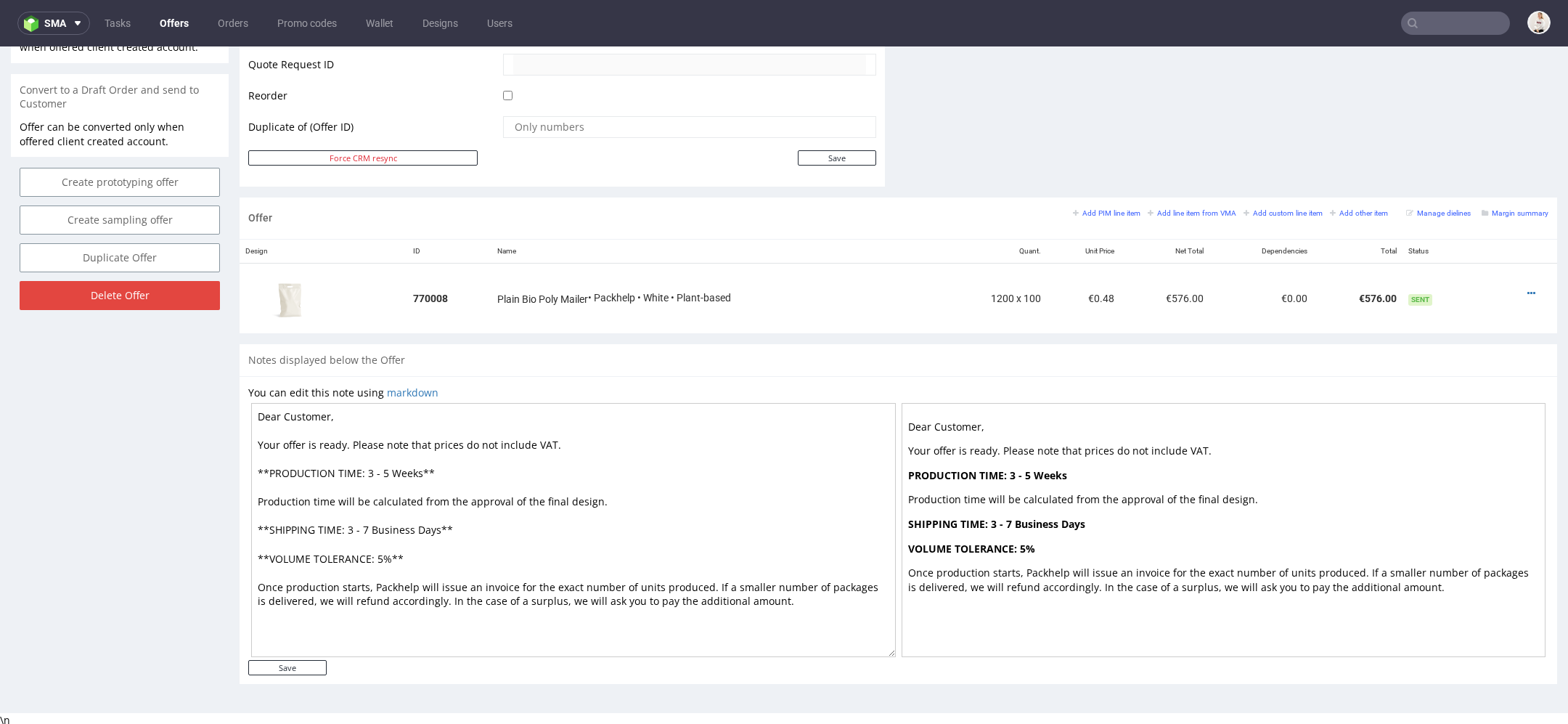
drag, startPoint x: 388, startPoint y: 465, endPoint x: 367, endPoint y: 462, distance: 21.2
click at [367, 462] on textarea "Dear Customer, Your offer is ready. Please note that prices do not include VAT.…" at bounding box center [573, 529] width 644 height 254
click at [368, 472] on textarea "Dear Customer, Your offer is ready. Please note that prices do not include VAT.…" at bounding box center [573, 529] width 644 height 254
drag, startPoint x: 368, startPoint y: 472, endPoint x: 387, endPoint y: 473, distance: 19.0
click at [387, 473] on textarea "Dear Customer, Your offer is ready. Please note that prices do not include VAT.…" at bounding box center [573, 529] width 644 height 254
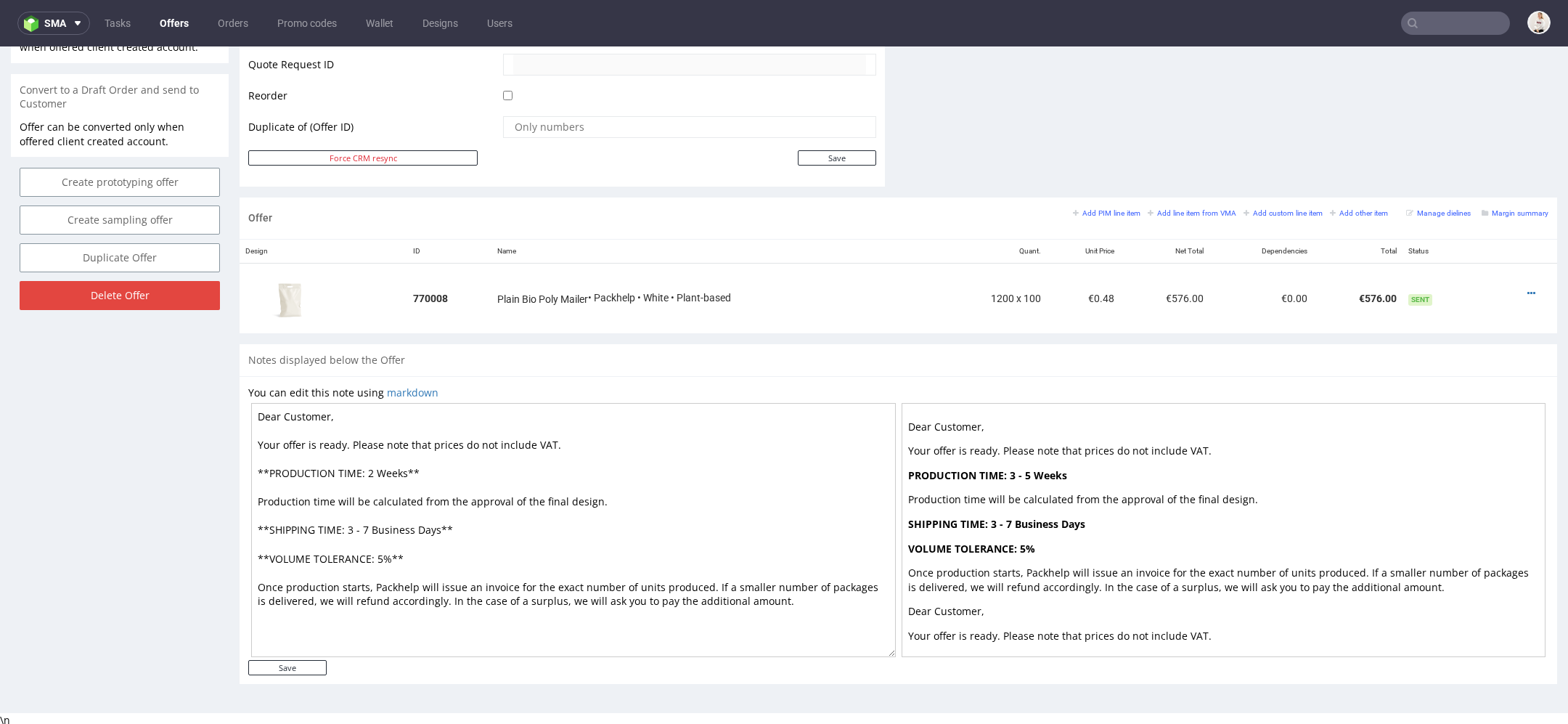
click at [368, 530] on textarea "Dear Customer, Your offer is ready. Please note that prices do not include VAT.…" at bounding box center [573, 529] width 644 height 254
type textarea "Dear Customer, Your offer is ready. Please note that prices do not include VAT.…"
click at [313, 663] on input "Save" at bounding box center [287, 667] width 79 height 15
type input "In progress..."
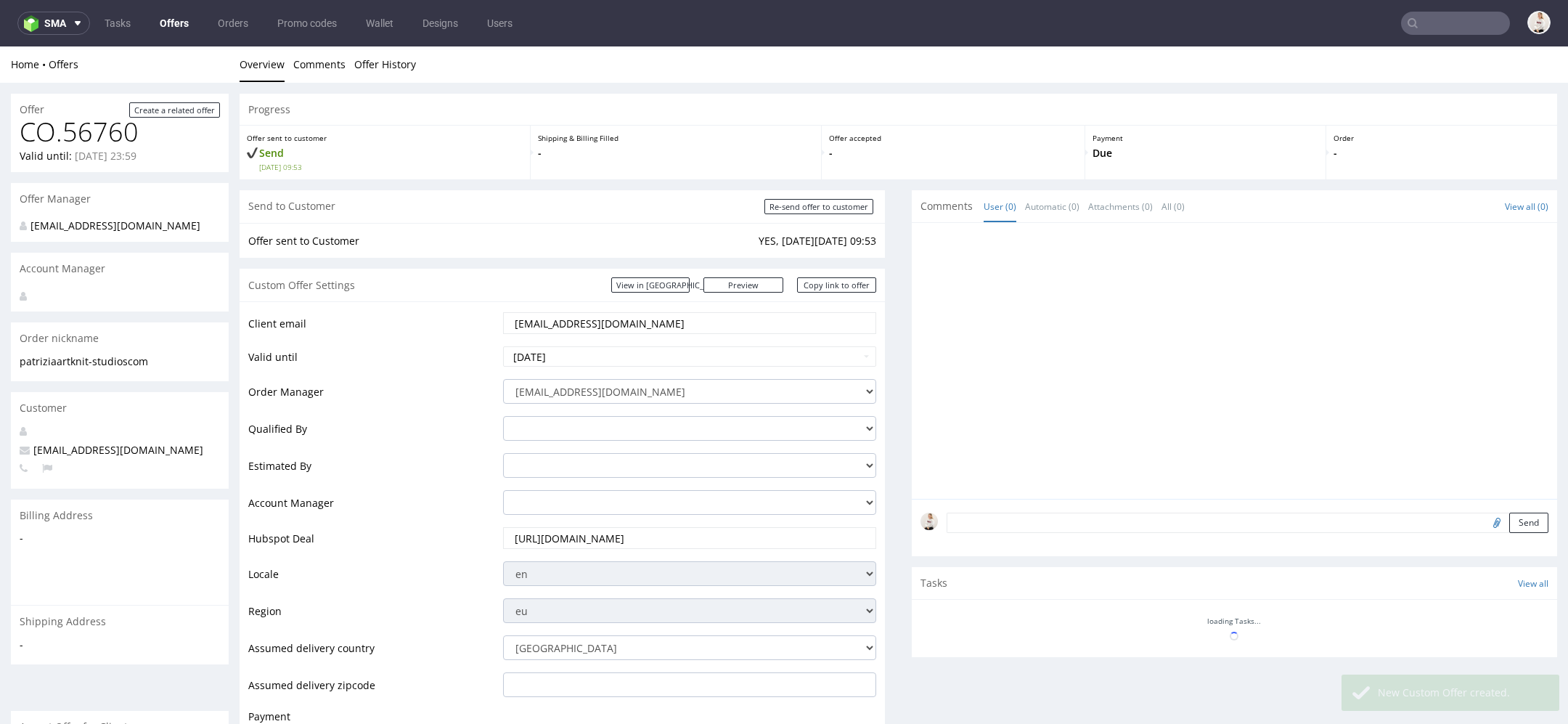
scroll to position [0, 0]
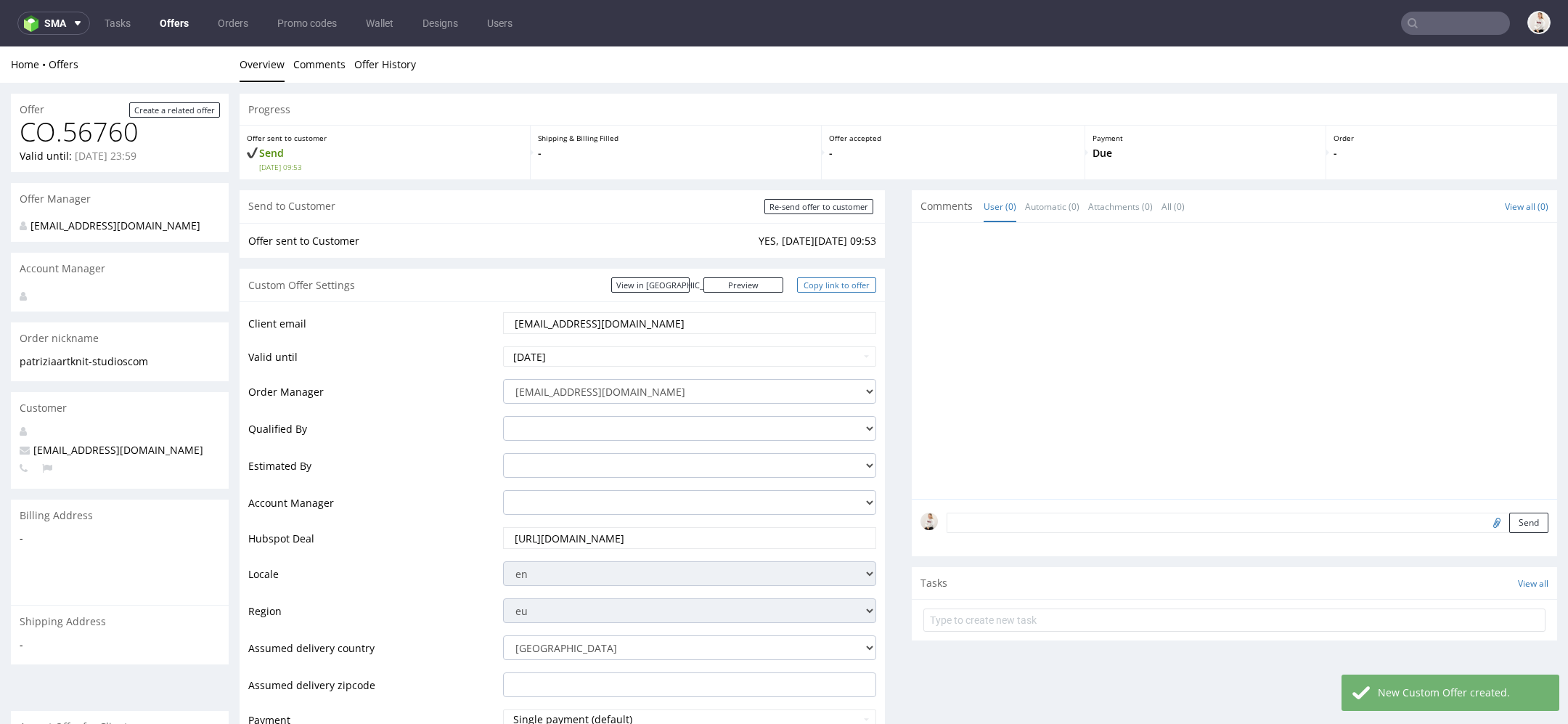
click at [815, 287] on link "Copy link to offer" at bounding box center [836, 285] width 79 height 15
click at [668, 315] on input "patrizia@artknit-studios.com" at bounding box center [689, 323] width 353 height 21
paste input "info"
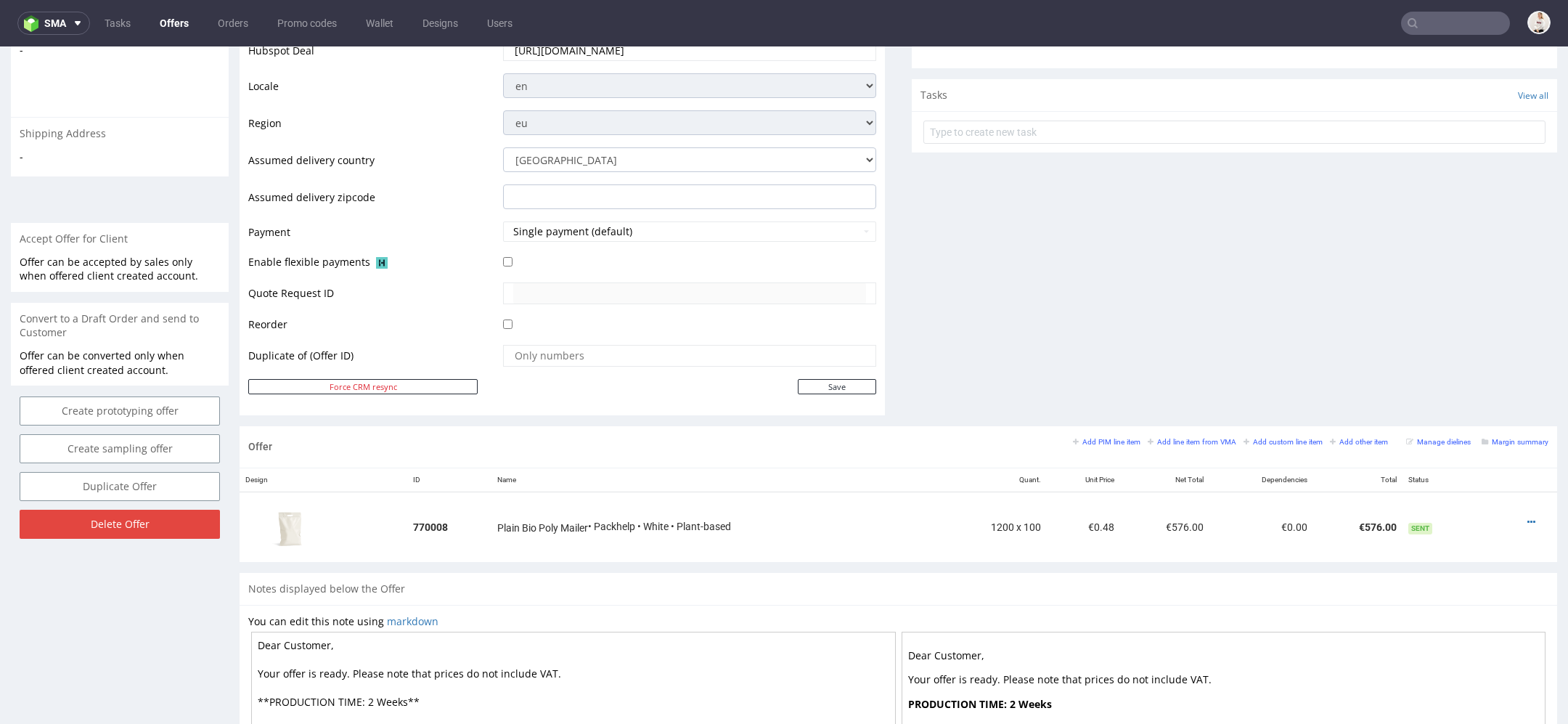
scroll to position [717, 0]
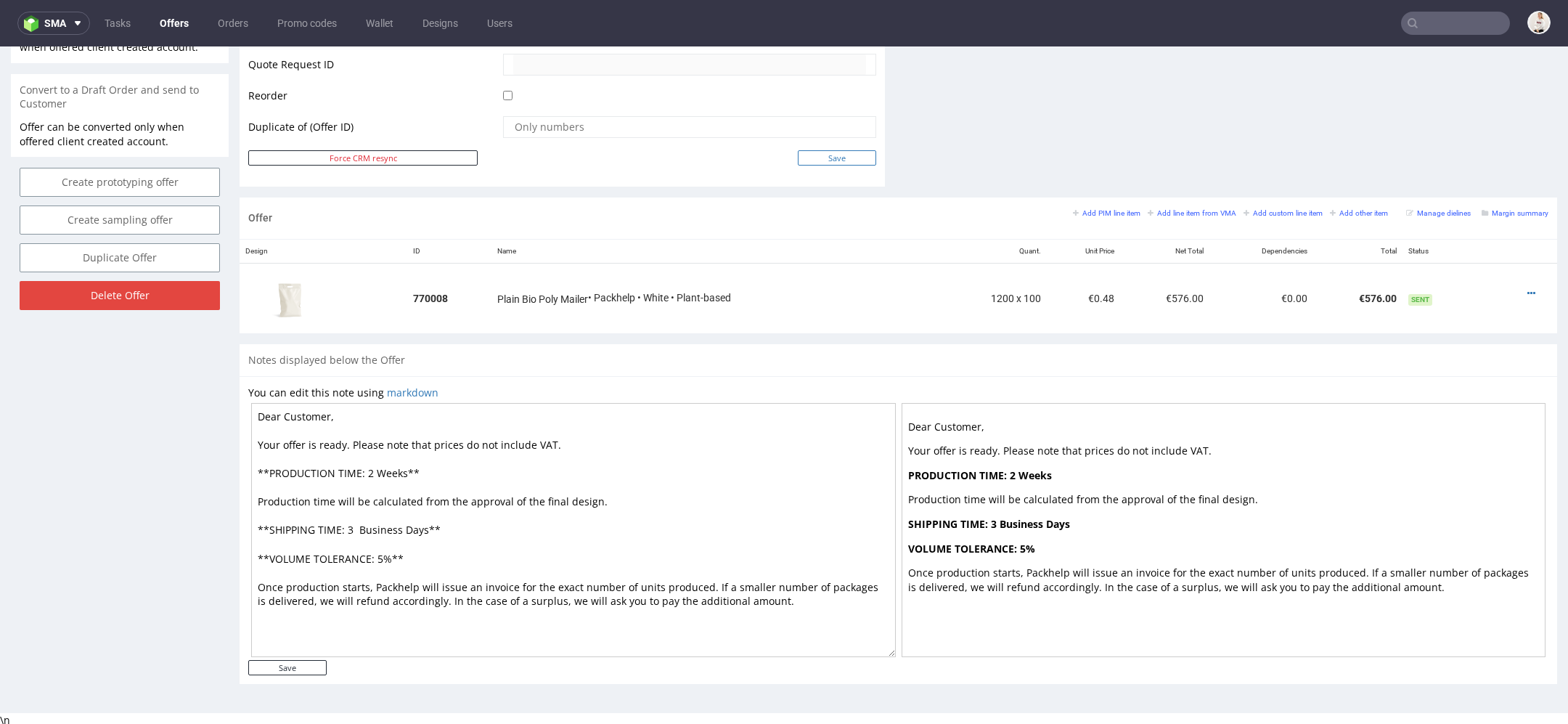
type input "info@artknit-studios.com"
click at [834, 156] on input "Save" at bounding box center [837, 157] width 79 height 15
type input "In progress..."
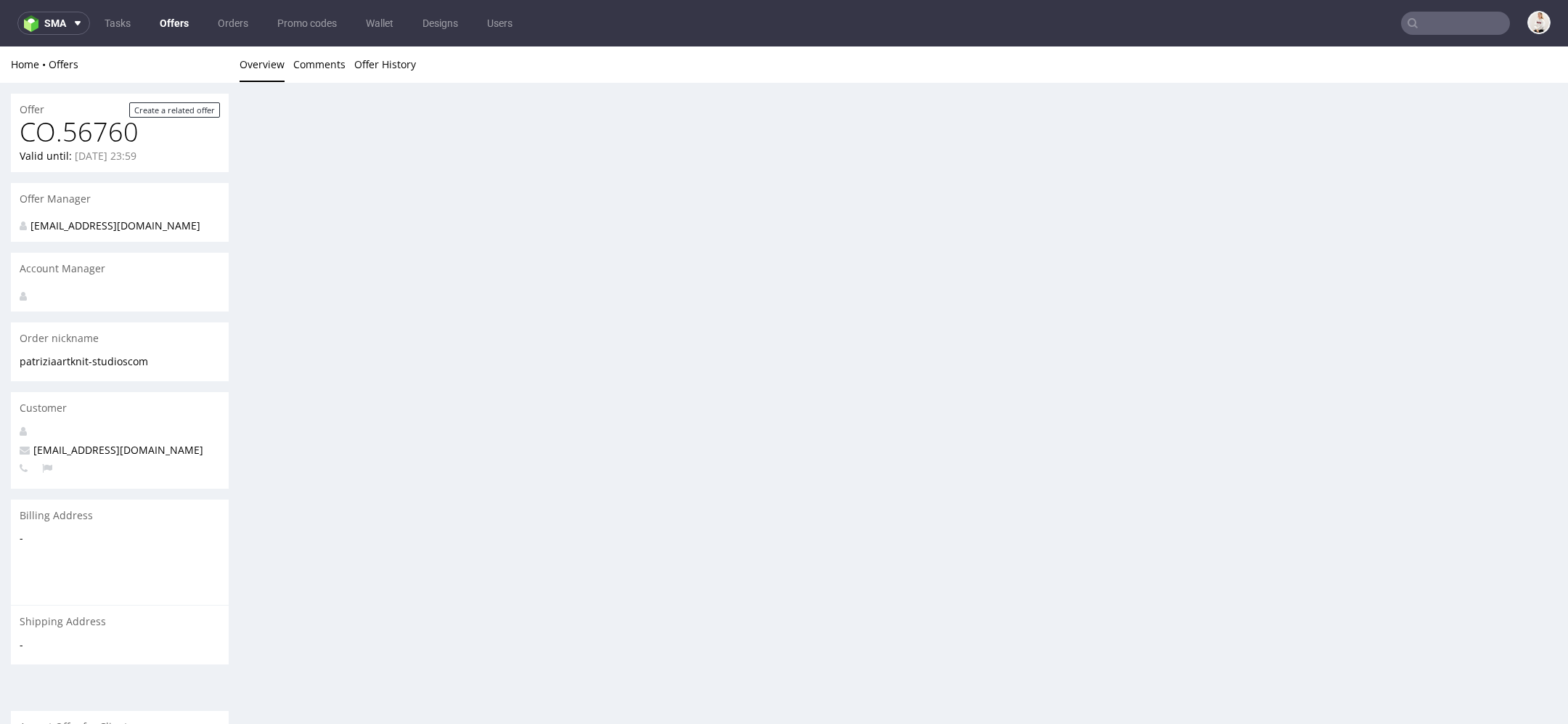
scroll to position [0, 0]
